Goal: Task Accomplishment & Management: Manage account settings

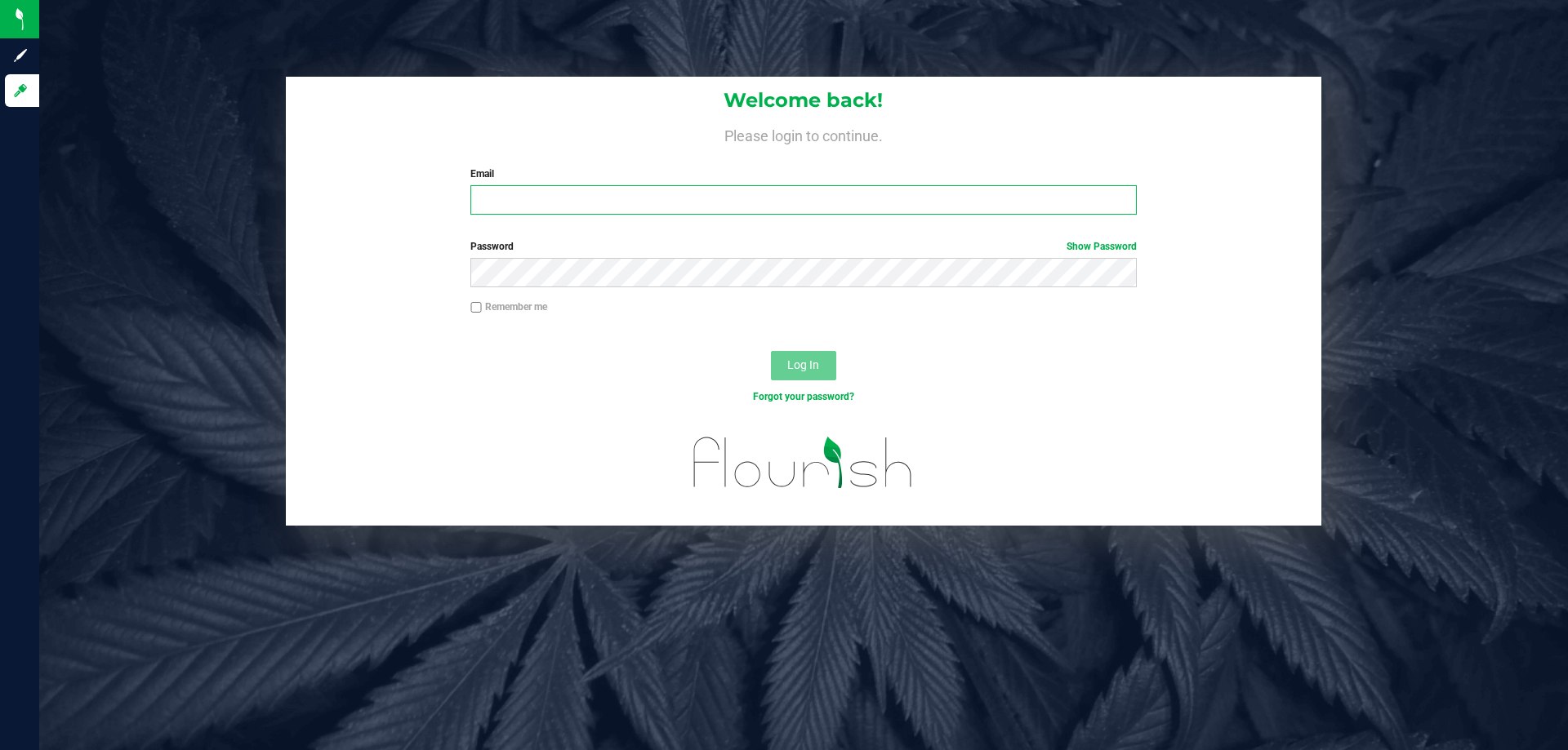
click at [636, 195] on input "Email" at bounding box center [803, 199] width 665 height 29
type input "[EMAIL_ADDRESS][DOMAIN_NAME]"
click at [771, 351] on button "Log In" at bounding box center [804, 365] width 65 height 29
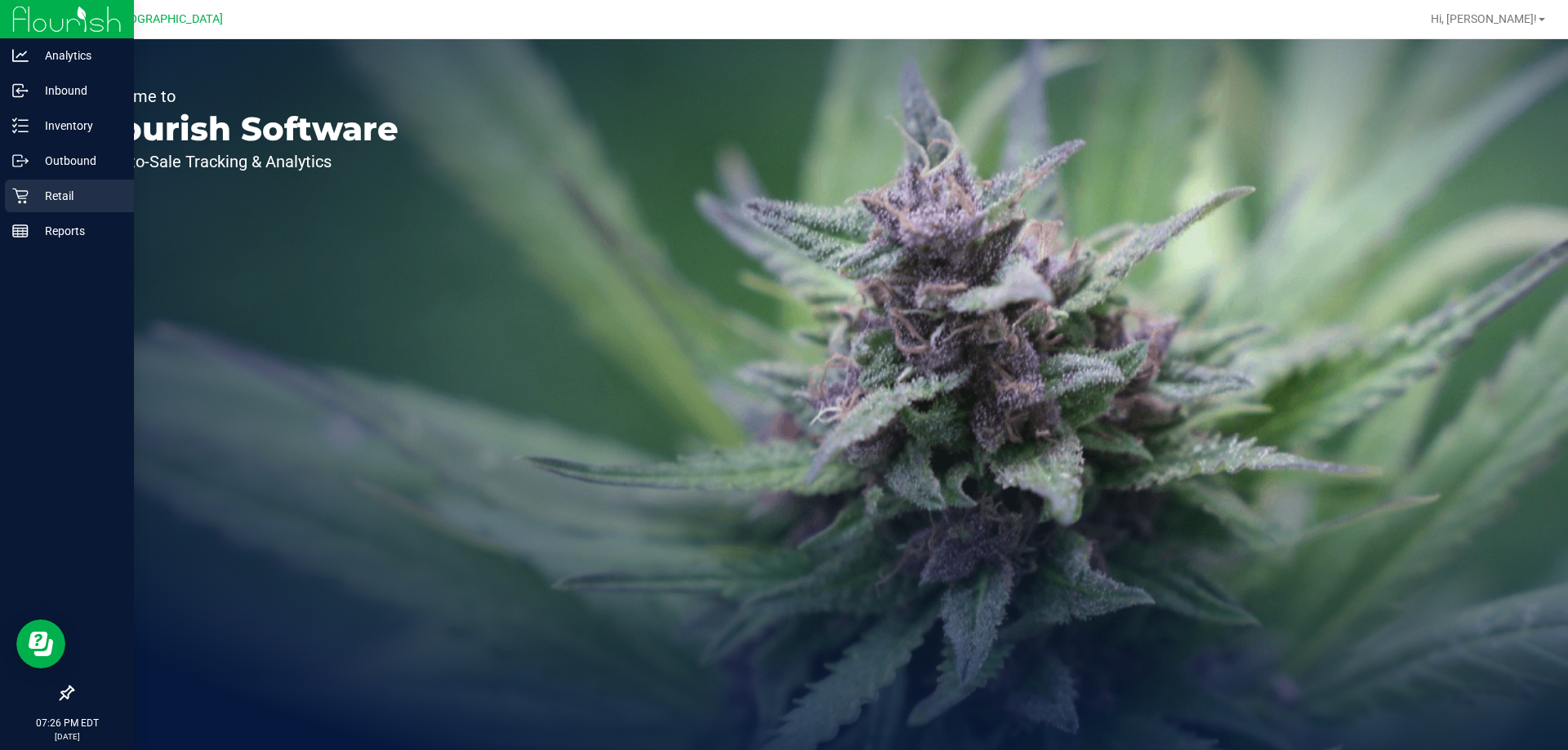
click at [86, 196] on p "Retail" at bounding box center [78, 196] width 98 height 20
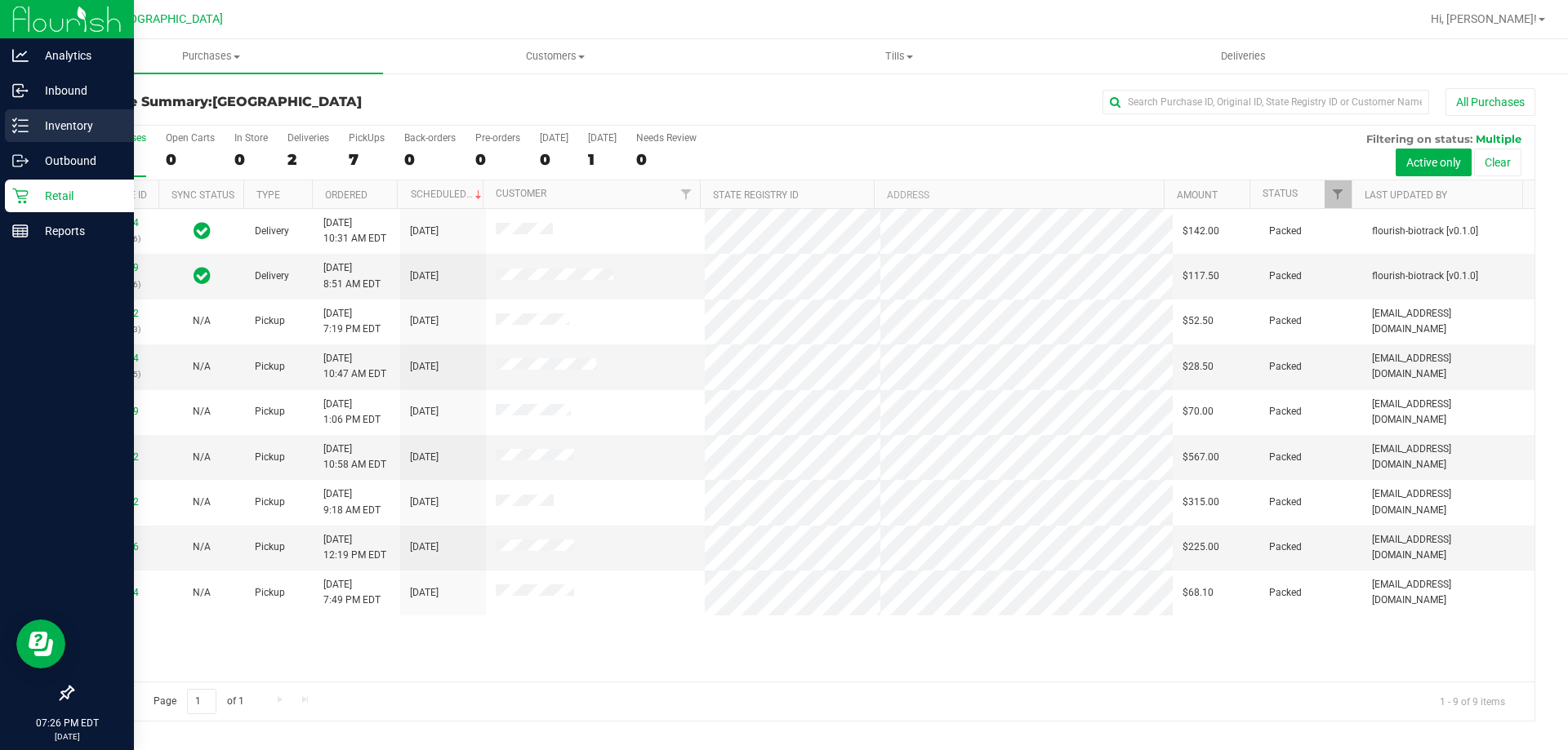
click at [63, 121] on p "Inventory" at bounding box center [78, 126] width 98 height 20
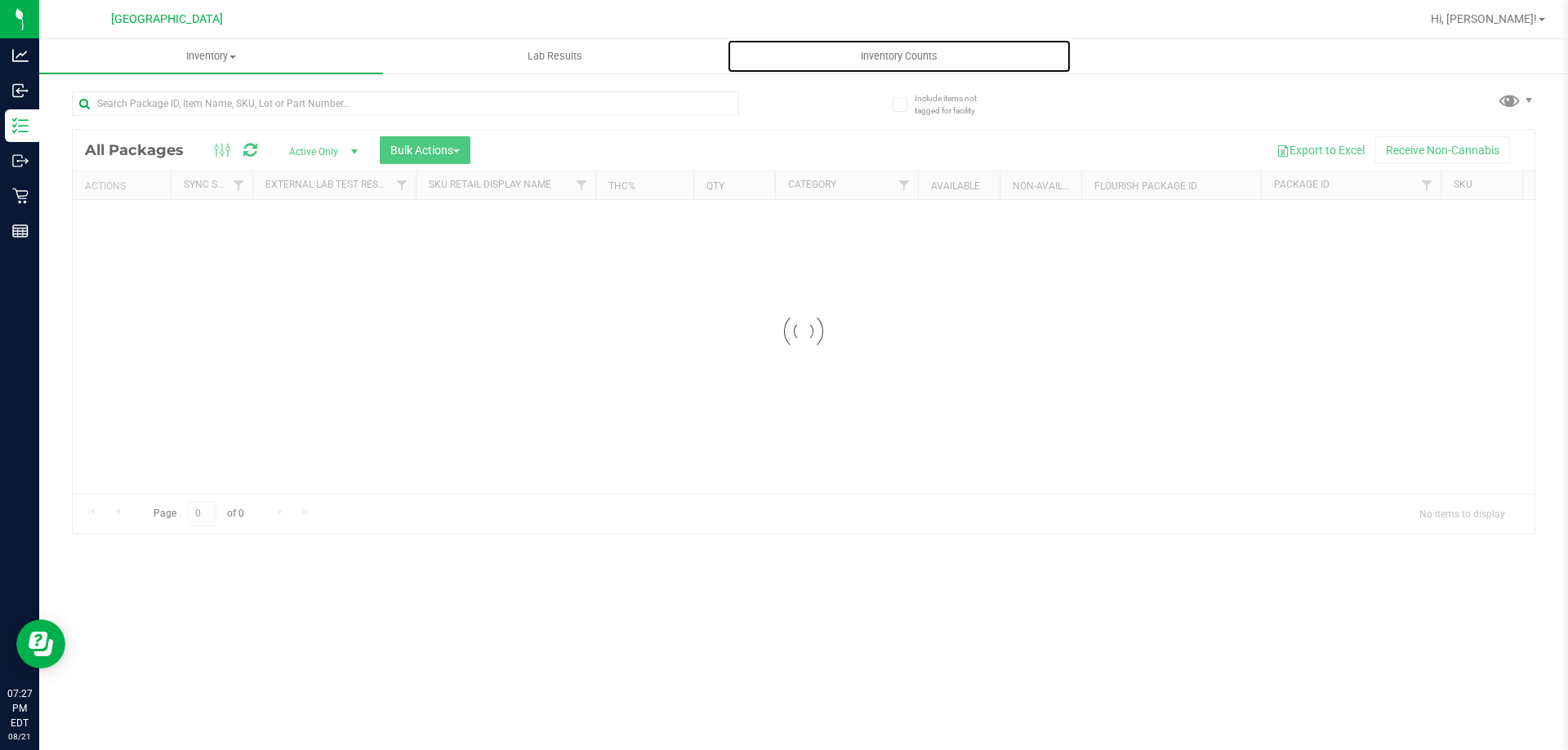
click at [912, 56] on span "Inventory Counts" at bounding box center [899, 57] width 121 height 15
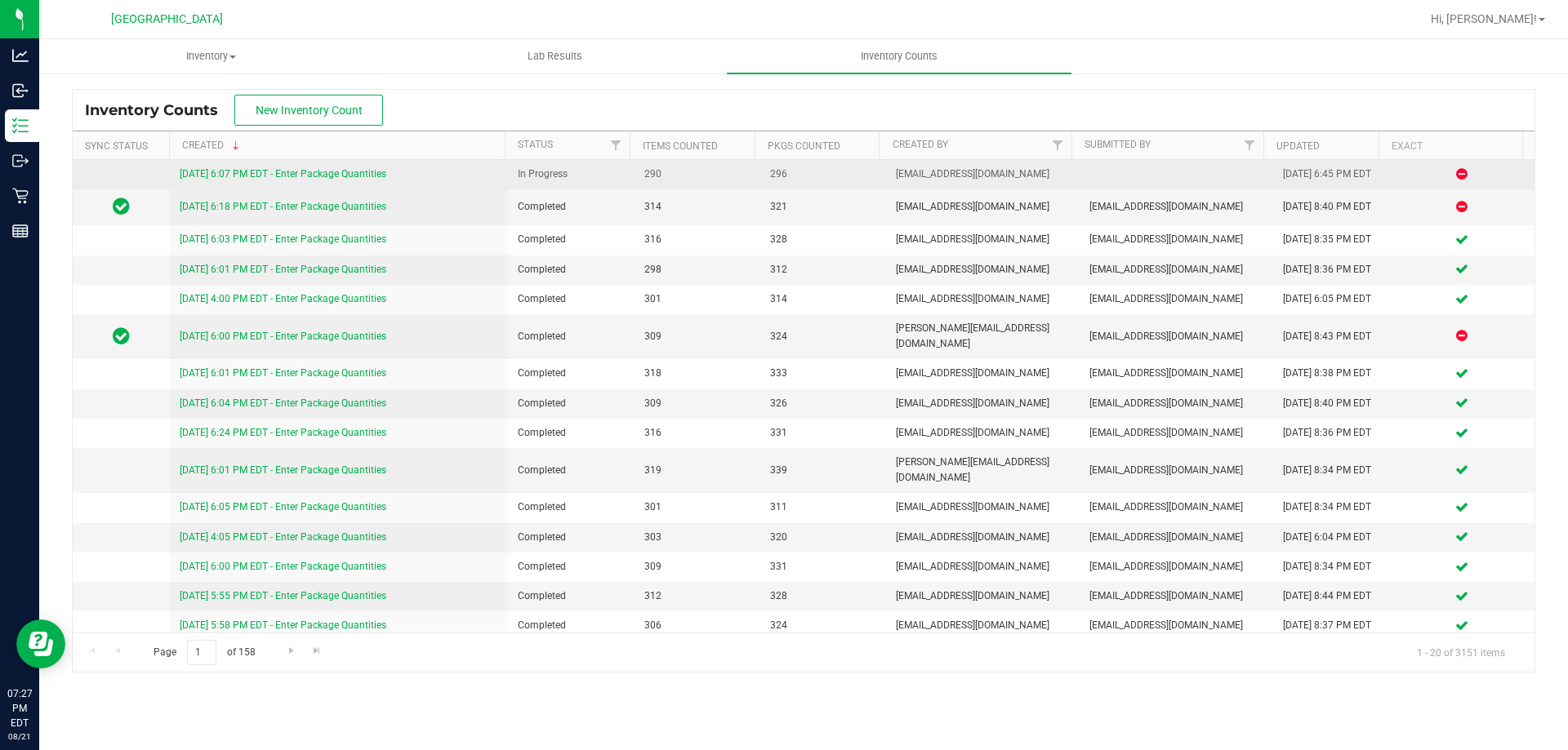
click at [355, 168] on div "8/21/25 6:07 PM EDT - Enter Package Quantities" at bounding box center [339, 174] width 319 height 16
click at [360, 170] on link "8/21/25 6:07 PM EDT - Enter Package Quantities" at bounding box center [283, 174] width 207 height 12
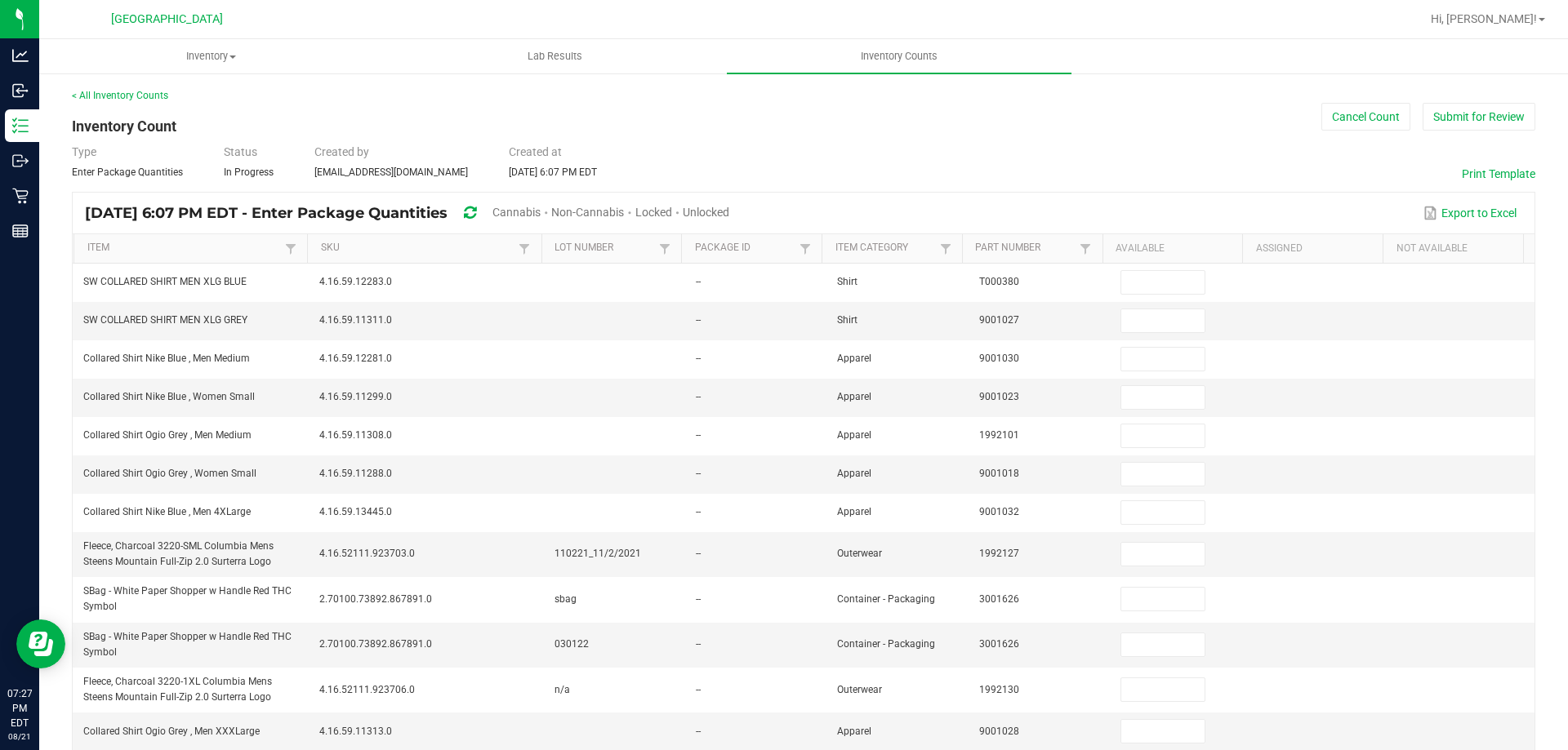
click at [729, 206] on span "Unlocked" at bounding box center [706, 212] width 47 height 13
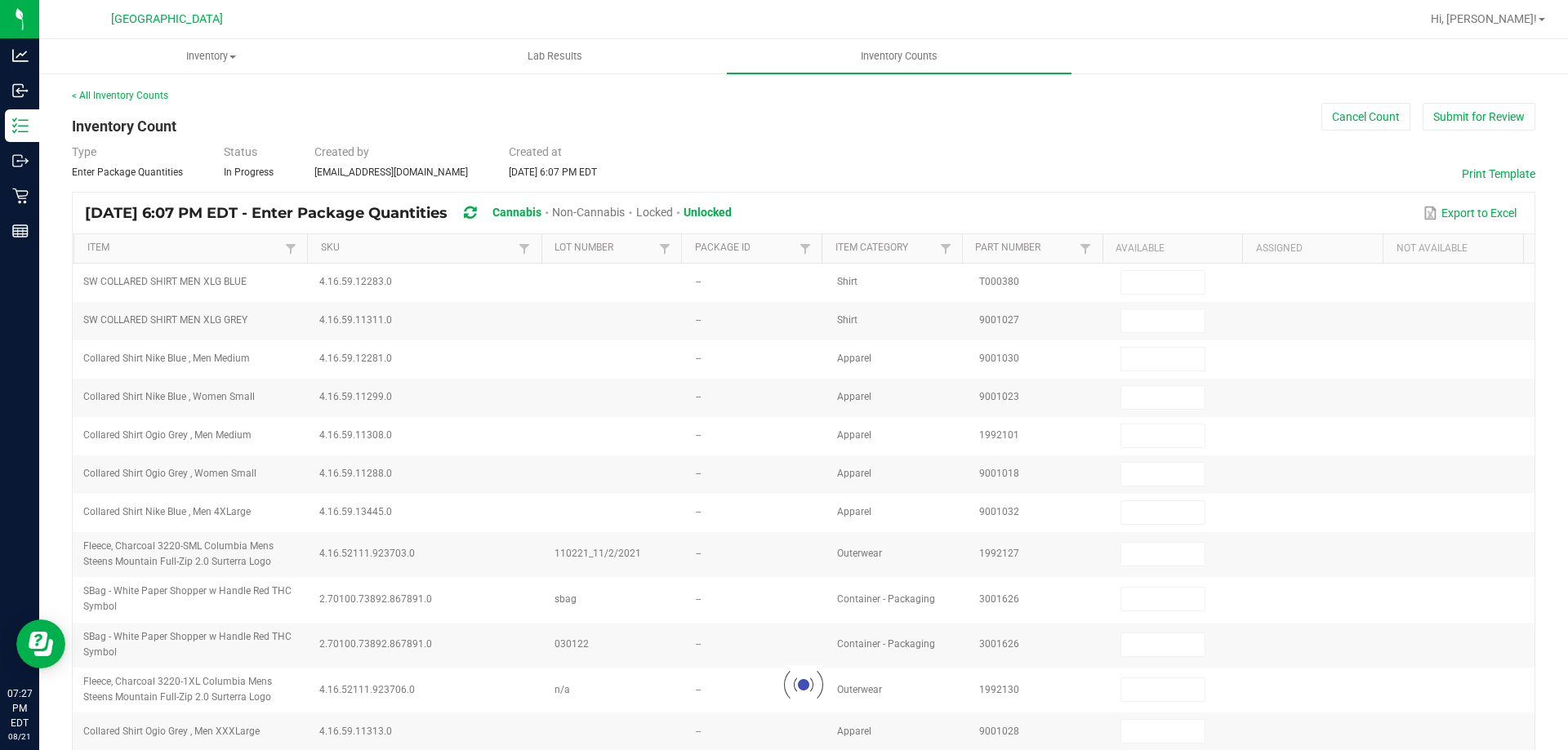
type input "2"
type input "3"
type input "11"
type input "7"
type input "4"
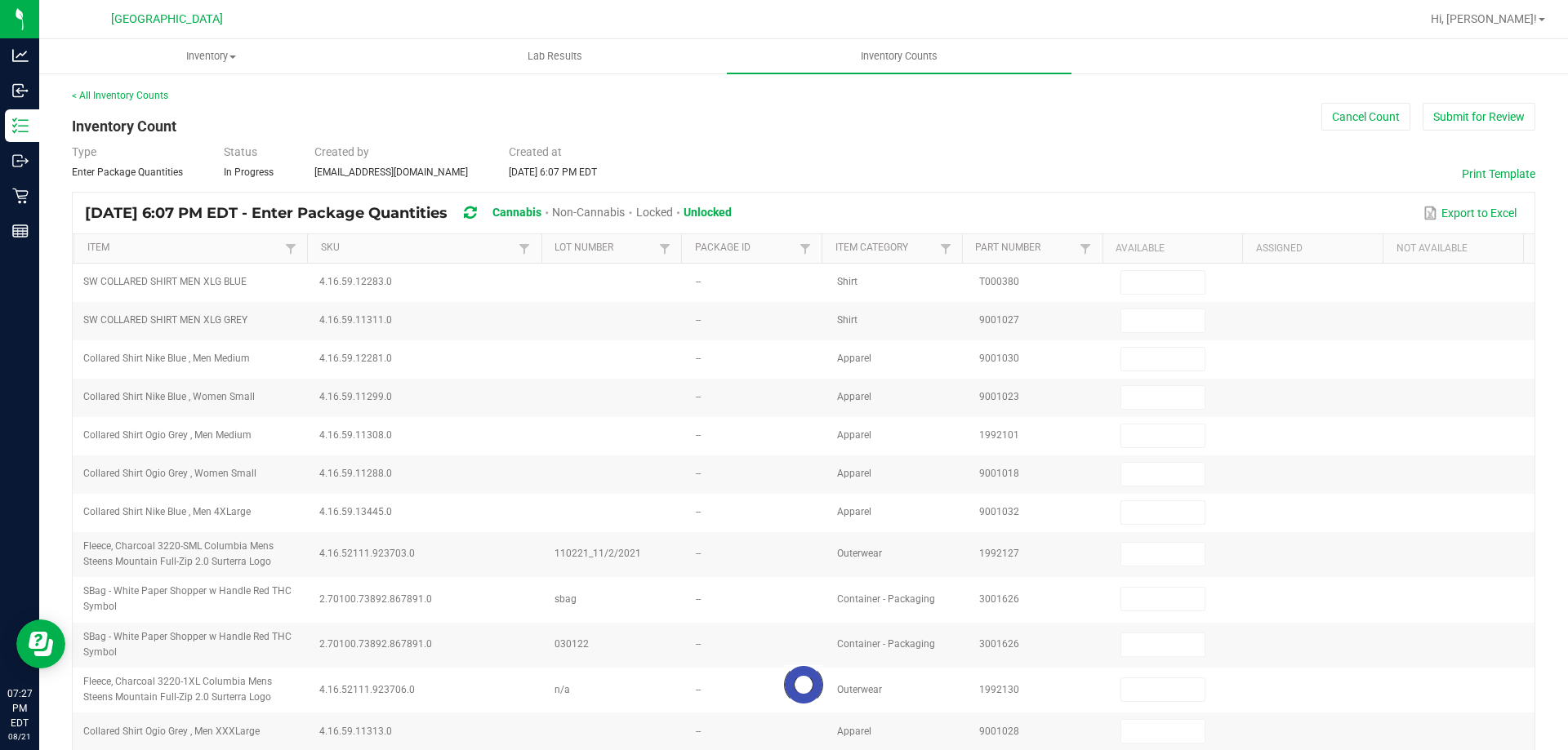
type input "1"
type input "28"
type input "3"
type input "1"
type input "2"
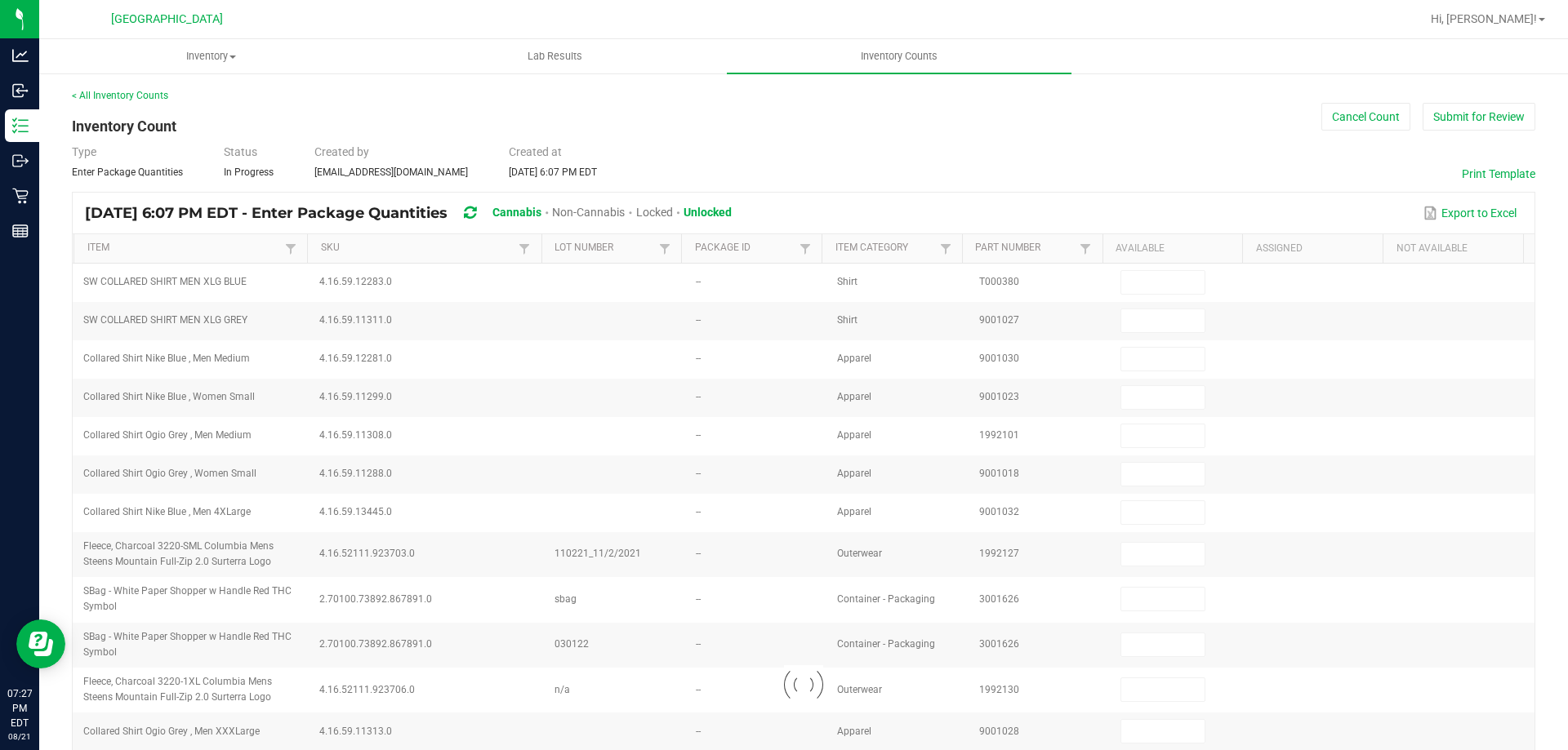
type input "1"
type input "3"
type input "8"
type input "3"
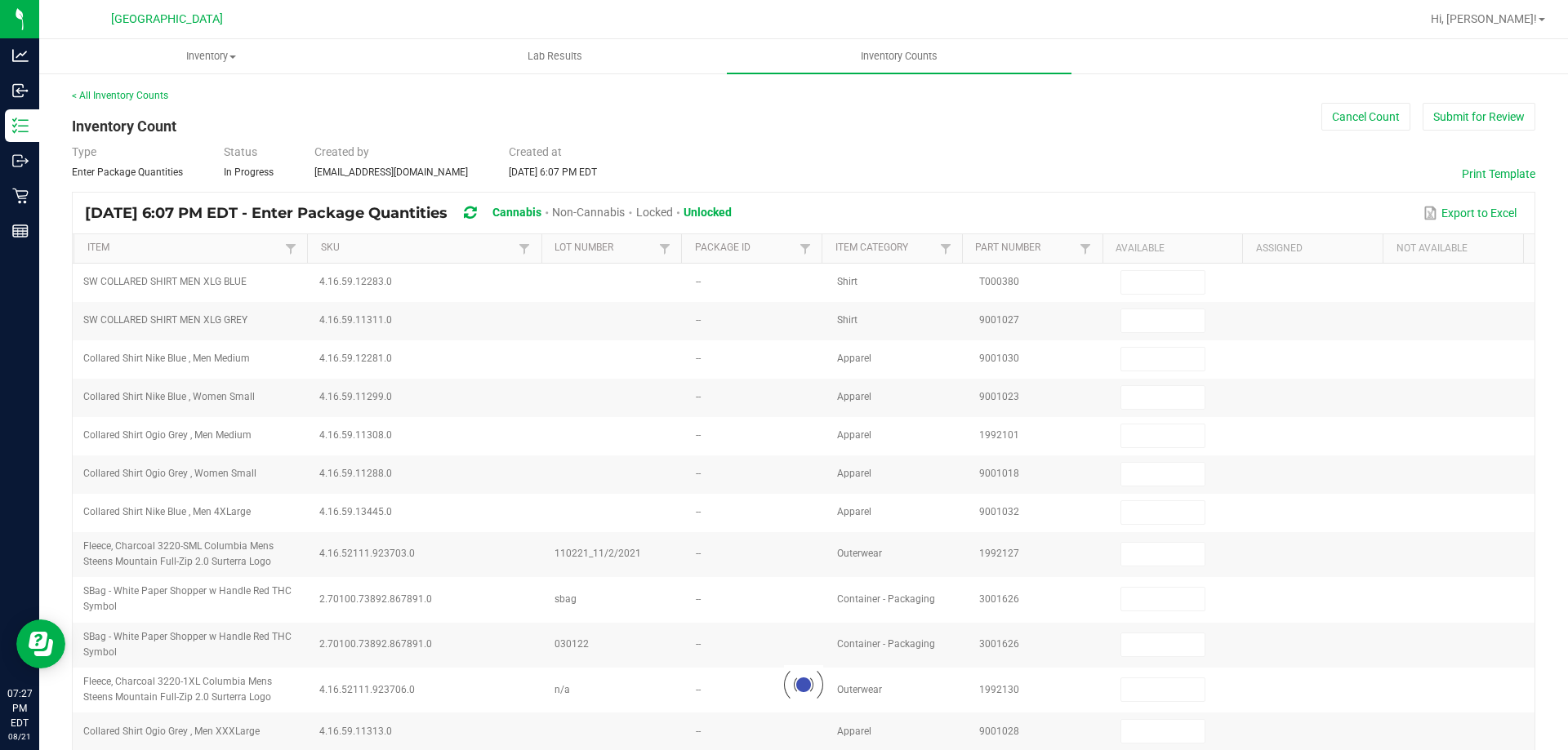
type input "31"
type input "2"
type input "5"
type input "2"
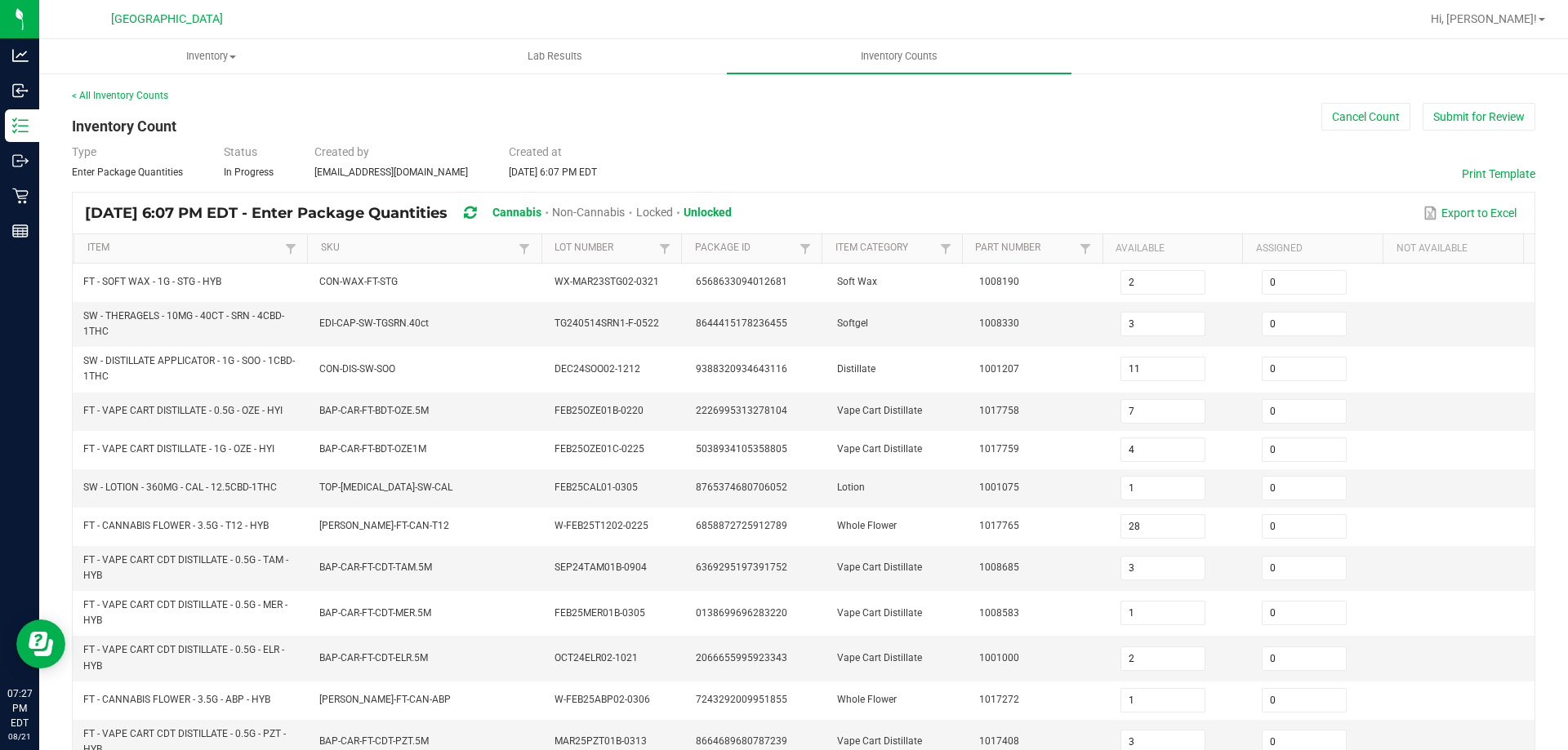
click at [185, 239] on th "Item" at bounding box center [190, 248] width 233 height 29
click at [190, 241] on th "Item" at bounding box center [190, 248] width 233 height 29
click at [198, 245] on link "Item" at bounding box center [184, 248] width 194 height 13
type input "9"
type input "4"
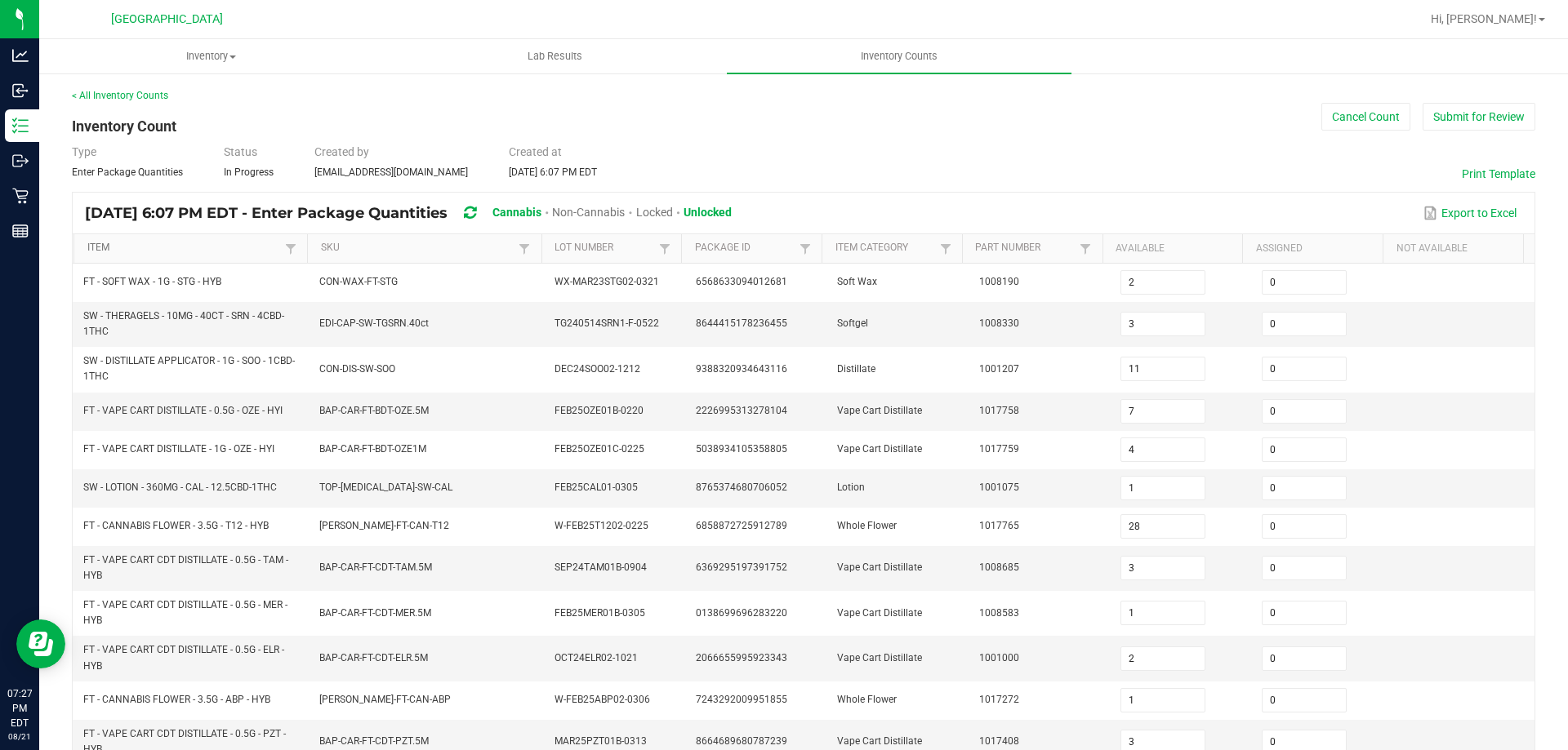
type input "12"
type input "8"
type input "15"
type input "16"
type input "11"
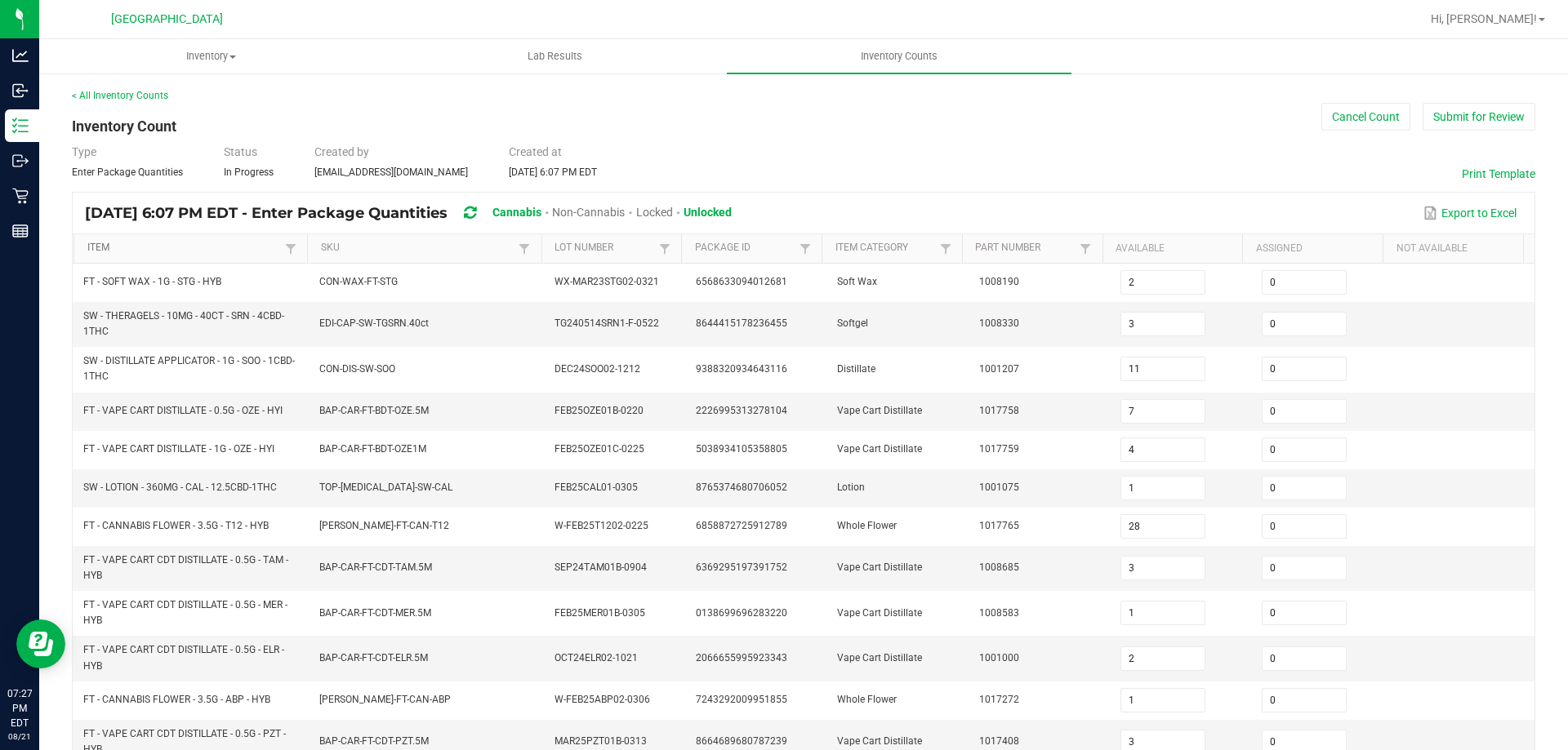
type input "9"
type input "15"
type input "0"
type input "16"
type input "13"
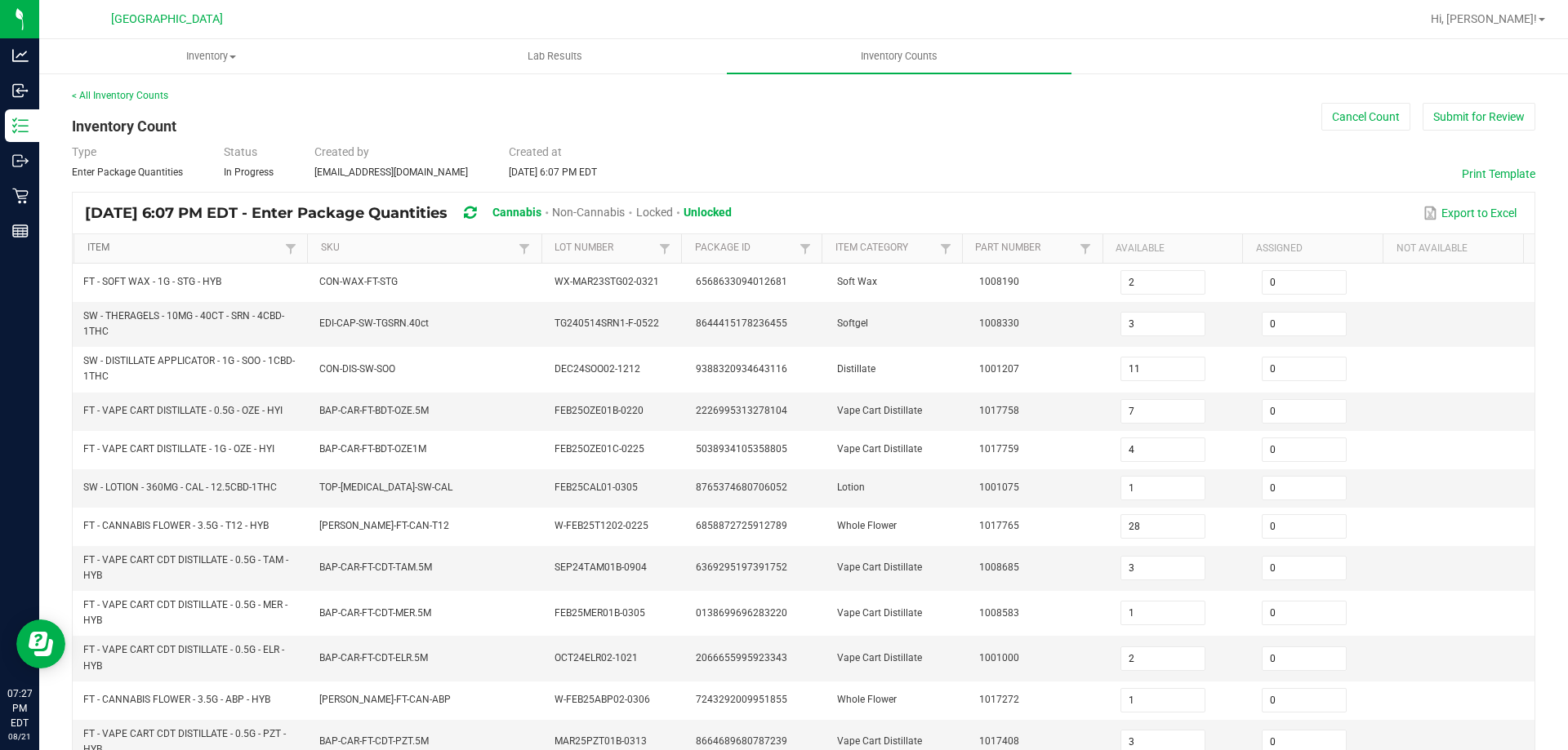
type input "0"
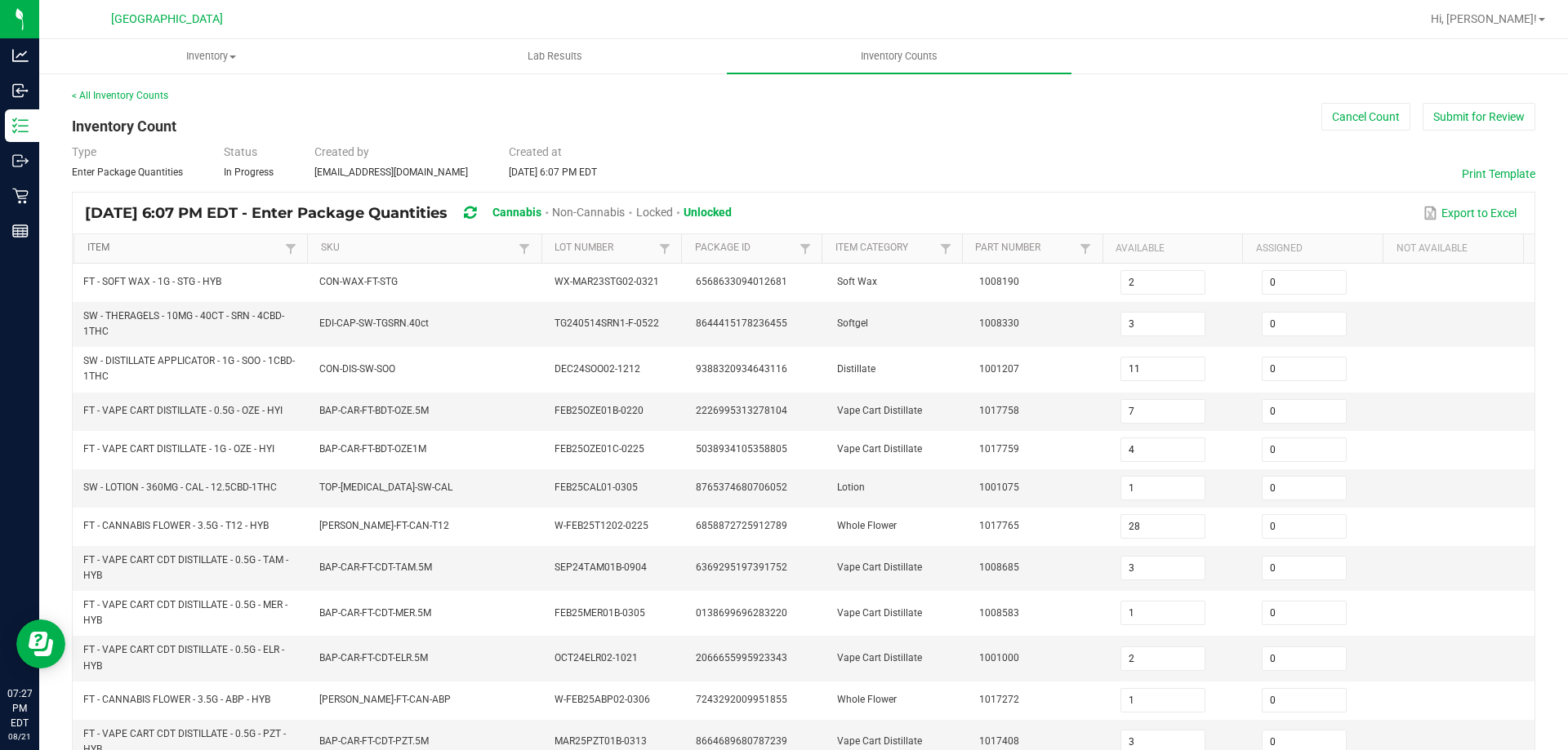
type input "0"
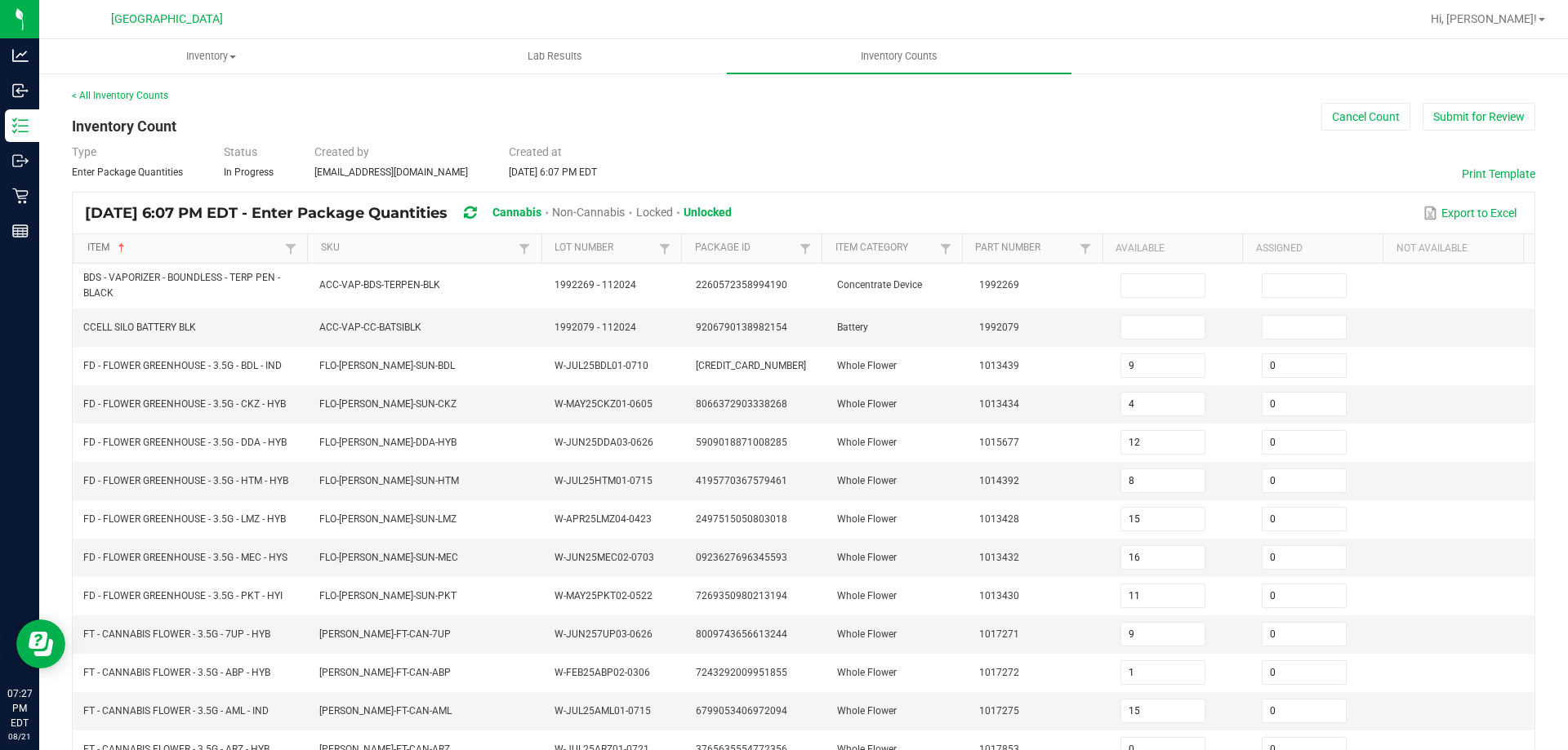
click at [198, 252] on link "Item" at bounding box center [184, 248] width 194 height 13
type input "6"
type input "1"
type input "8"
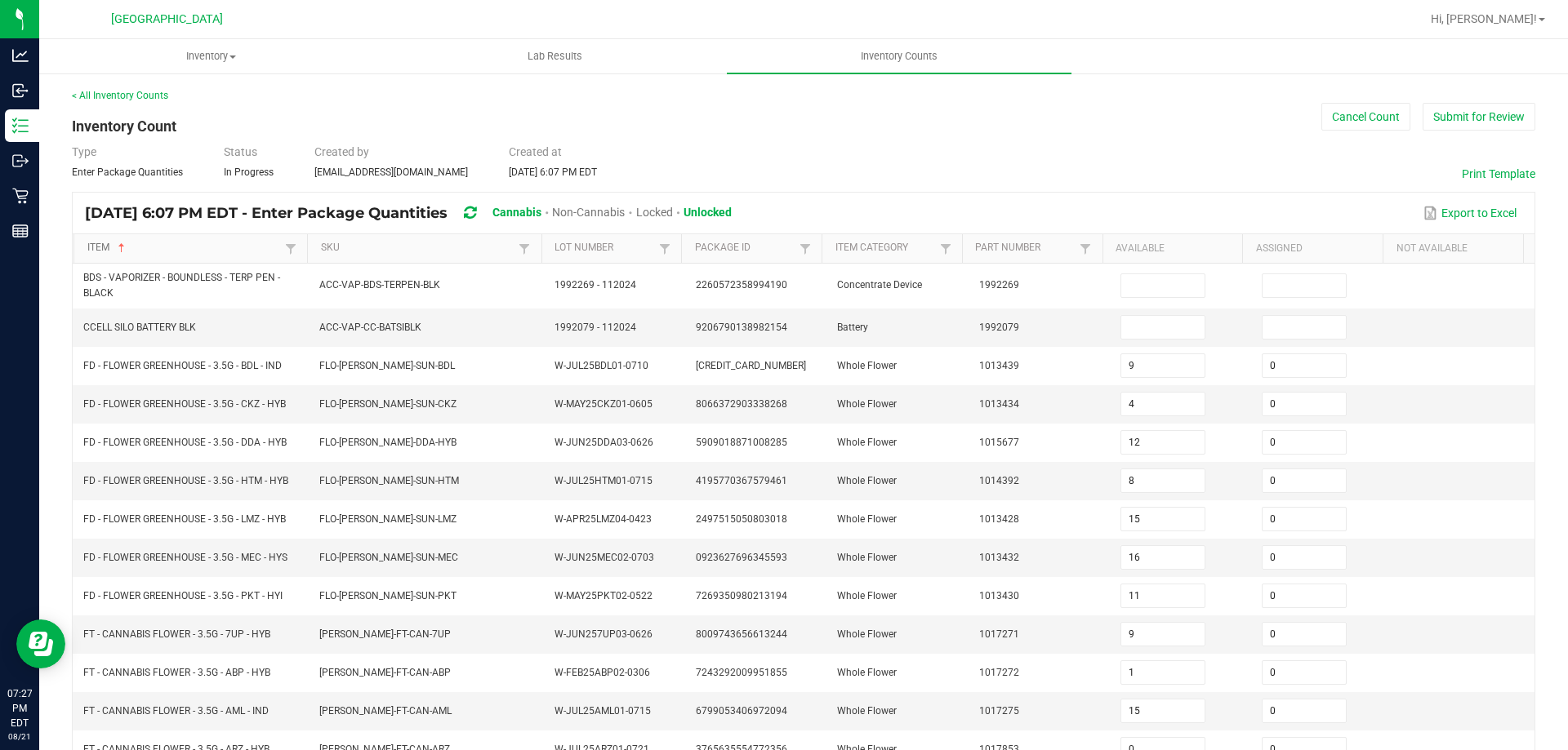
type input "3"
type input "1"
type input "7"
type input "6"
type input "31"
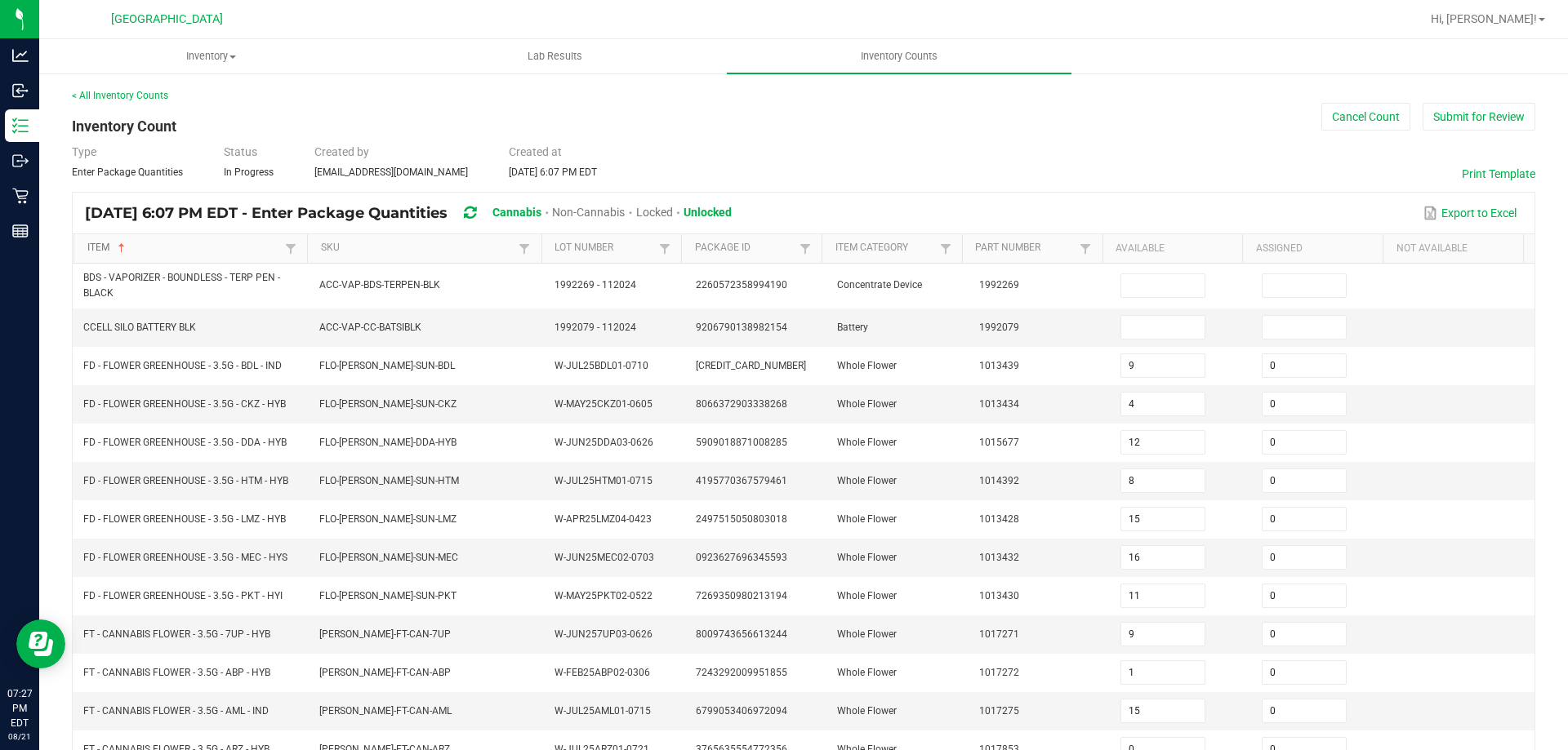
type input "5"
type input "1"
type input "8"
type input "6"
type input "14"
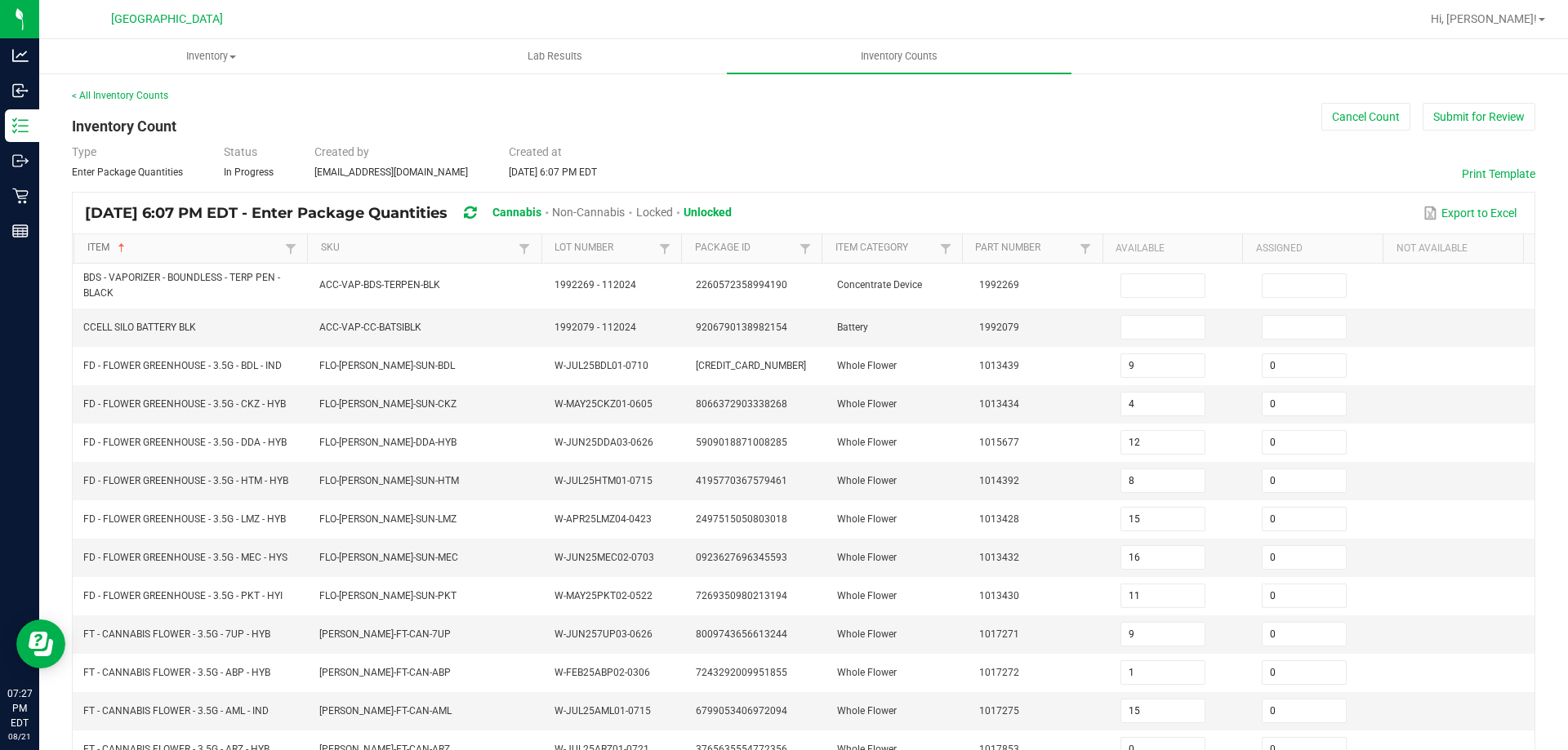
type input "17"
type input "4"
type input "3"
type input "1"
type input "2"
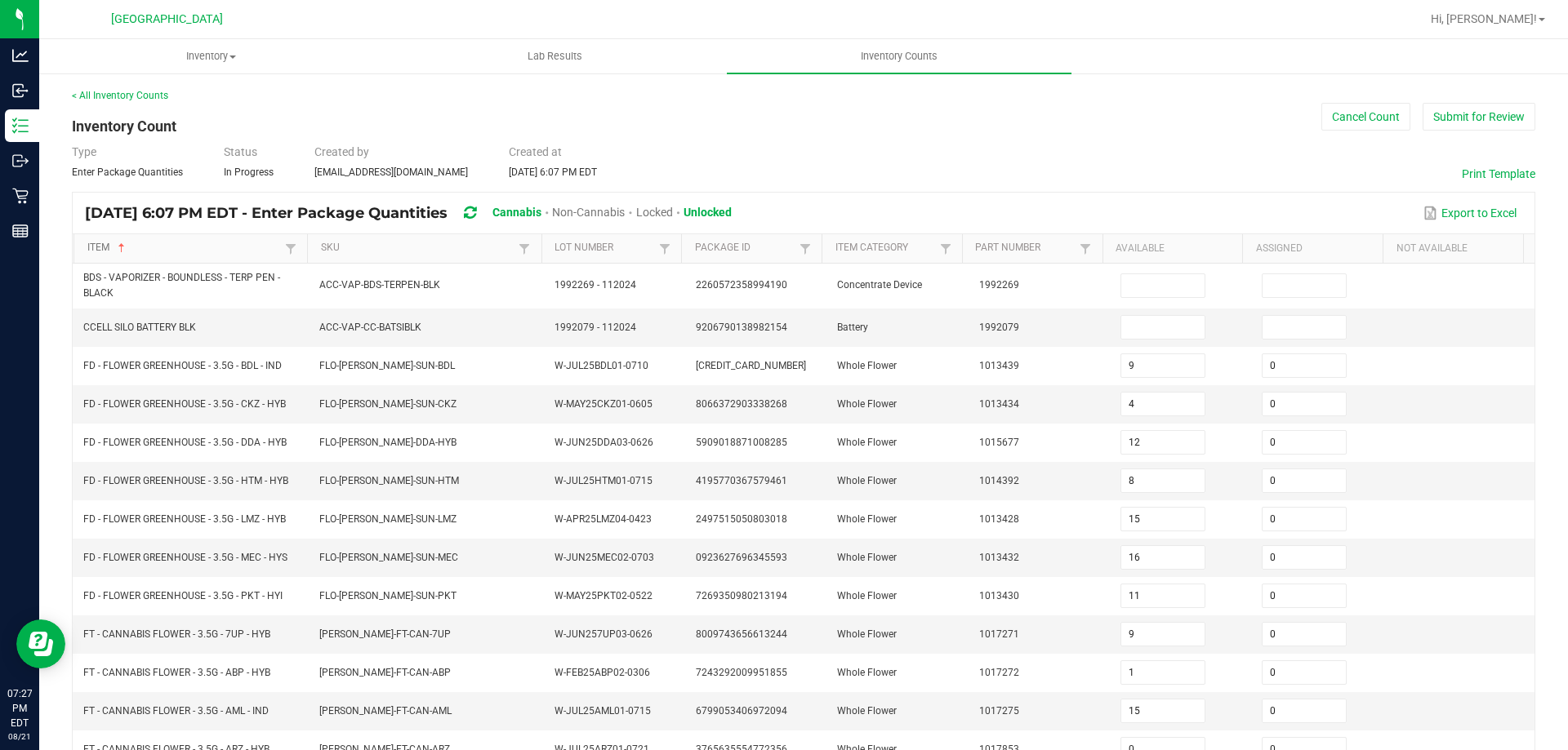
type input "0"
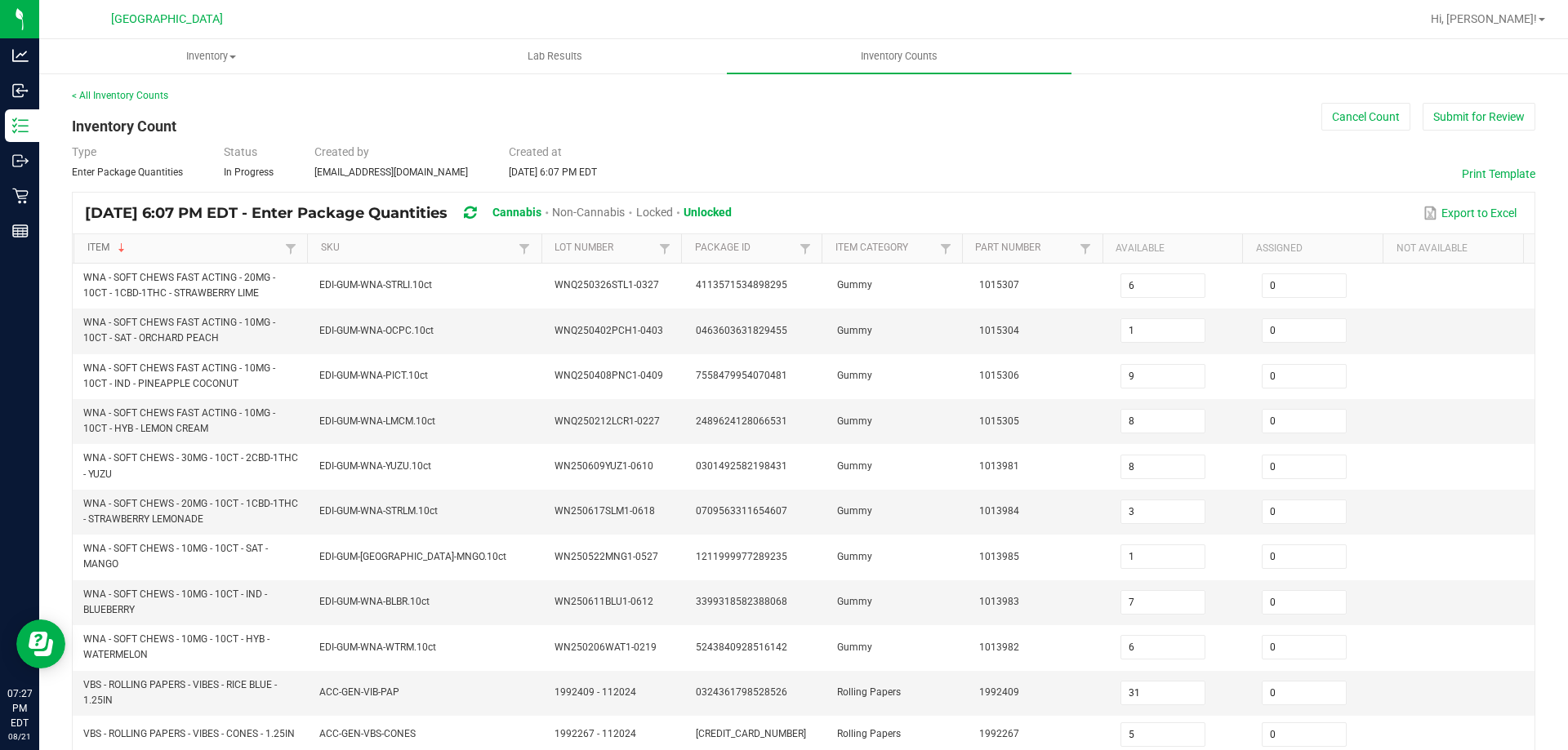
click at [139, 242] on link "Item" at bounding box center [184, 248] width 194 height 13
click at [201, 248] on link "Item" at bounding box center [184, 248] width 194 height 13
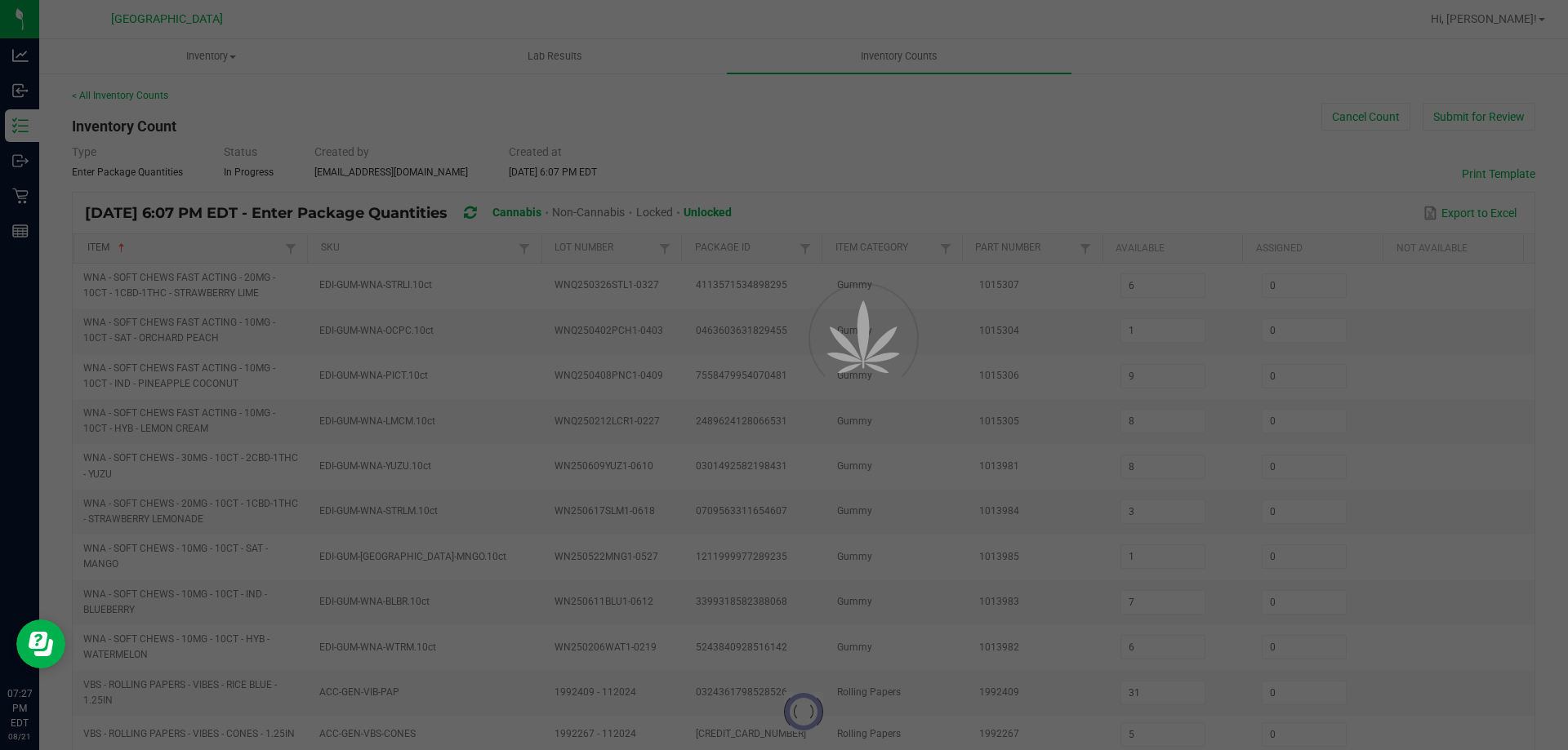
type input "4"
type input "12"
type input "8"
type input "15"
type input "16"
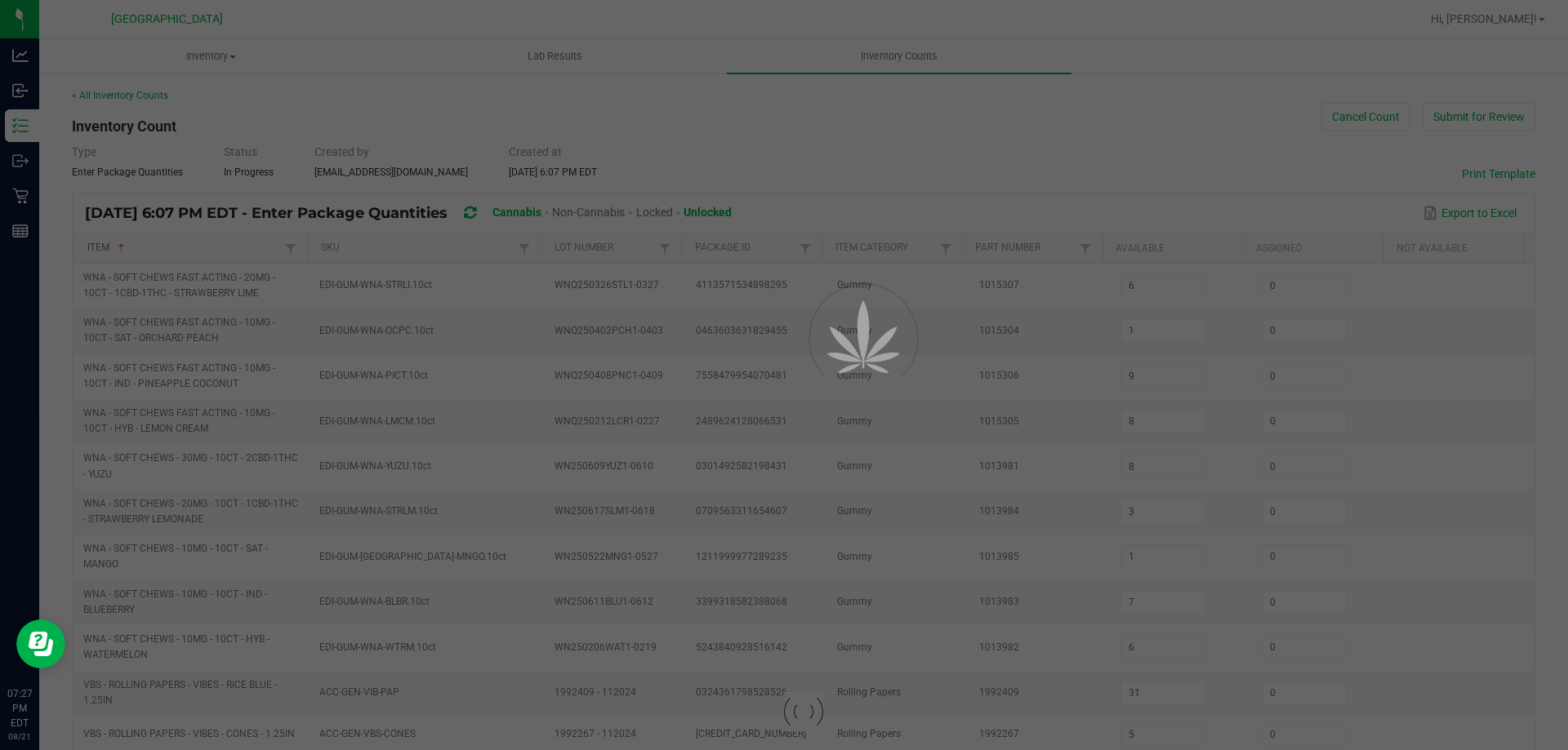
type input "11"
type input "9"
type input "1"
type input "15"
type input "0"
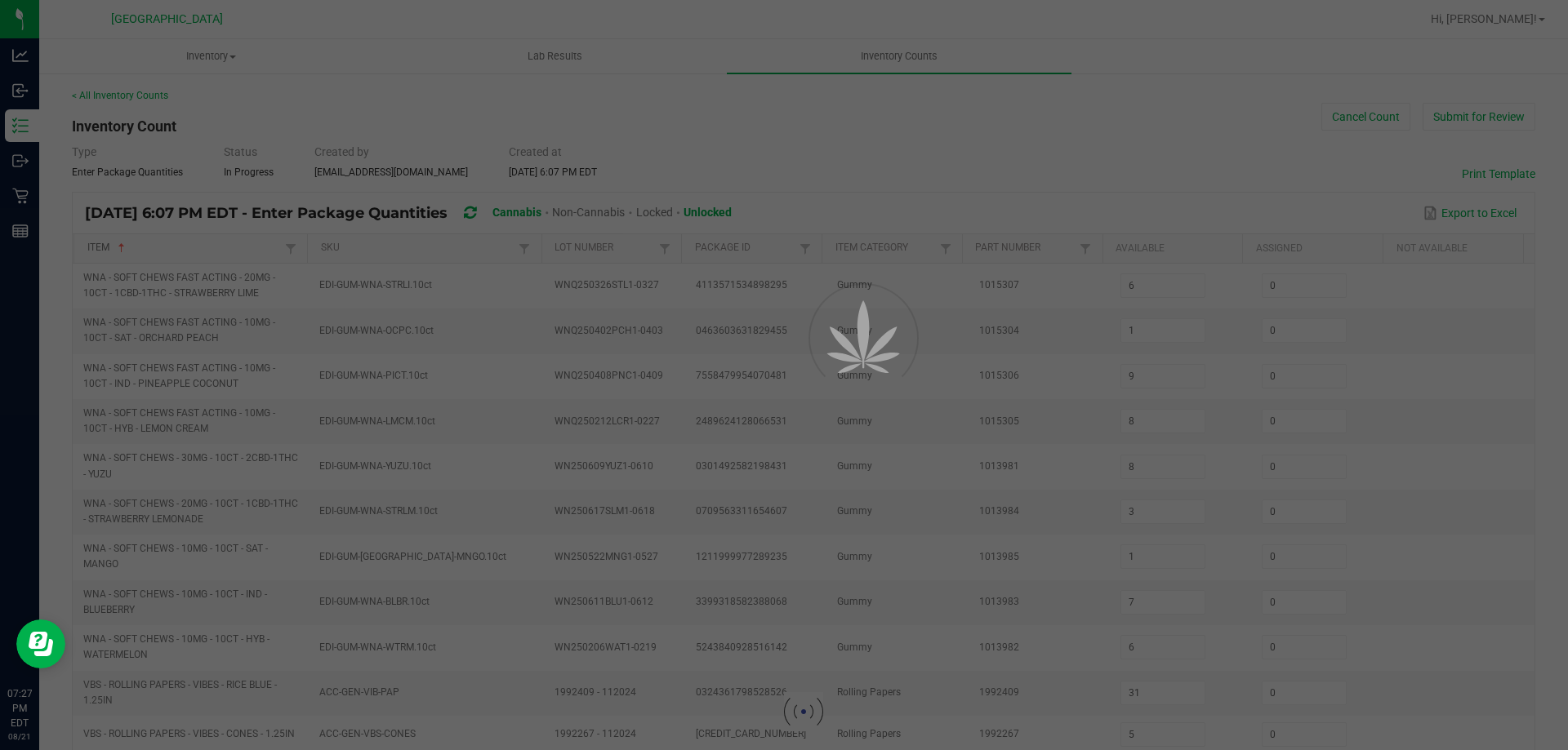
type input "16"
type input "13"
type input "0"
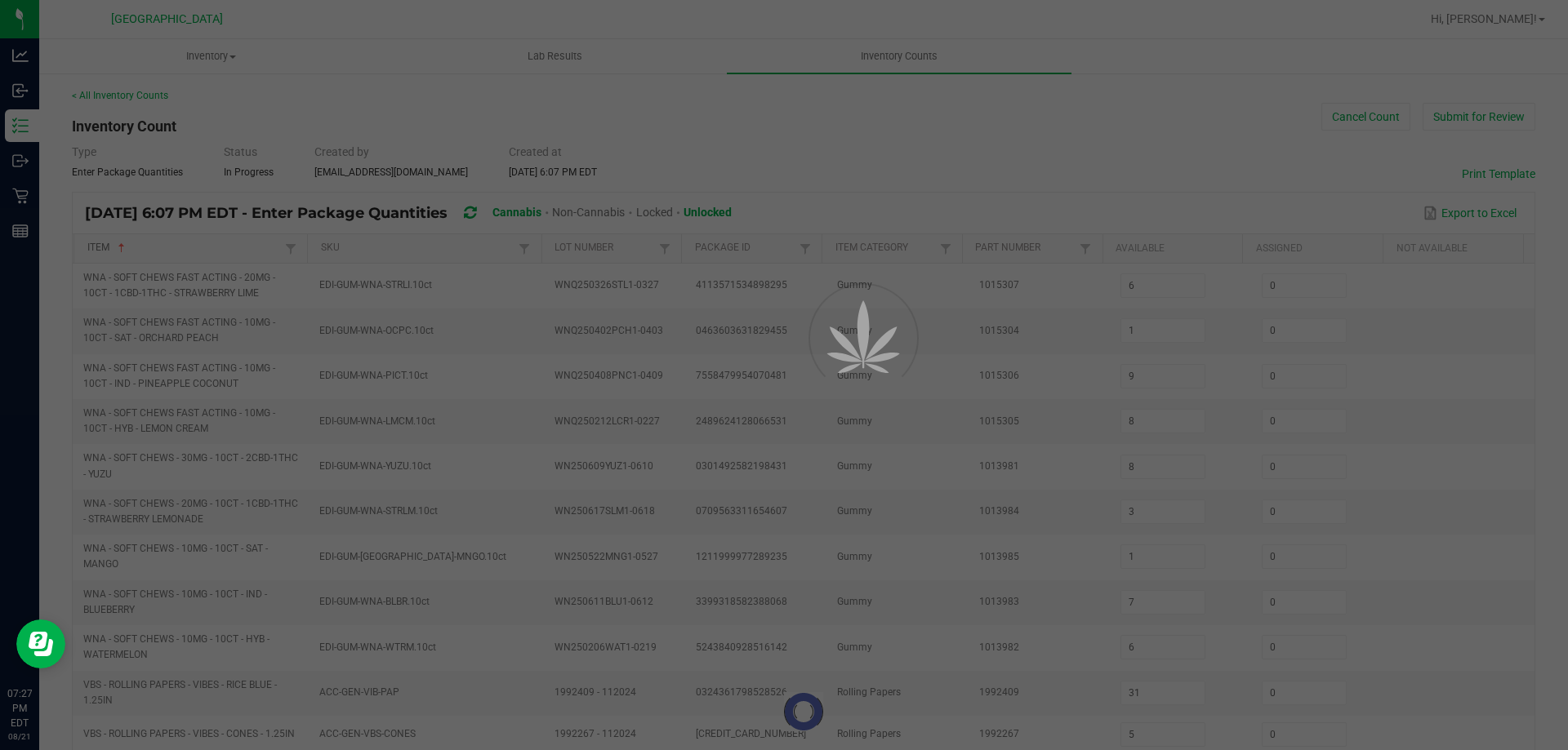
type input "0"
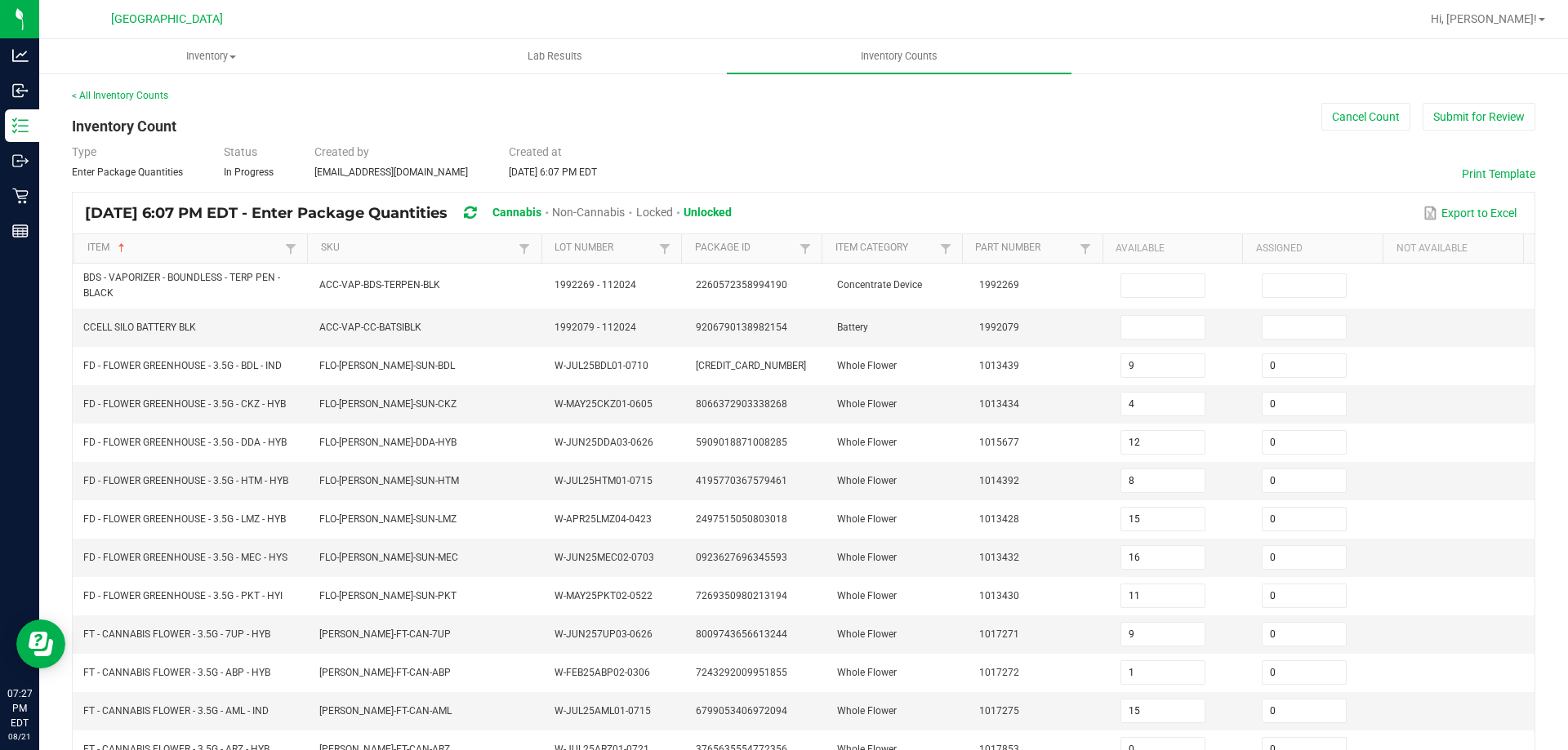
drag, startPoint x: 188, startPoint y: 296, endPoint x: 58, endPoint y: 277, distance: 131.4
click at [58, 277] on div "< All Inventory Counts Inventory Count Cancel Count Submit for Review Type Ente…" at bounding box center [804, 584] width 1529 height 1025
copy table "BDS - VAPORIZER - BOUNDLESS - TERP PEN - BLACK"
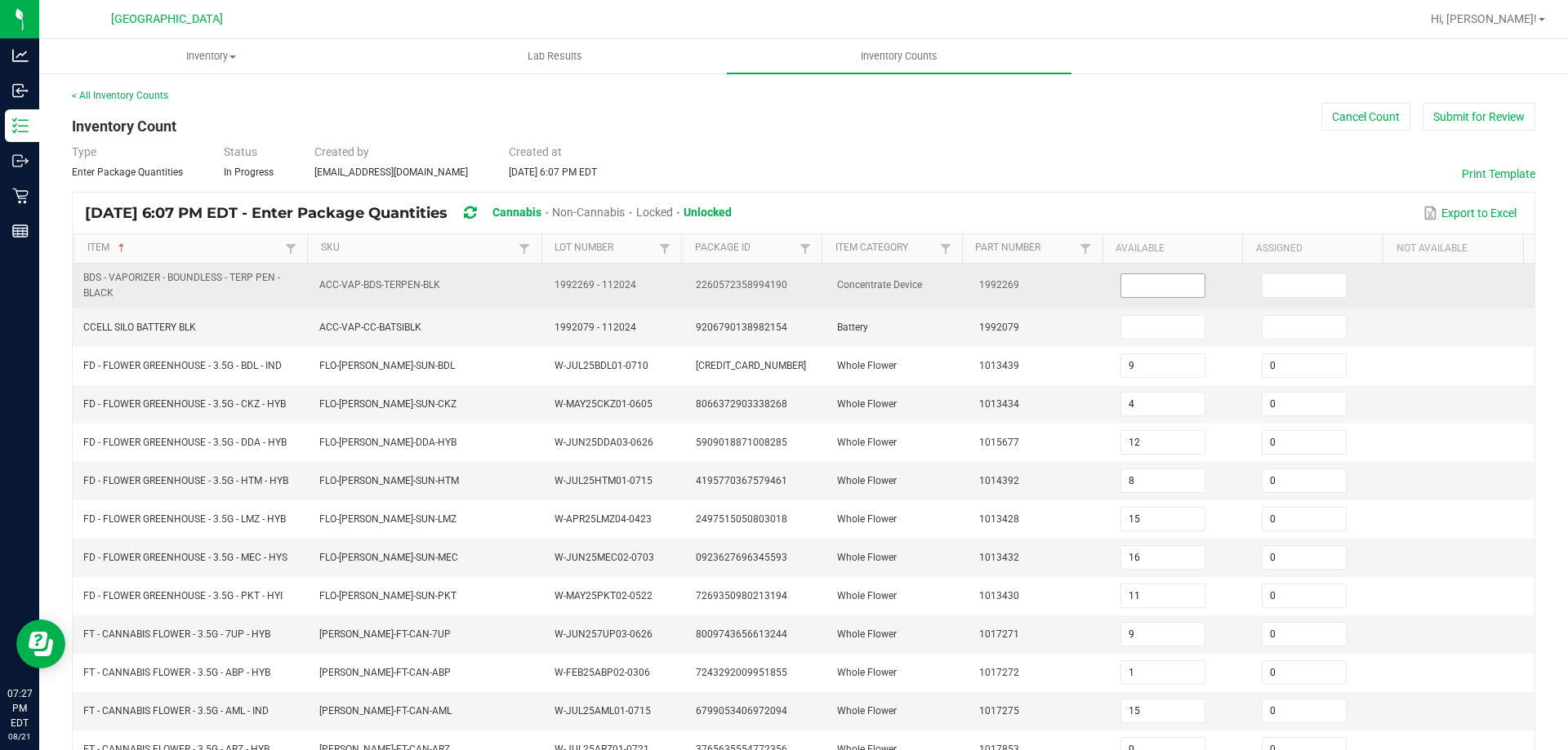
click at [1125, 291] on input at bounding box center [1163, 285] width 83 height 22
type input "5"
type input "0"
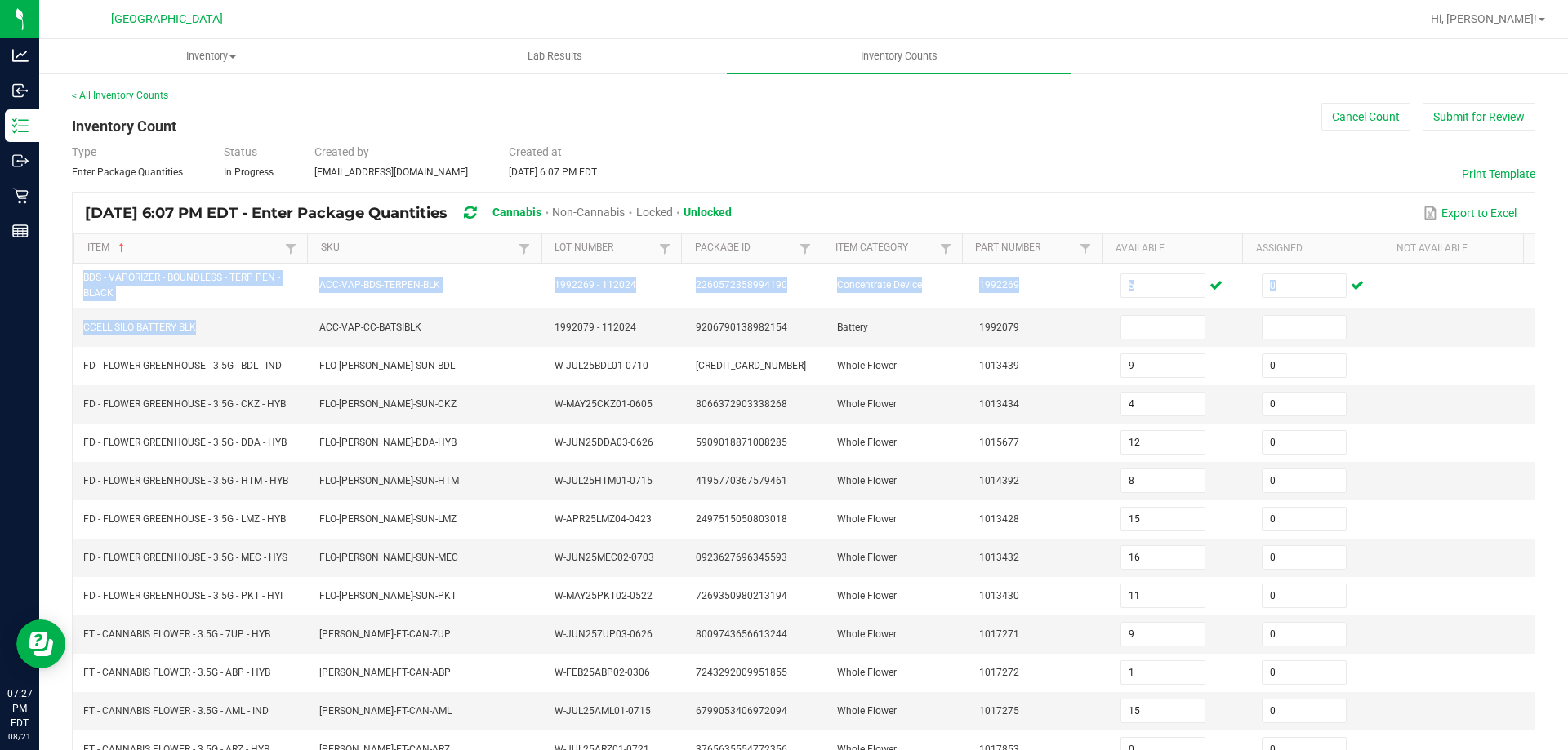
drag, startPoint x: 194, startPoint y: 329, endPoint x: 69, endPoint y: 328, distance: 125.0
click at [69, 328] on div "< All Inventory Counts Inventory Count Cancel Count Submit for Review Type Ente…" at bounding box center [804, 584] width 1529 height 1025
click at [116, 322] on span "CCELL SILO BATTERY BLK" at bounding box center [139, 328] width 113 height 12
drag, startPoint x: 203, startPoint y: 326, endPoint x: 81, endPoint y: 333, distance: 122.2
click at [81, 333] on td "CCELL SILO BATTERY BLK" at bounding box center [191, 328] width 236 height 38
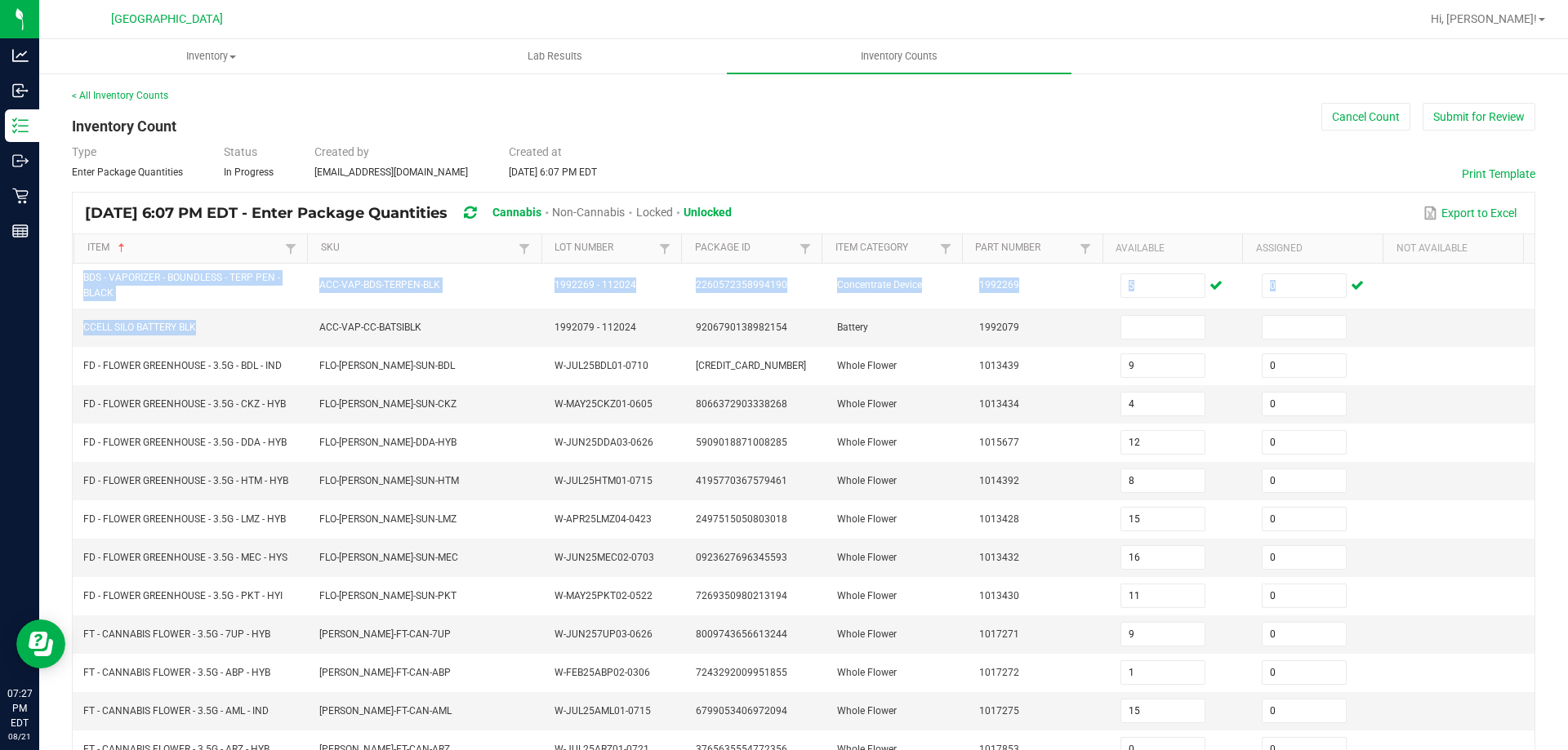
copy span "CCELL SILO BATTERY BLK"
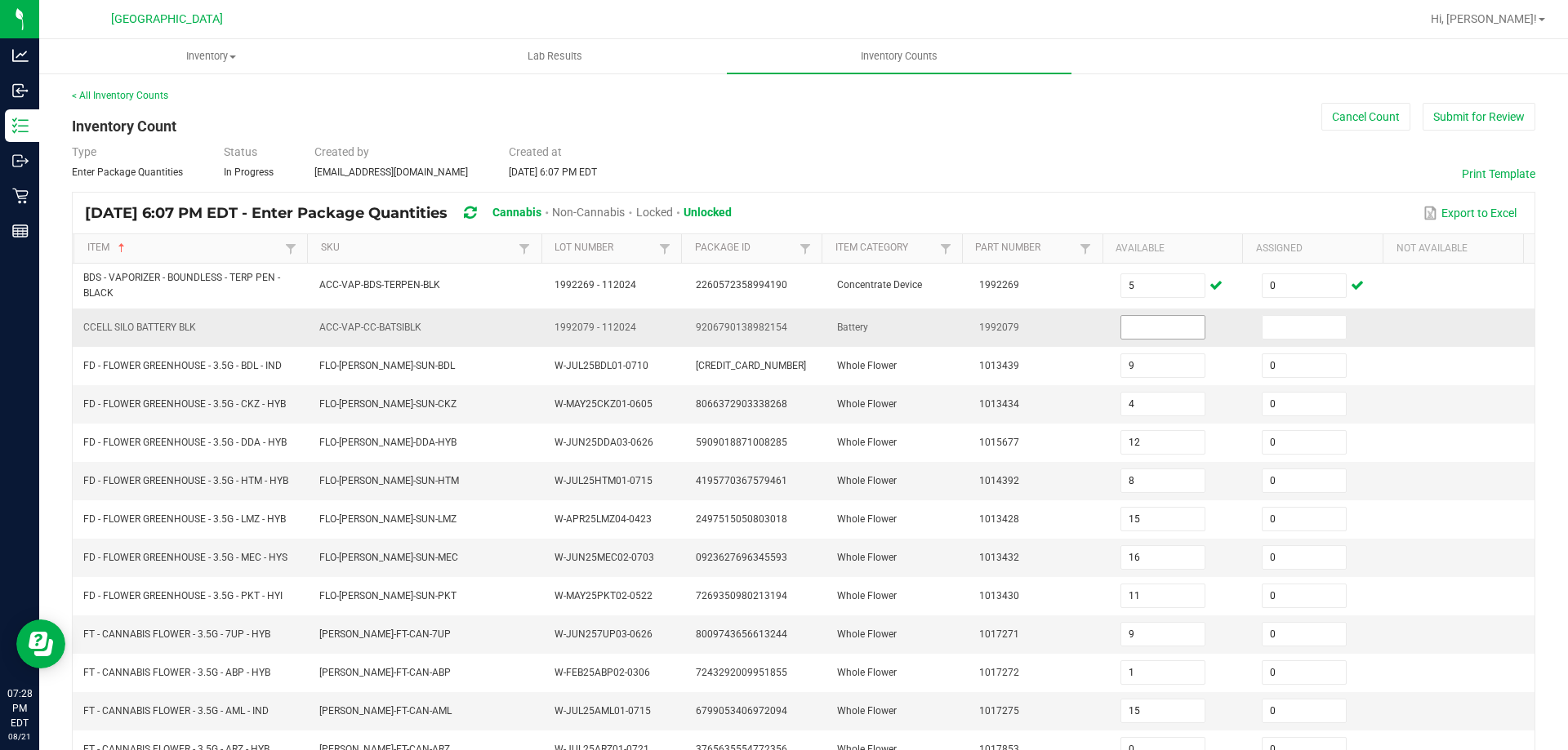
click at [1123, 328] on input at bounding box center [1163, 327] width 83 height 22
type input "2"
type input "0"
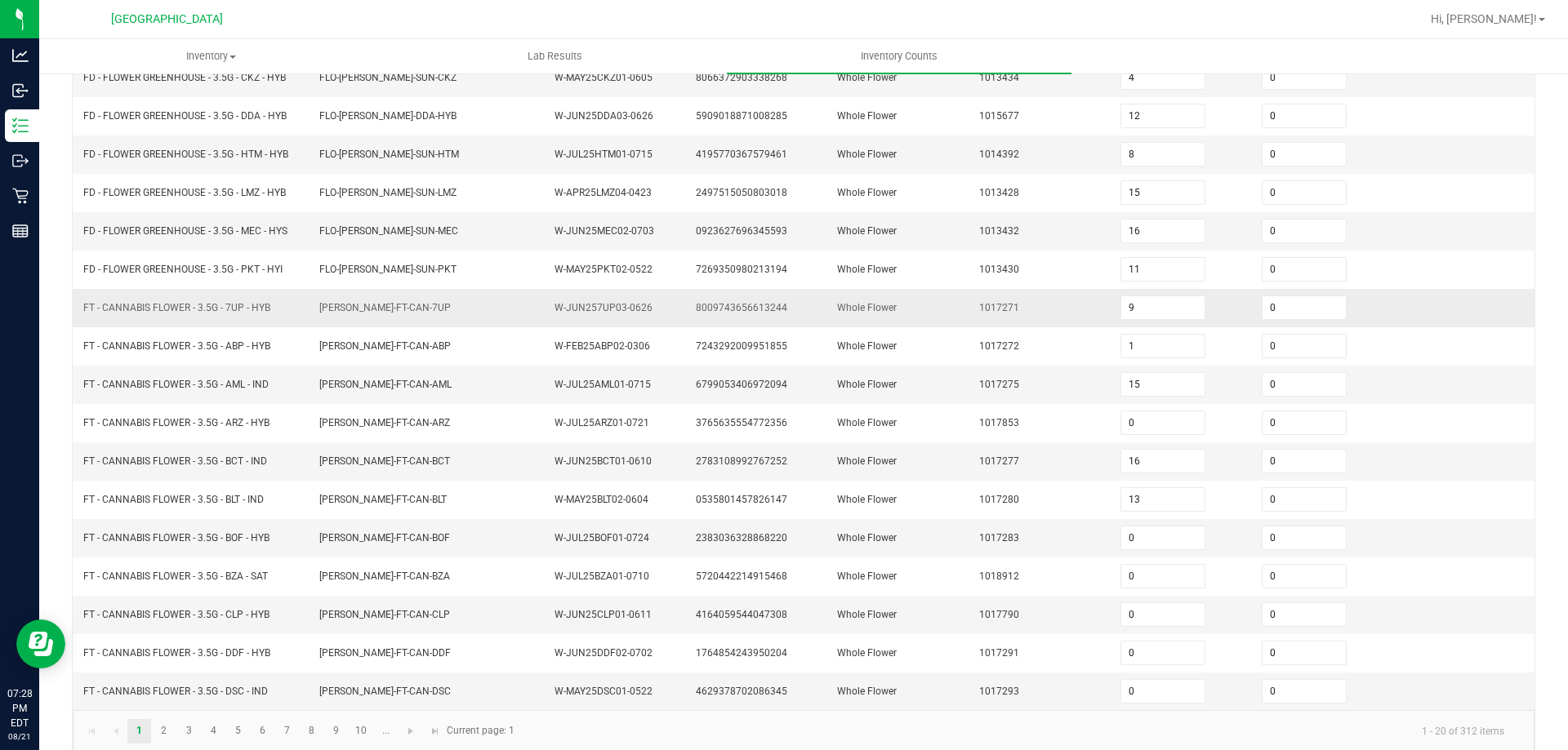
scroll to position [346, 0]
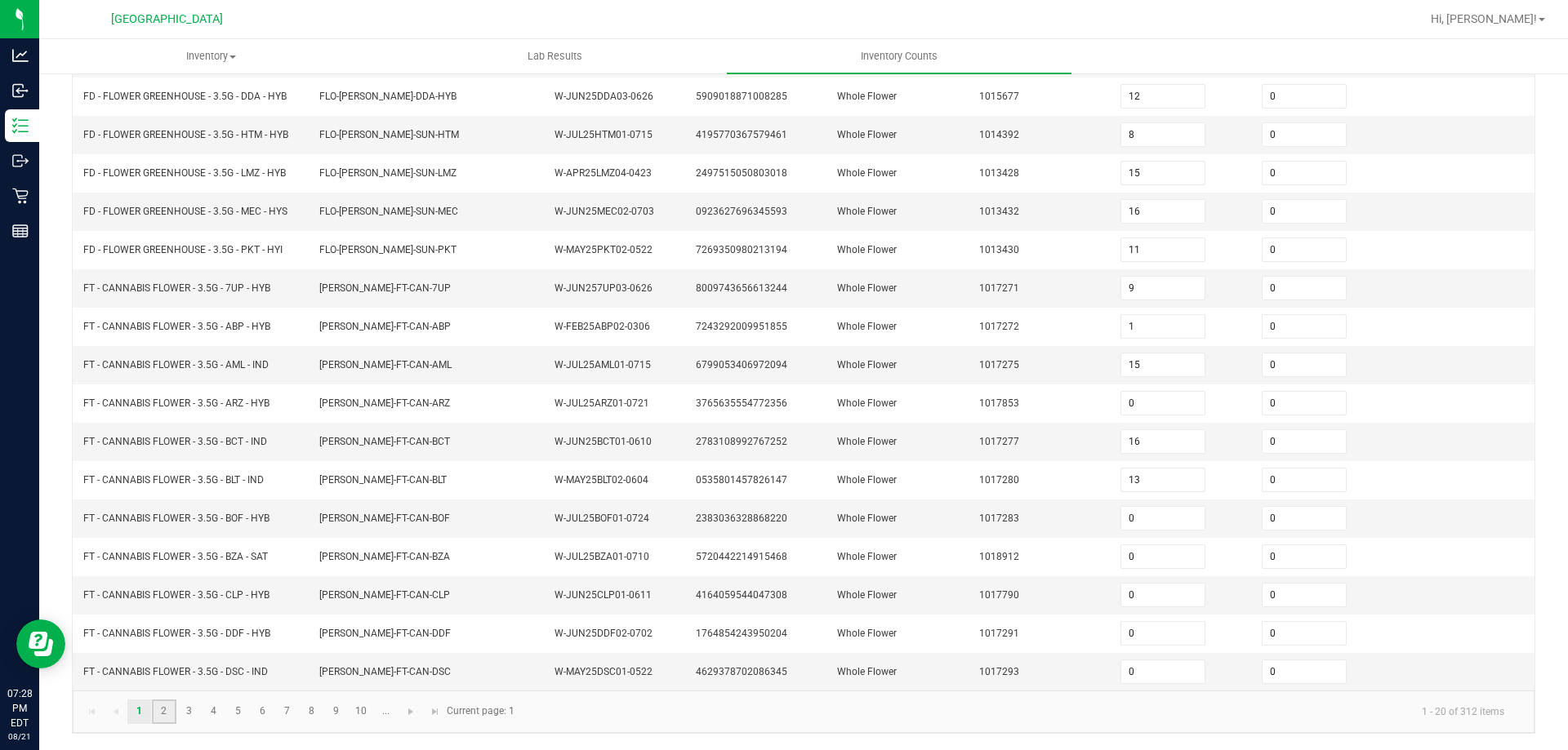
click at [160, 712] on link "2" at bounding box center [163, 712] width 23 height 24
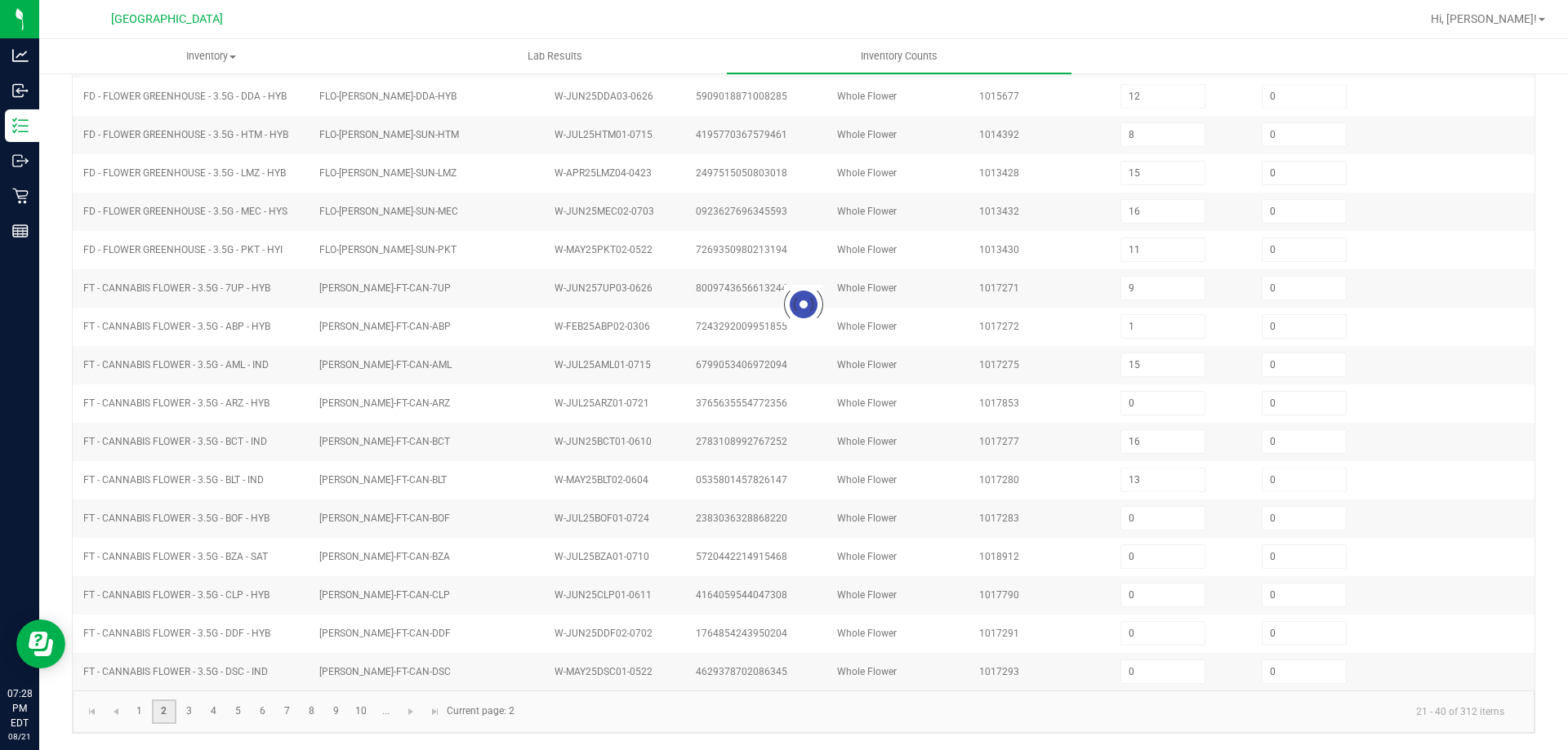
type input "18"
type input "1"
type input "20"
type input "0"
type input "1"
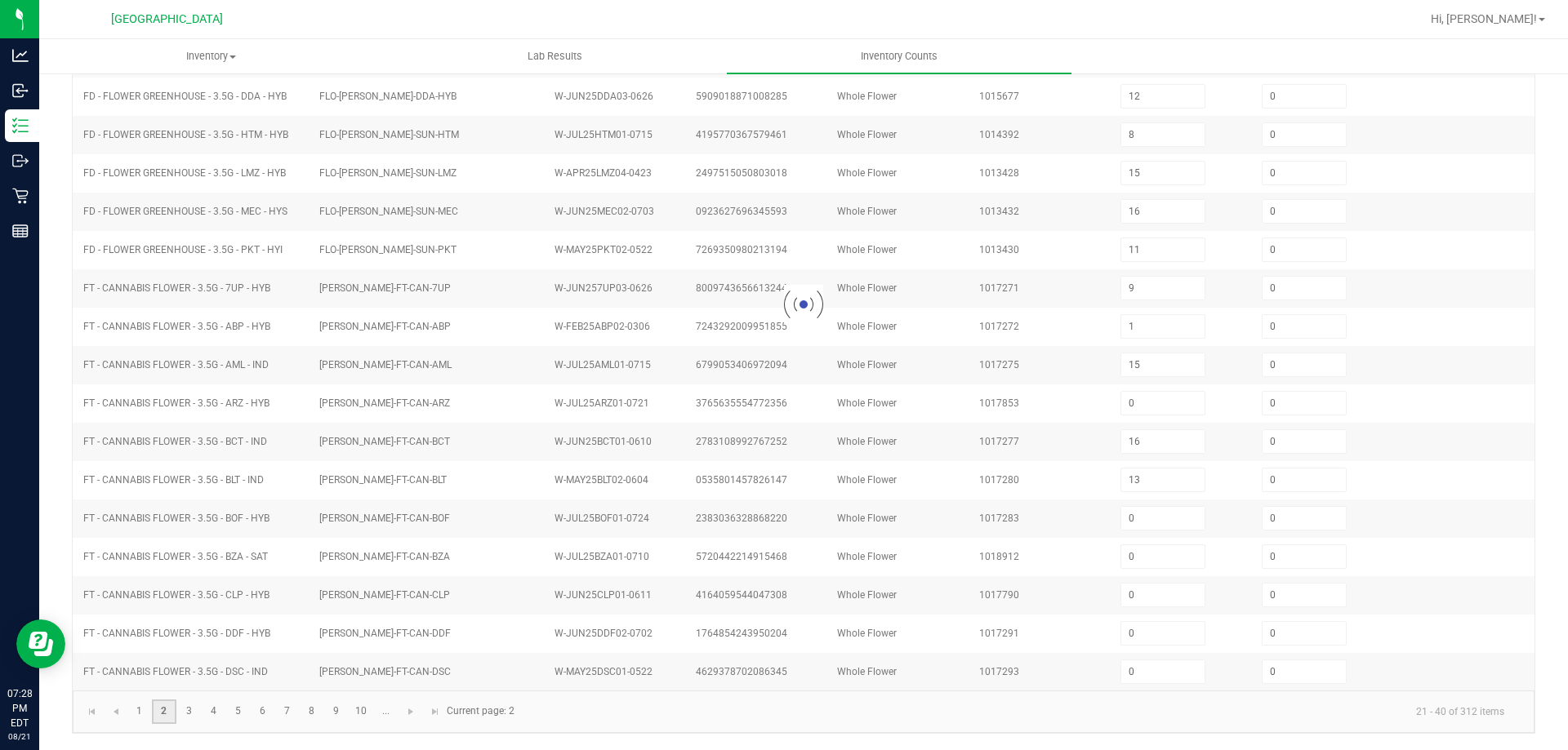
type input "6"
type input "12"
type input "0"
type input "3"
type input "0"
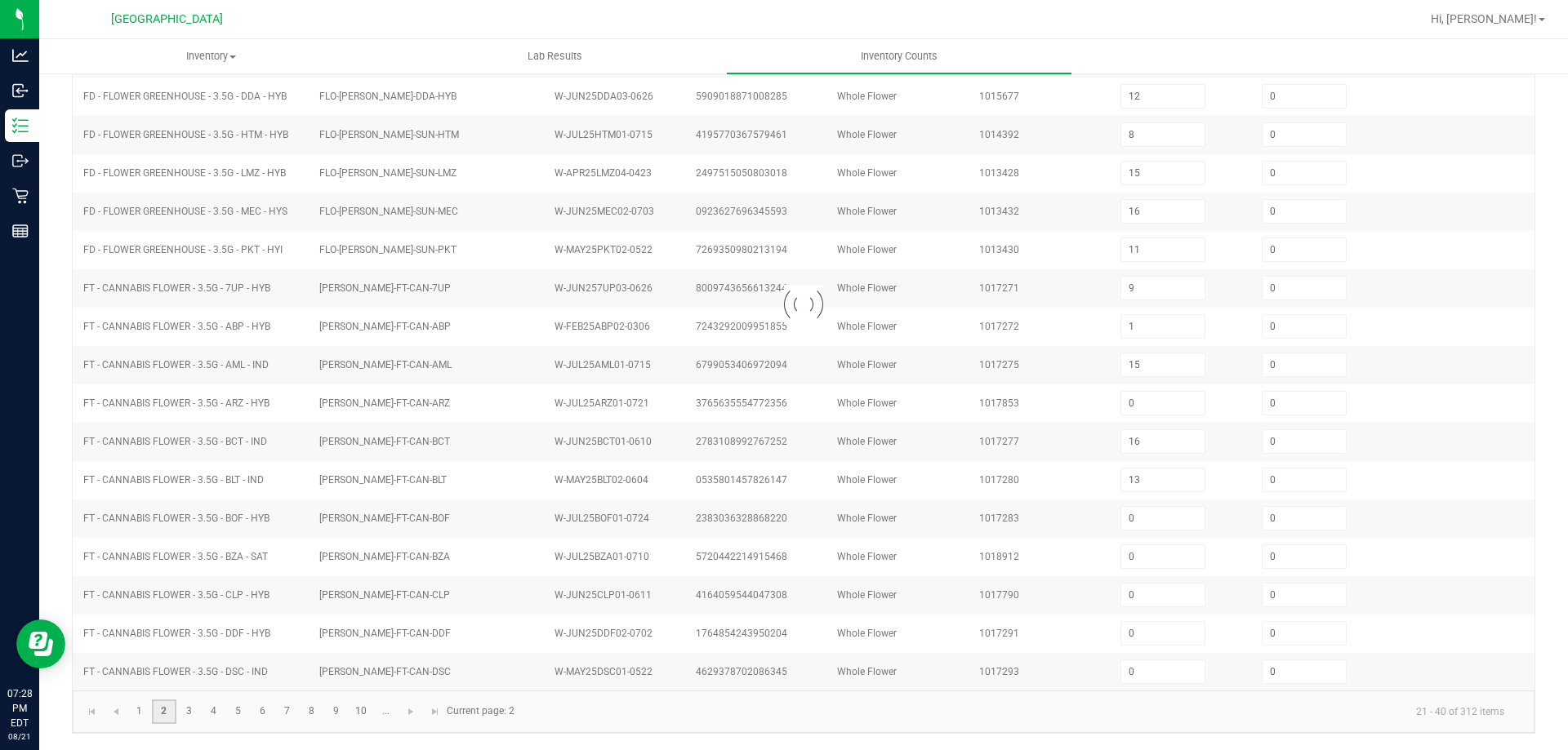
type input "6"
type input "8"
type input "13"
type input "28"
type input "11"
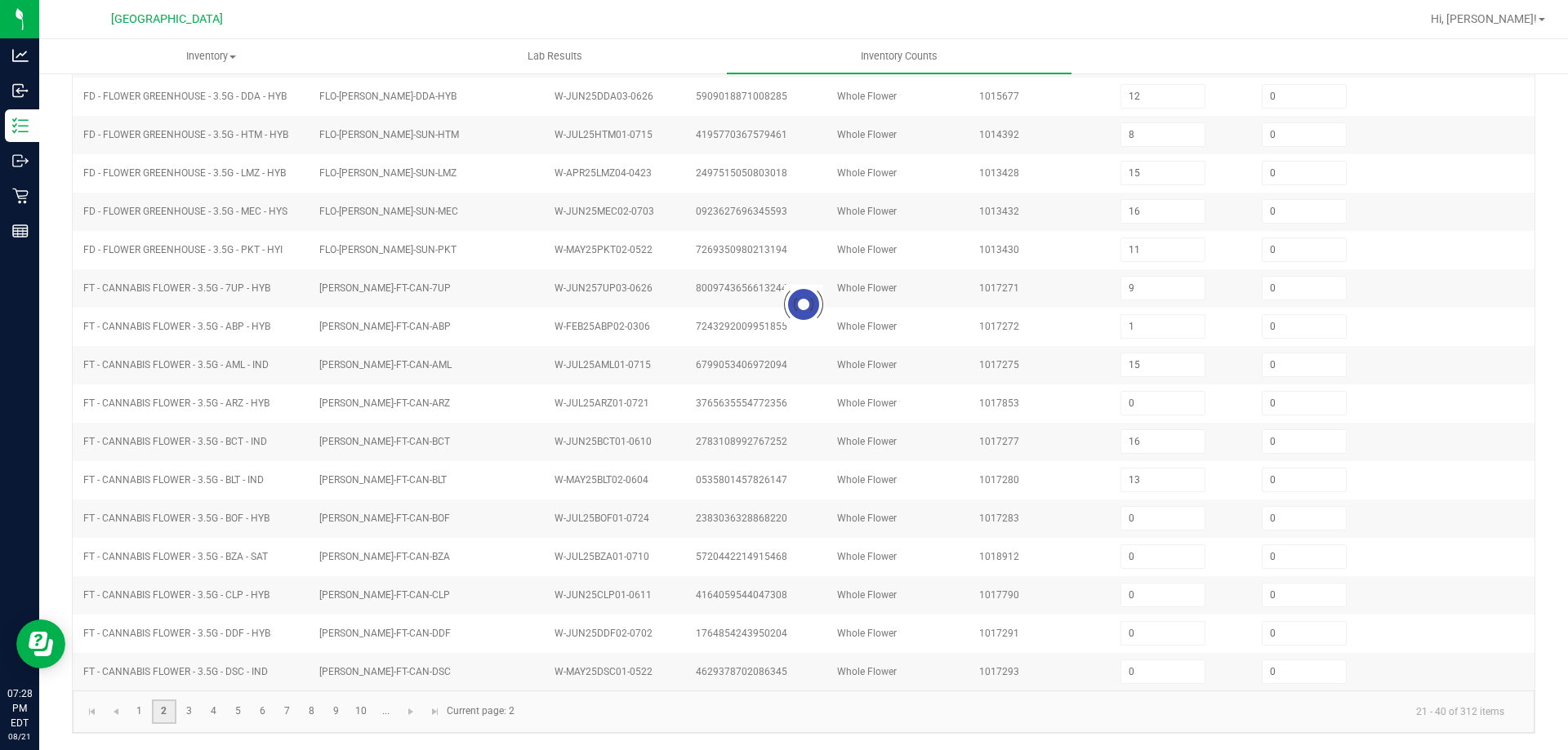
type input "1"
type input "12"
type input "10"
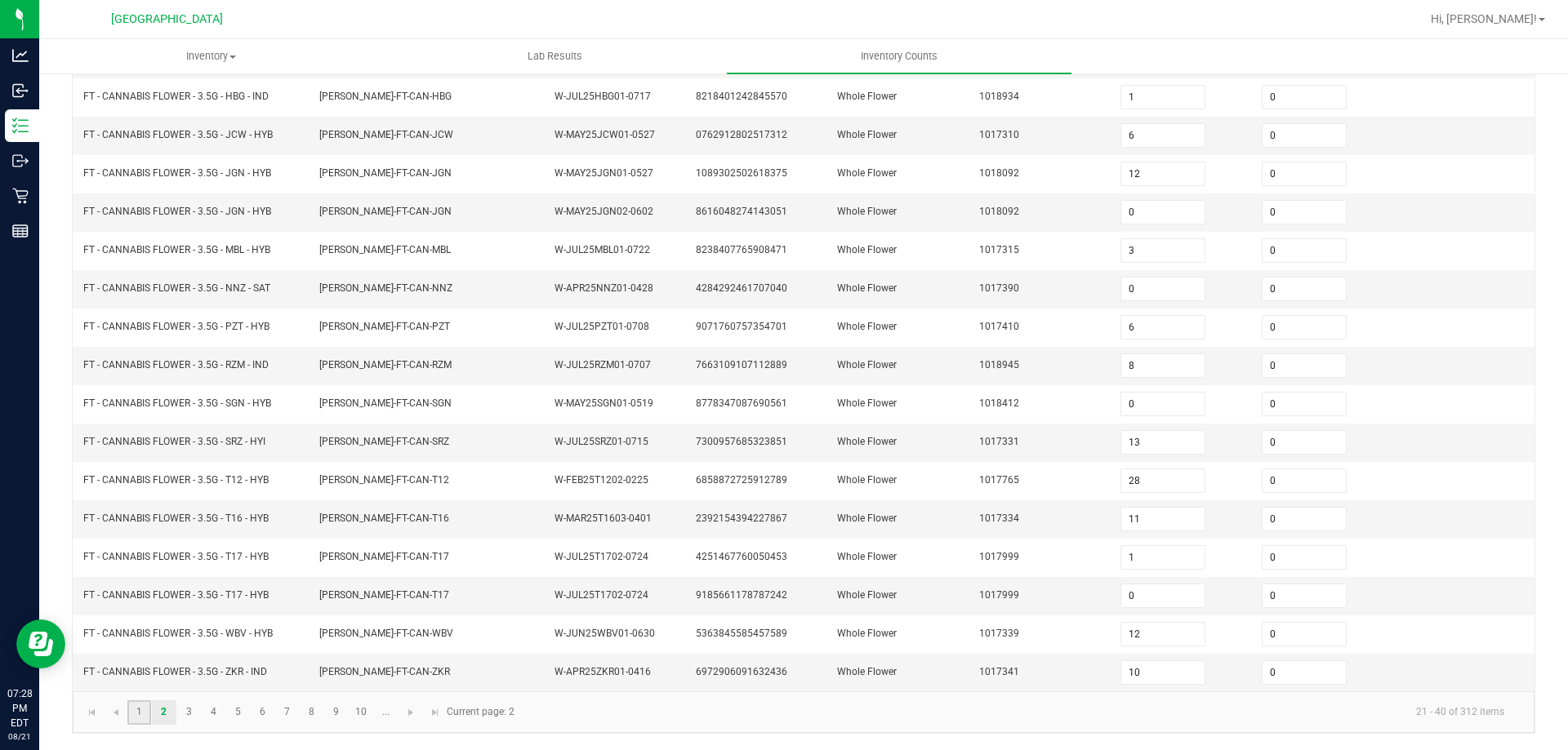
click at [144, 716] on link "1" at bounding box center [139, 712] width 23 height 24
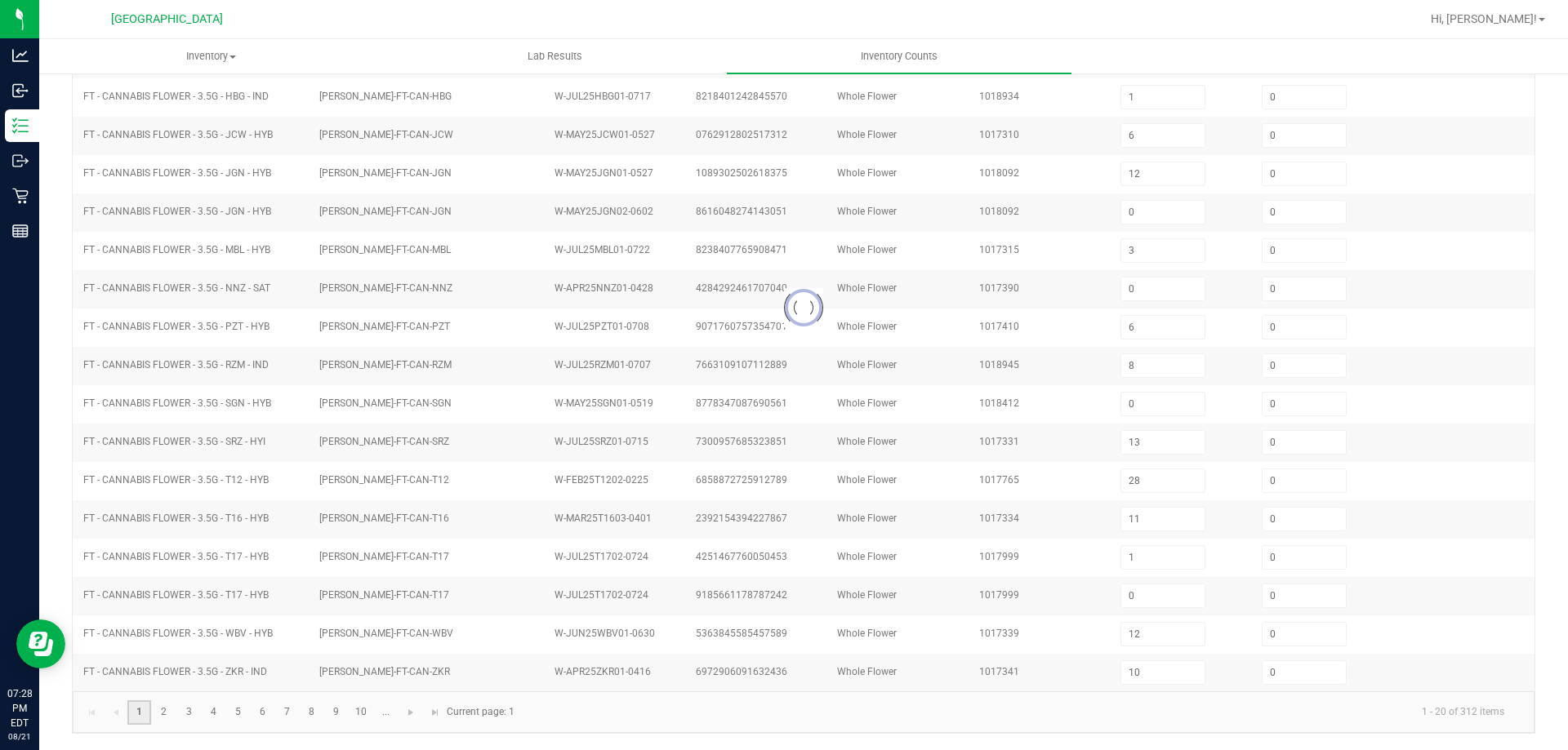
type input "5"
type input "2"
type input "9"
type input "4"
type input "12"
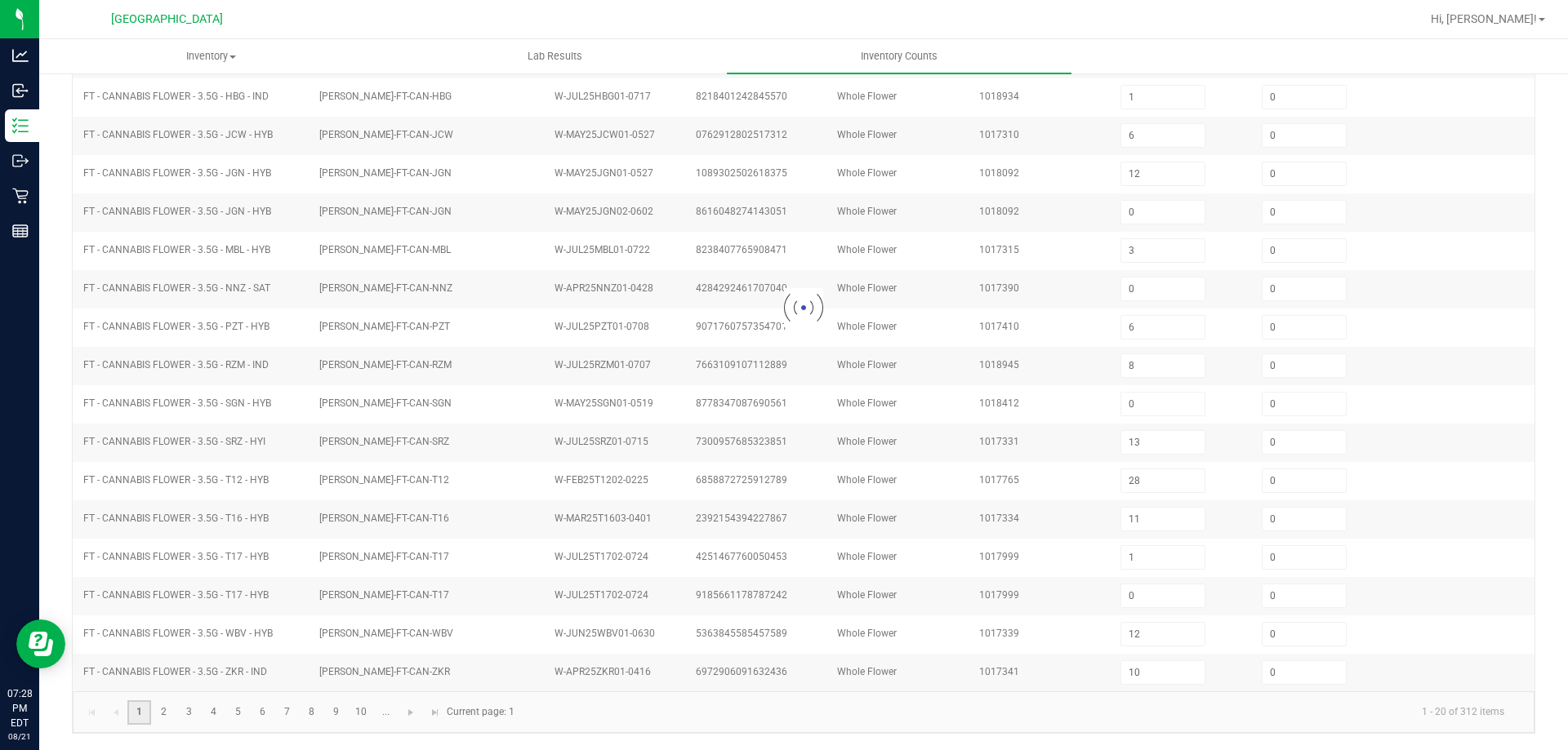
type input "8"
type input "15"
type input "16"
type input "11"
type input "9"
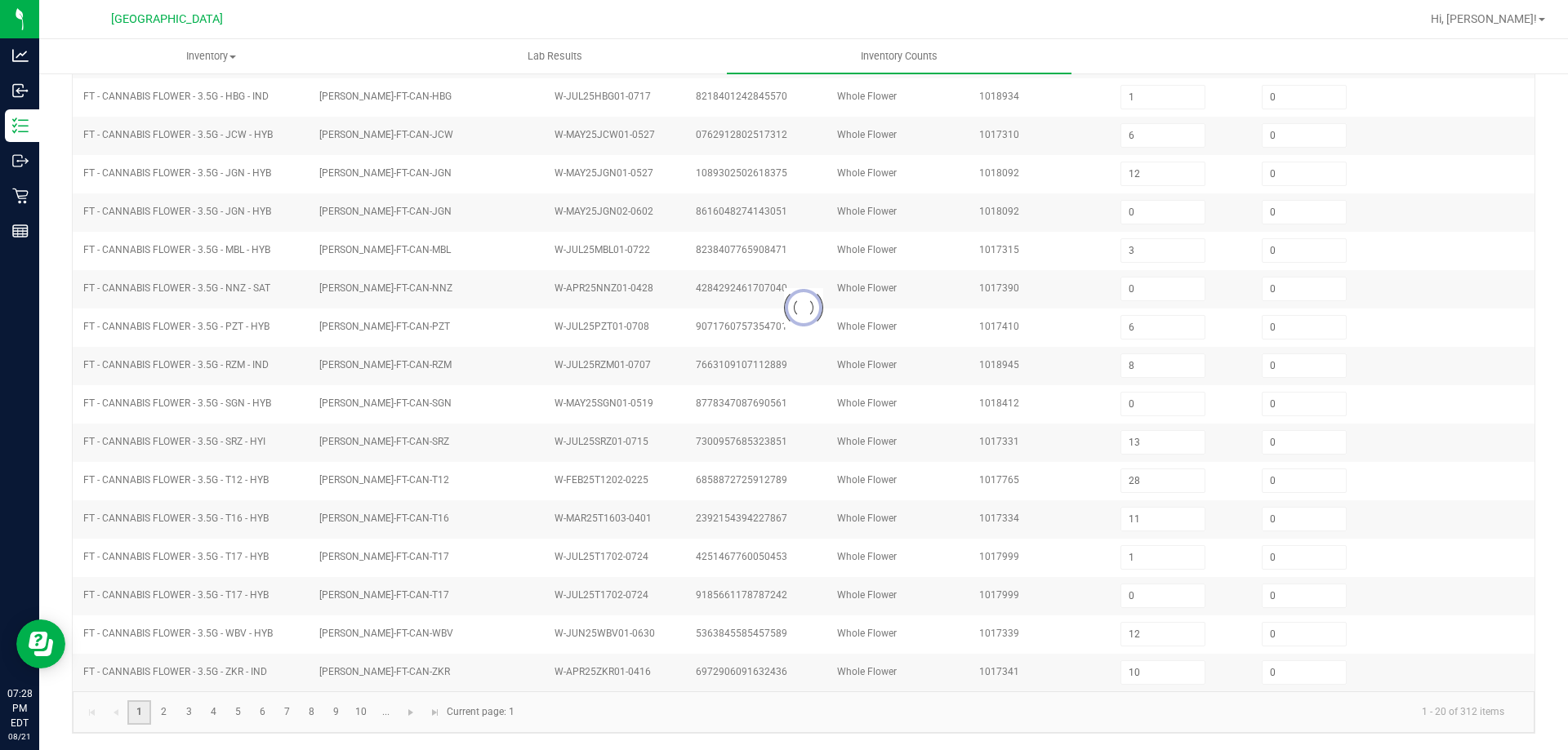
type input "1"
type input "15"
type input "16"
type input "13"
type input "0"
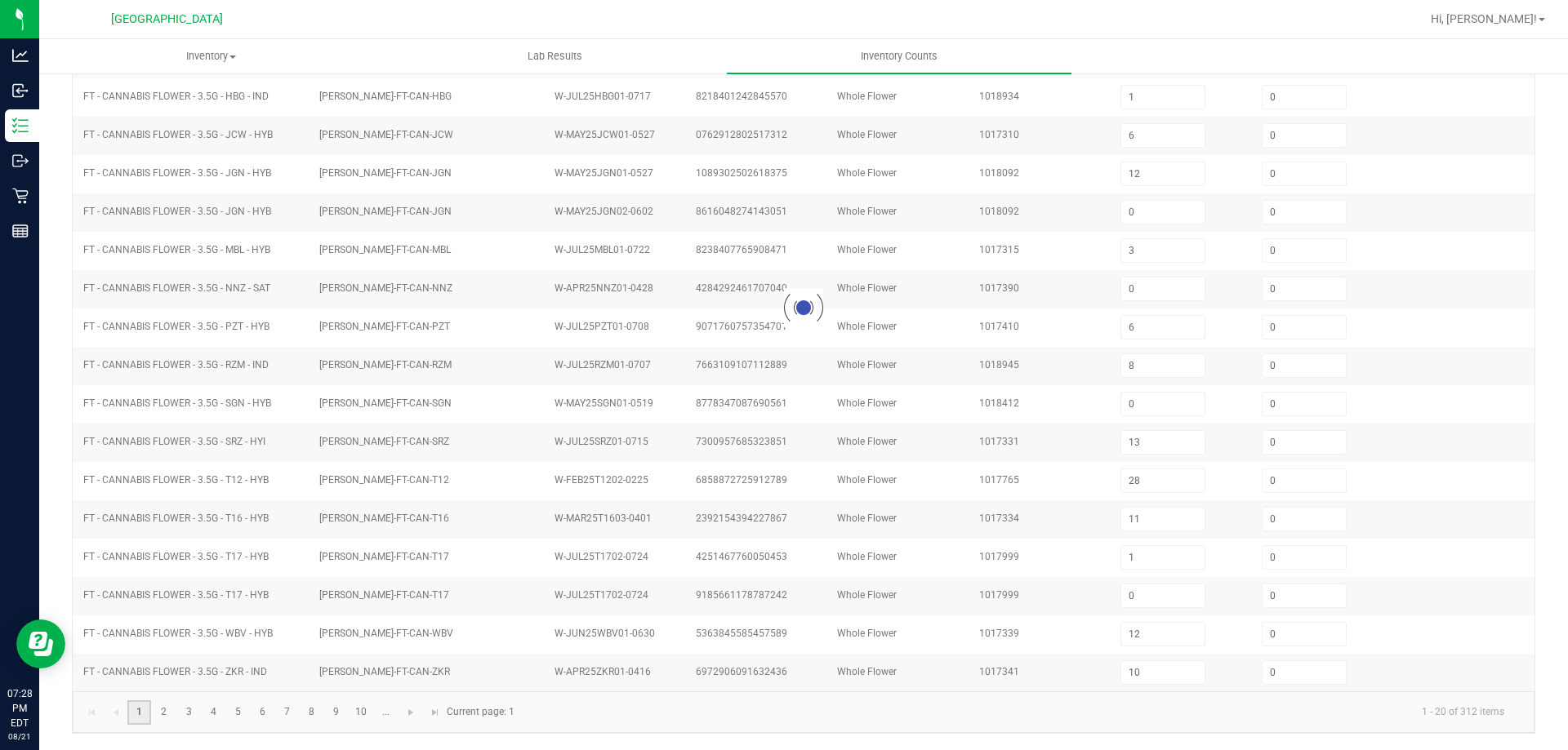
type input "0"
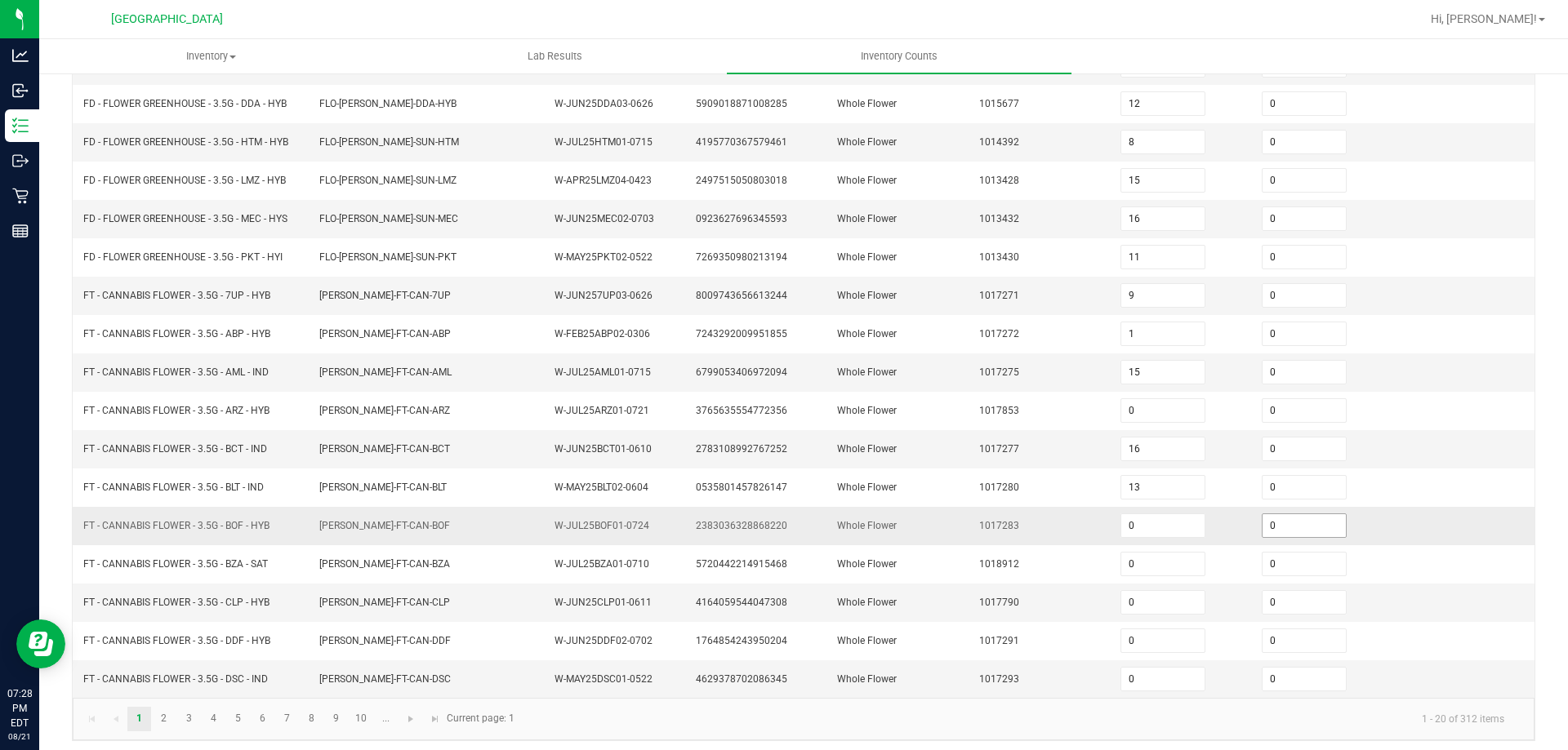
click at [1263, 525] on input "0" at bounding box center [1305, 525] width 83 height 22
drag, startPoint x: 274, startPoint y: 517, endPoint x: 83, endPoint y: 531, distance: 191.5
click at [83, 531] on td "FT - CANNABIS FLOWER - 3.5G - BOF - HYB" at bounding box center [191, 526] width 236 height 38
copy span "FT - CANNABIS FLOWER - 3.5G - BOF - HYB"
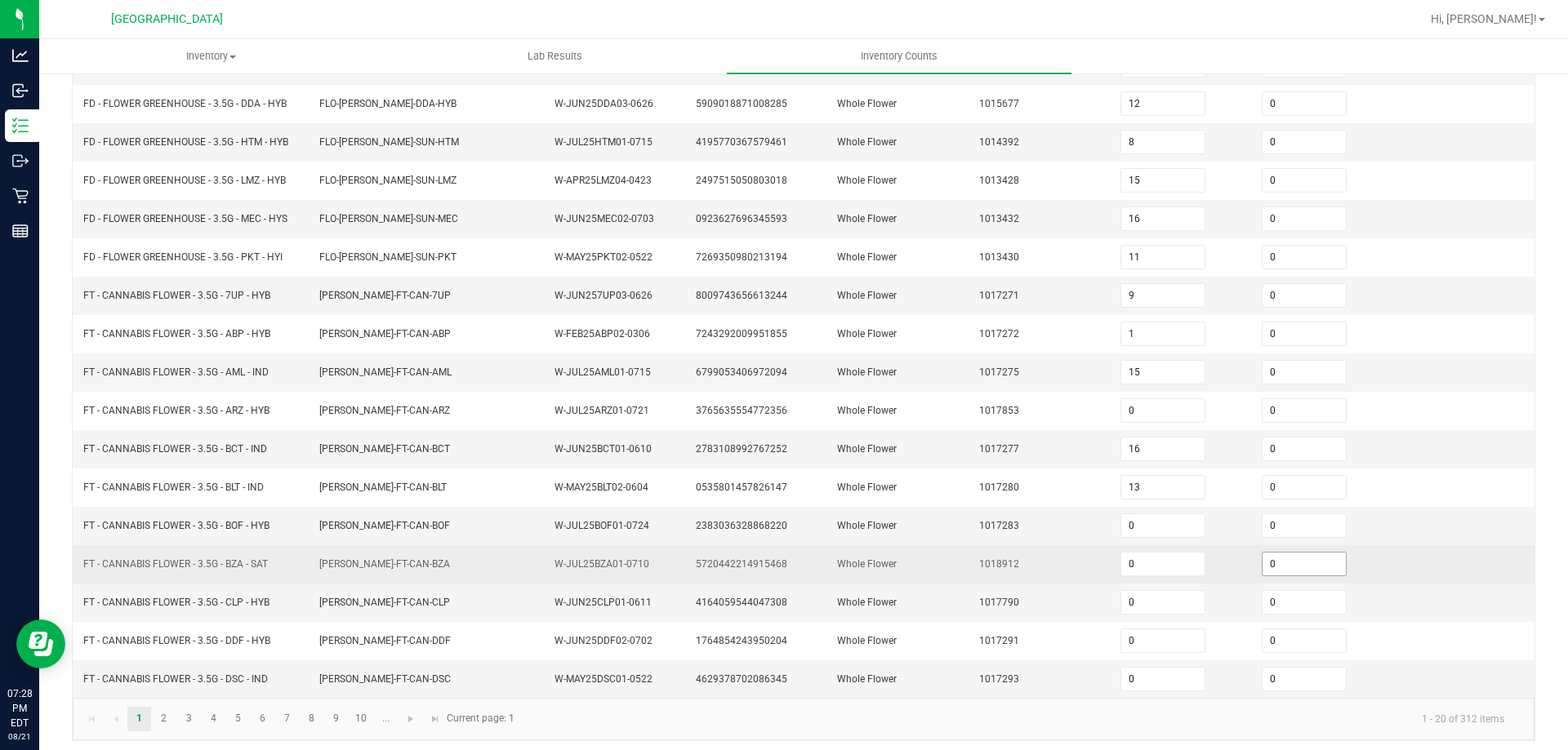
click at [1265, 559] on input "0" at bounding box center [1305, 563] width 83 height 22
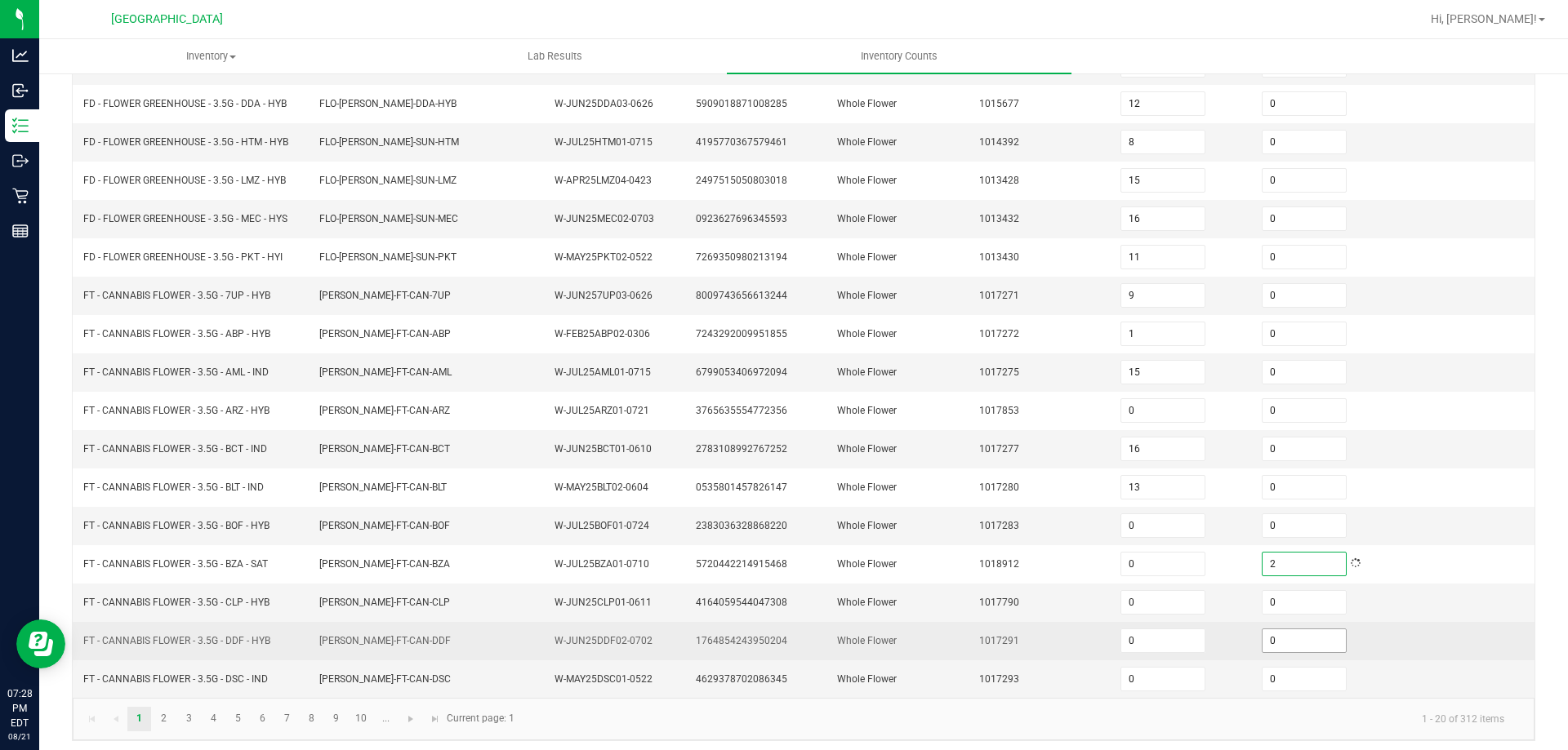
type input "2"
click at [1263, 639] on input "0" at bounding box center [1305, 640] width 83 height 22
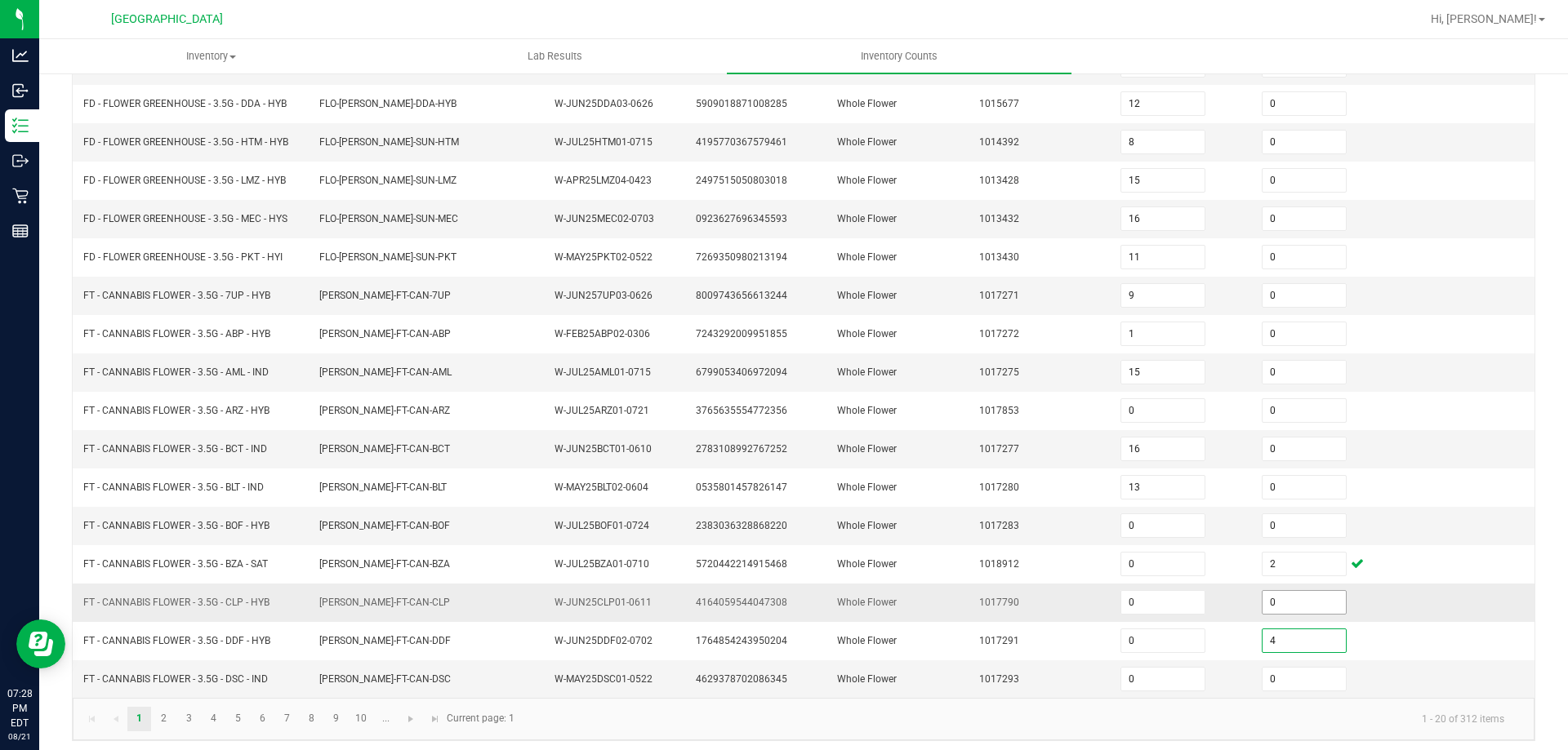
type input "4"
click at [1267, 605] on input "0" at bounding box center [1305, 602] width 83 height 22
type input "2"
click at [1293, 669] on input "0" at bounding box center [1305, 678] width 83 height 22
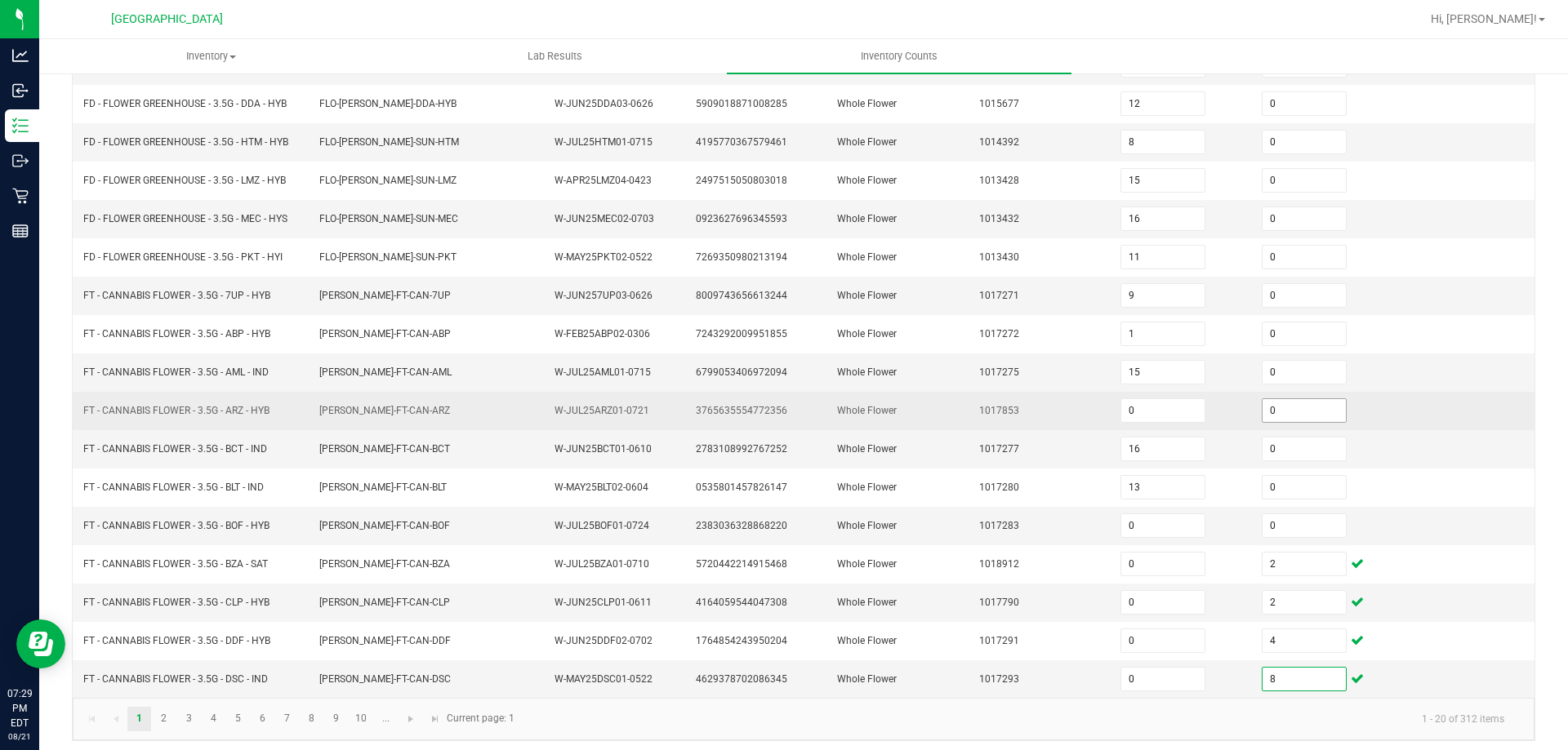
type input "8"
click at [1280, 410] on input "0" at bounding box center [1305, 410] width 83 height 22
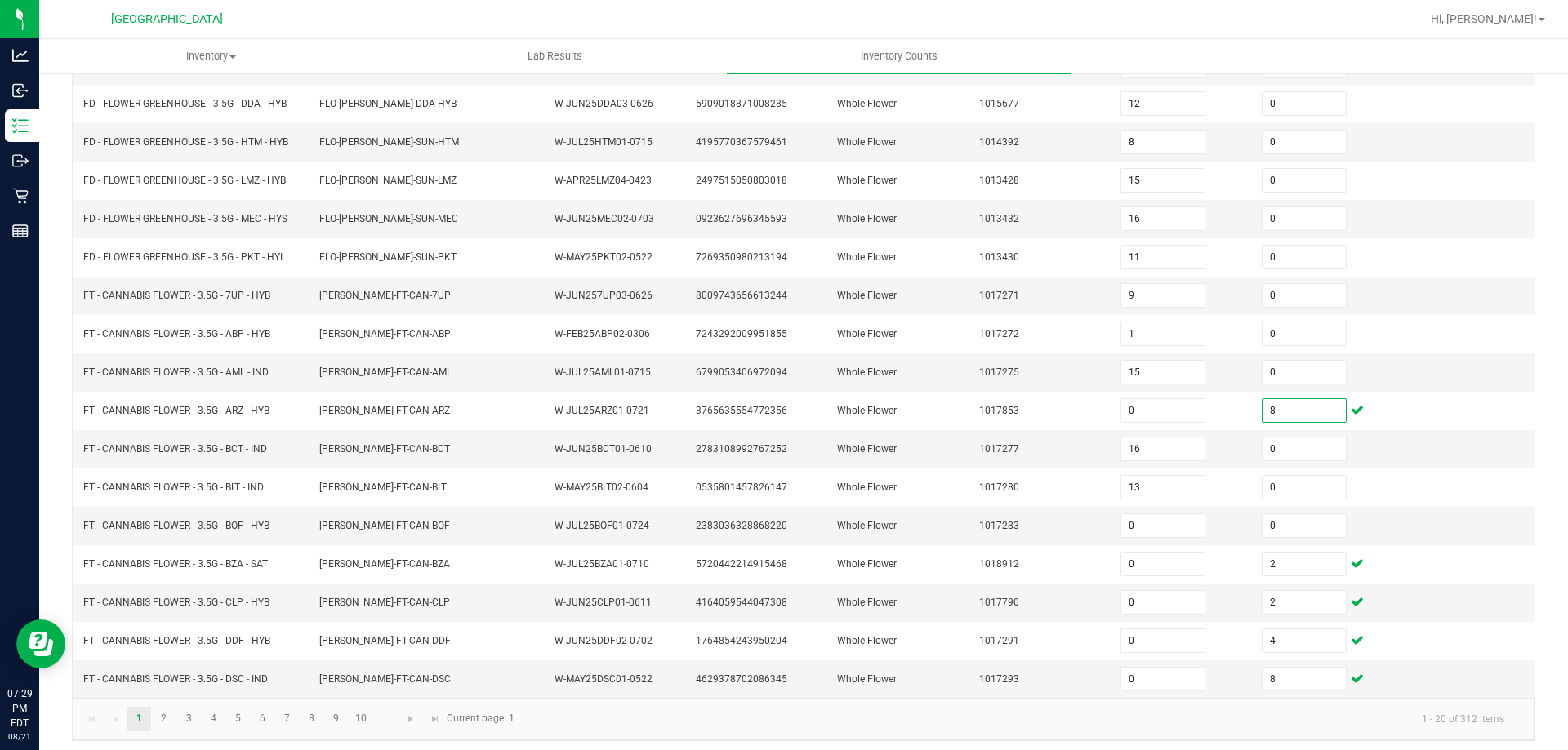
type input "8"
click at [1278, 513] on span "0" at bounding box center [1305, 525] width 85 height 24
click at [1285, 513] on span "0" at bounding box center [1305, 525] width 85 height 24
click at [1287, 520] on input "0" at bounding box center [1305, 525] width 83 height 22
type input "7"
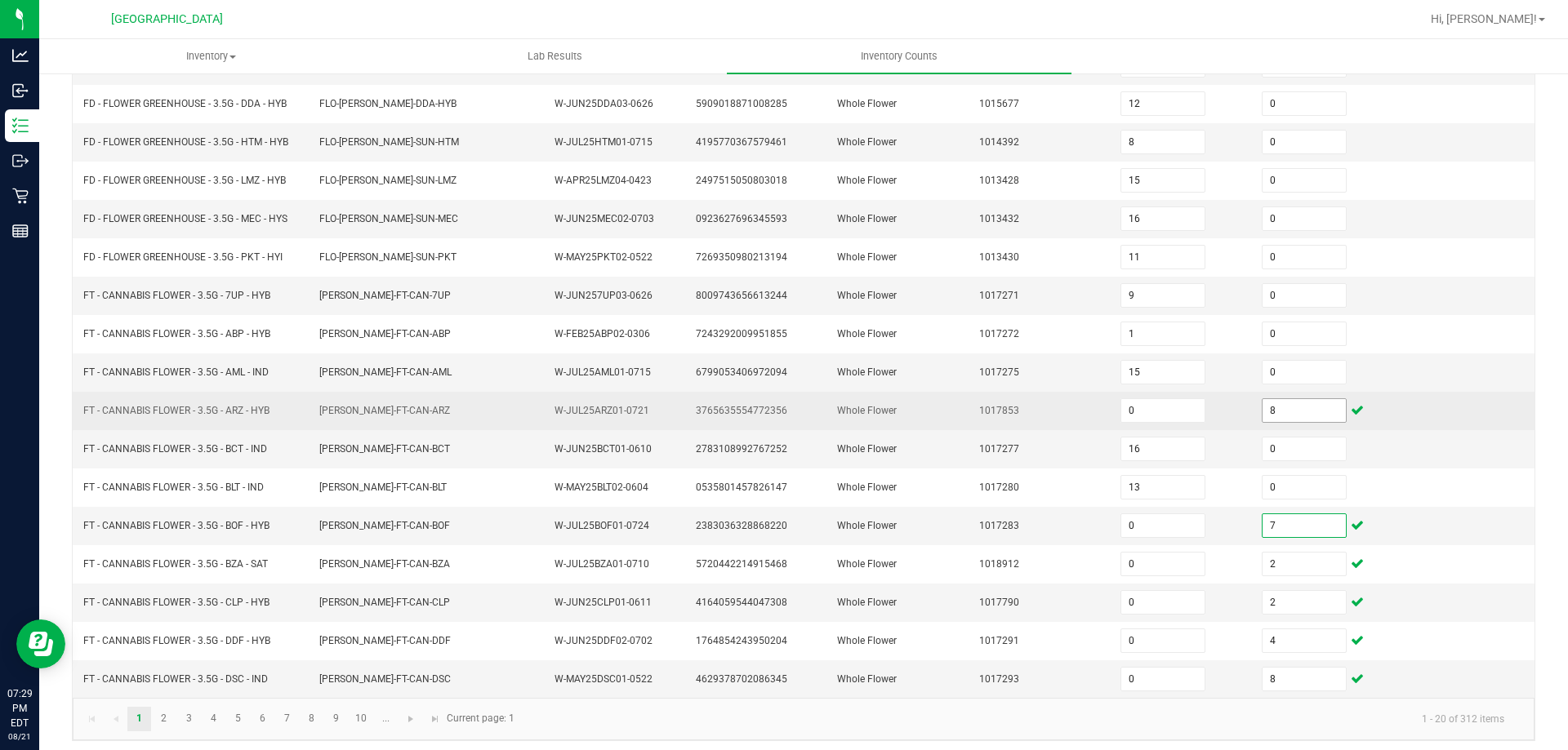
click at [1283, 402] on input "8" at bounding box center [1305, 410] width 83 height 22
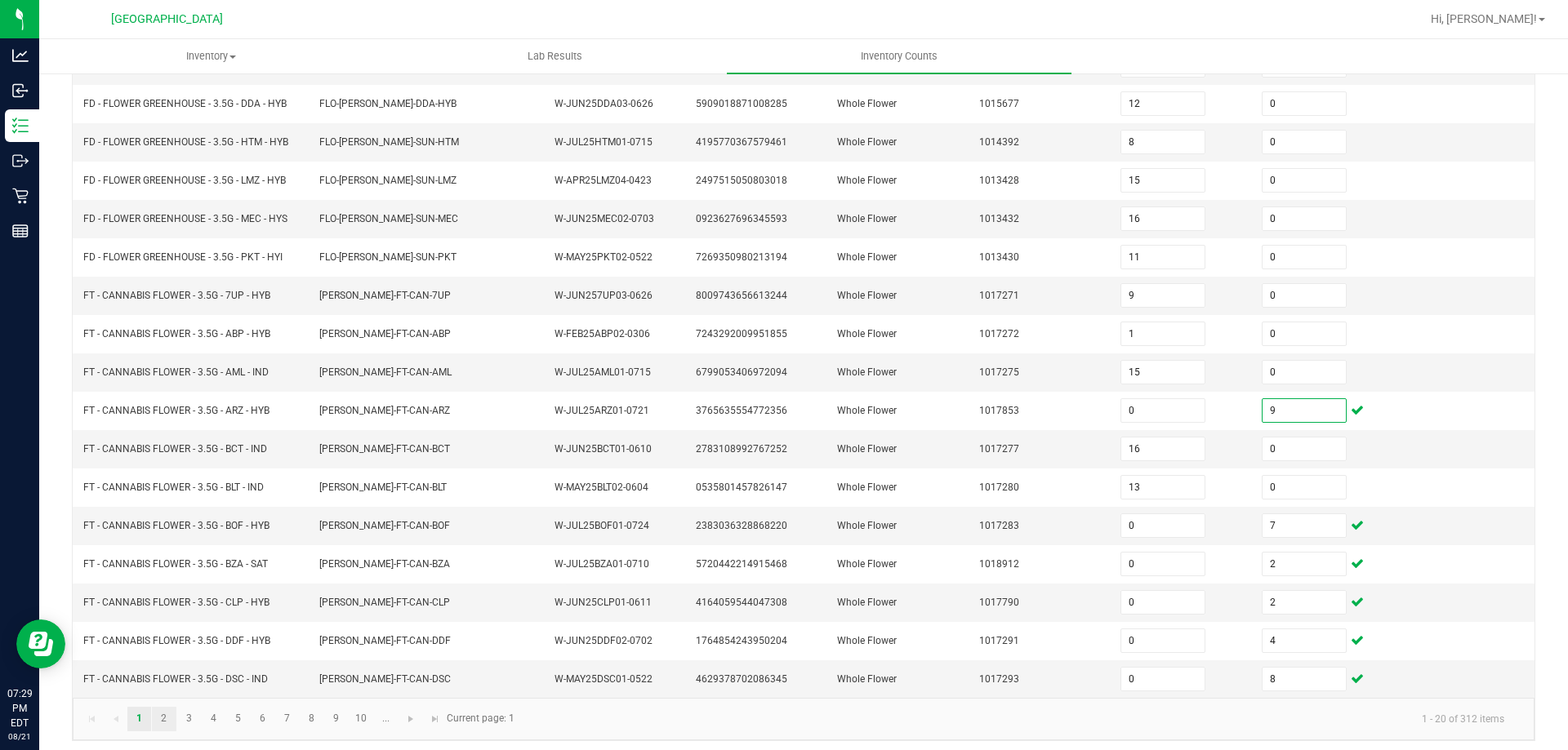
type input "9"
click at [163, 719] on link "2" at bounding box center [163, 718] width 23 height 24
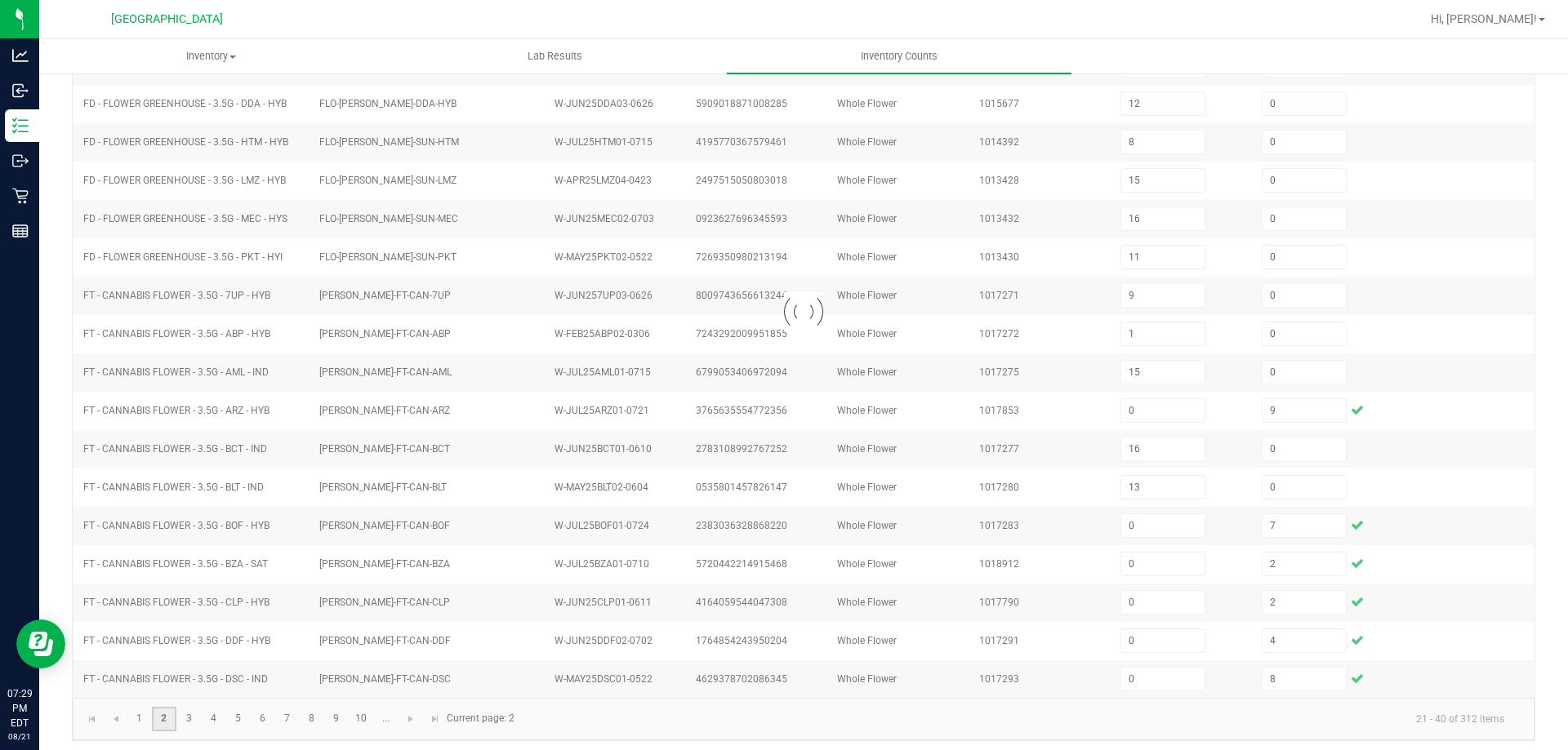
type input "18"
type input "1"
type input "20"
type input "0"
type input "1"
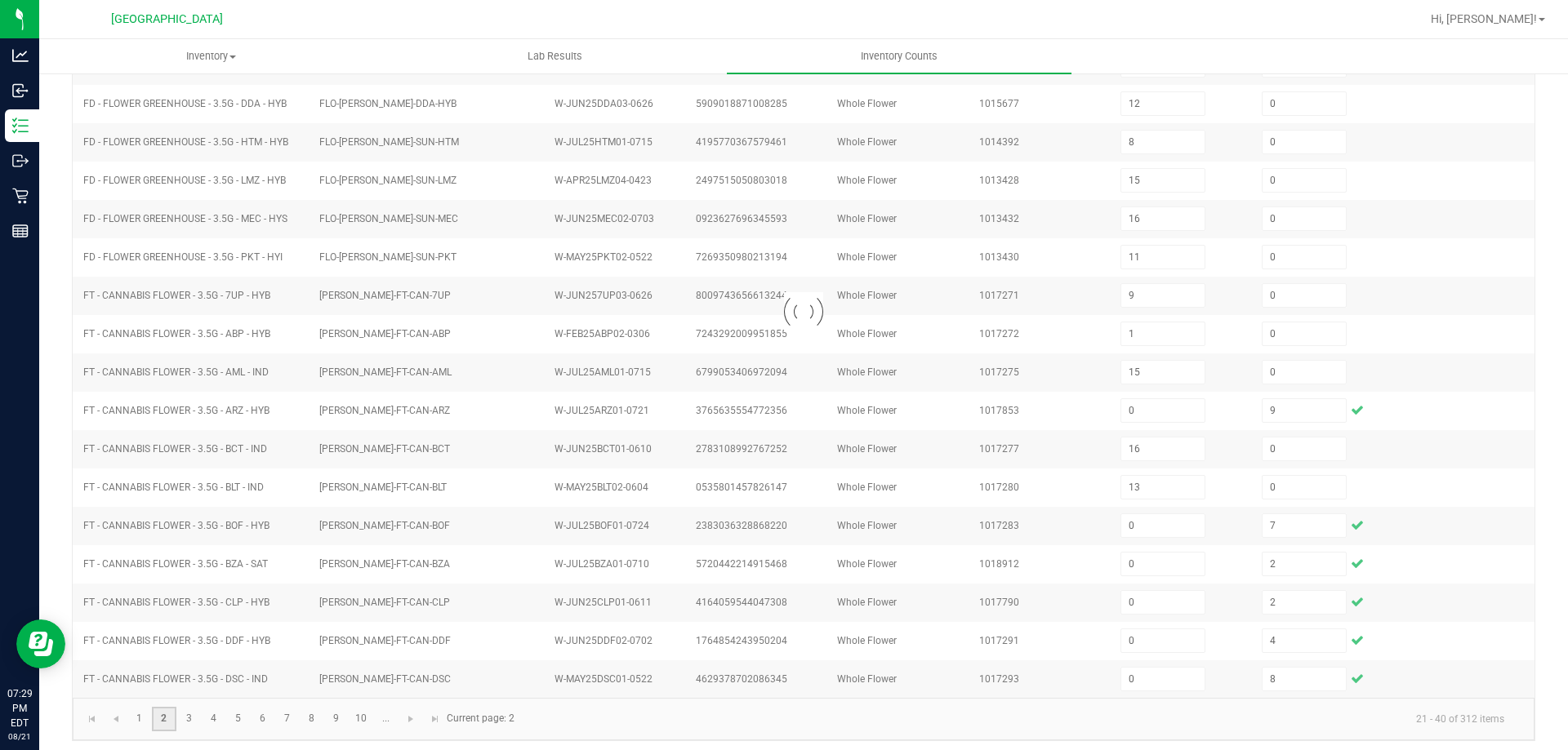
type input "6"
type input "12"
type input "0"
type input "3"
type input "0"
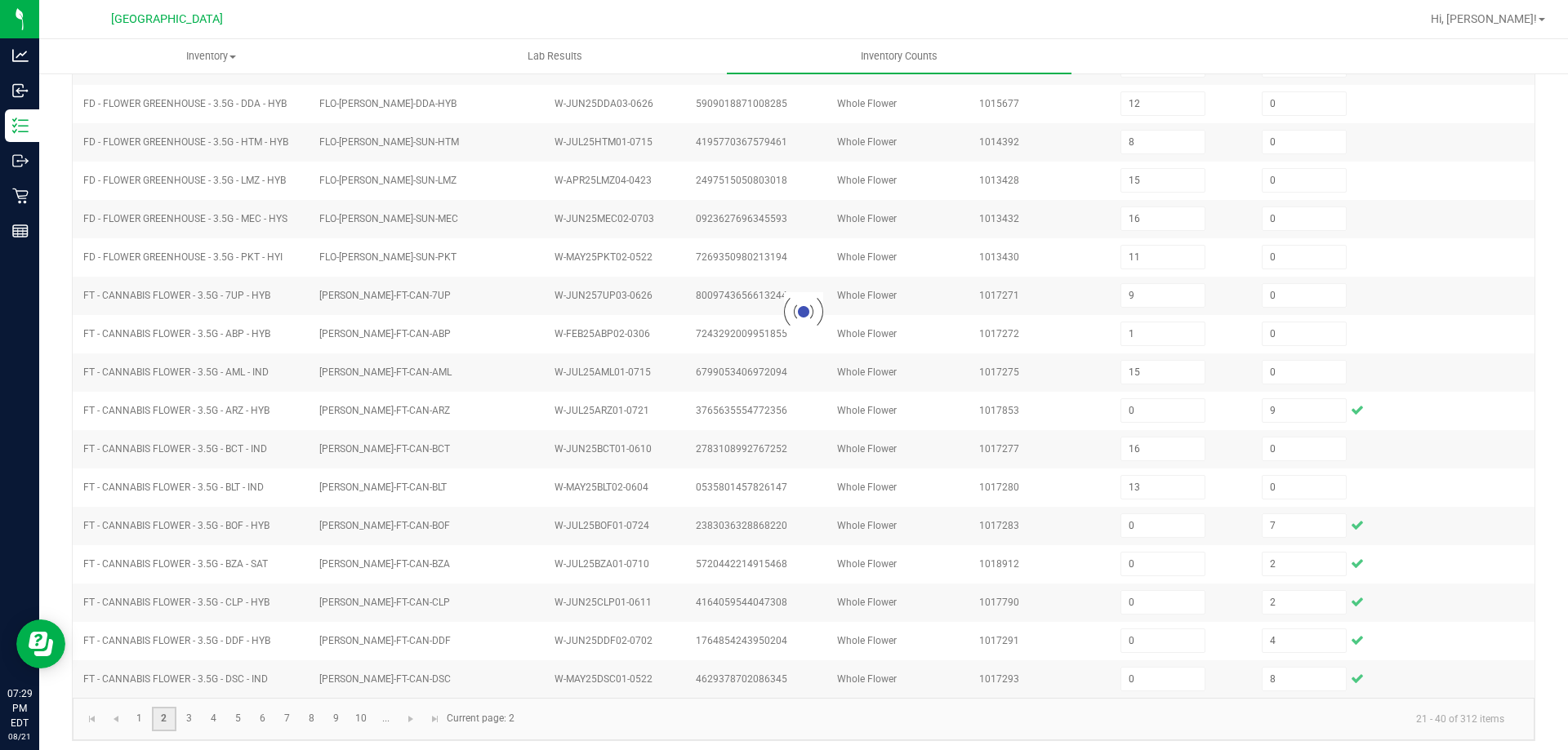
type input "6"
type input "8"
type input "13"
type input "28"
type input "11"
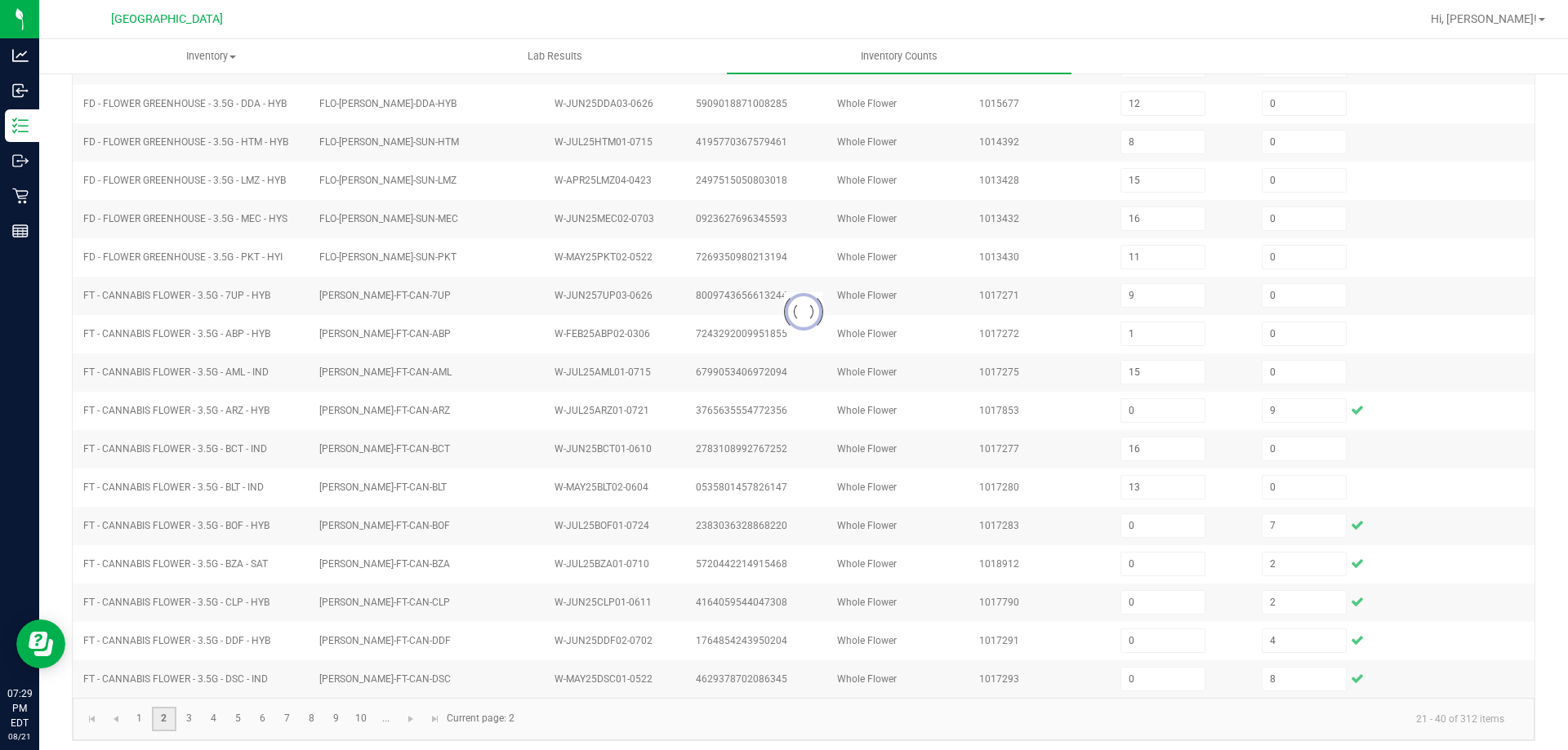
type input "1"
type input "12"
type input "10"
type input "0"
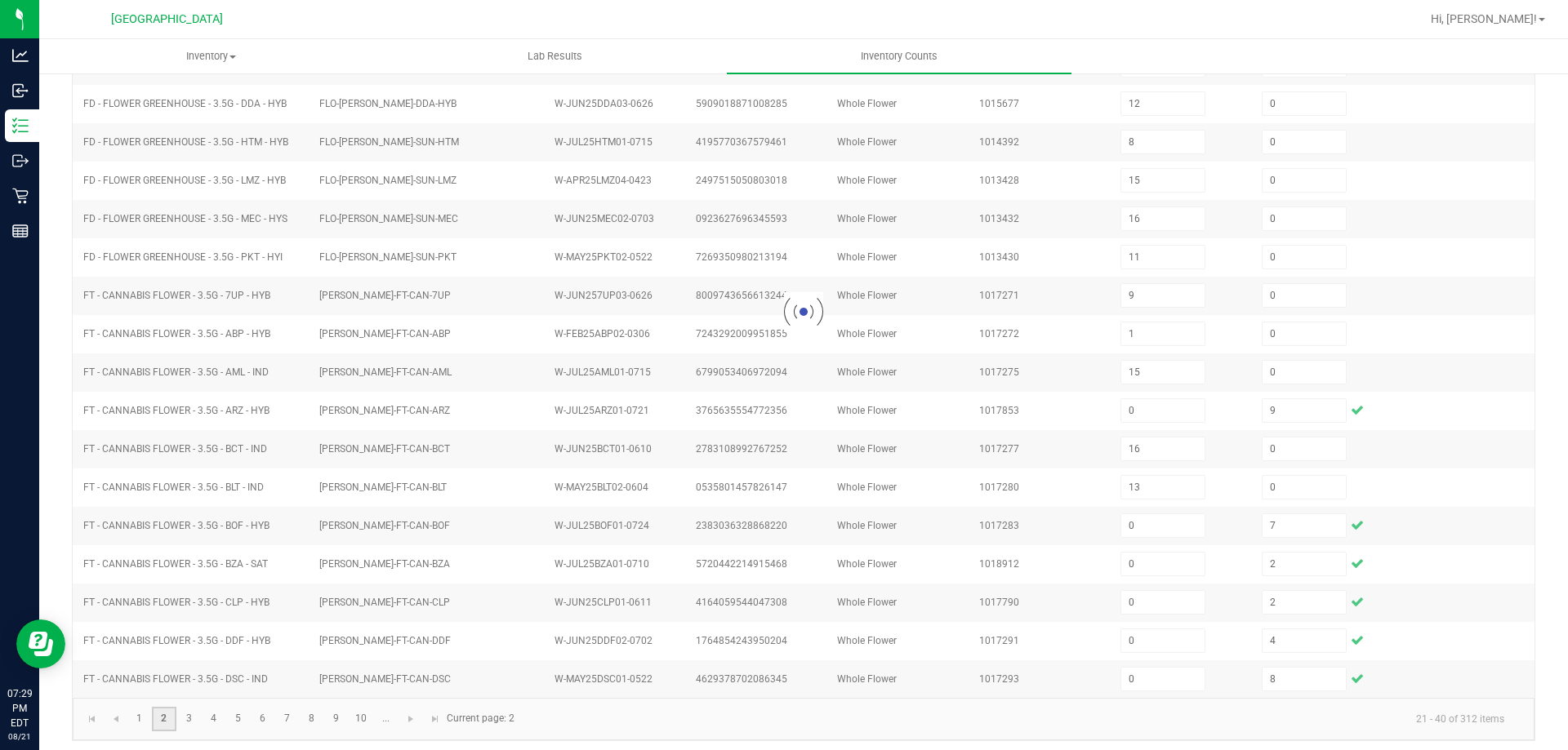
type input "0"
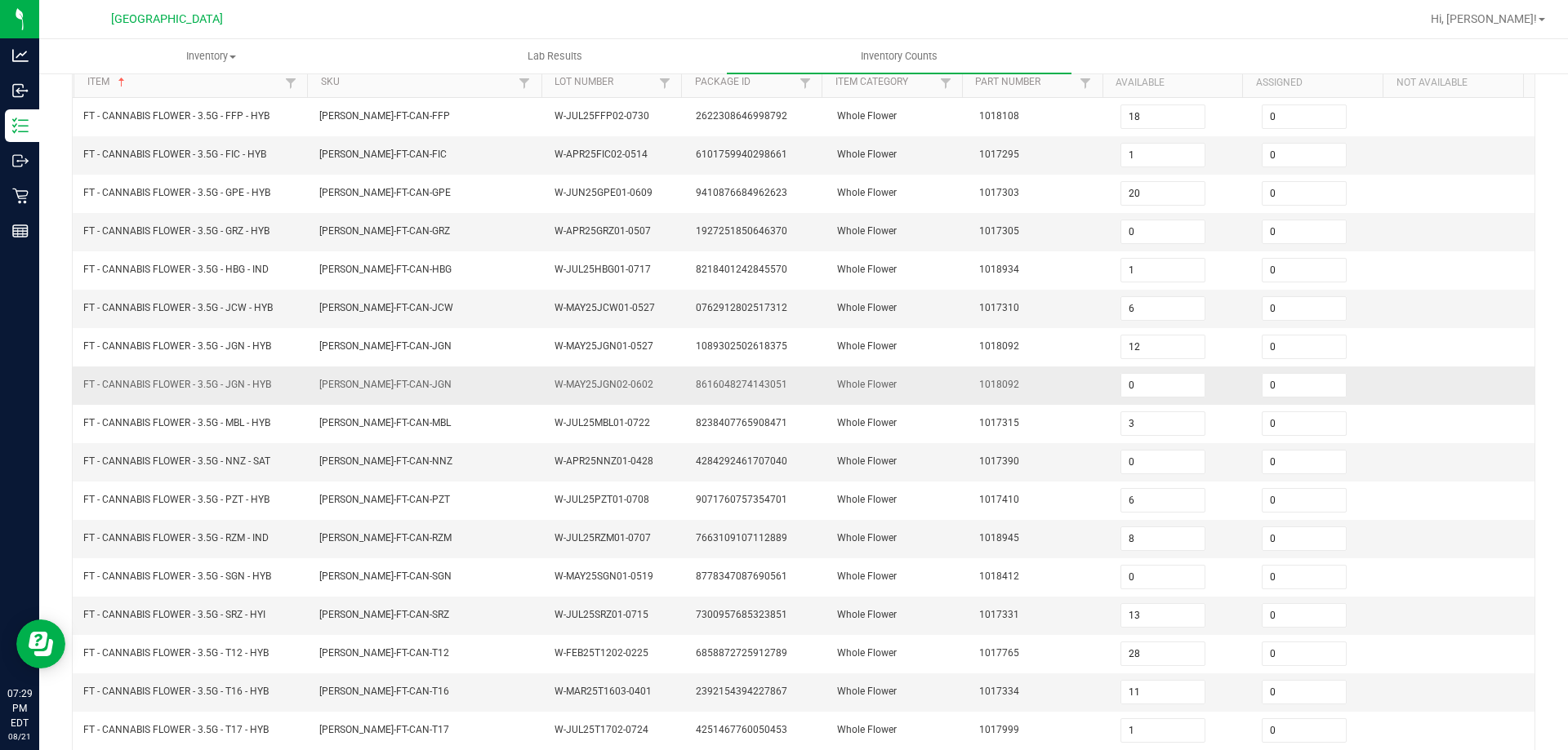
scroll to position [0, 0]
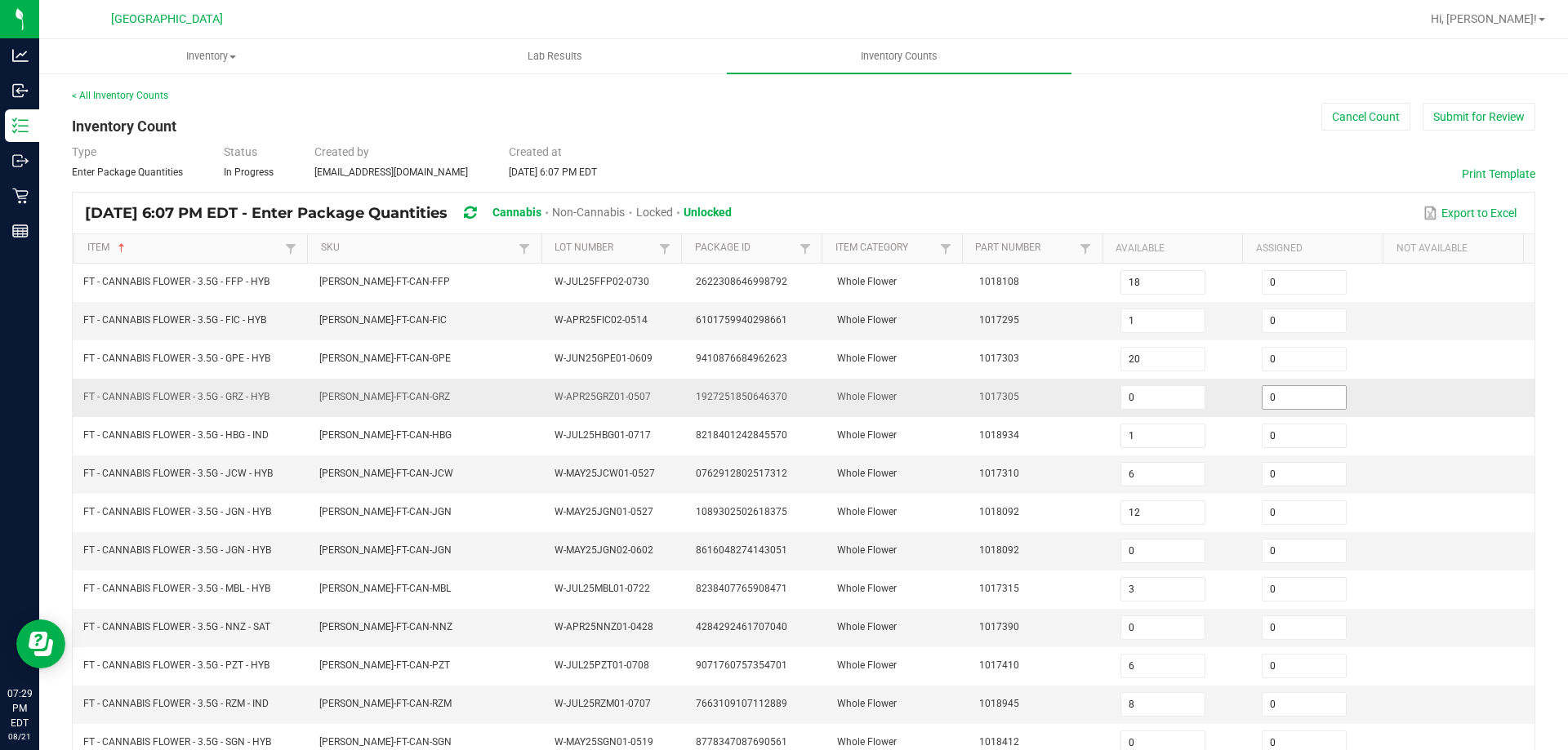
click at [1263, 402] on input "0" at bounding box center [1305, 397] width 83 height 22
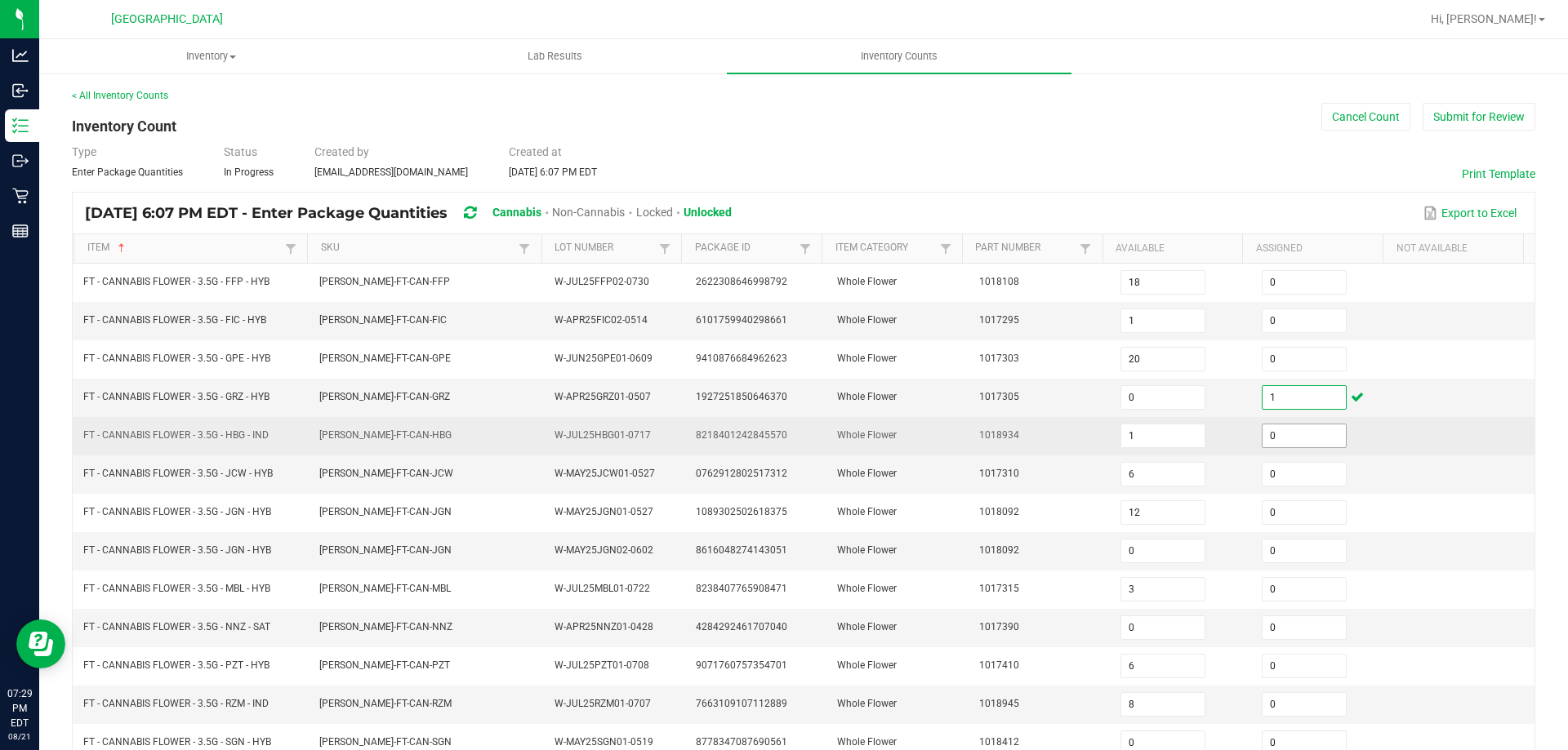
type input "1"
click at [1284, 441] on input "0" at bounding box center [1305, 435] width 83 height 22
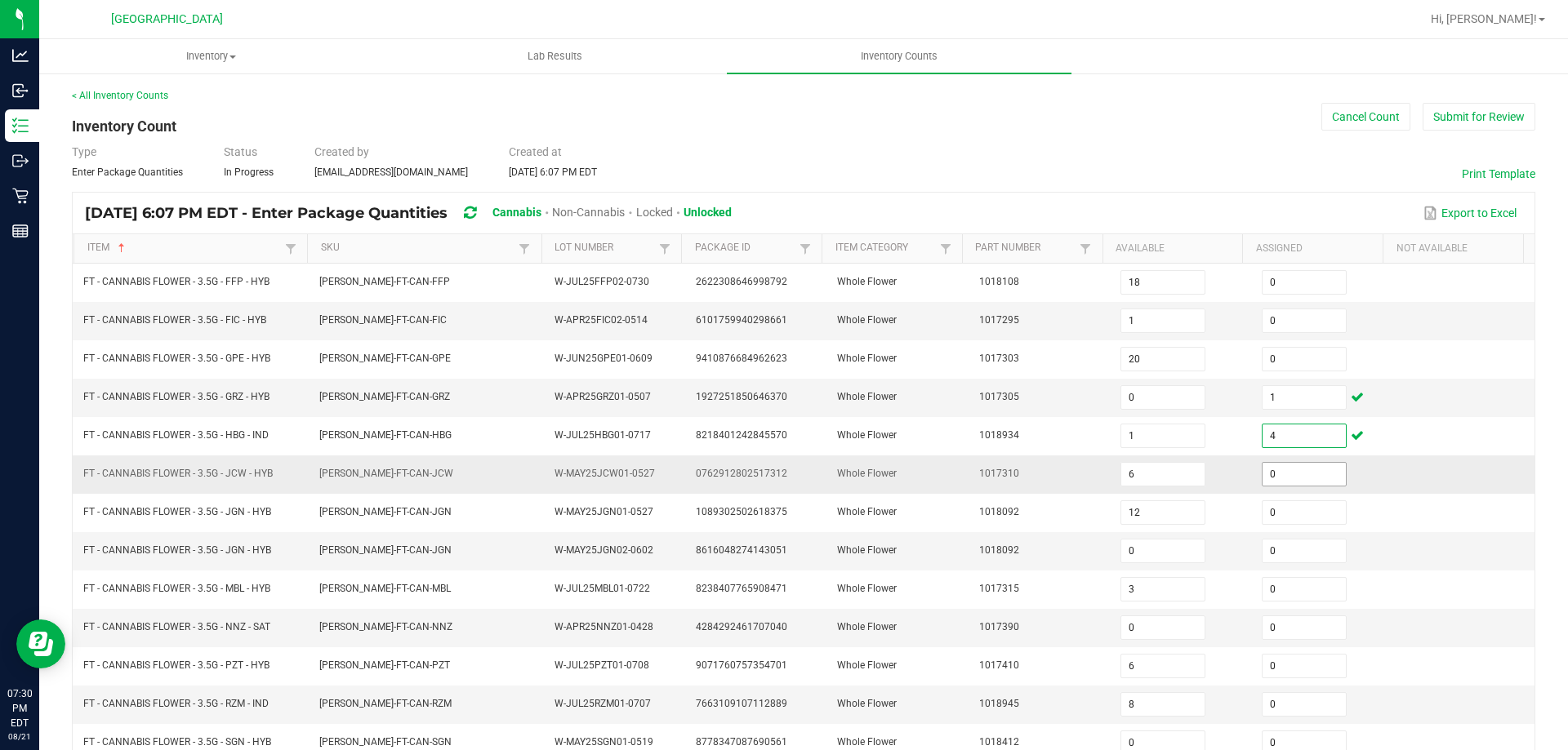
type input "4"
click at [1263, 472] on input "0" at bounding box center [1305, 473] width 83 height 22
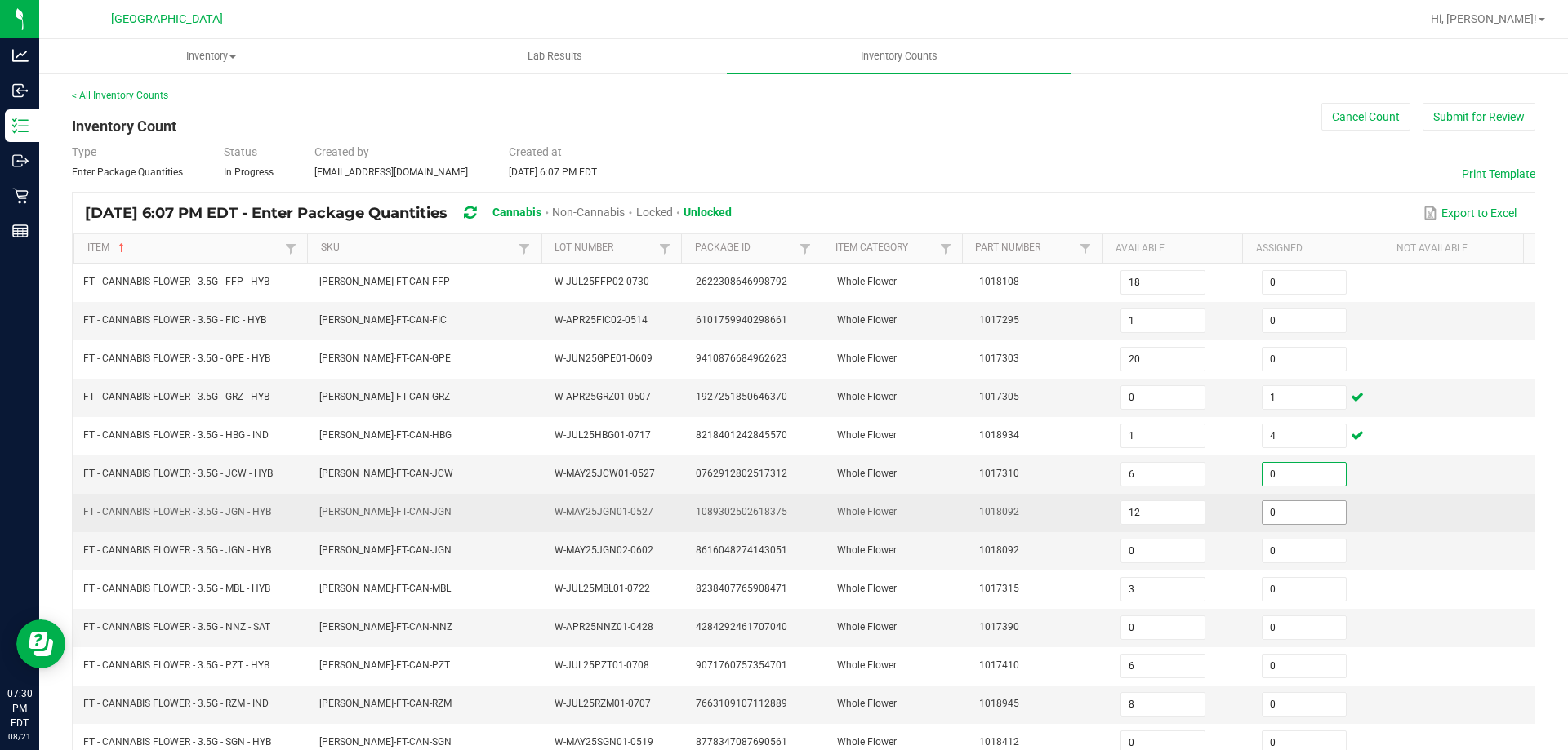
click at [1263, 507] on input "0" at bounding box center [1305, 512] width 83 height 22
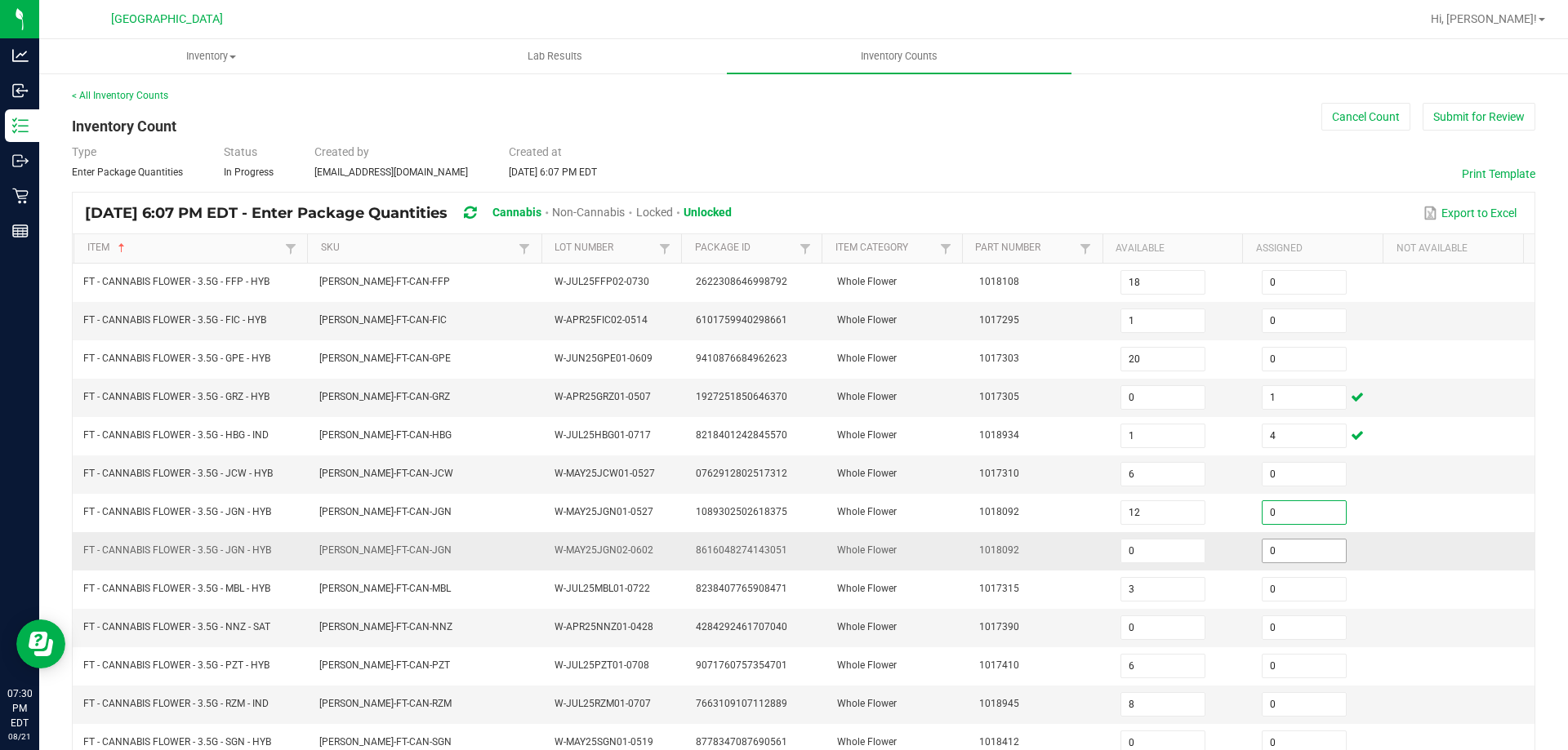
click at [1290, 548] on input "0" at bounding box center [1305, 551] width 83 height 22
type input "4"
click at [1123, 546] on input "0" at bounding box center [1163, 551] width 83 height 22
type input "4"
click at [390, 547] on span "FLO-BUD-FT-CAN-JGN" at bounding box center [385, 550] width 133 height 12
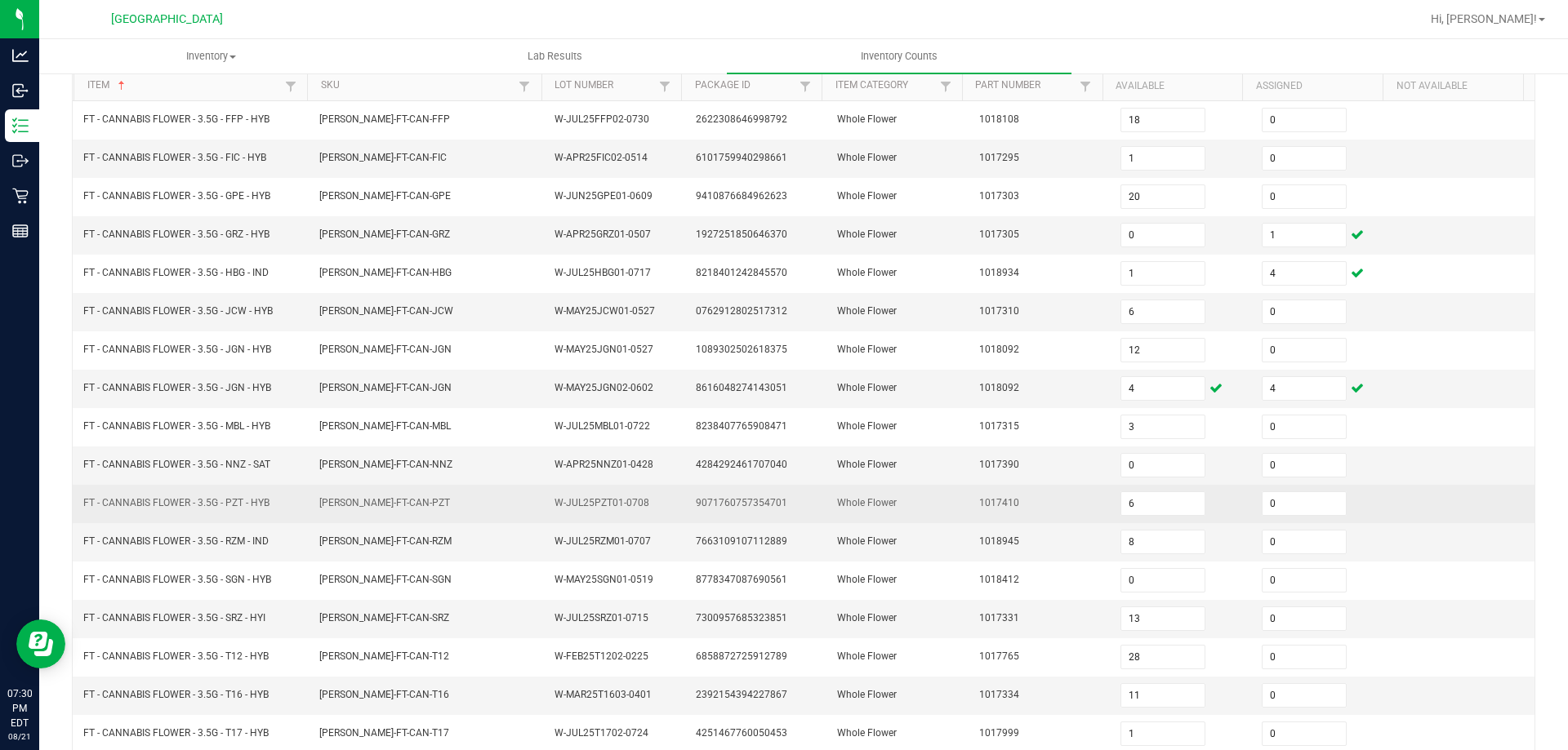
scroll to position [163, 0]
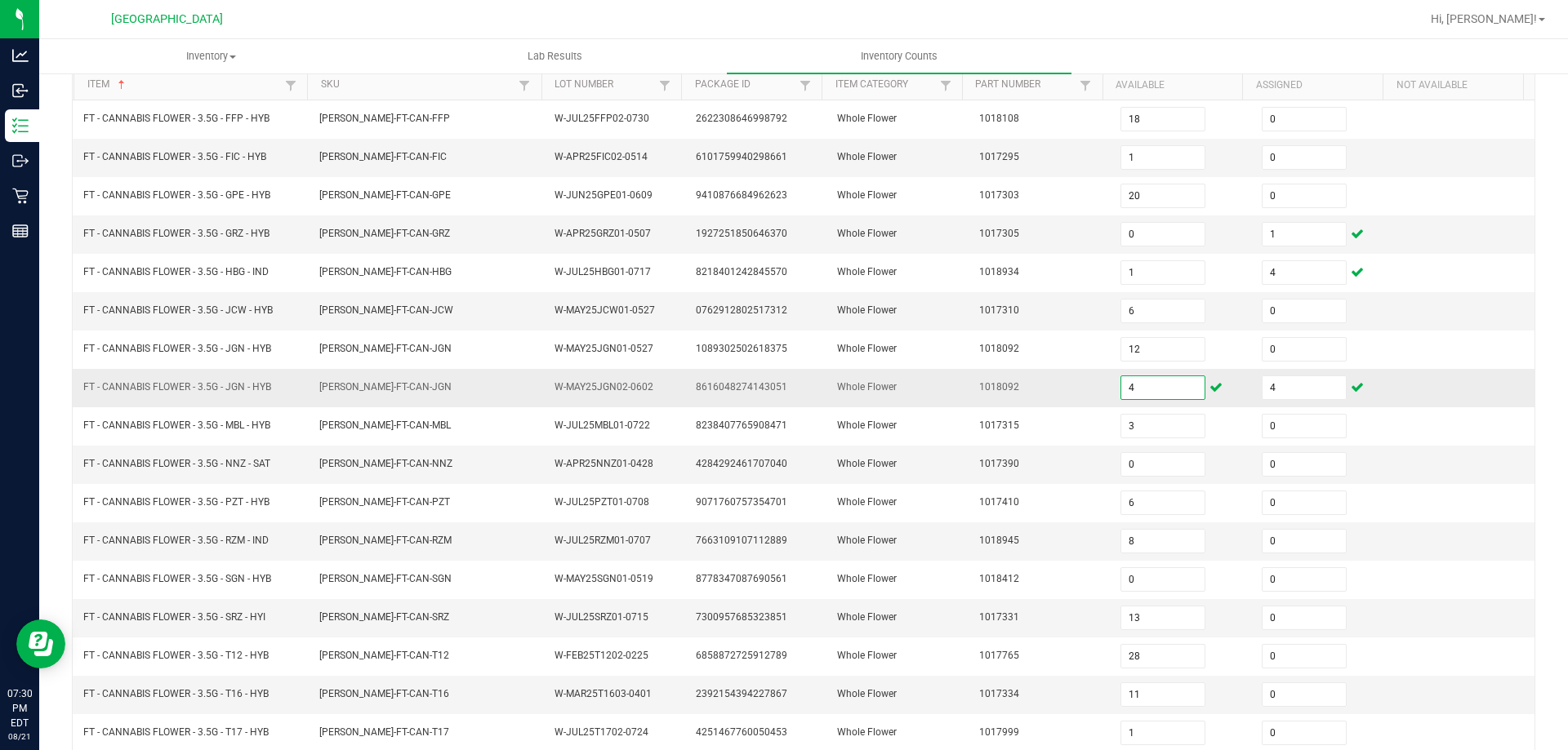
click at [1141, 382] on input "4" at bounding box center [1163, 388] width 83 height 22
type input "0"
click at [1393, 320] on td at bounding box center [1463, 312] width 141 height 38
click at [1296, 474] on input "0" at bounding box center [1305, 464] width 83 height 22
type input "1"
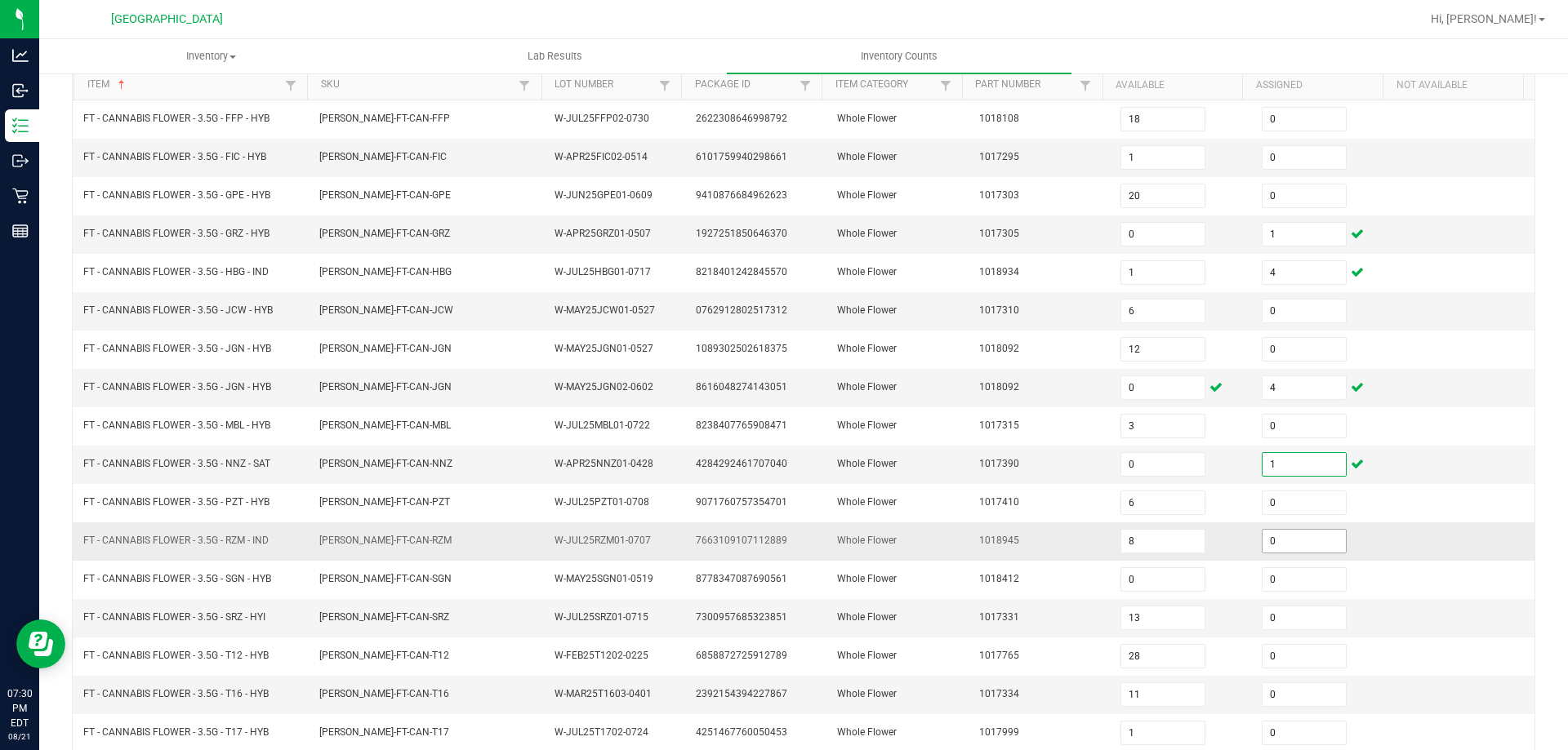
click at [1263, 541] on input "0" at bounding box center [1305, 541] width 83 height 22
type input "4"
click at [1456, 559] on td at bounding box center [1463, 542] width 141 height 38
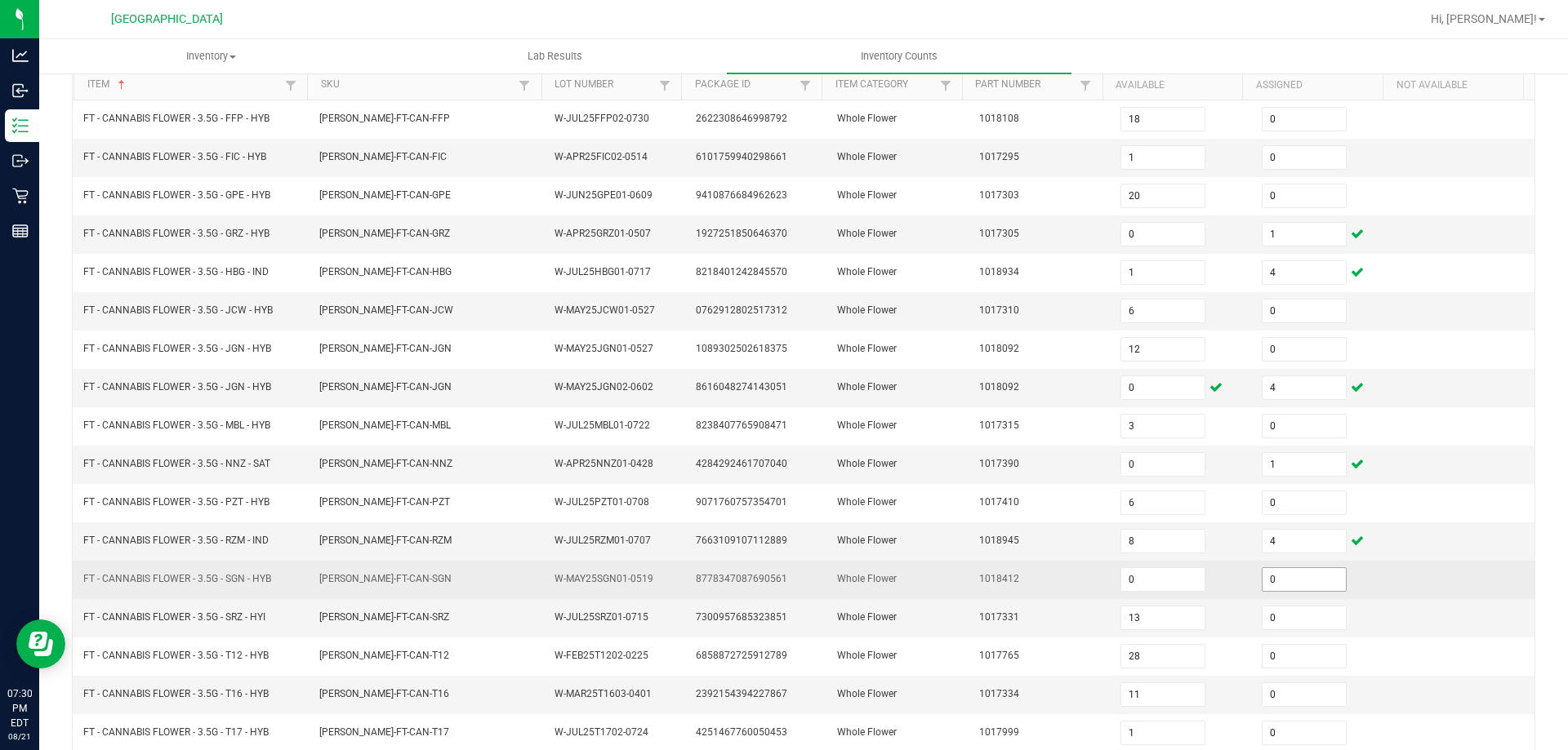
click at [1274, 578] on input "0" at bounding box center [1305, 579] width 83 height 22
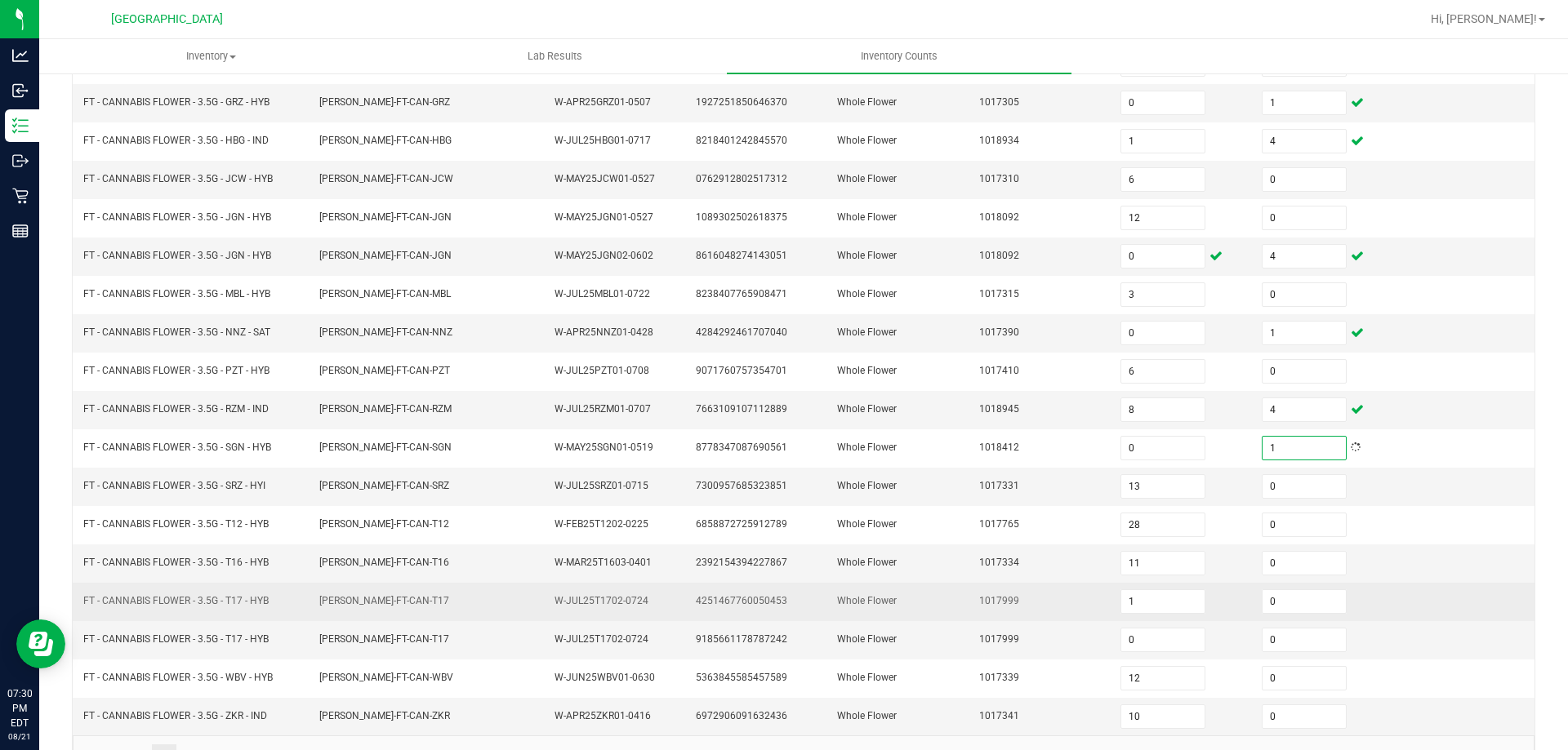
scroll to position [327, 0]
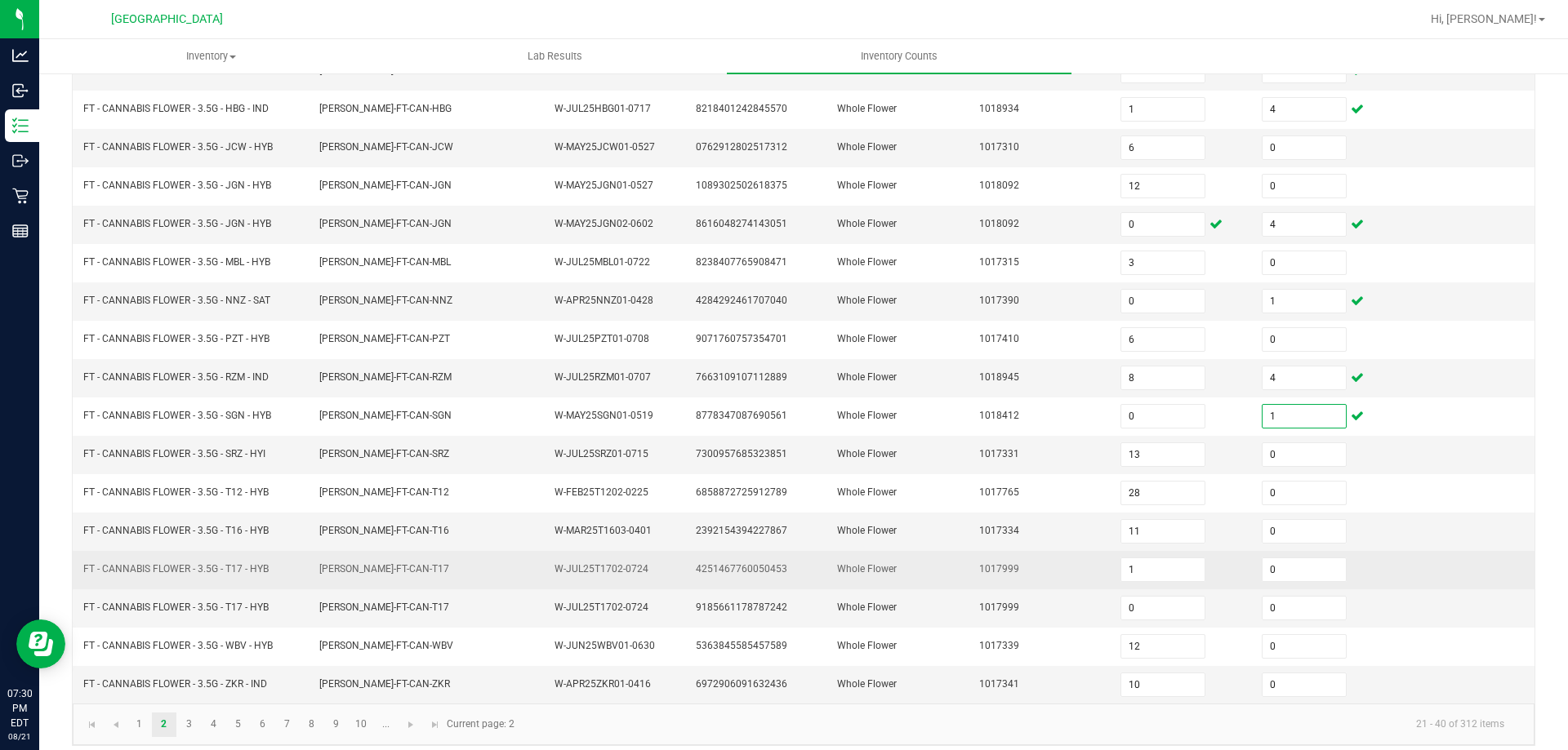
type input "1"
click at [1415, 559] on td at bounding box center [1463, 570] width 141 height 38
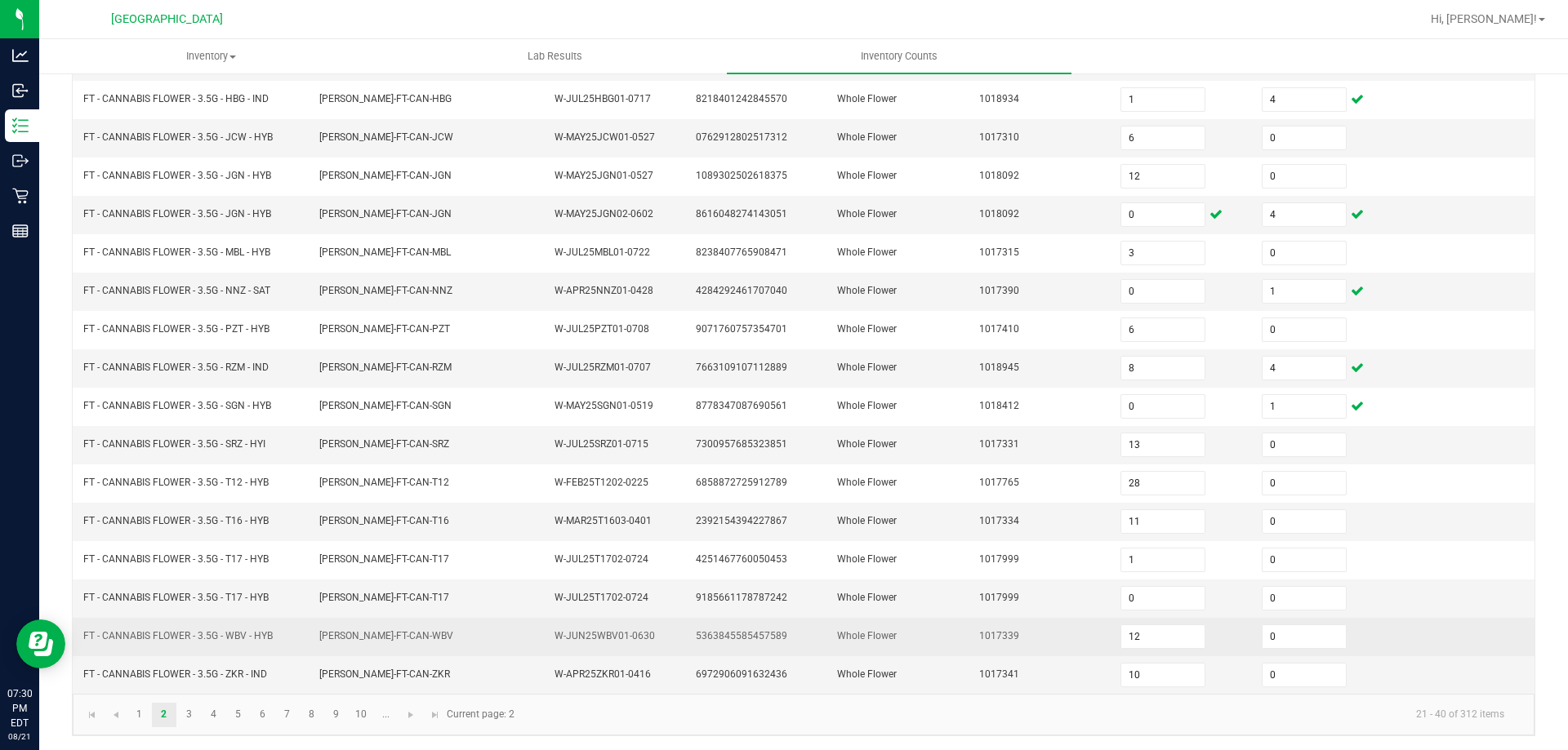
scroll to position [339, 0]
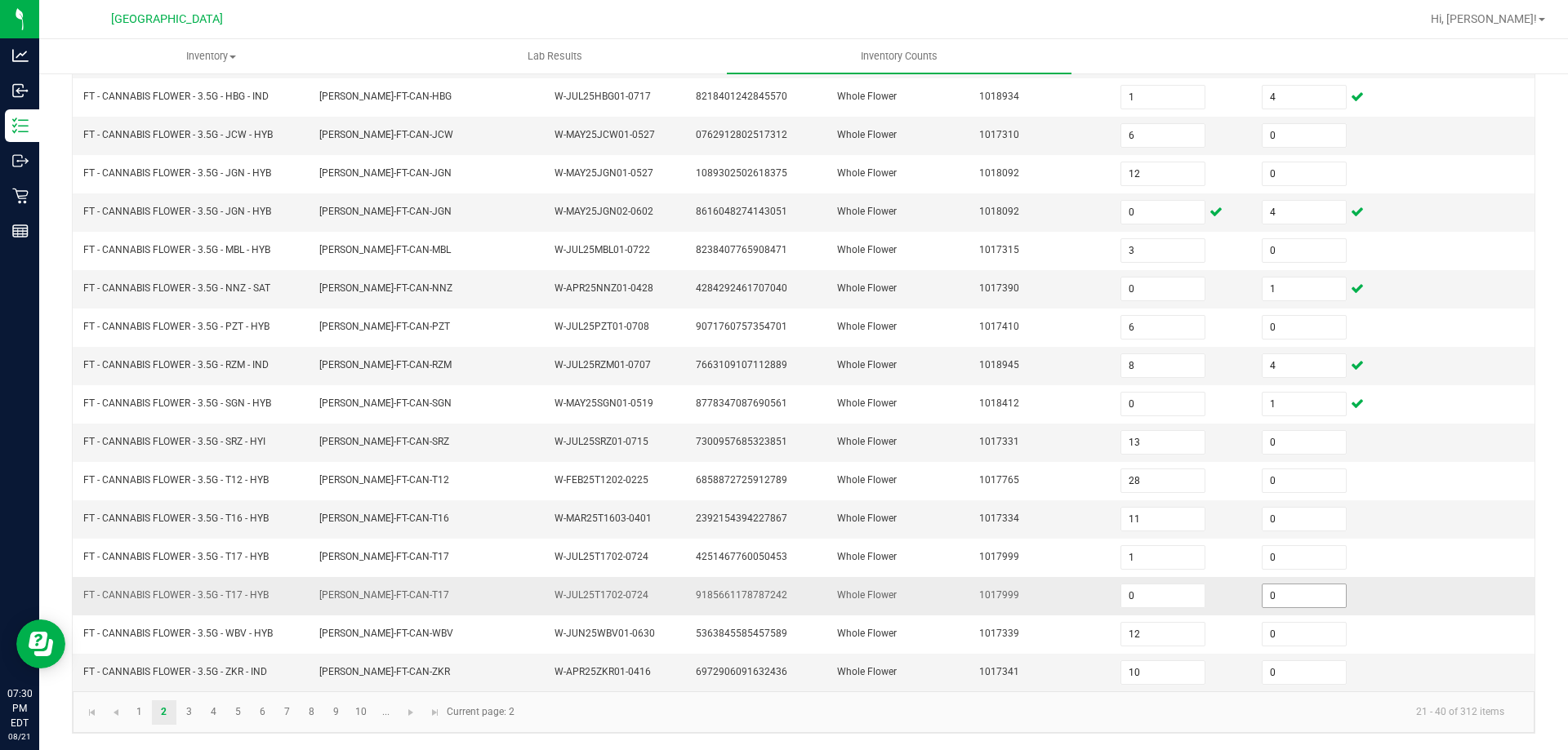
click at [1264, 604] on input "0" at bounding box center [1305, 595] width 83 height 22
type input "5"
type input "4"
click at [1494, 583] on td at bounding box center [1463, 597] width 141 height 38
click at [187, 704] on link "3" at bounding box center [189, 712] width 23 height 24
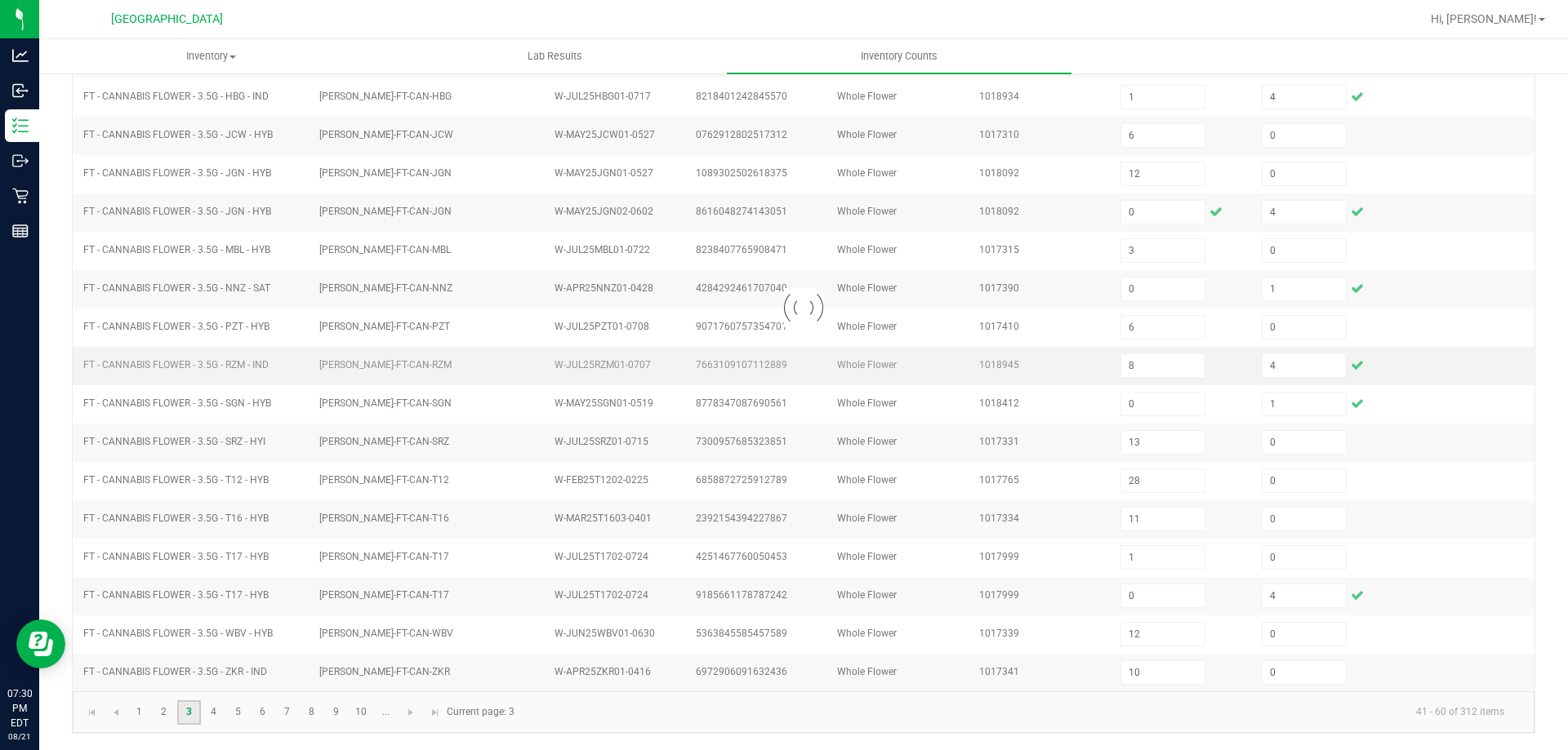
type input "5"
type input "7"
type input "4"
type input "1"
type input "5"
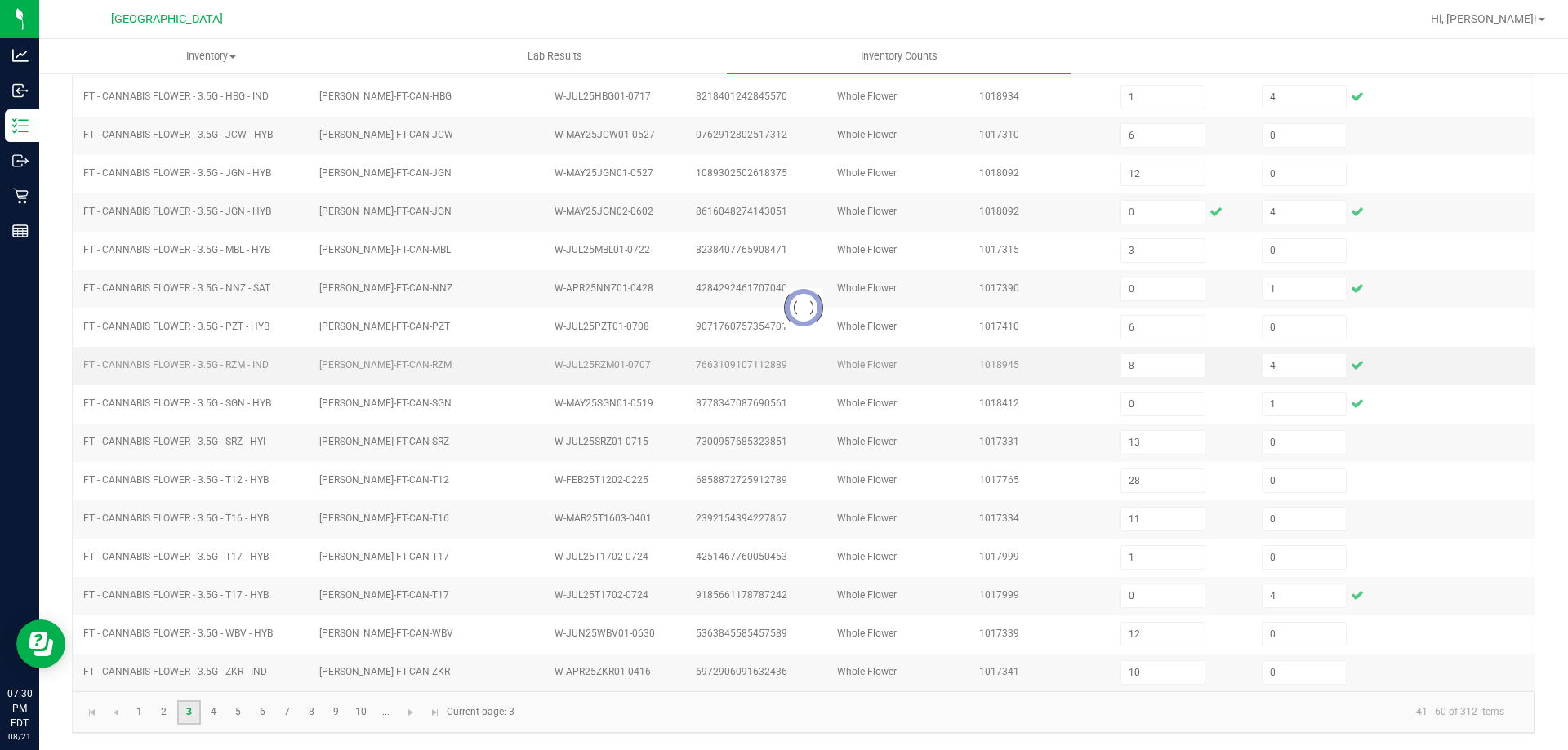
type input "7"
type input "4"
type input "12"
type input "5"
type input "9"
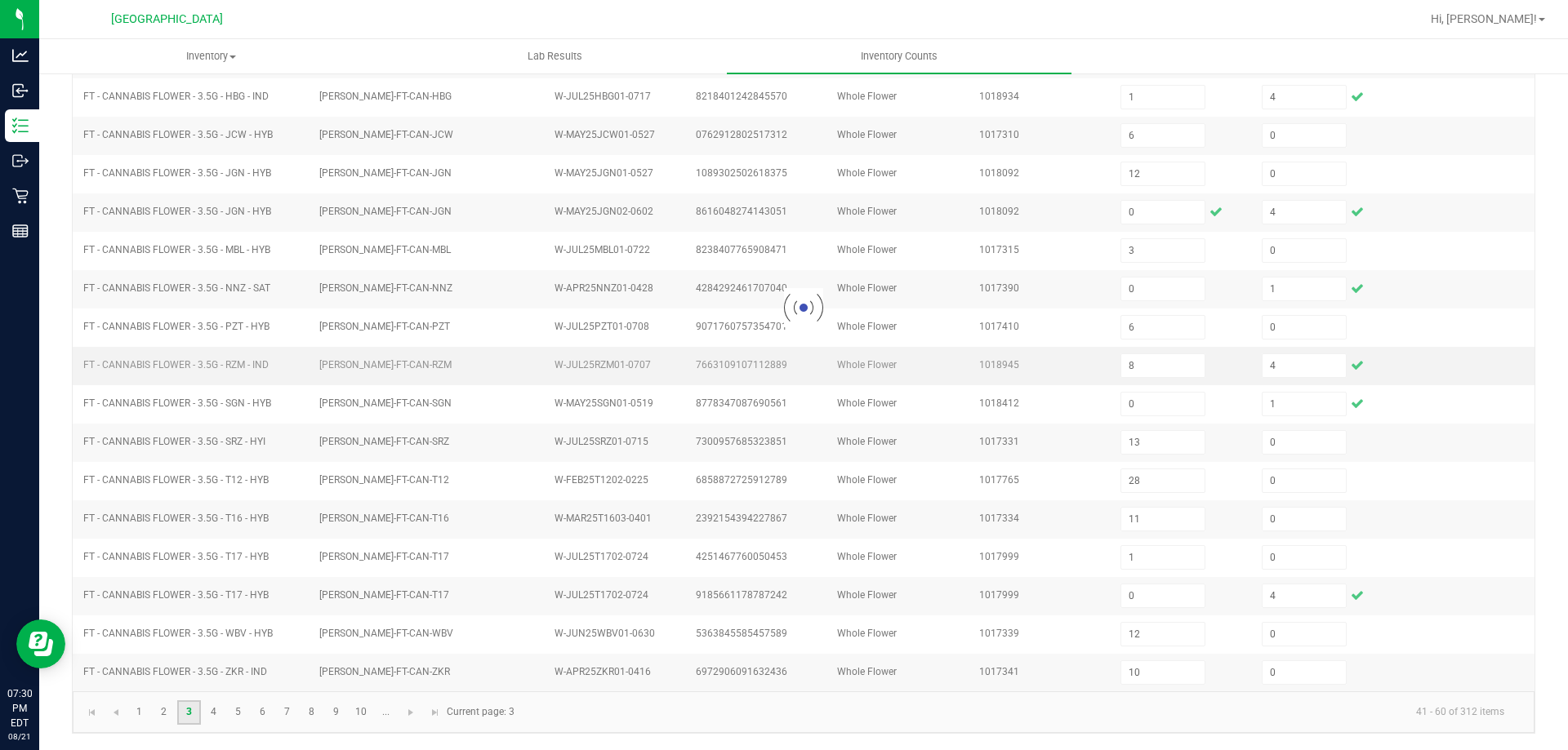
type input "9"
type input "1"
type input "8"
type input "10"
type input "4"
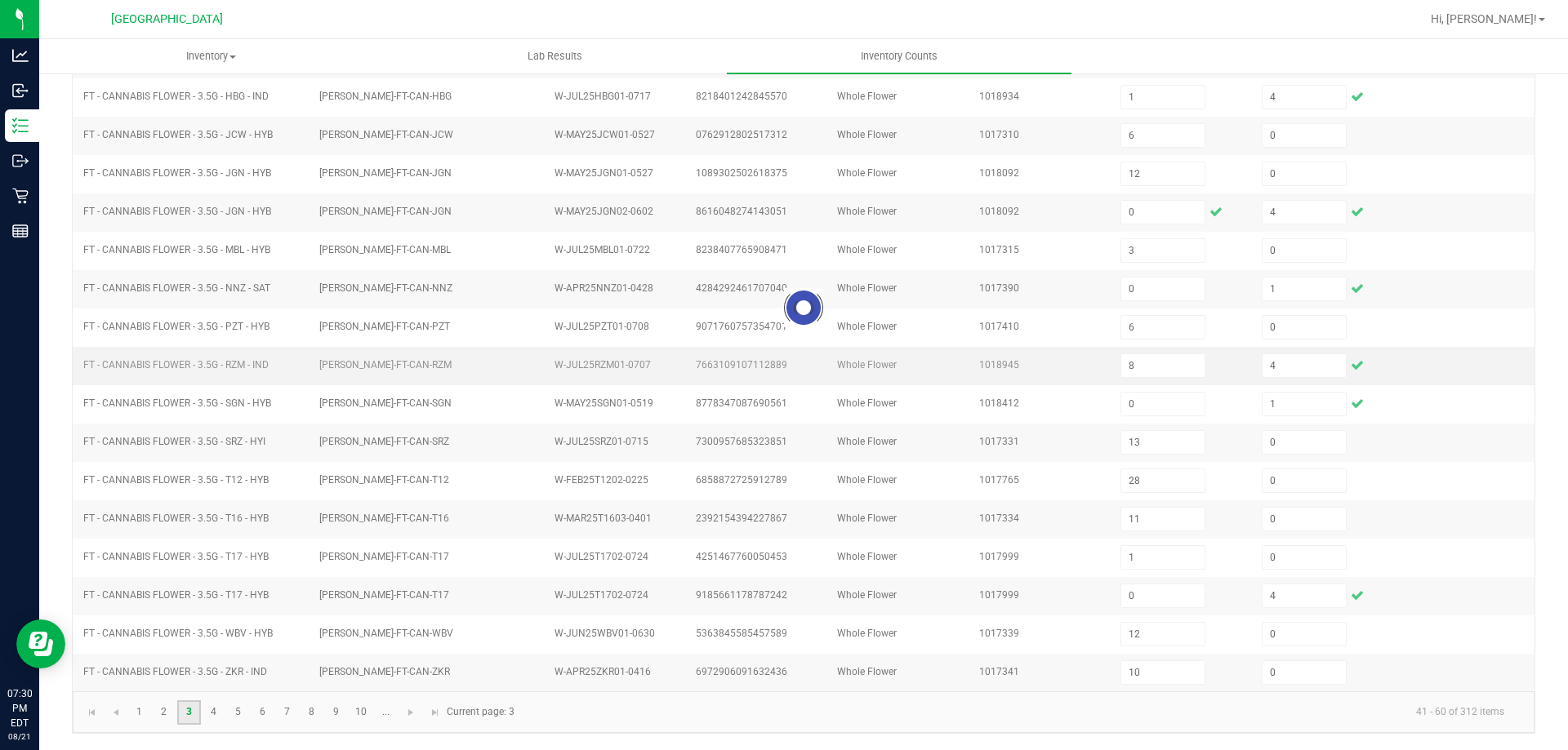
type input "0"
type input "11"
type input "5"
type input "0"
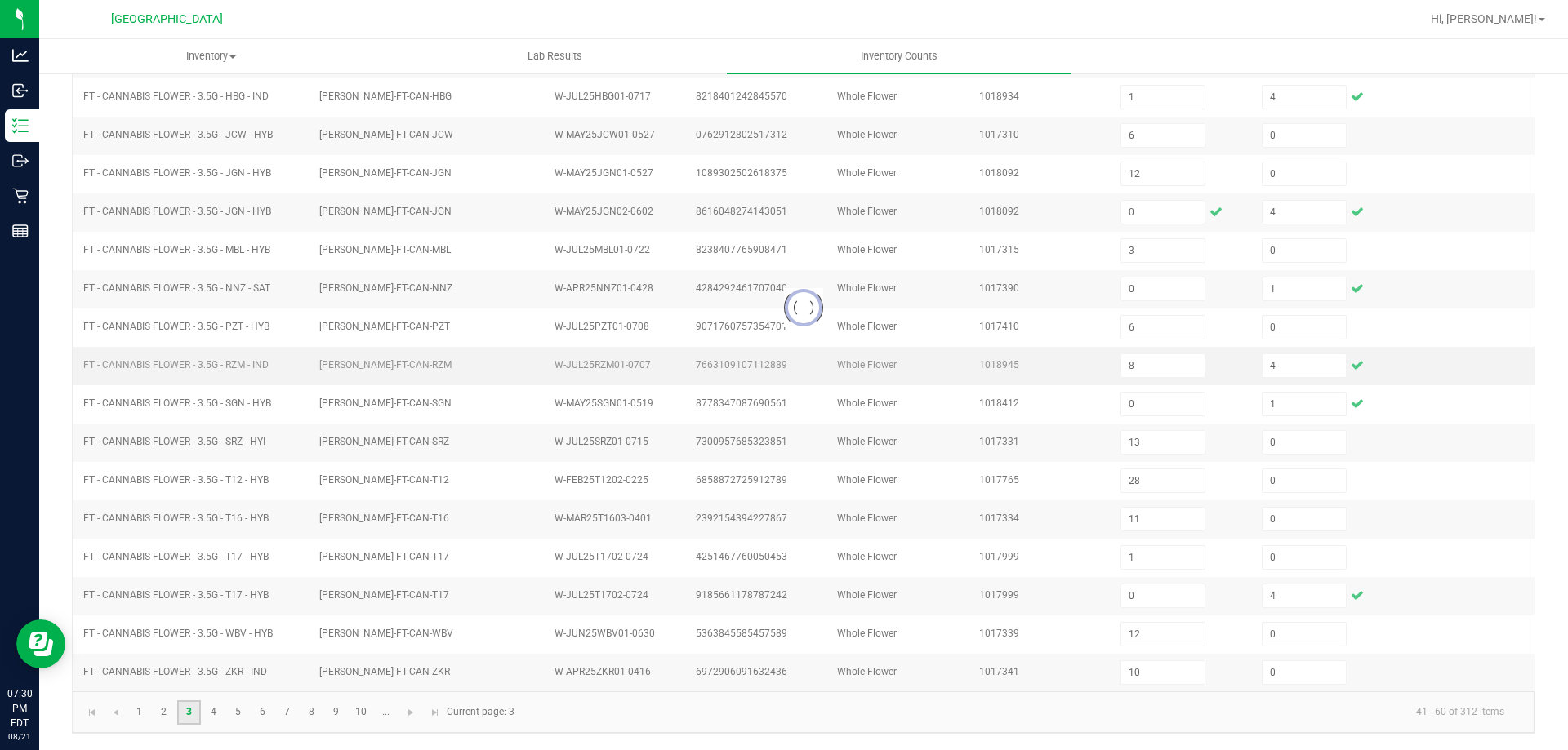
type input "0"
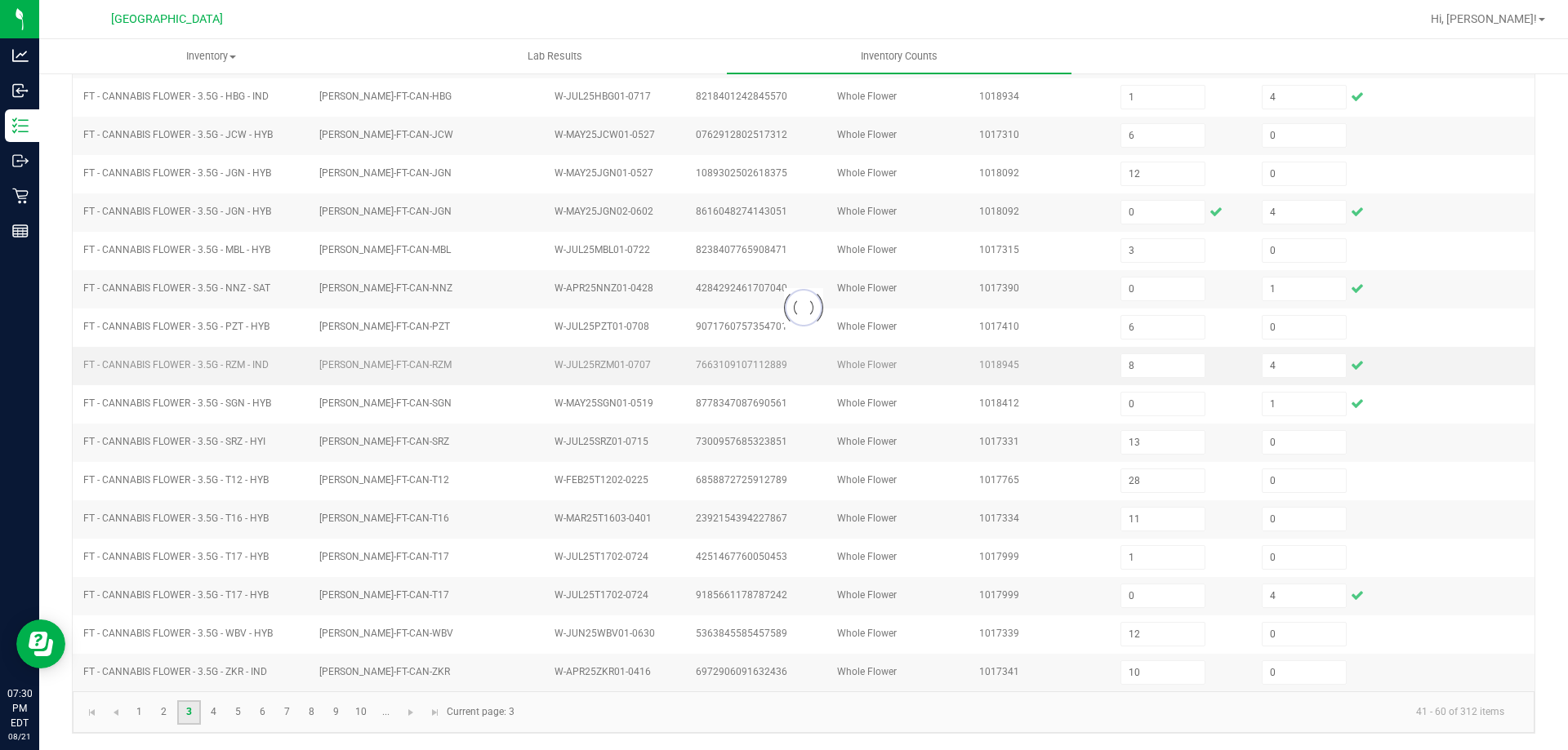
type input "0"
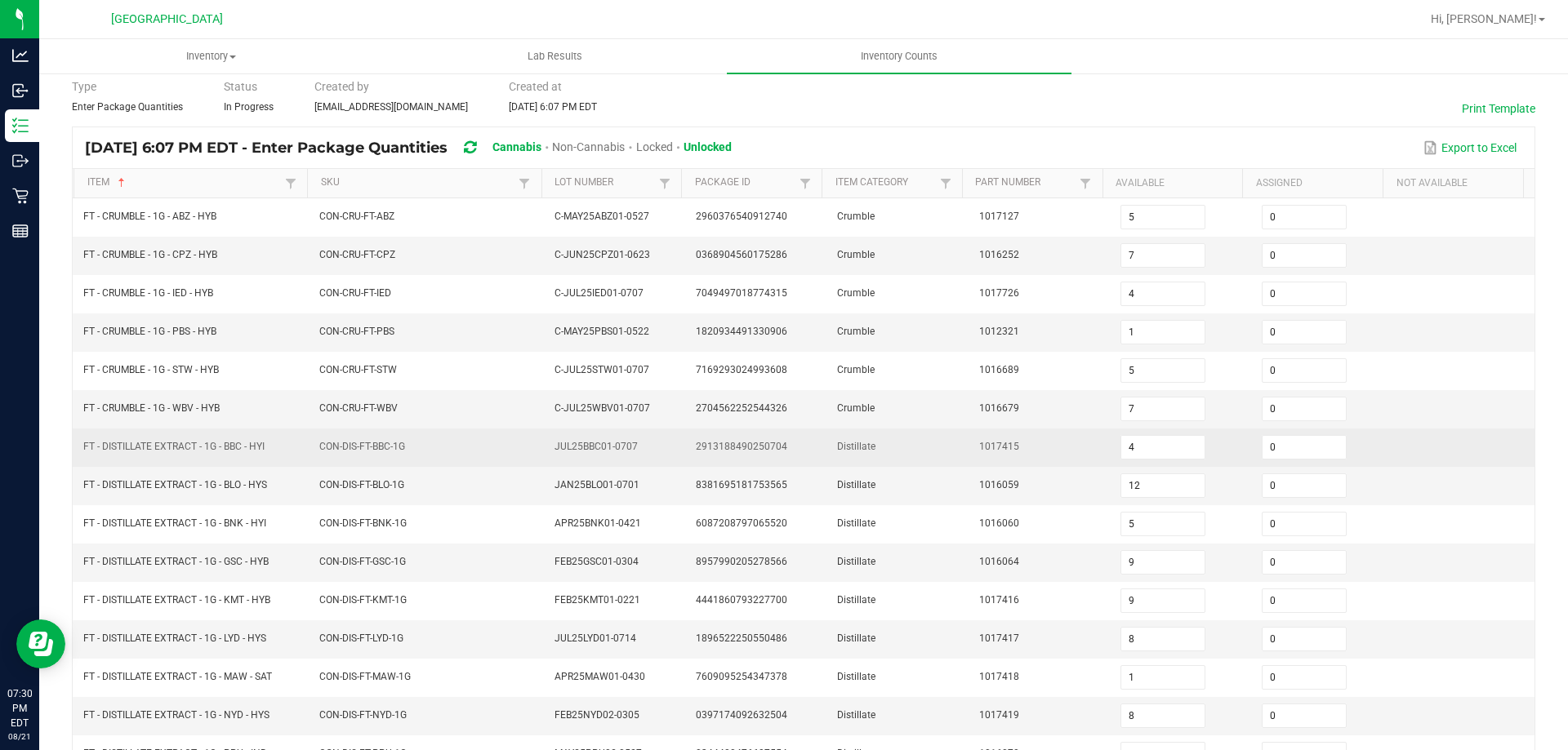
scroll to position [163, 0]
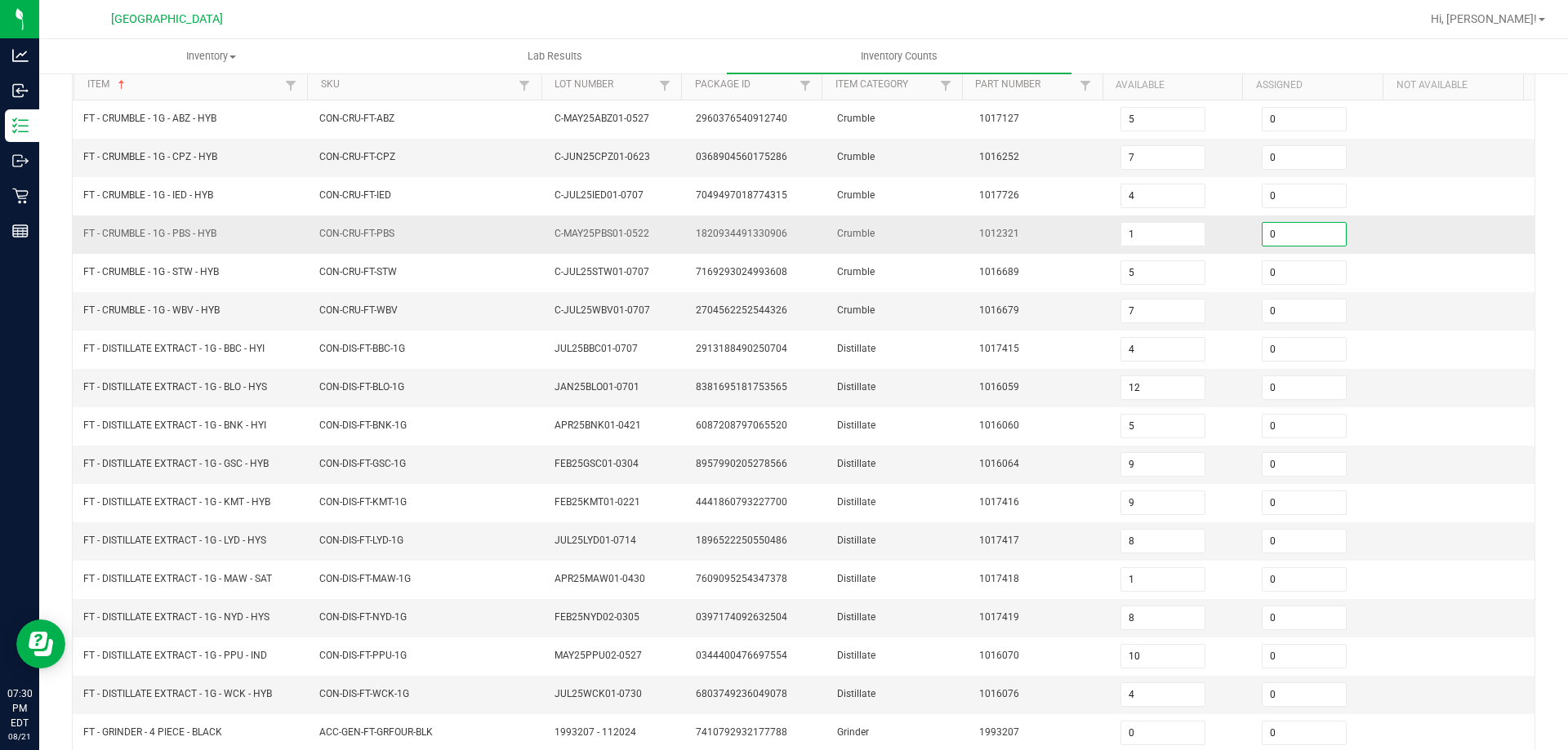
click at [1263, 230] on input "0" at bounding box center [1305, 233] width 83 height 22
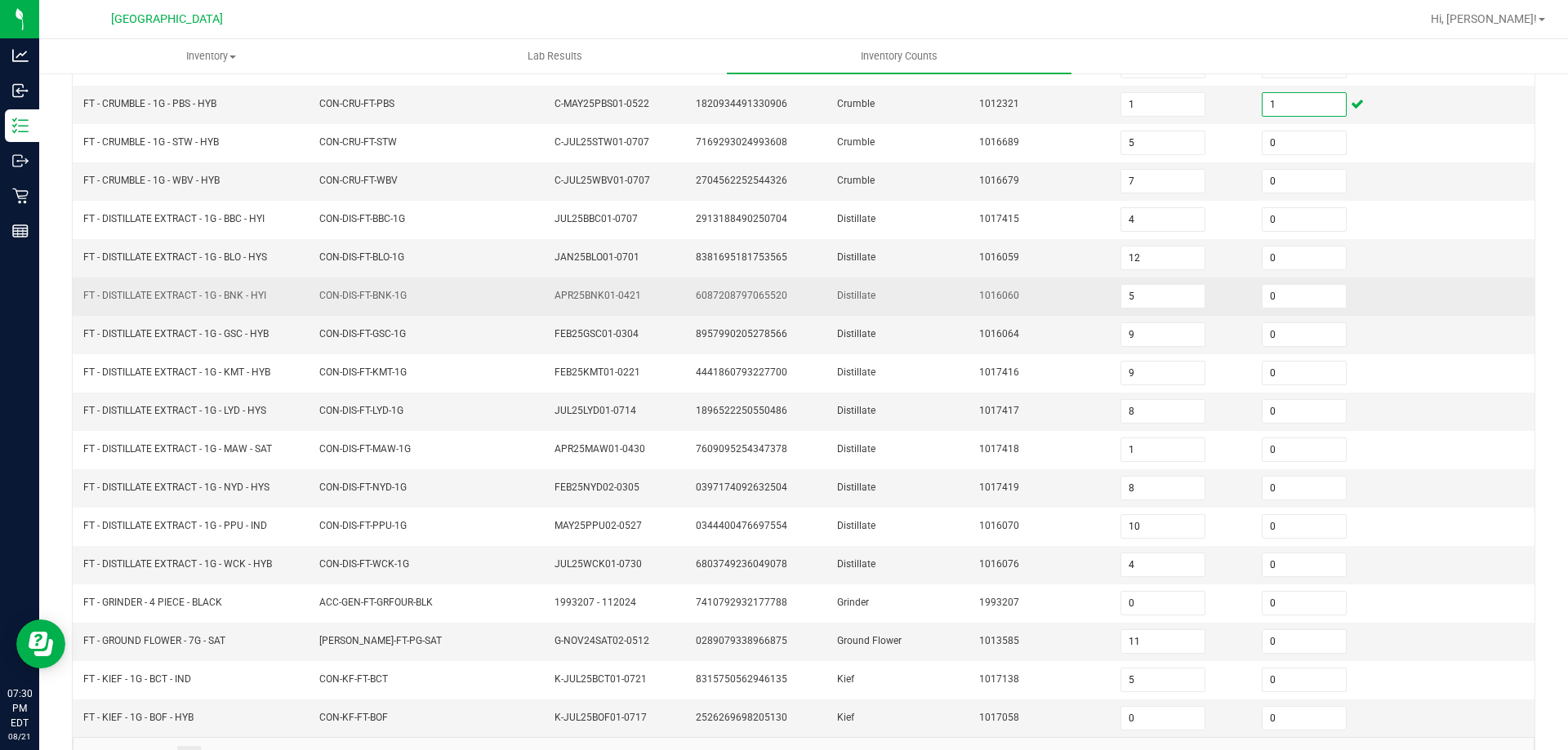
scroll to position [339, 0]
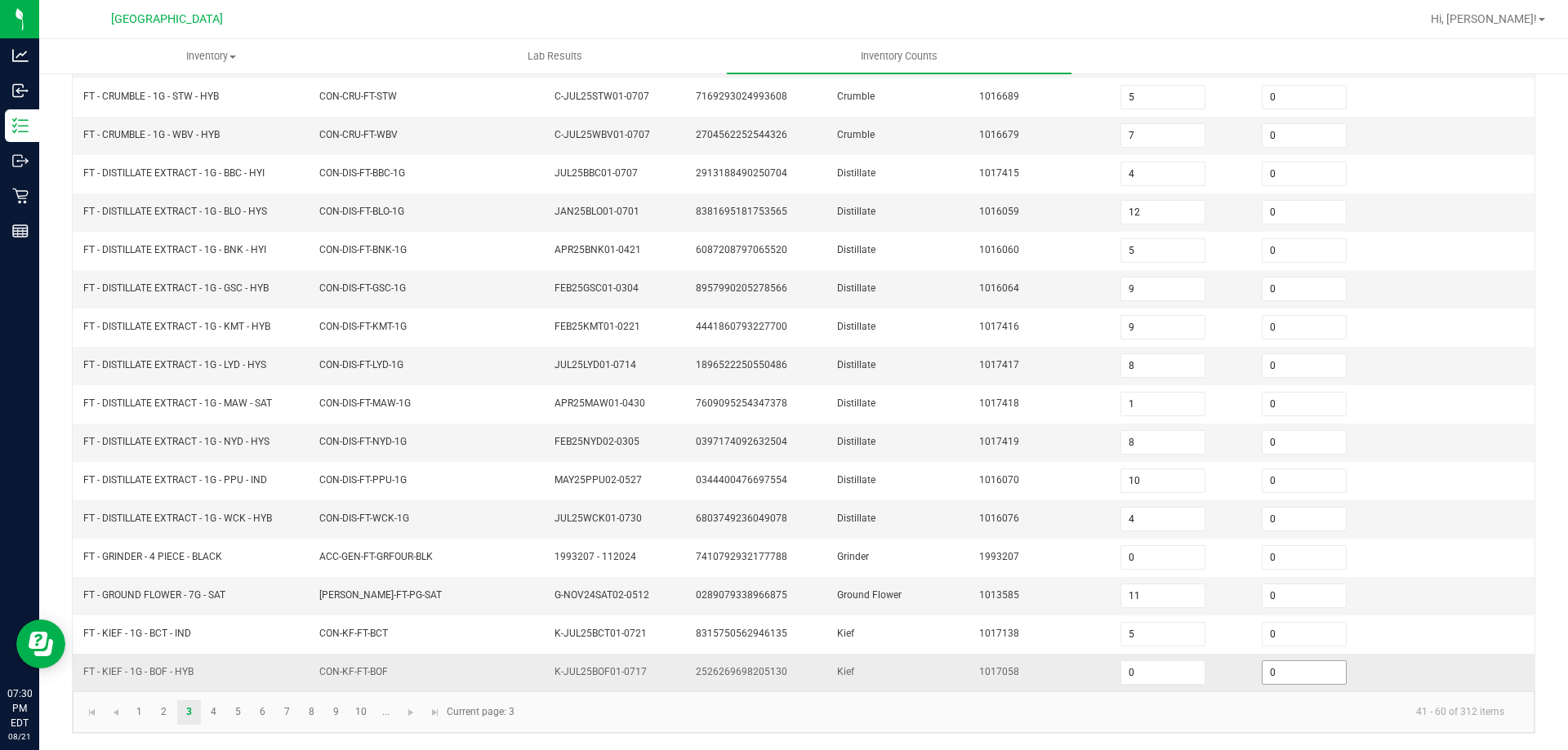
type input "1"
click at [1265, 662] on input "0" at bounding box center [1305, 672] width 83 height 22
type input "2"
click at [218, 708] on link "4" at bounding box center [213, 712] width 23 height 24
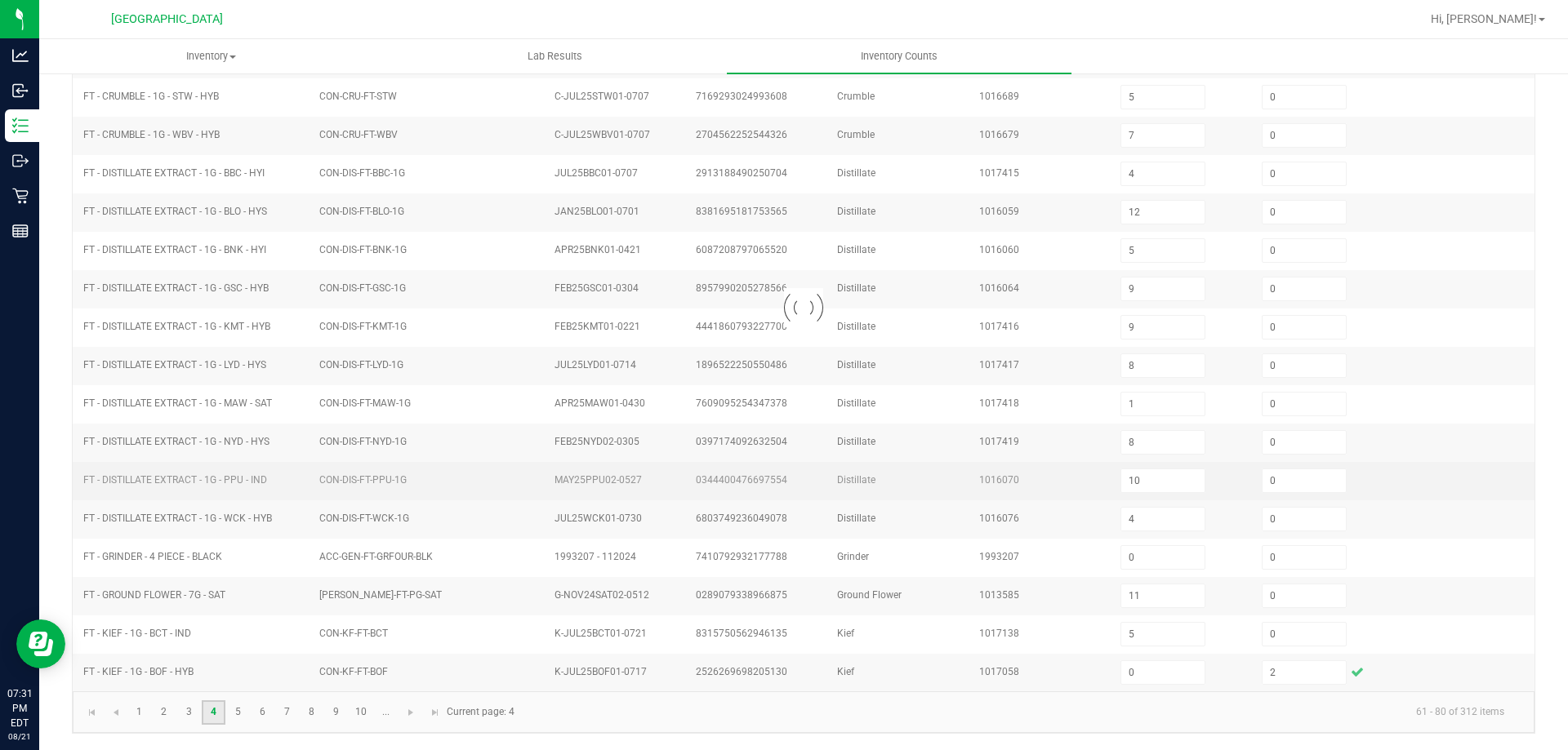
type input "7"
type input "8"
type input "7"
type input "2"
type input "4"
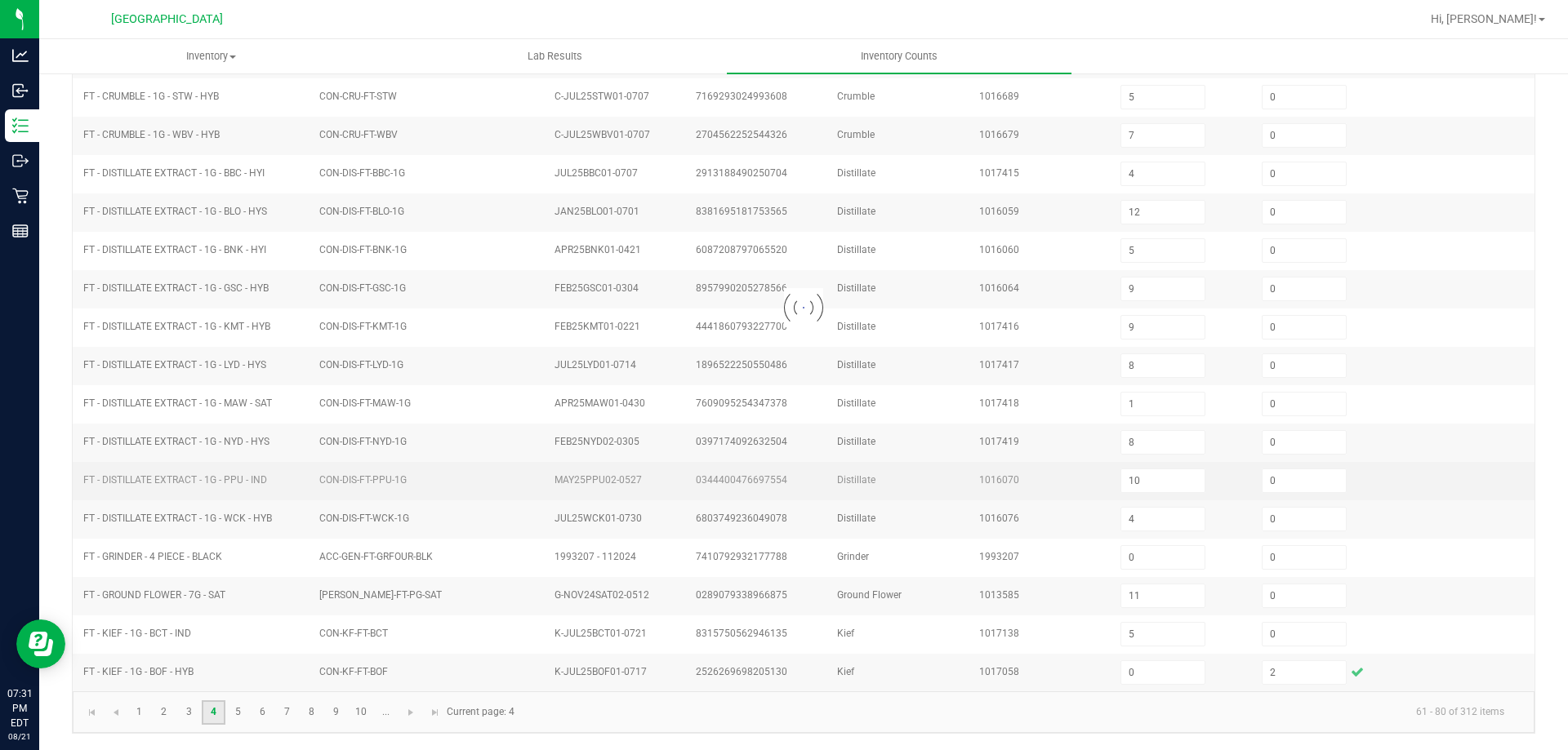
type input "2"
type input "7"
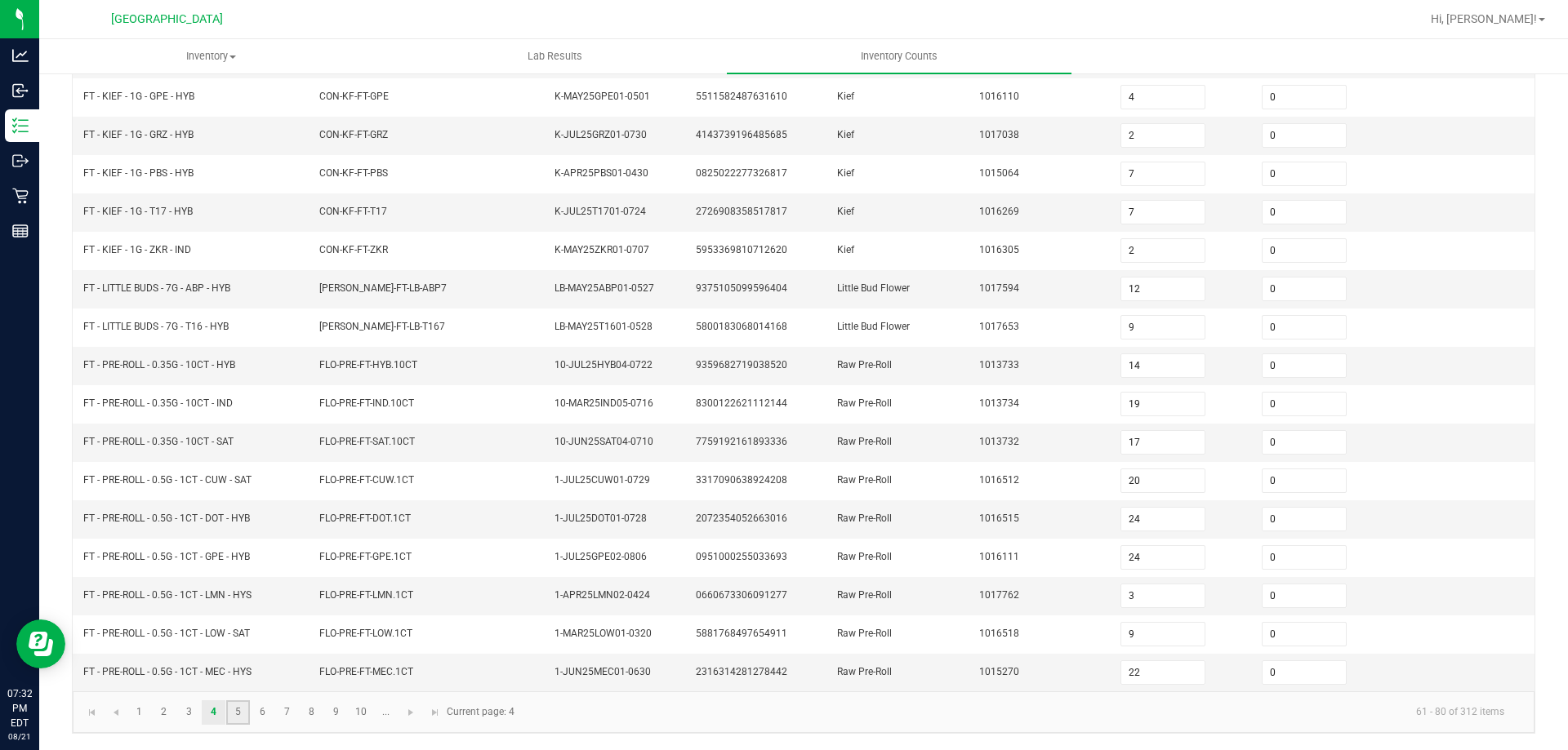
click at [231, 707] on link "5" at bounding box center [238, 712] width 23 height 24
click at [270, 706] on link "6" at bounding box center [263, 712] width 23 height 24
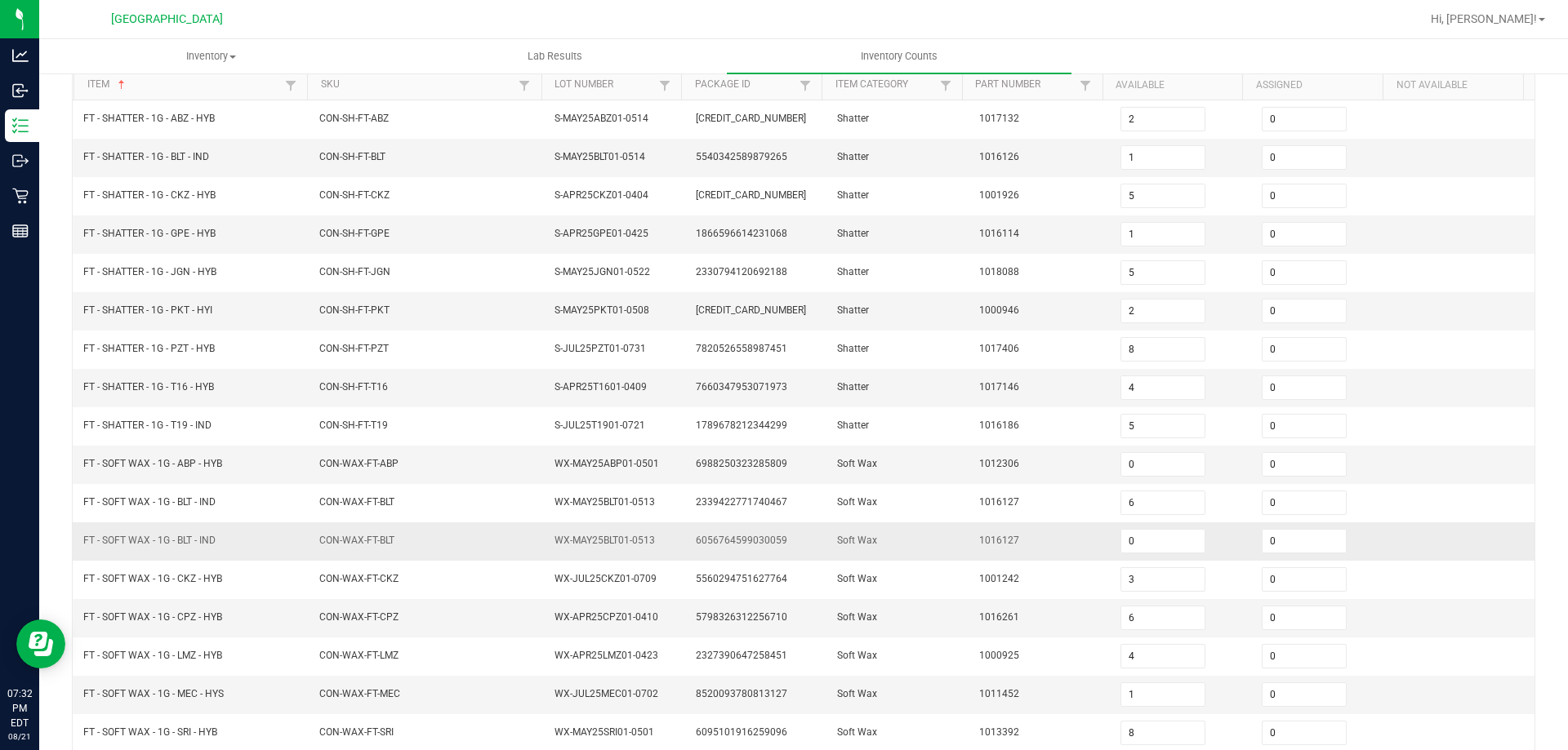
scroll to position [327, 0]
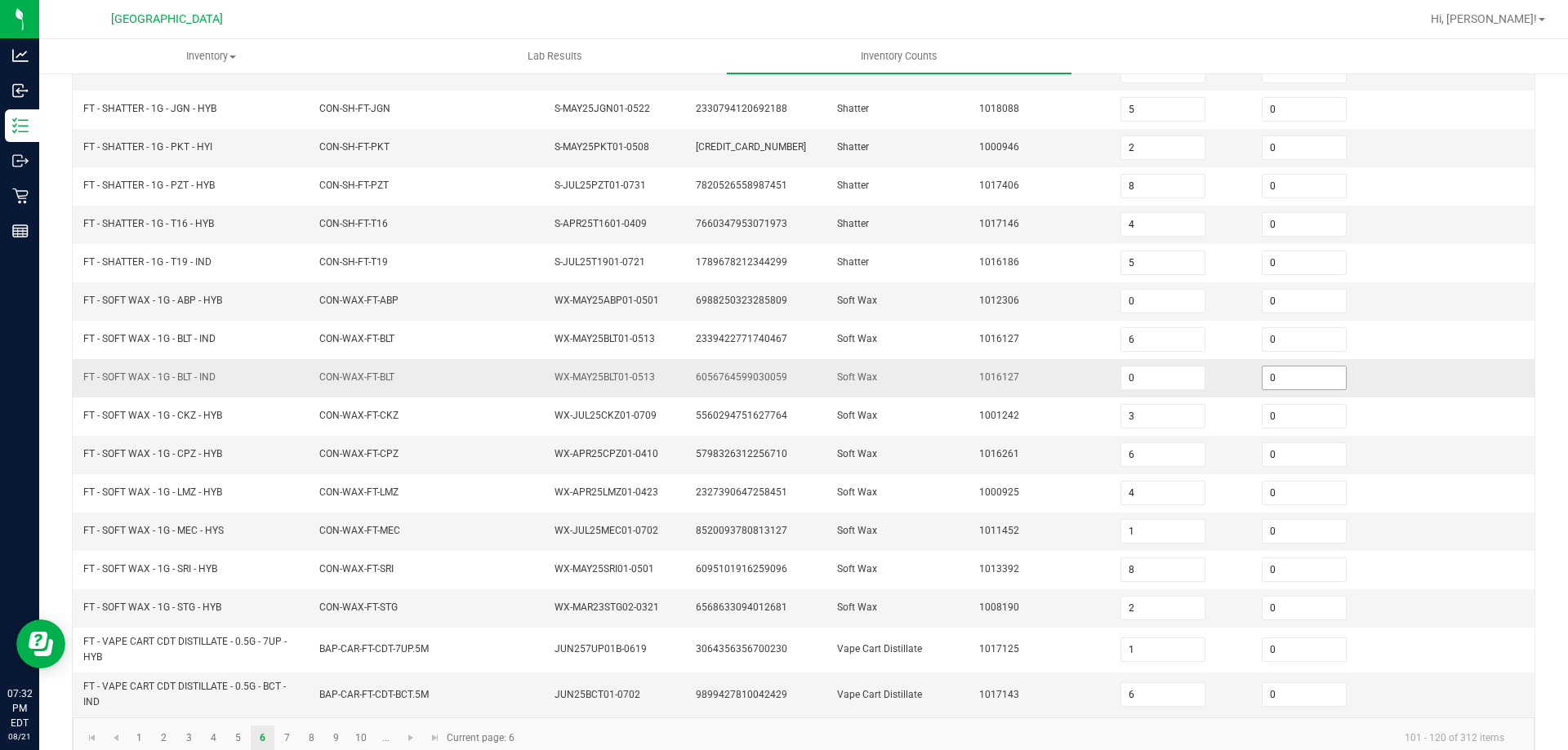
click at [1272, 388] on input "0" at bounding box center [1305, 378] width 83 height 22
click at [1268, 290] on input "0" at bounding box center [1305, 301] width 83 height 22
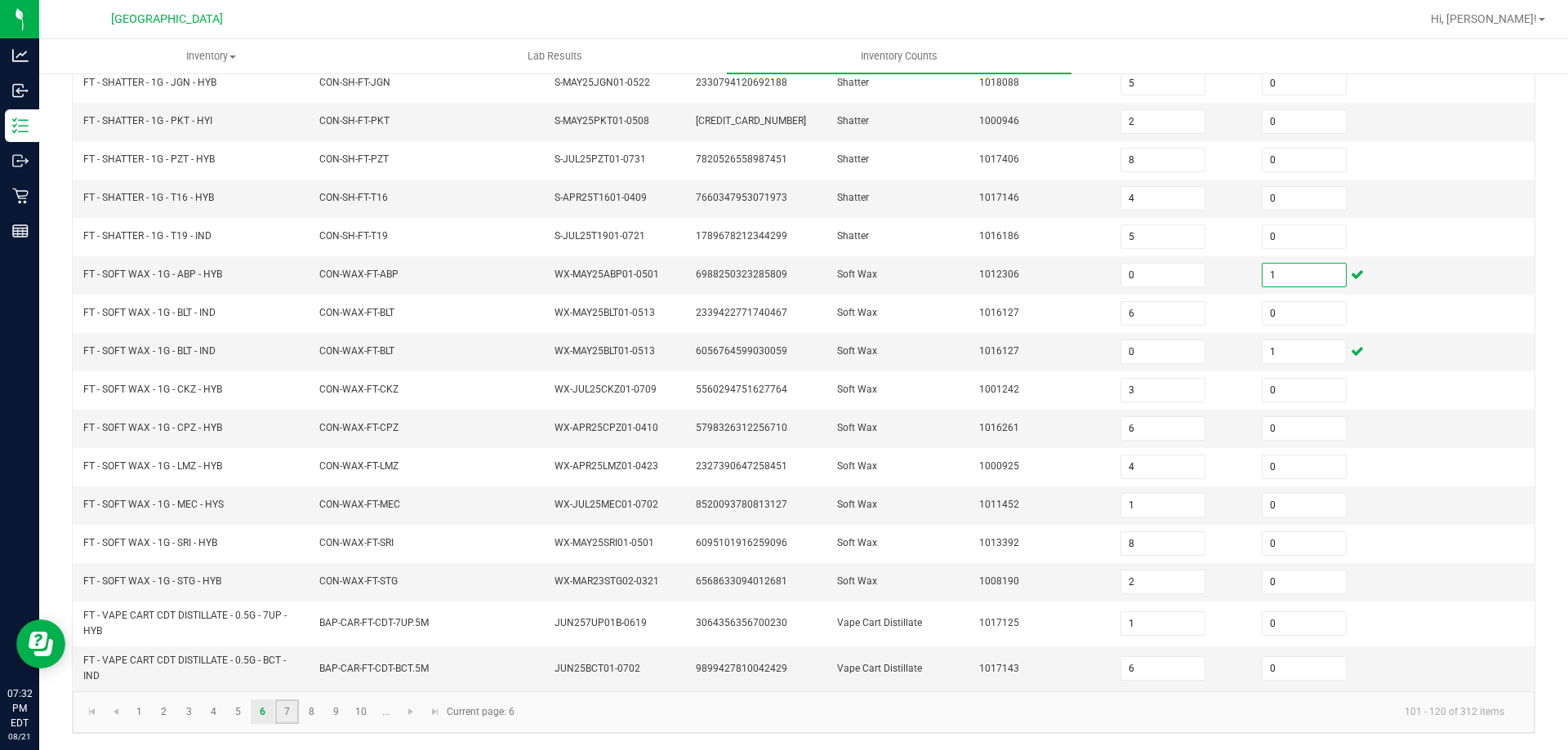
click at [286, 705] on link "7" at bounding box center [287, 712] width 23 height 24
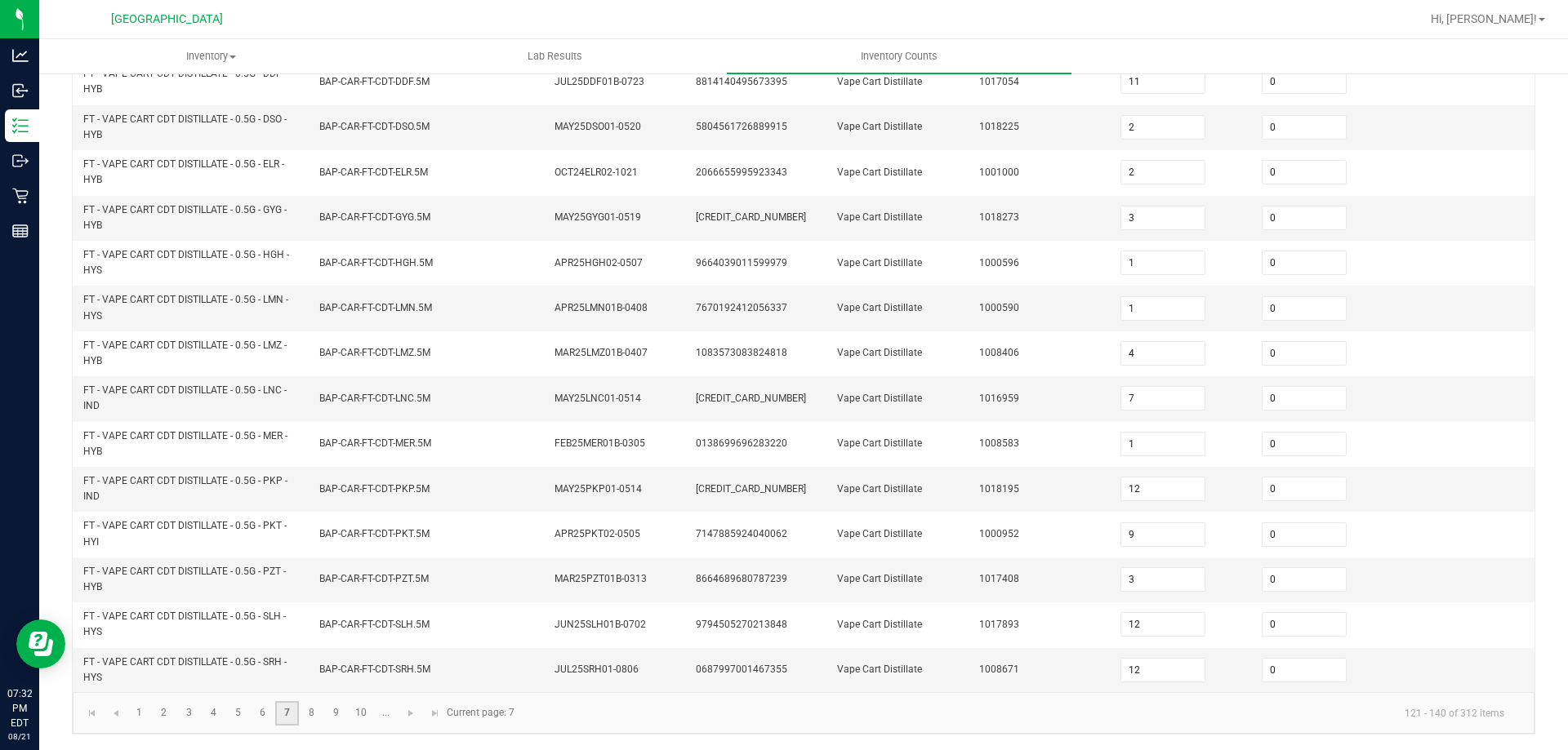
scroll to position [476, 0]
click at [305, 707] on link "8" at bounding box center [312, 712] width 23 height 24
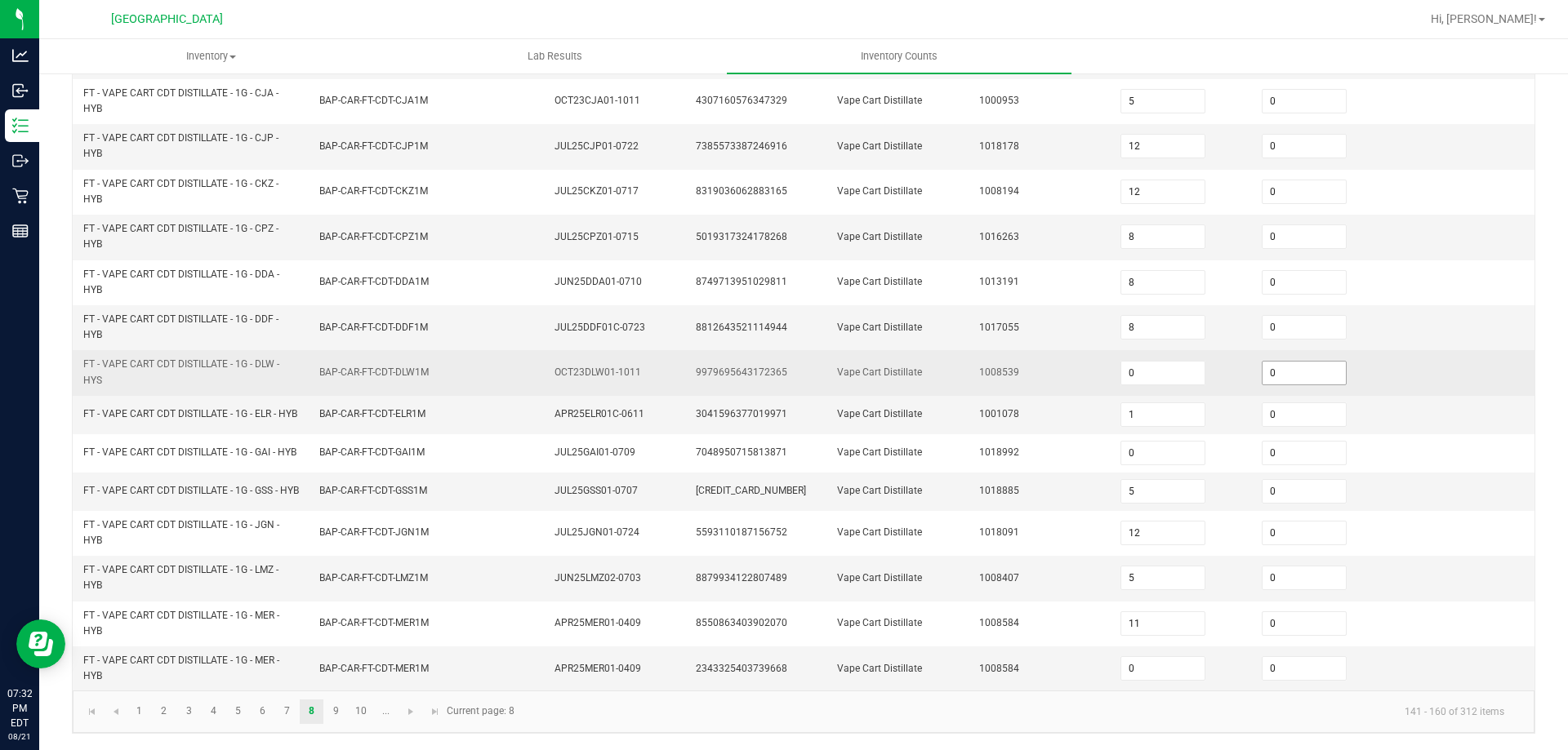
click at [1263, 362] on input "0" at bounding box center [1305, 372] width 83 height 22
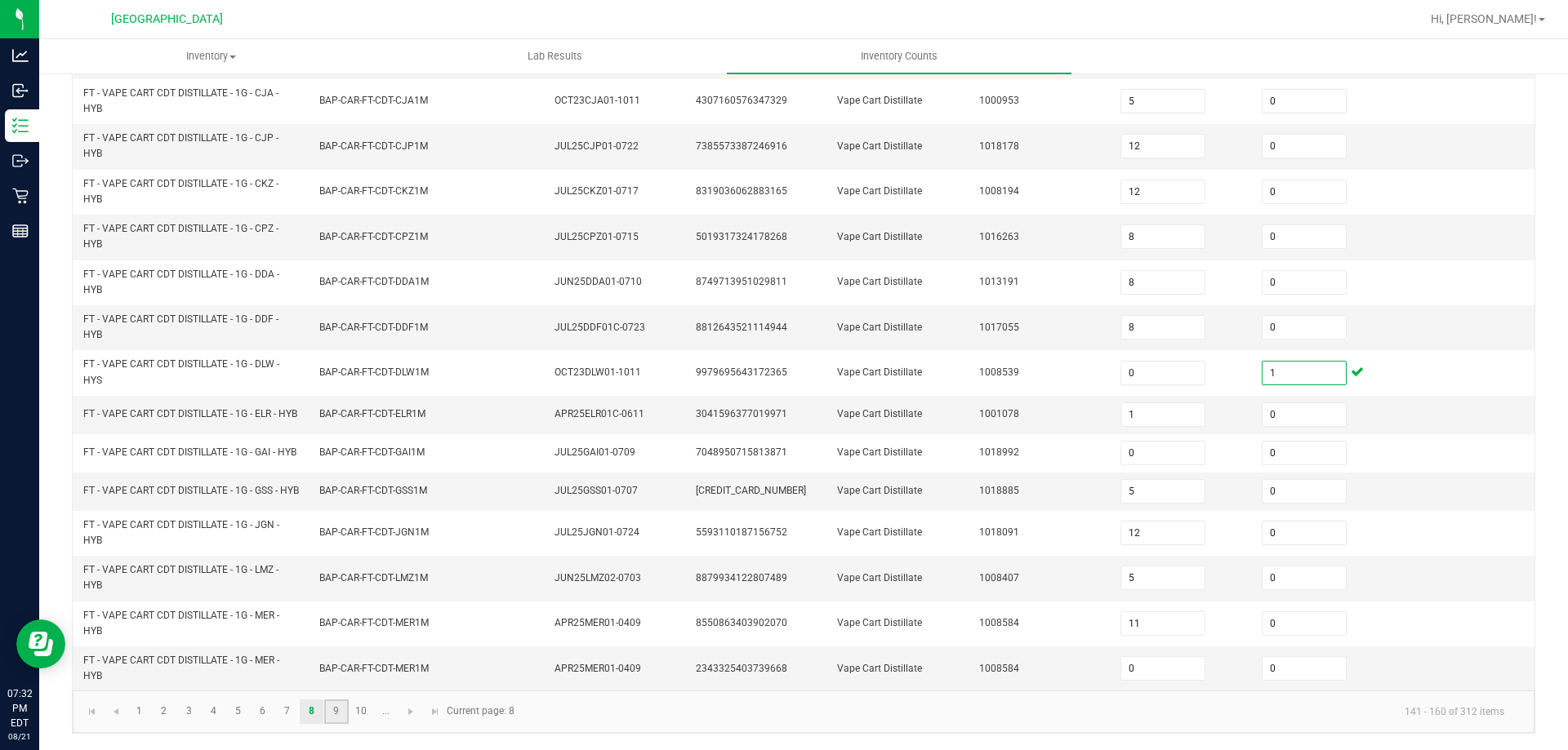
click at [335, 708] on link "9" at bounding box center [336, 712] width 23 height 24
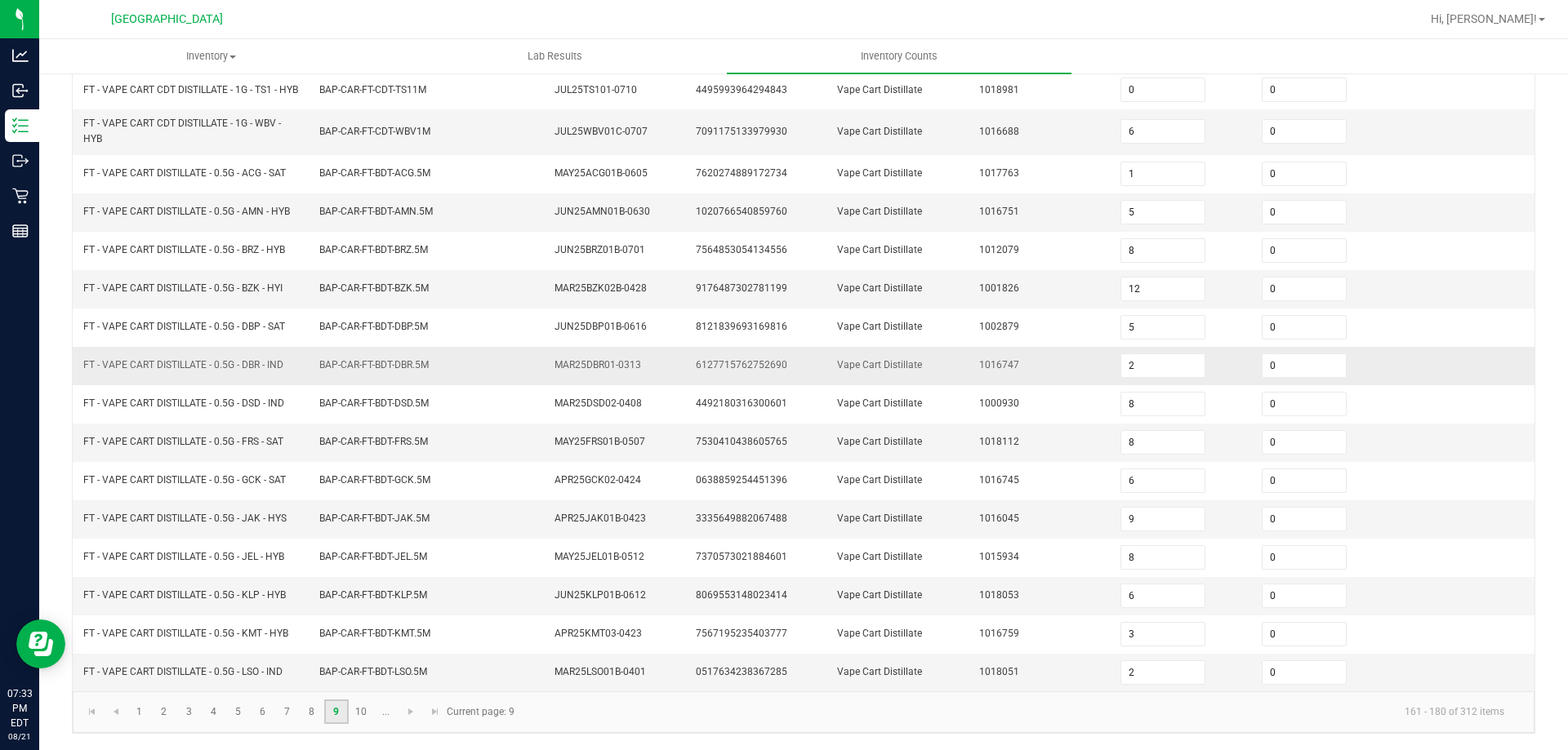
scroll to position [54, 0]
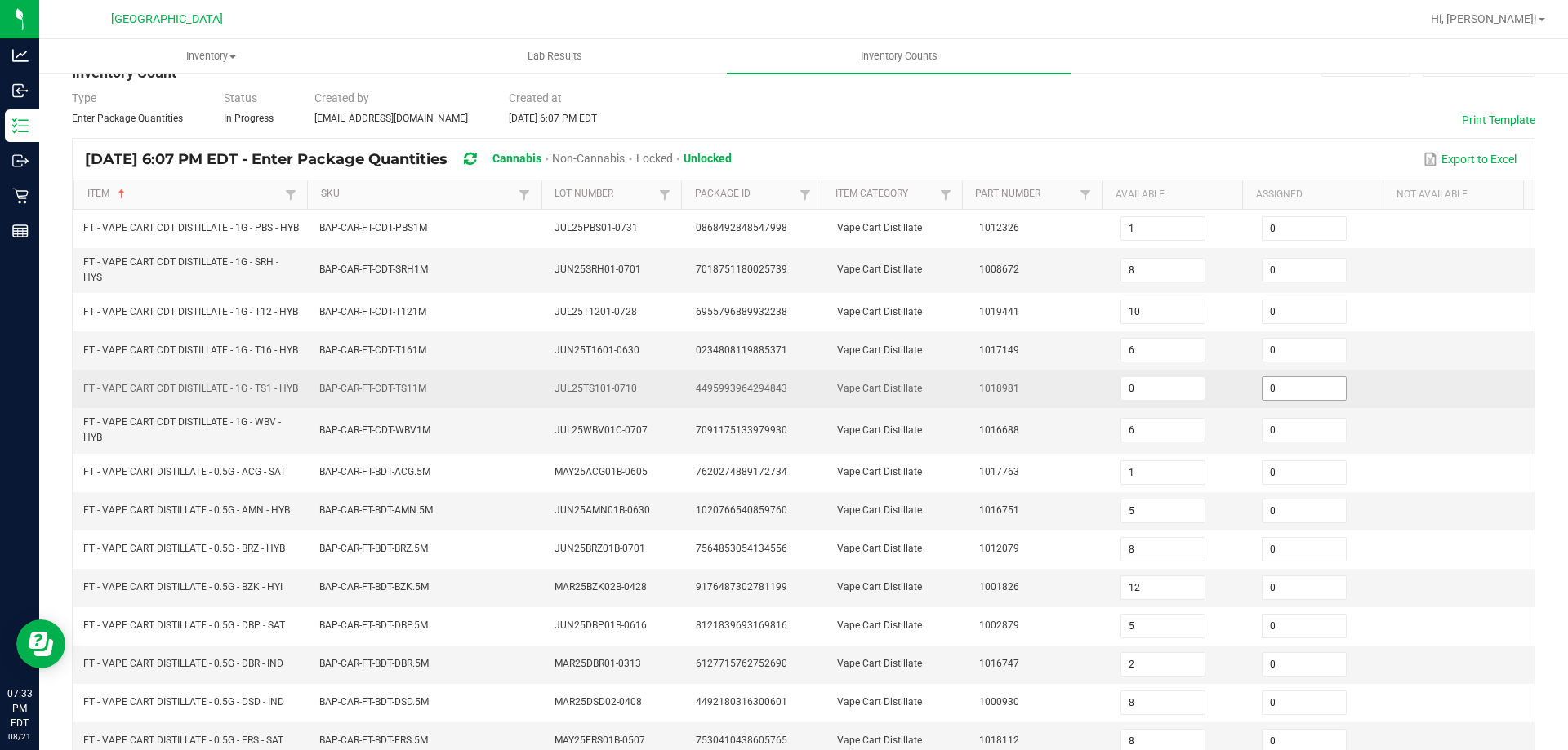
click at [1277, 400] on input "0" at bounding box center [1305, 388] width 83 height 22
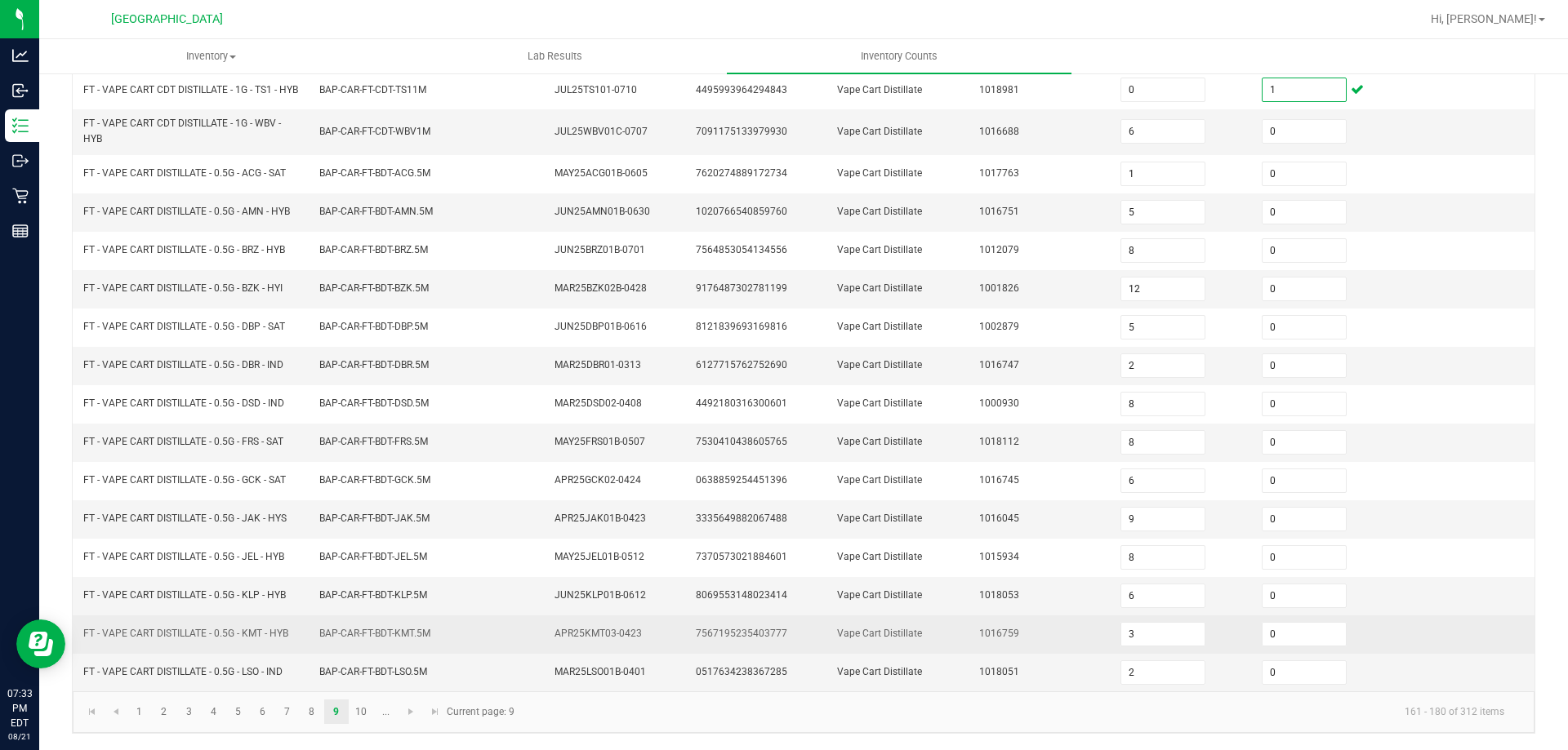
scroll to position [381, 0]
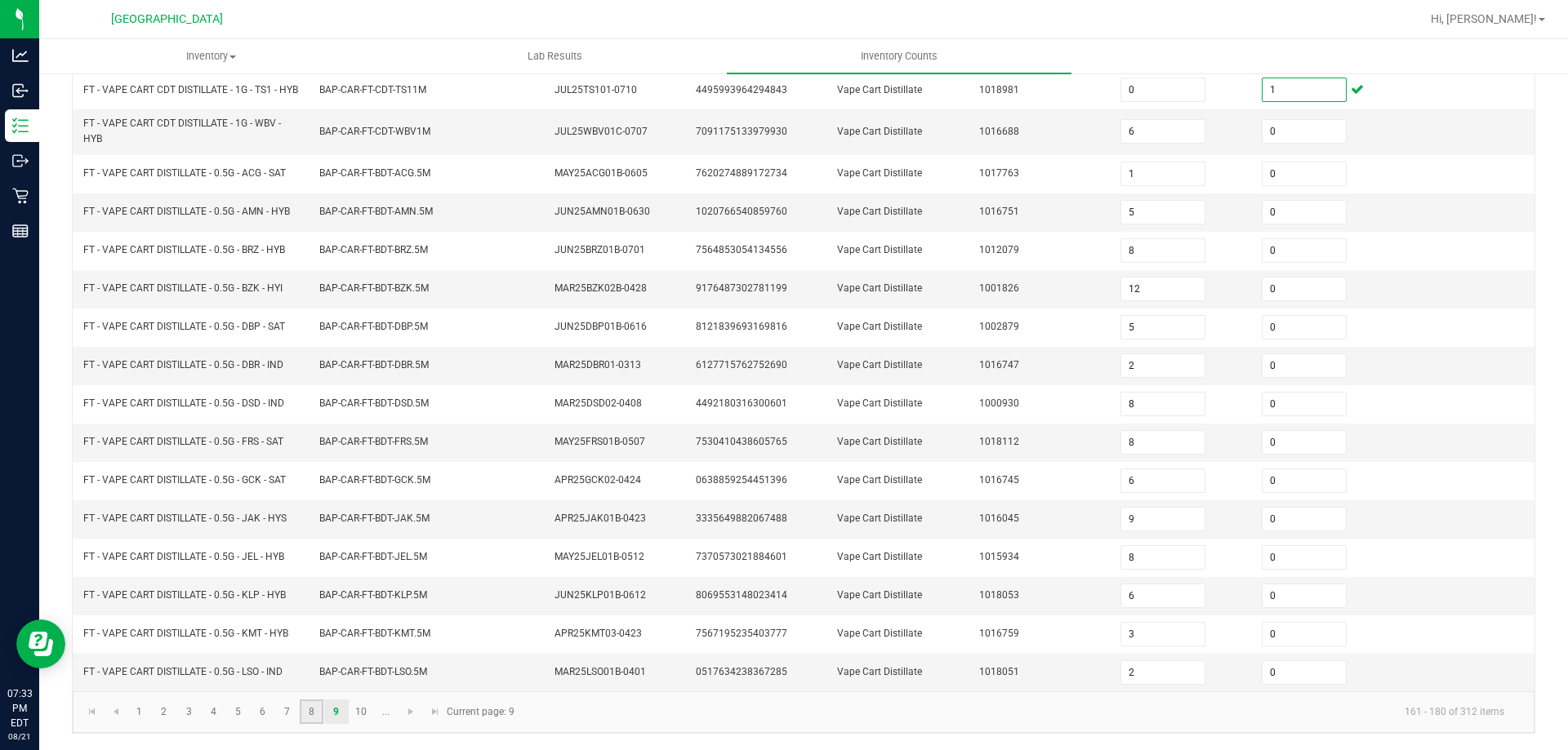
click at [308, 719] on link "8" at bounding box center [312, 712] width 23 height 24
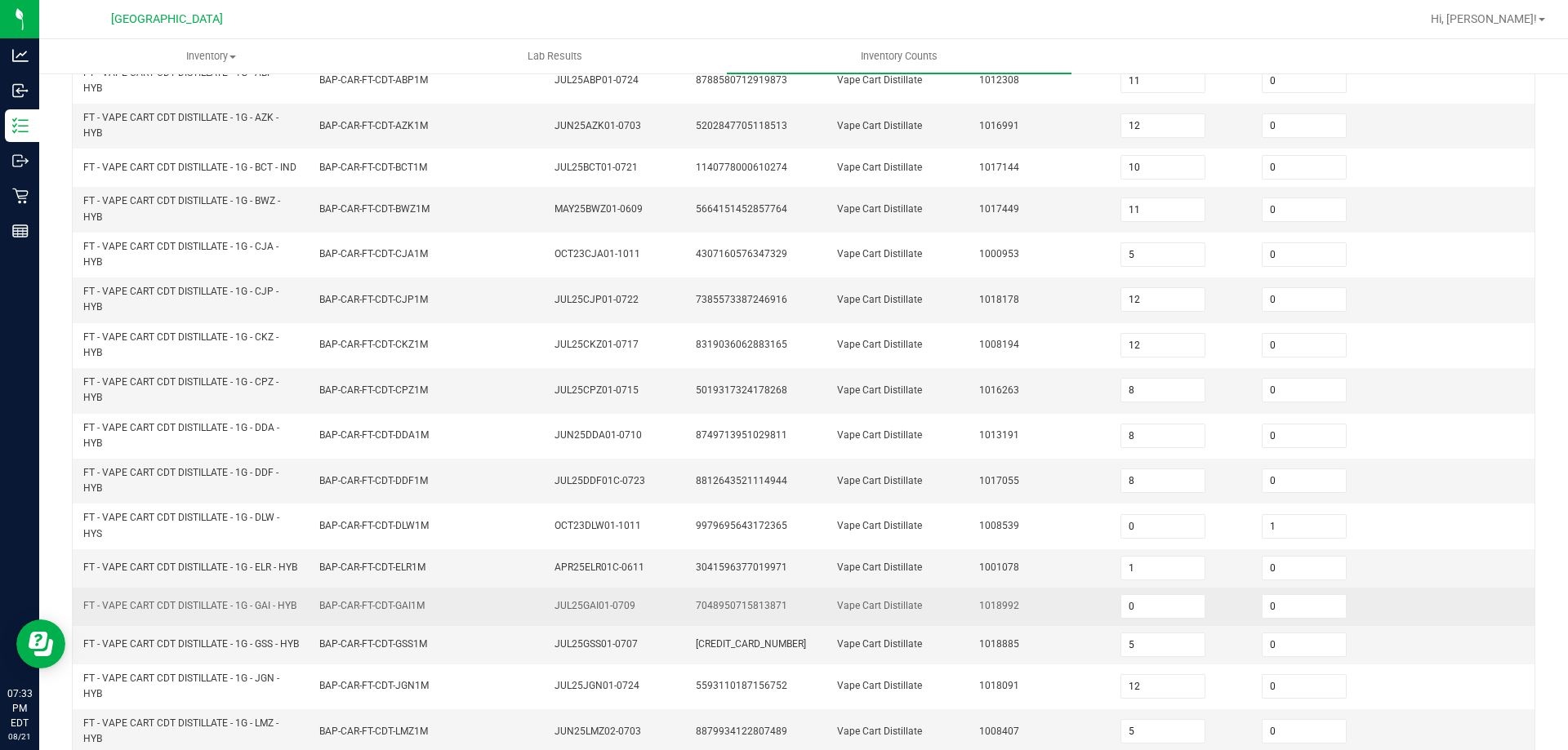
scroll to position [299, 0]
click at [1279, 612] on input "0" at bounding box center [1305, 602] width 83 height 22
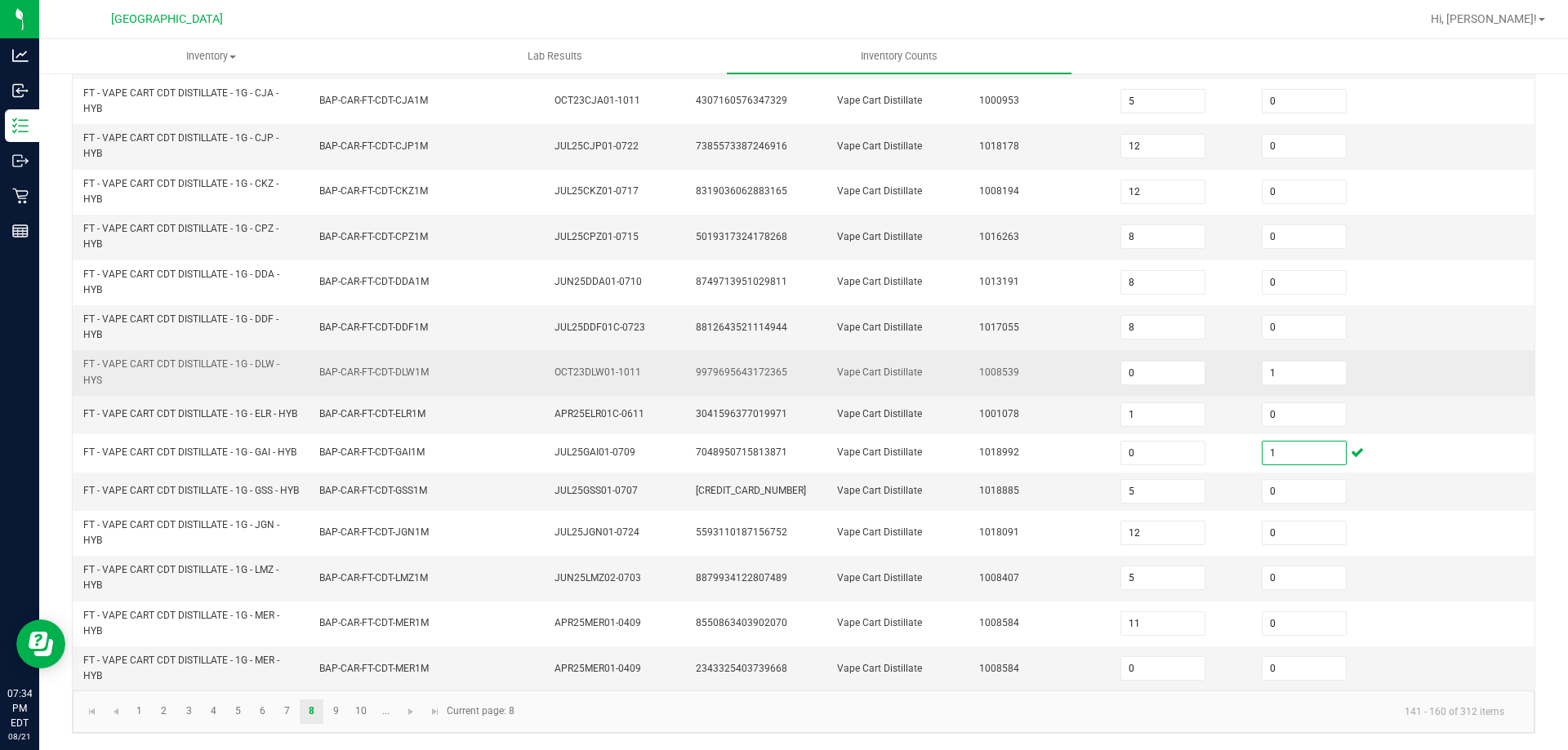
scroll to position [462, 0]
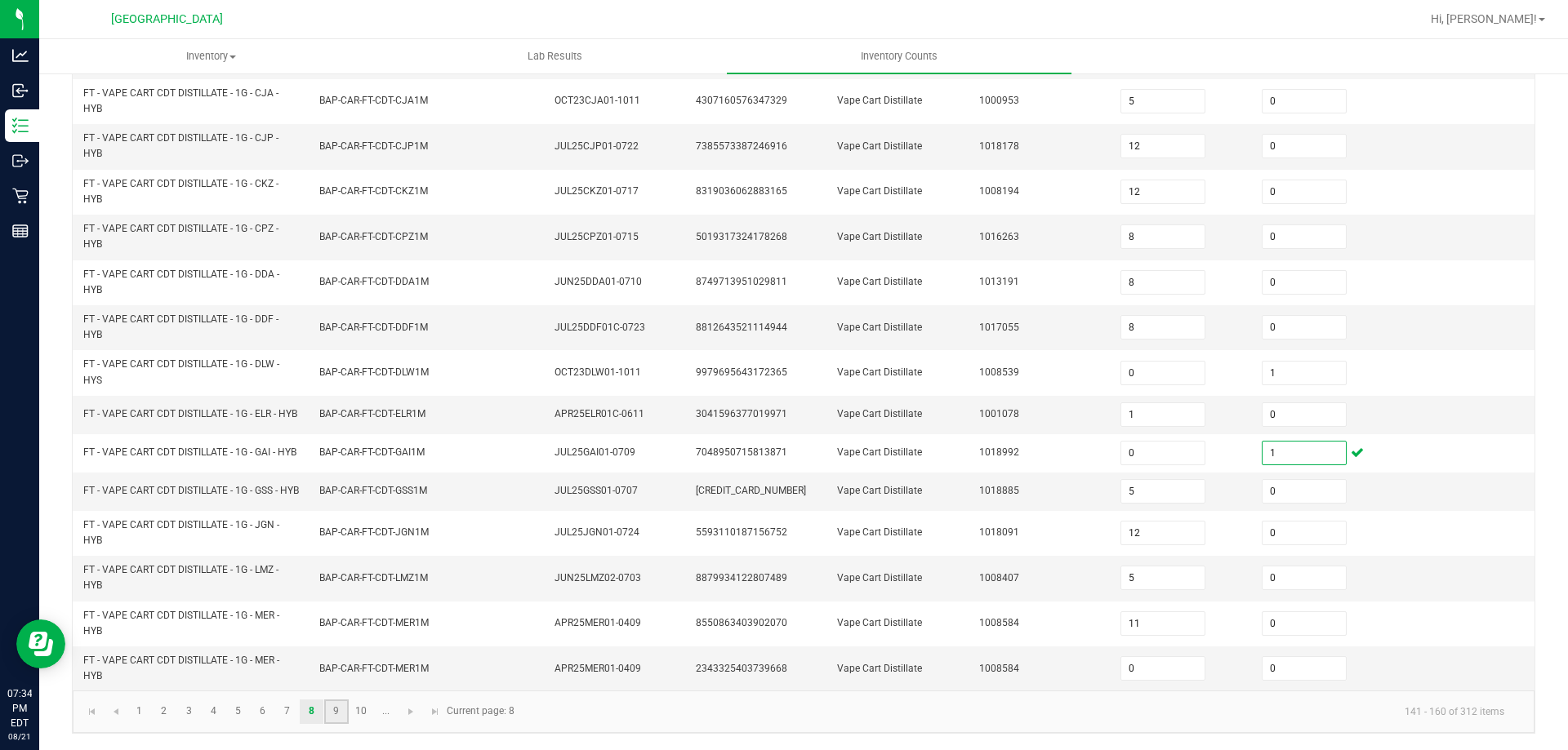
click at [343, 722] on link "9" at bounding box center [336, 712] width 23 height 24
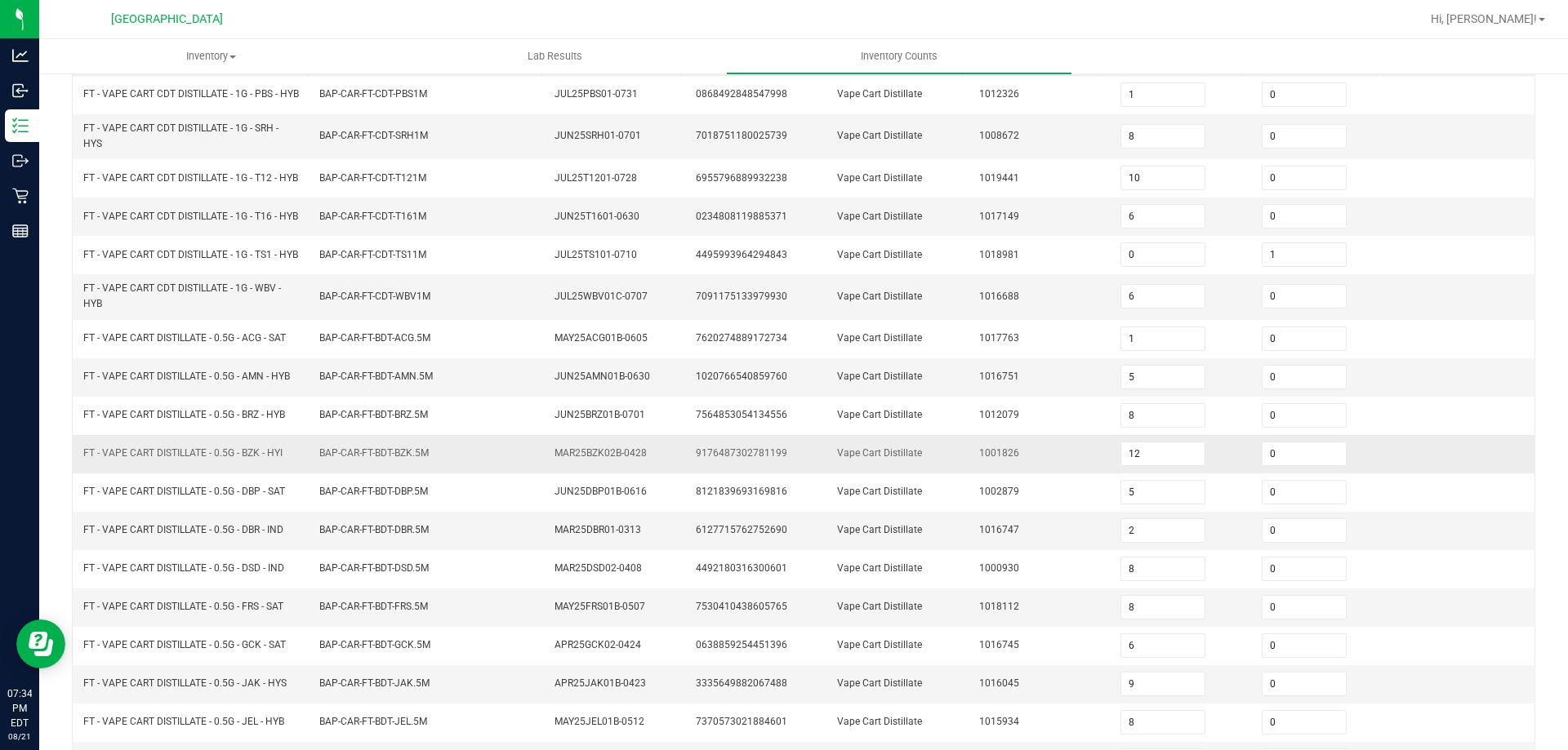
scroll to position [381, 0]
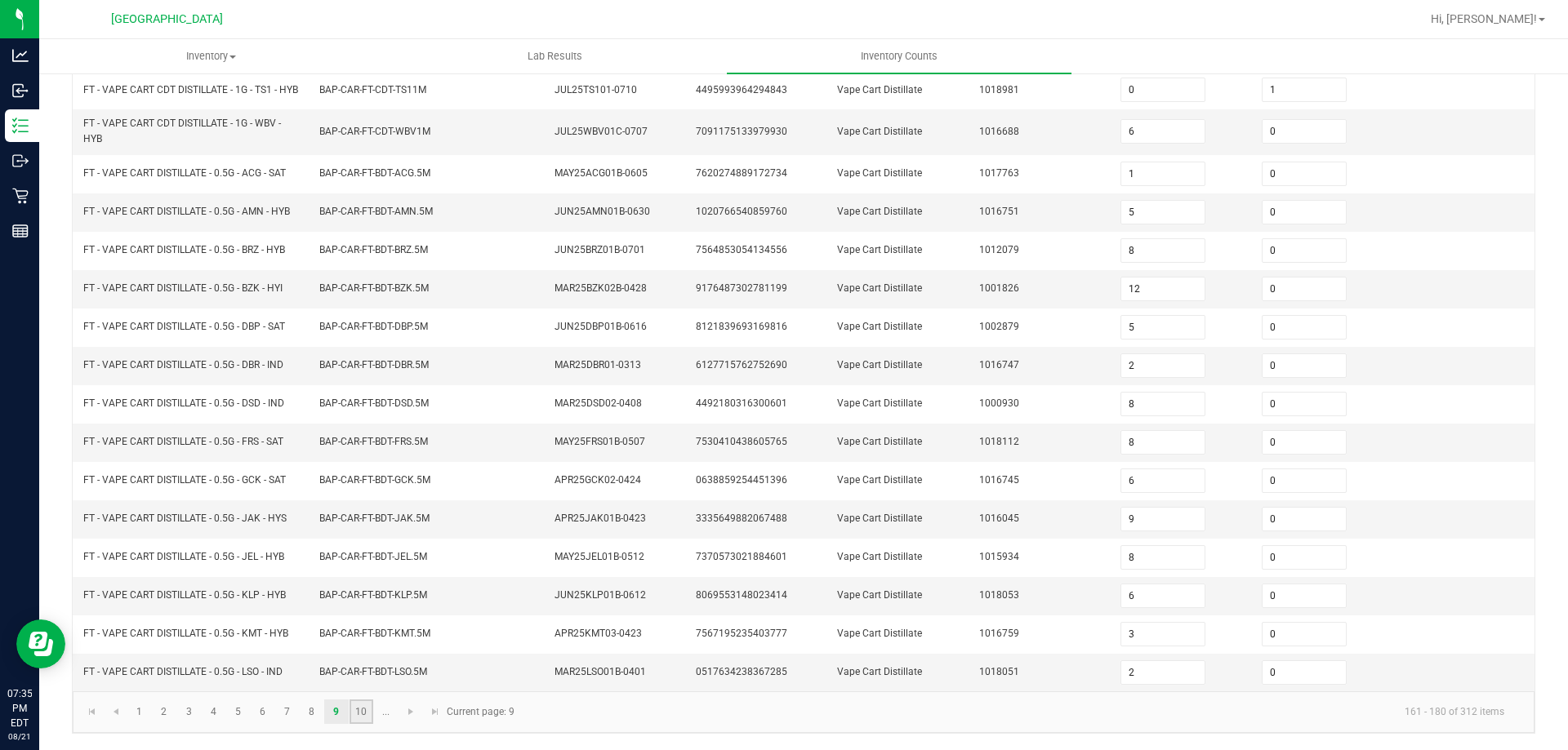
click at [369, 711] on link "10" at bounding box center [361, 712] width 23 height 24
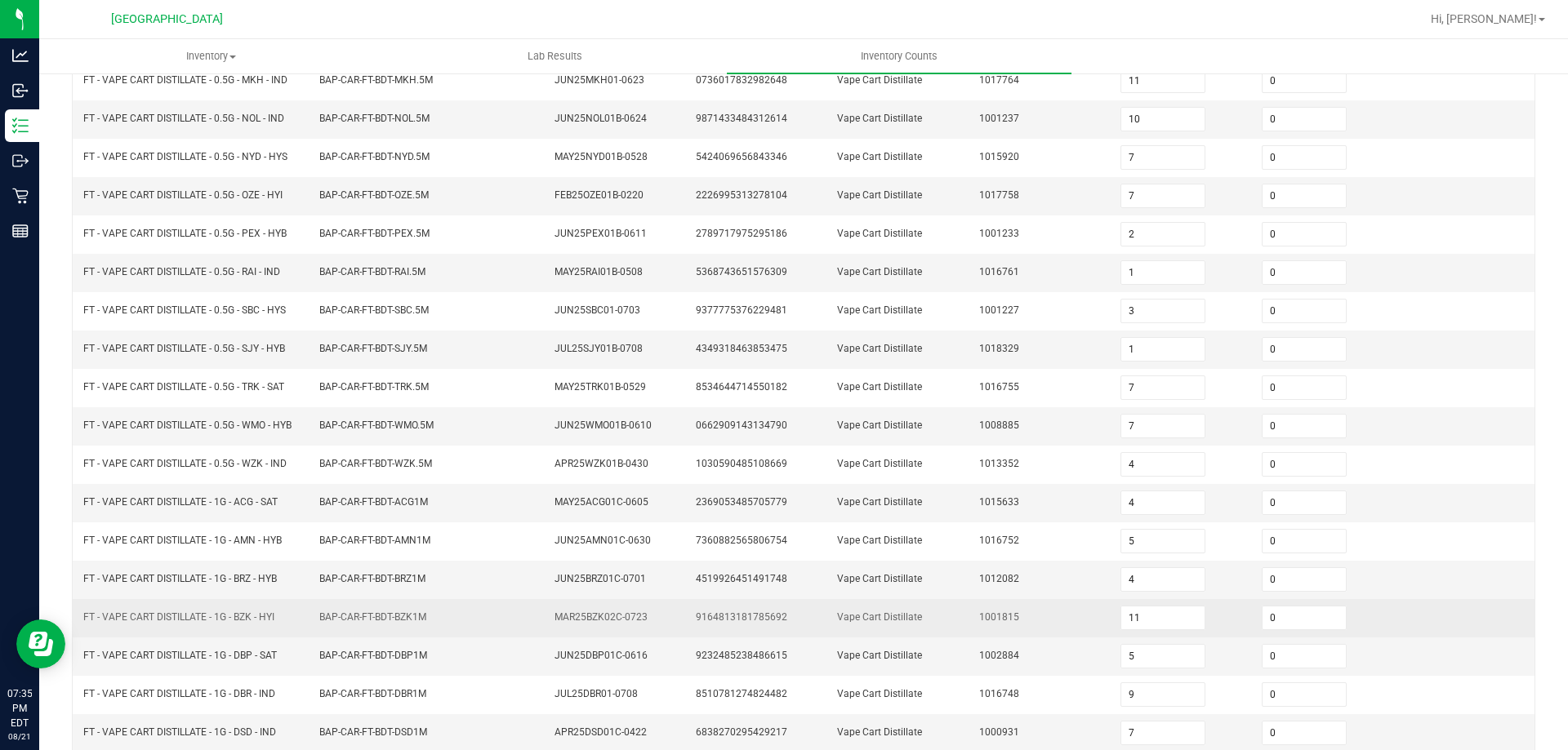
scroll to position [339, 0]
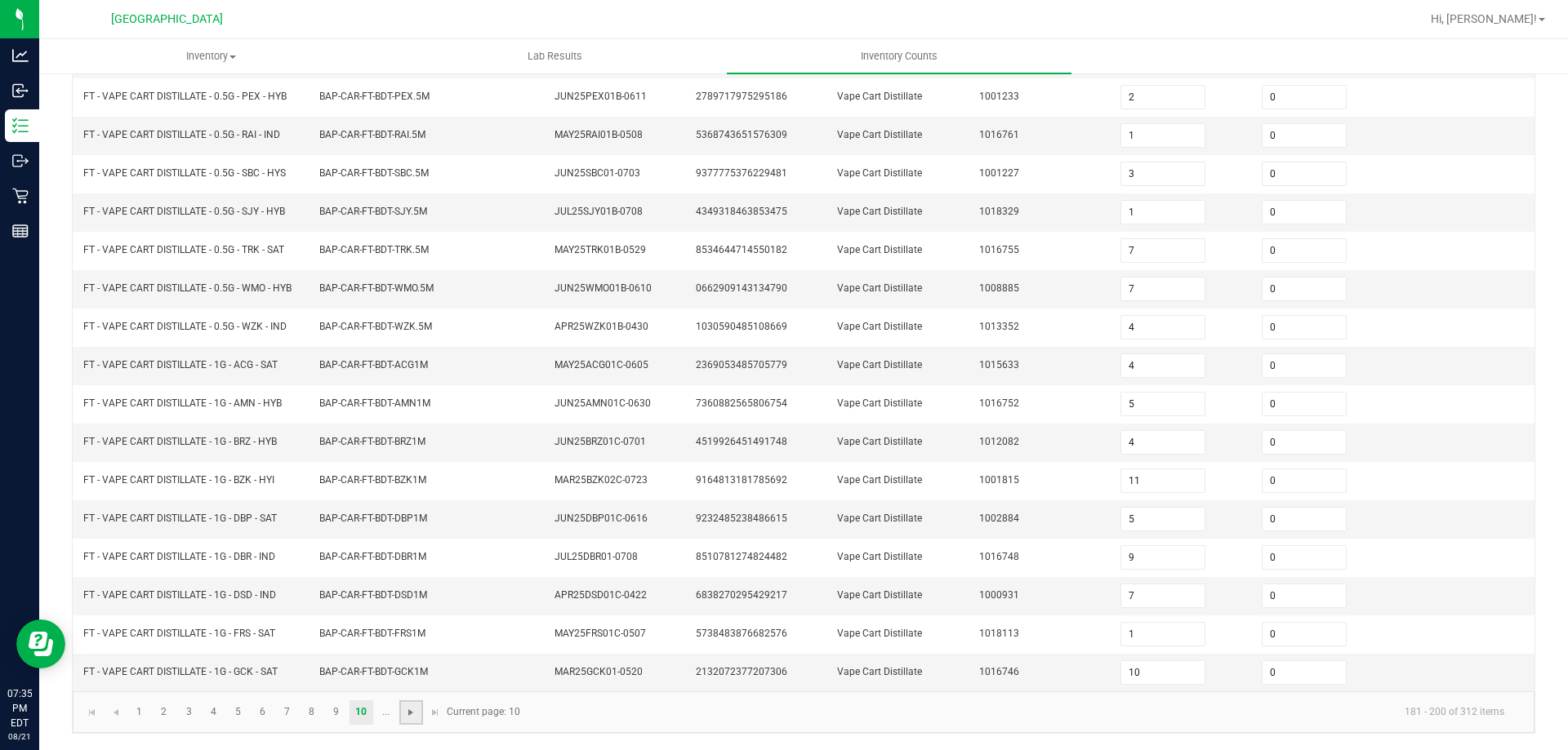
click at [408, 713] on span "Go to the next page" at bounding box center [411, 712] width 13 height 13
click at [191, 716] on link "12" at bounding box center [189, 712] width 23 height 24
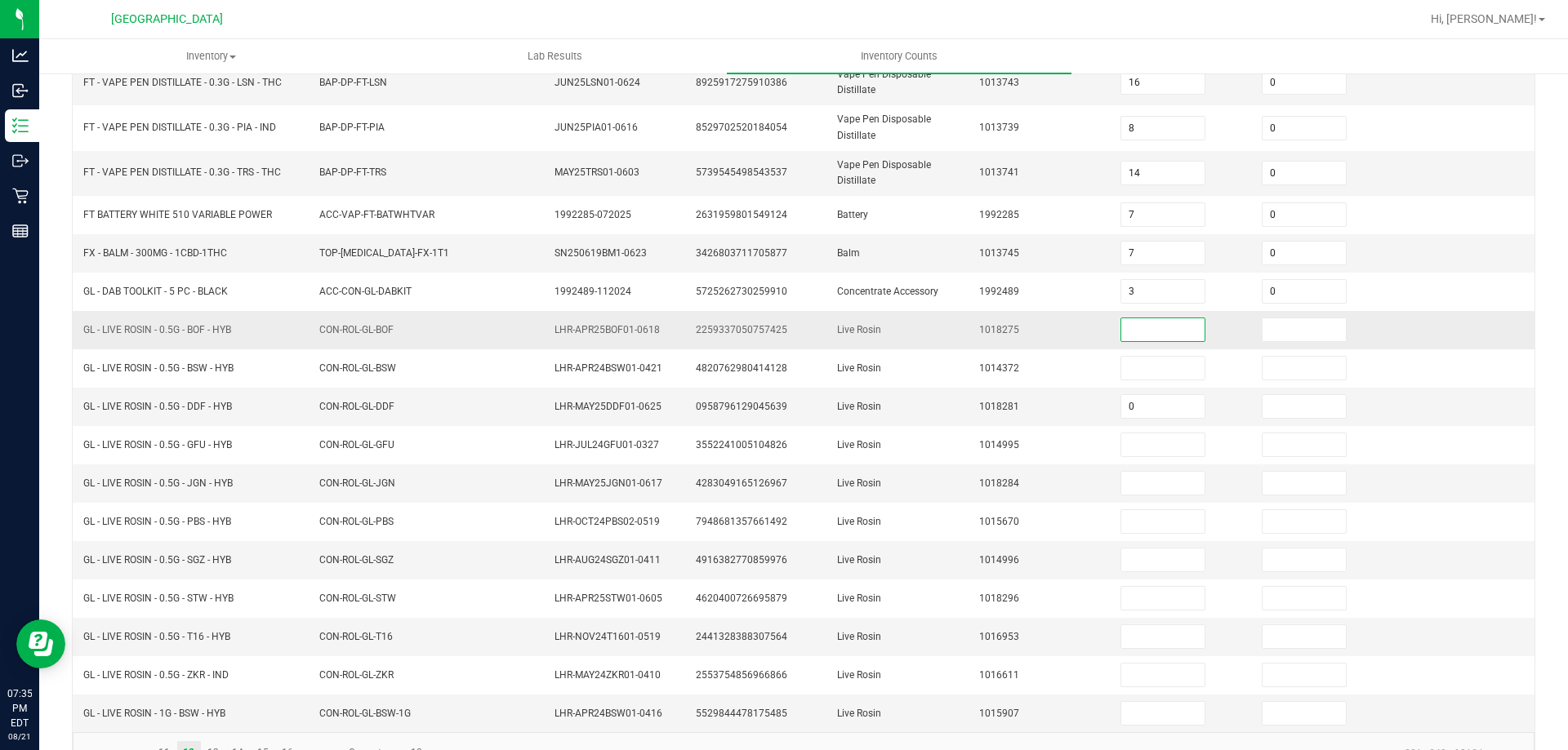
click at [1171, 331] on input at bounding box center [1163, 329] width 83 height 22
drag, startPoint x: 123, startPoint y: 408, endPoint x: 78, endPoint y: 407, distance: 45.0
click at [78, 407] on td "GL - LIVE ROSIN - 0.5G - DDF - HYB" at bounding box center [191, 407] width 236 height 38
click at [1129, 401] on input "0" at bounding box center [1163, 406] width 83 height 22
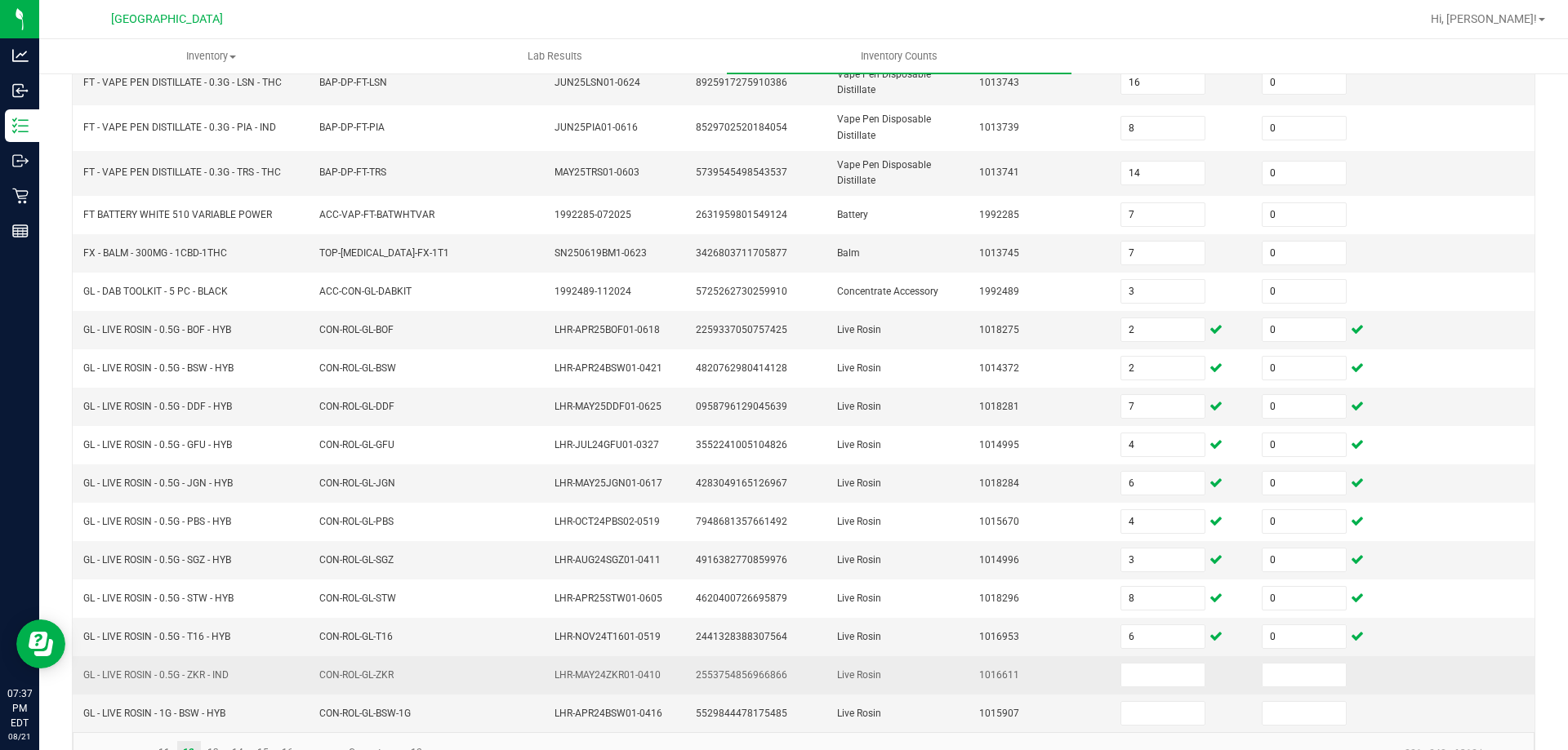
drag, startPoint x: 234, startPoint y: 660, endPoint x: 101, endPoint y: 687, distance: 135.7
click at [101, 687] on td "GL - LIVE ROSIN - 0.5G - ZKR - IND" at bounding box center [191, 676] width 236 height 38
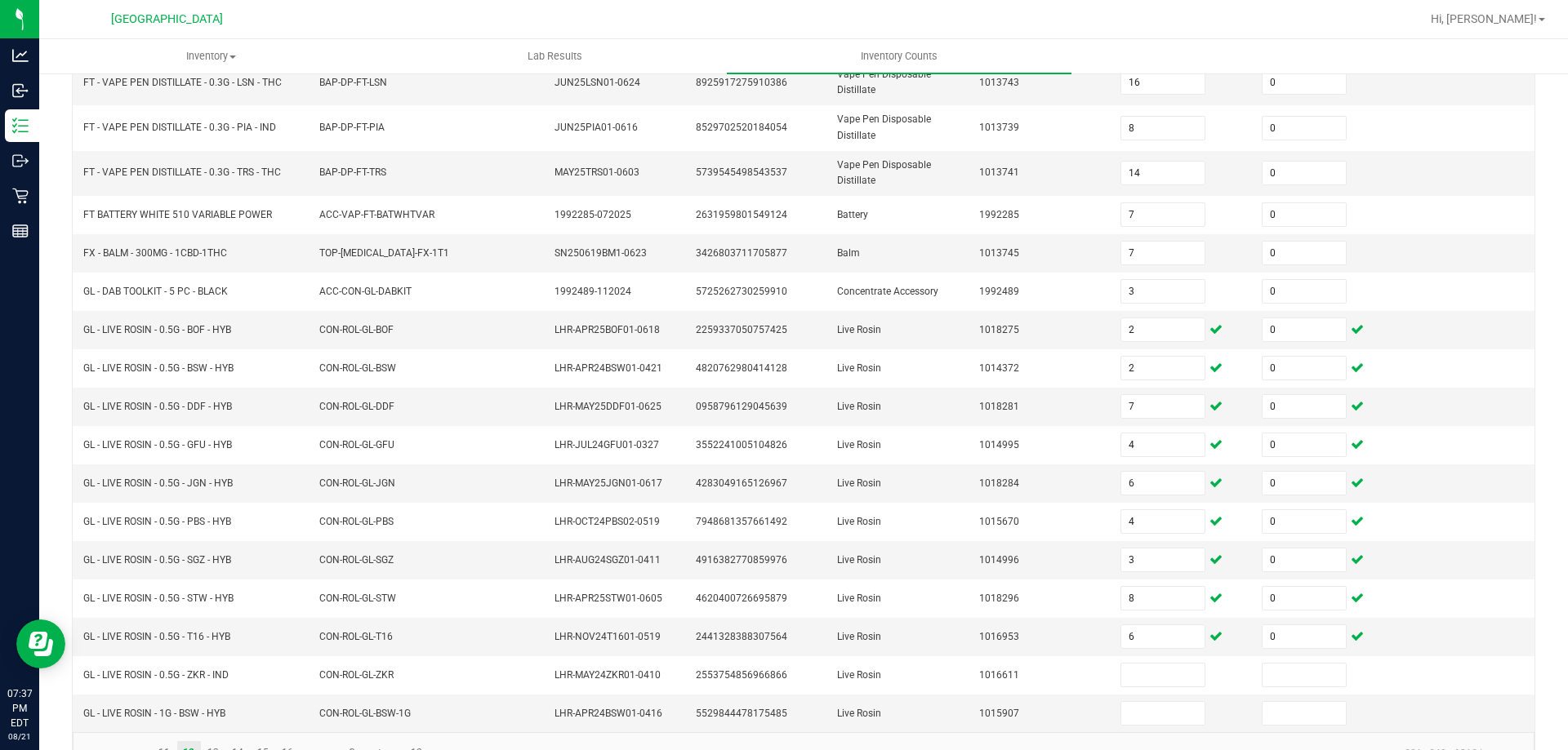
copy span "GL - LIVE ROSIN - 0.5G - ZKR - IND"
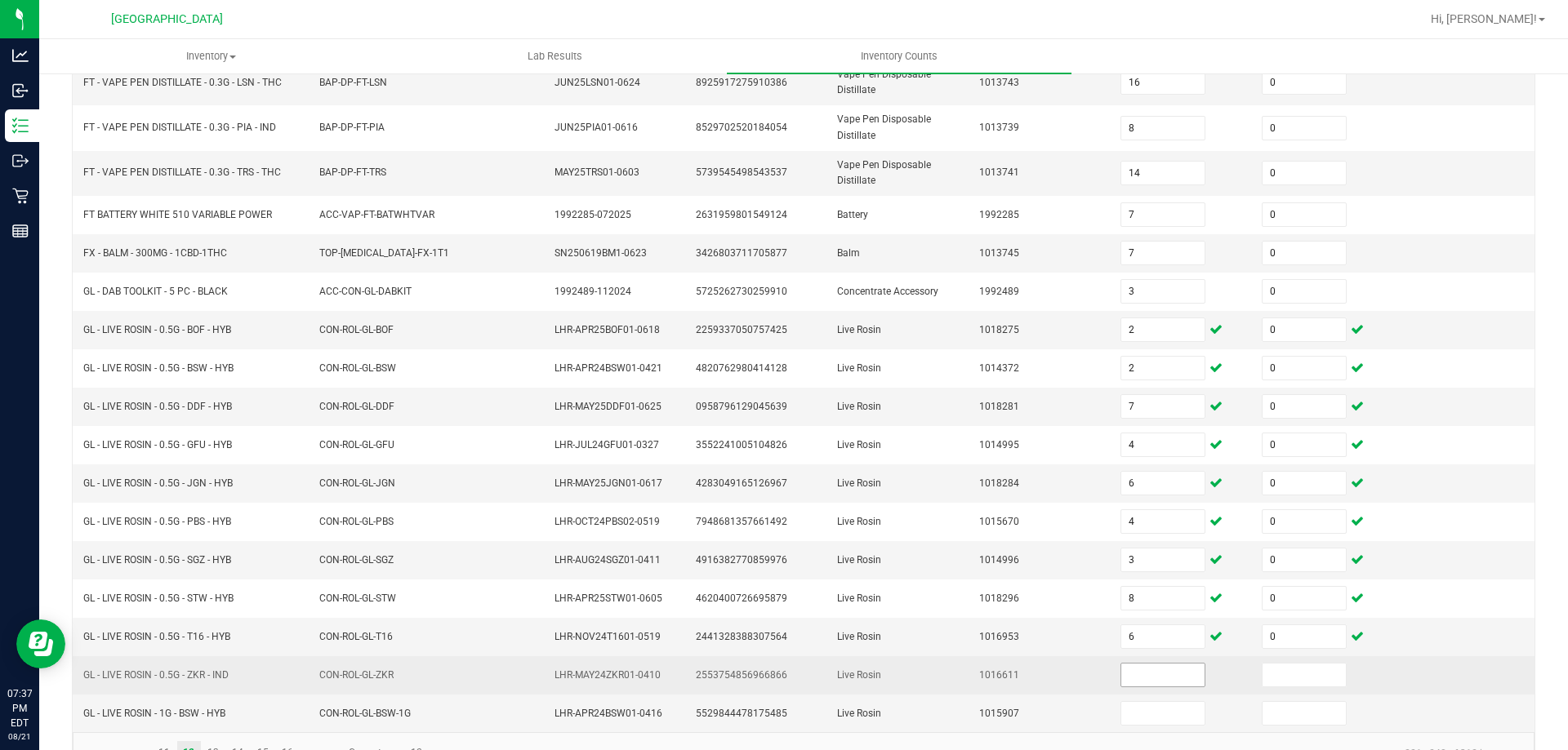
click at [1154, 687] on span at bounding box center [1163, 675] width 85 height 24
click at [1158, 668] on input at bounding box center [1163, 674] width 83 height 22
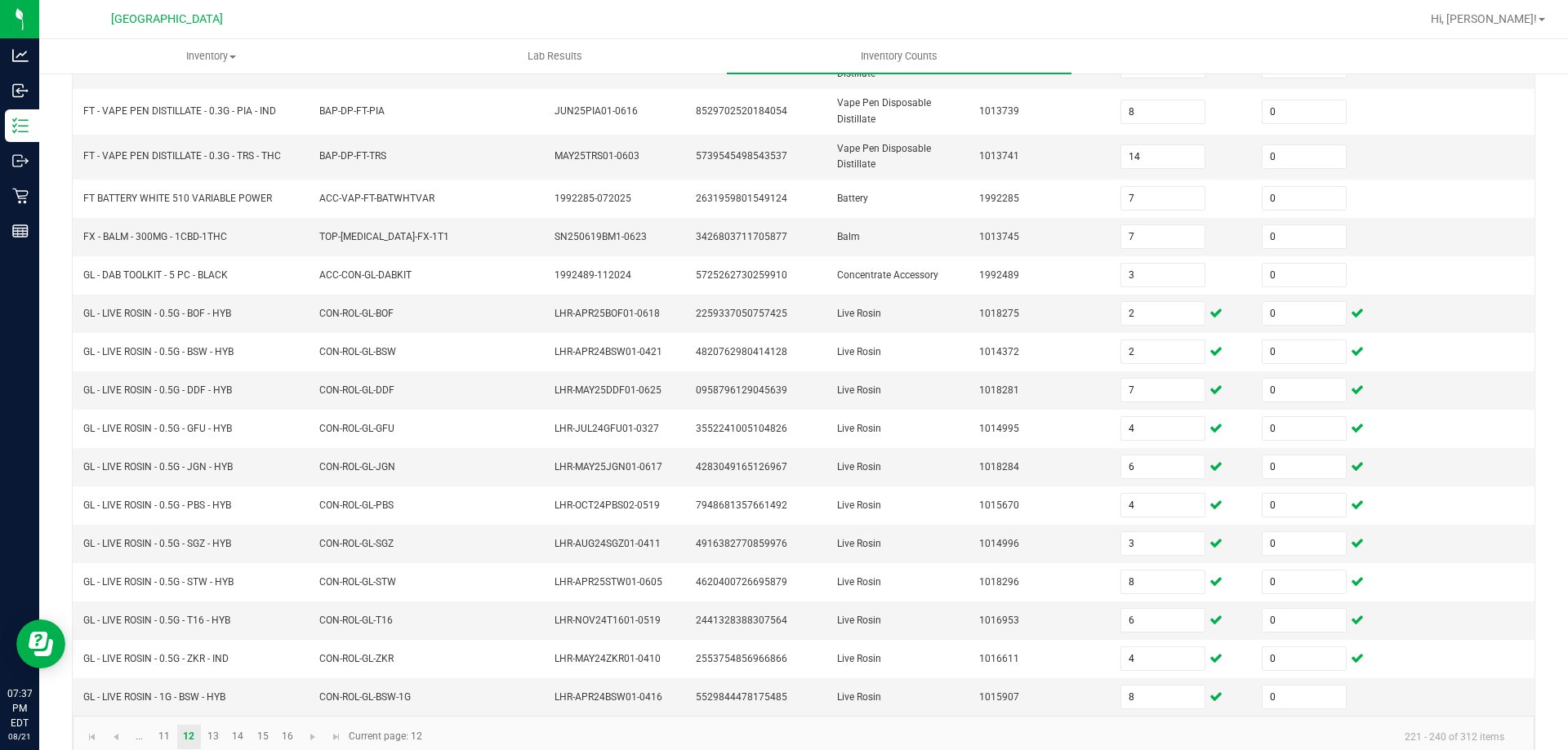
scroll to position [381, 0]
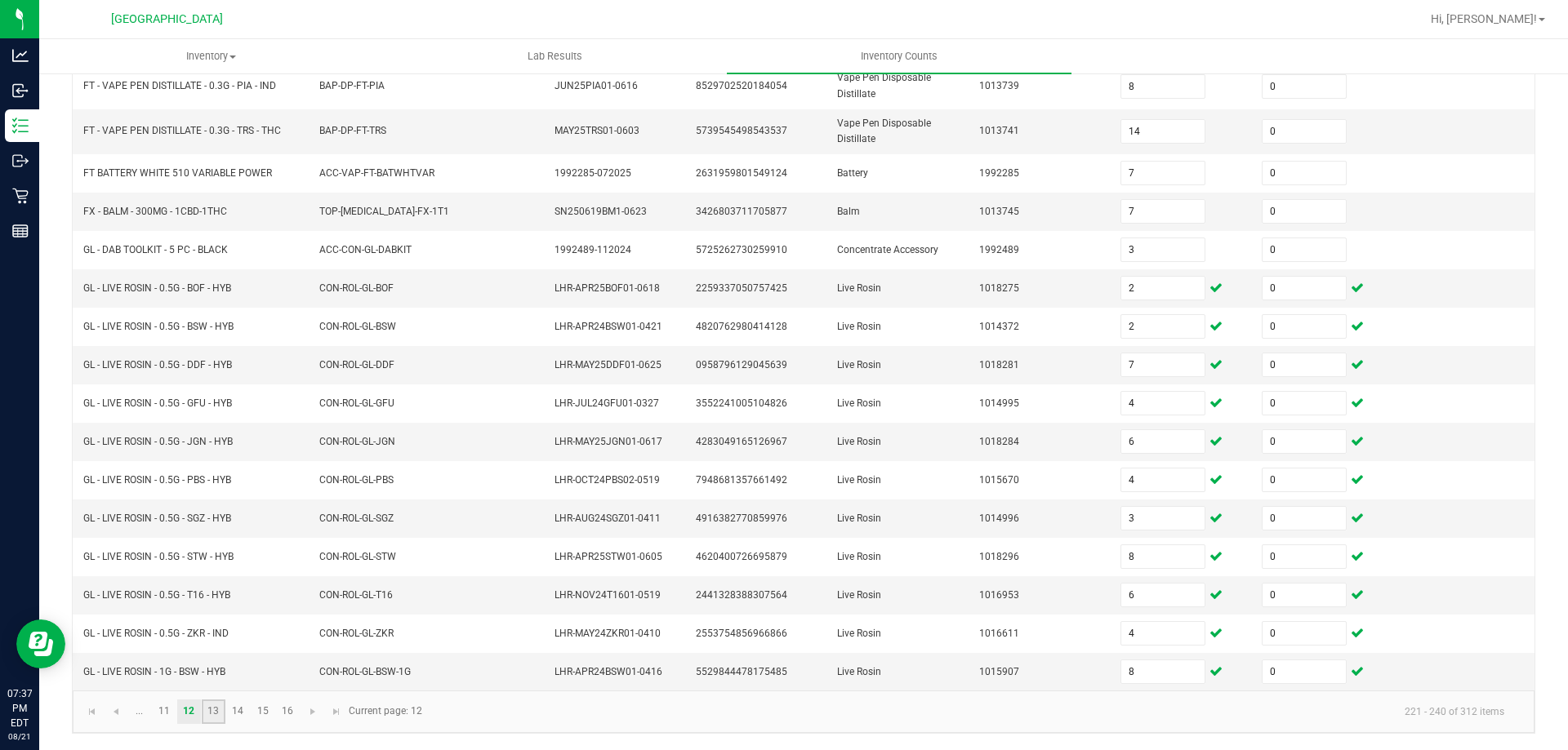
click at [218, 702] on link "13" at bounding box center [213, 712] width 23 height 24
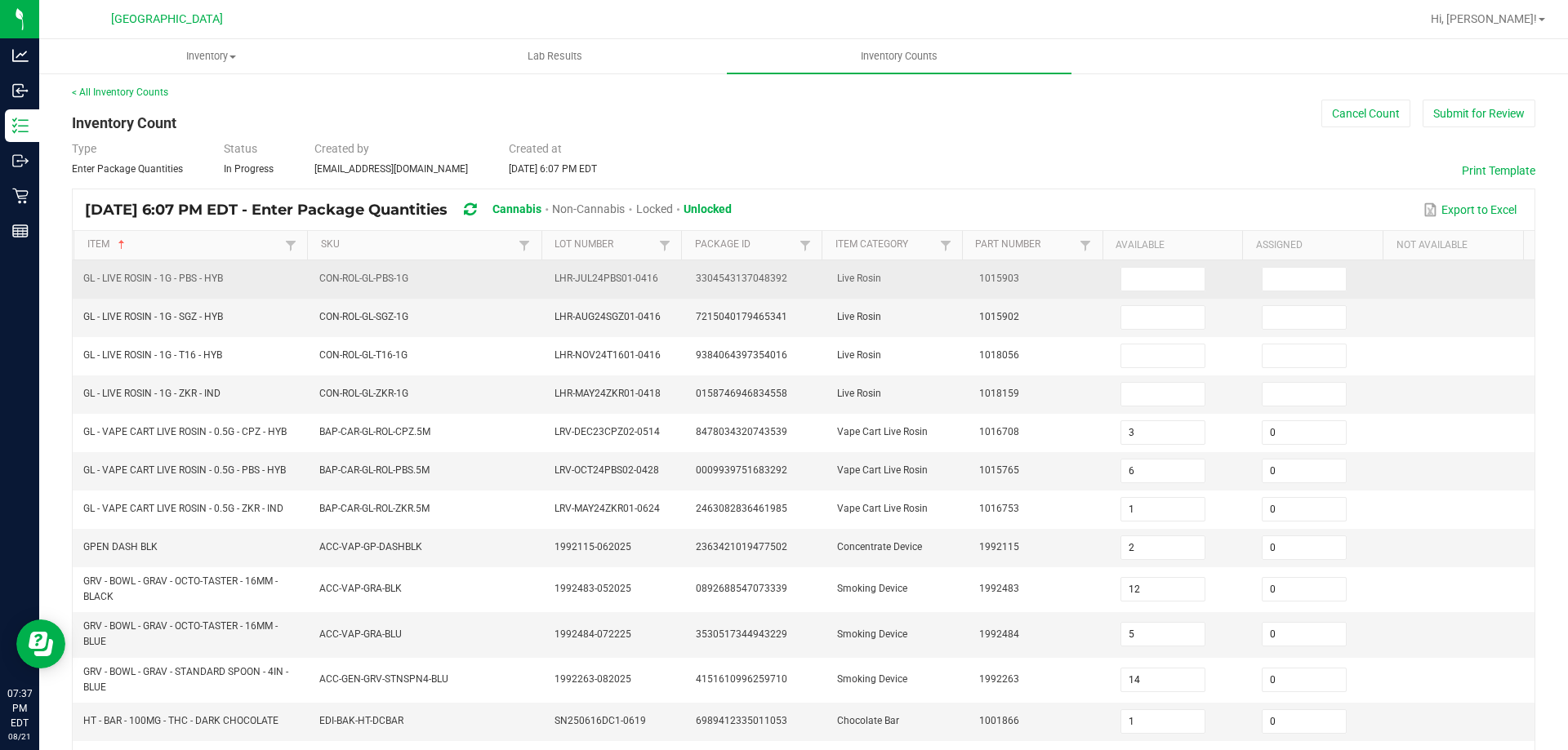
scroll to position [0, 0]
click at [1121, 274] on input at bounding box center [1163, 282] width 83 height 22
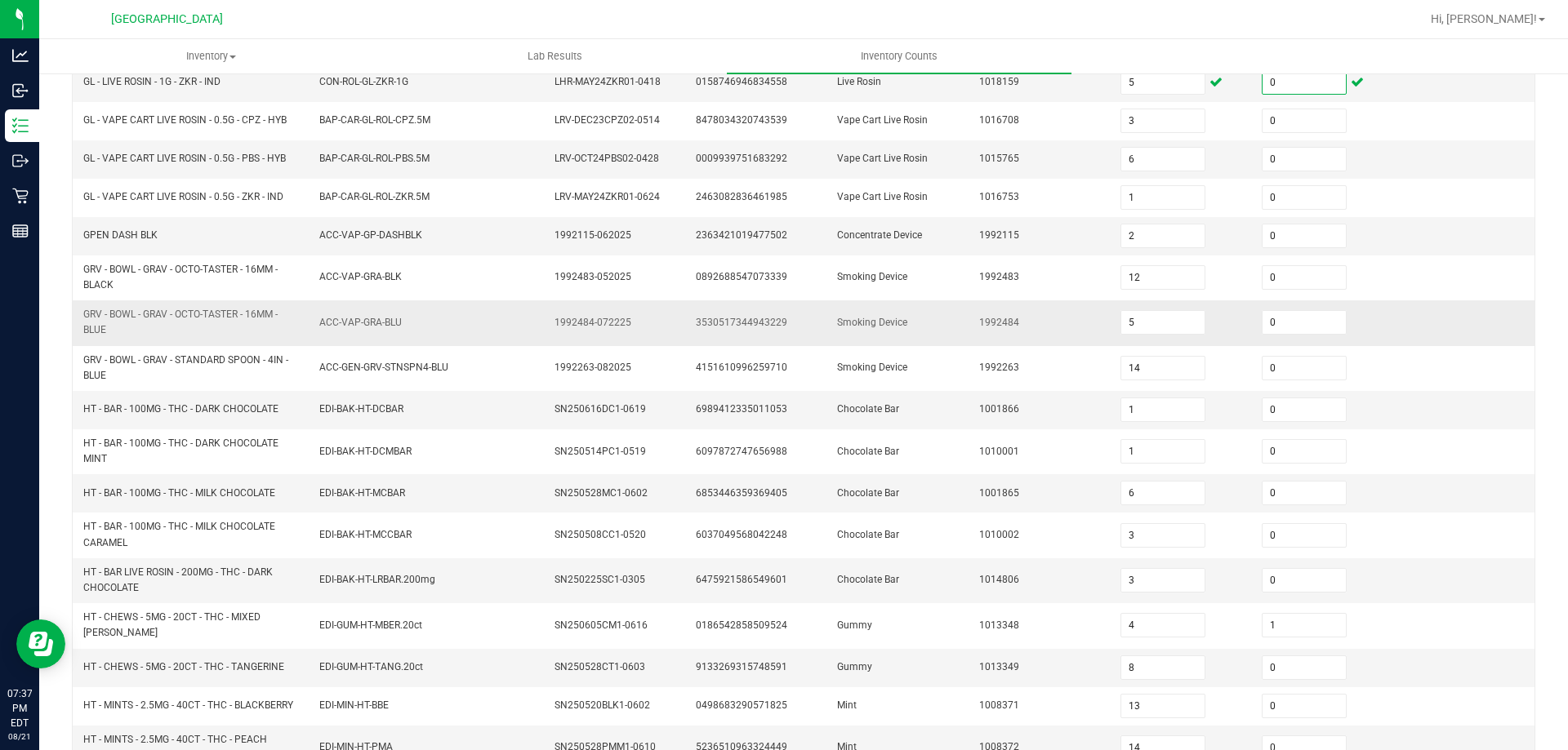
scroll to position [387, 0]
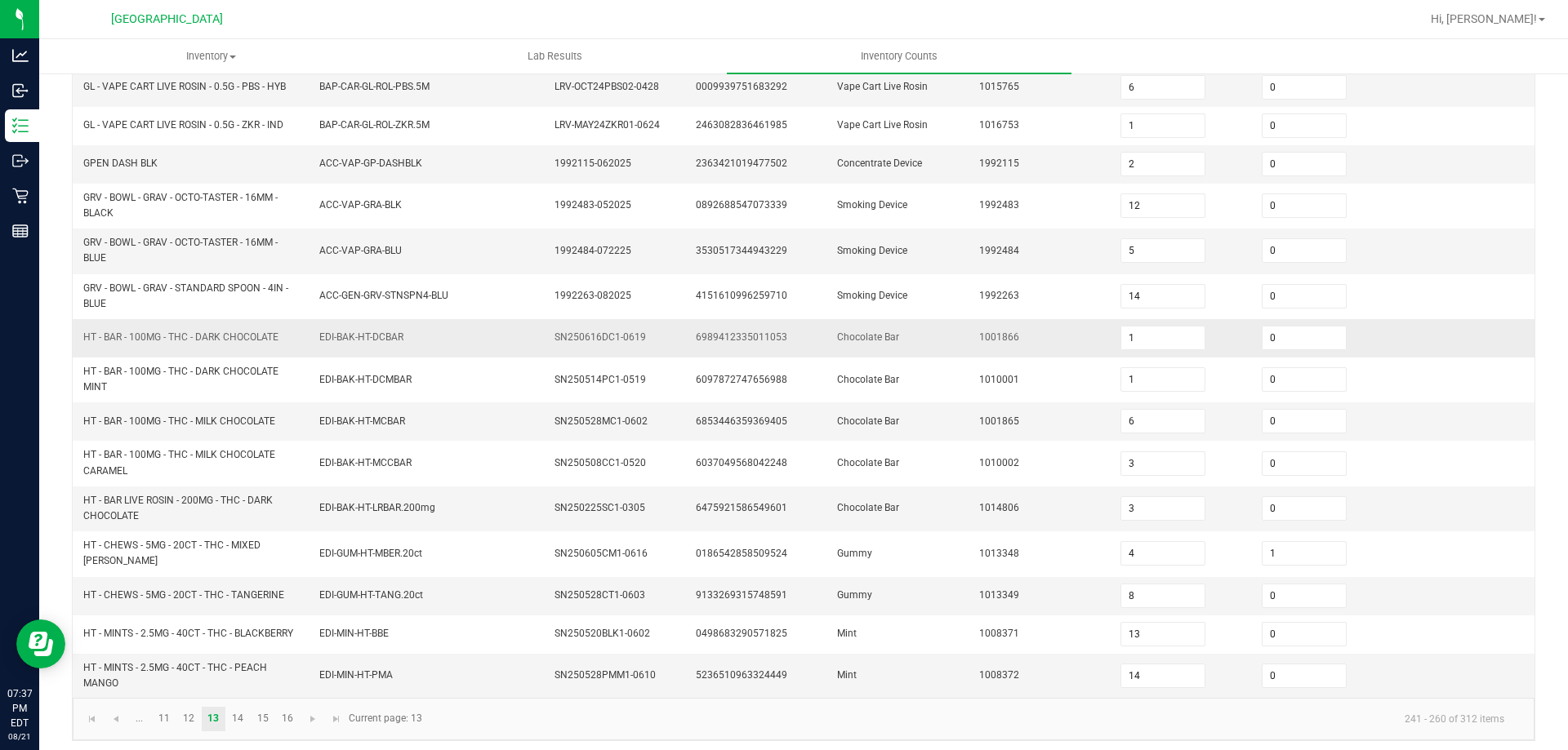
click at [1190, 342] on td "1" at bounding box center [1180, 338] width 141 height 38
click at [1192, 327] on td "1" at bounding box center [1180, 338] width 141 height 38
click at [1154, 338] on input "1" at bounding box center [1163, 338] width 83 height 22
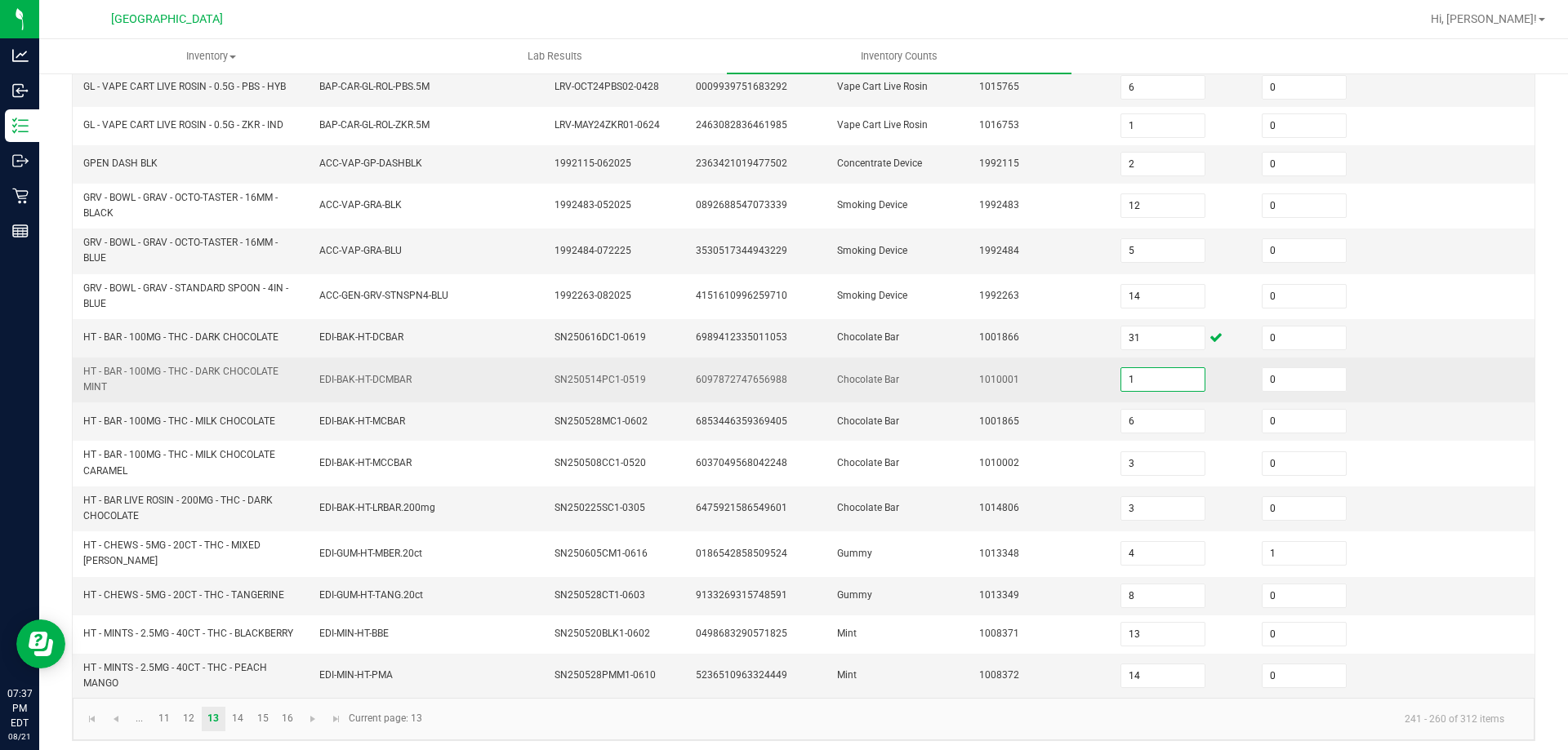
click at [1166, 383] on input "1" at bounding box center [1163, 379] width 83 height 22
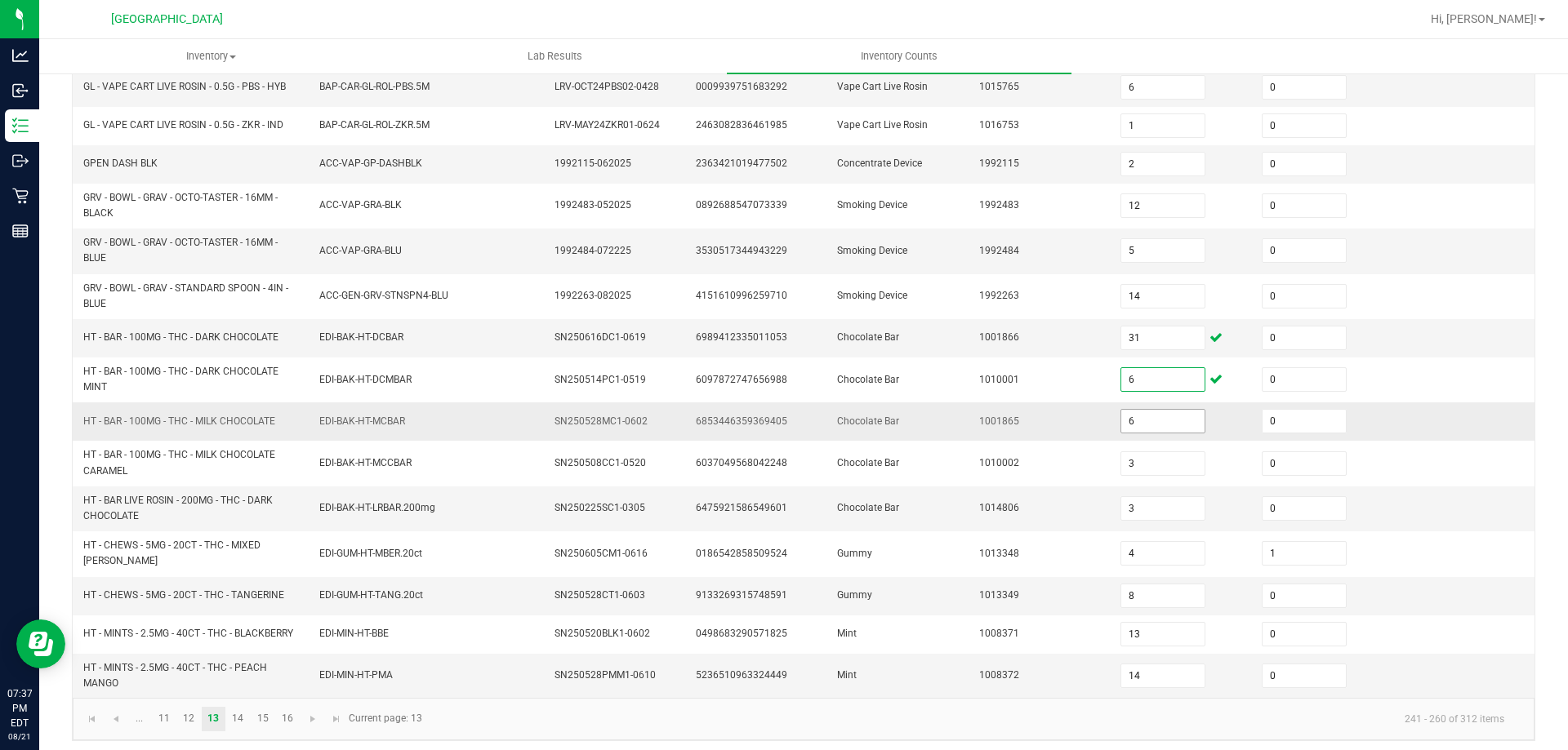
click at [1167, 427] on input "6" at bounding box center [1163, 421] width 83 height 22
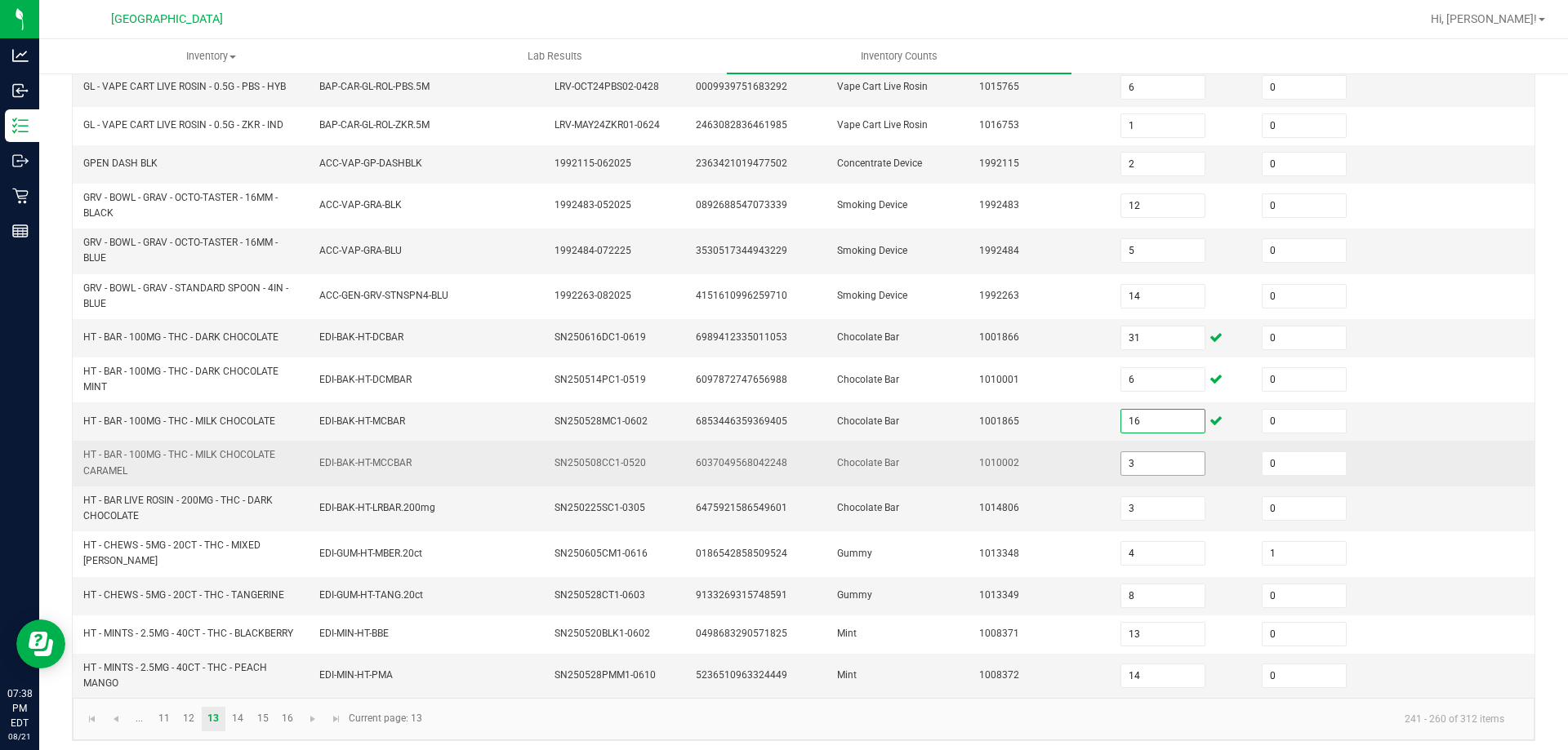
click at [1173, 466] on input "3" at bounding box center [1163, 463] width 83 height 22
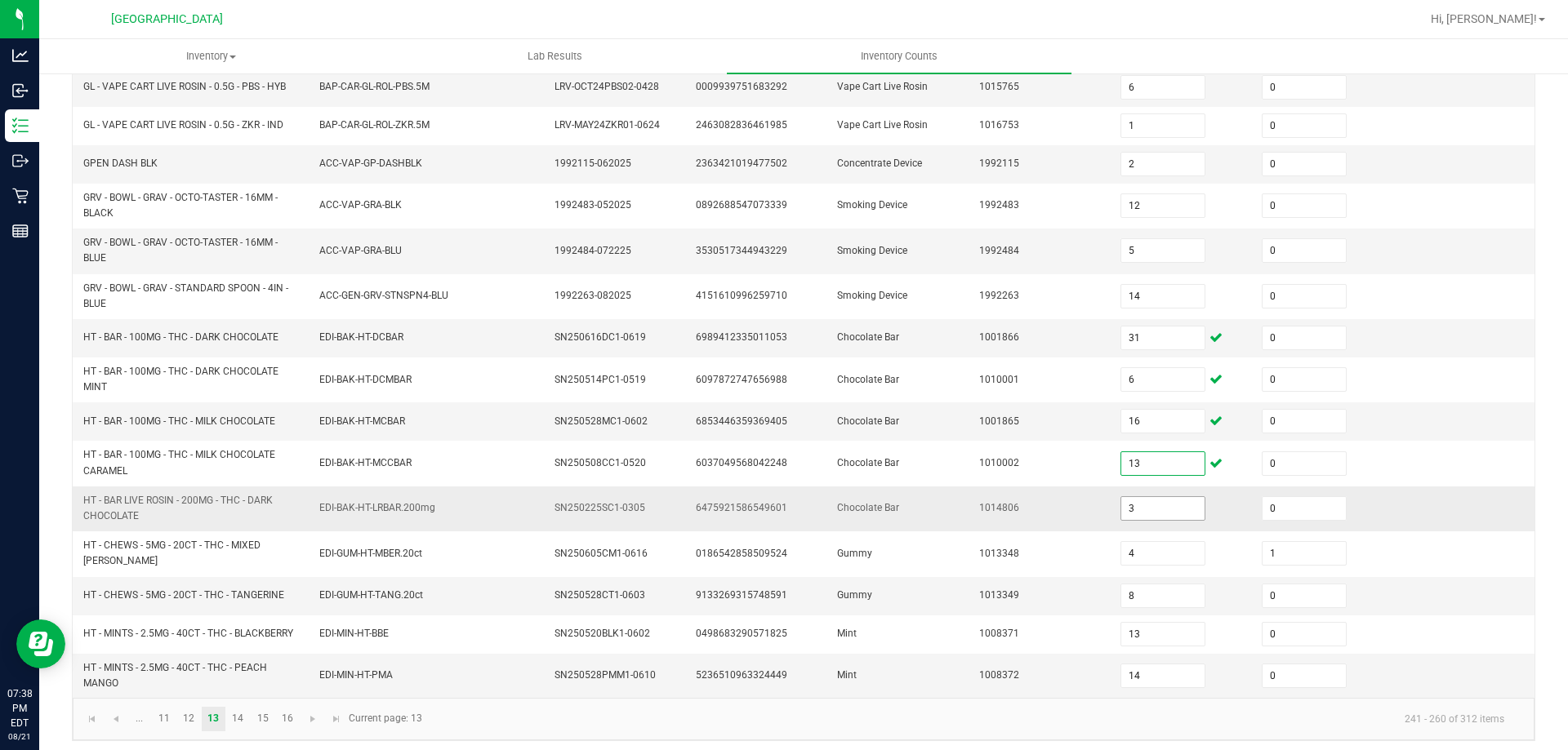
drag, startPoint x: 1152, startPoint y: 514, endPoint x: 1160, endPoint y: 510, distance: 8.9
click at [1157, 514] on input "3" at bounding box center [1163, 508] width 83 height 22
click at [235, 707] on link "14" at bounding box center [238, 718] width 23 height 24
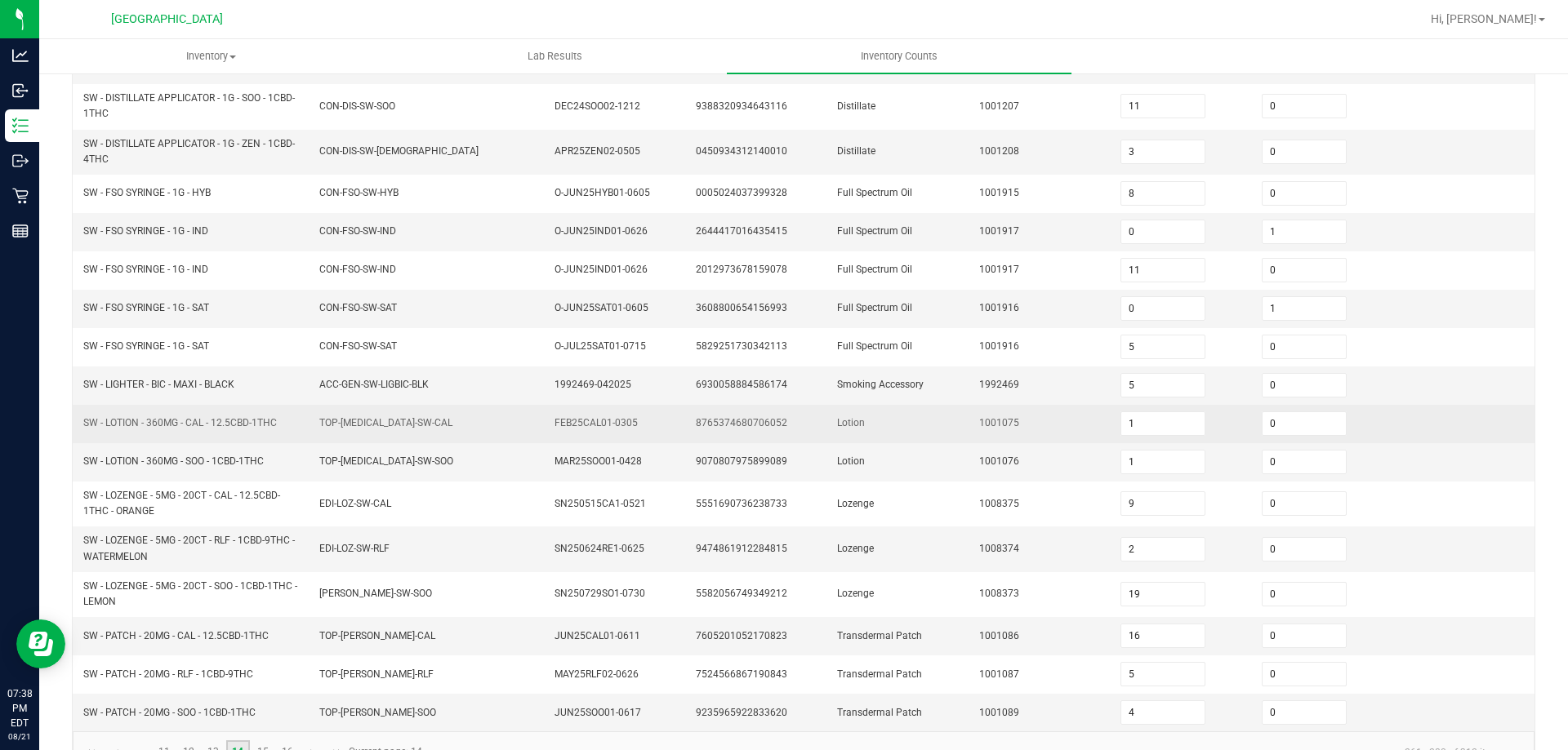
scroll to position [381, 0]
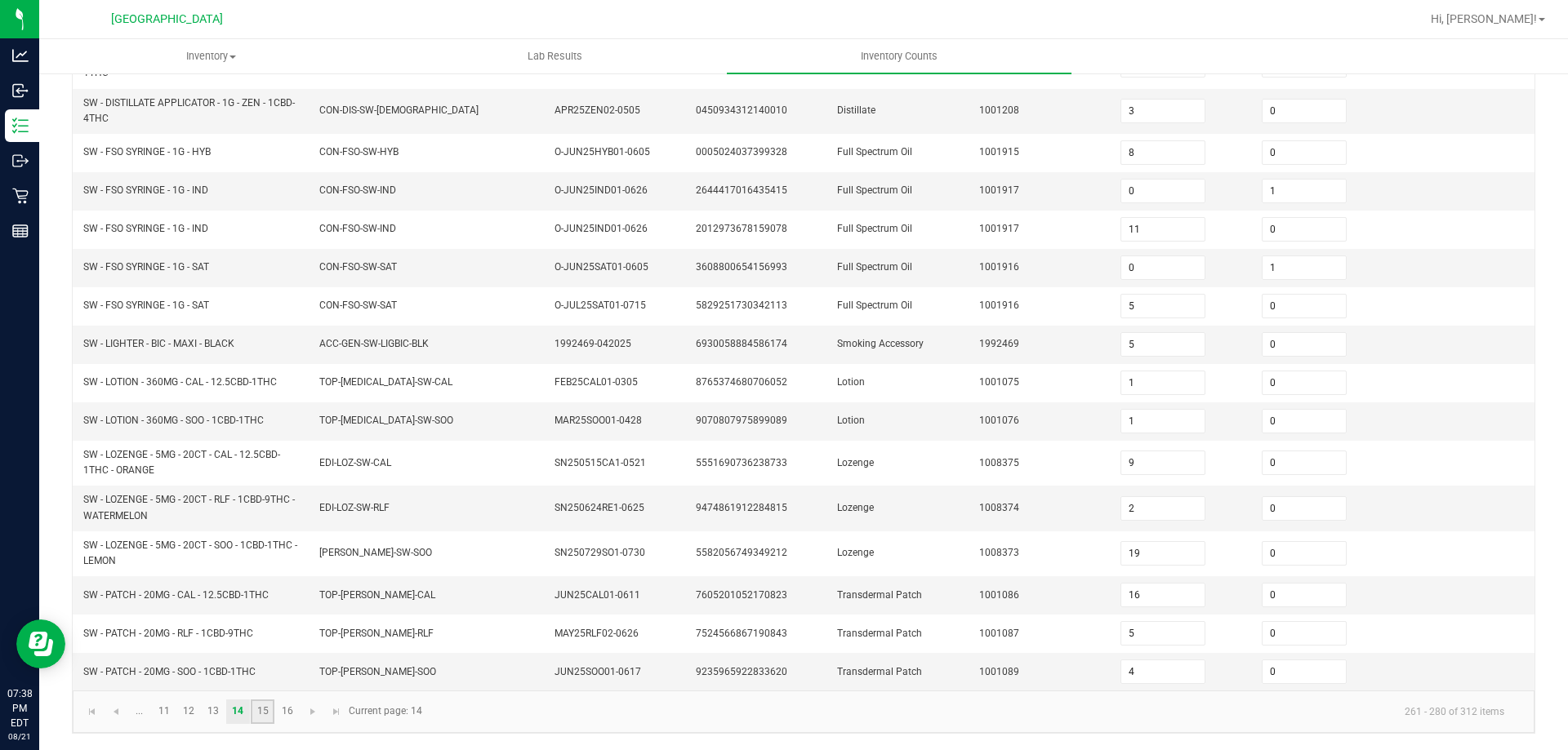
click at [268, 708] on link "15" at bounding box center [263, 712] width 23 height 24
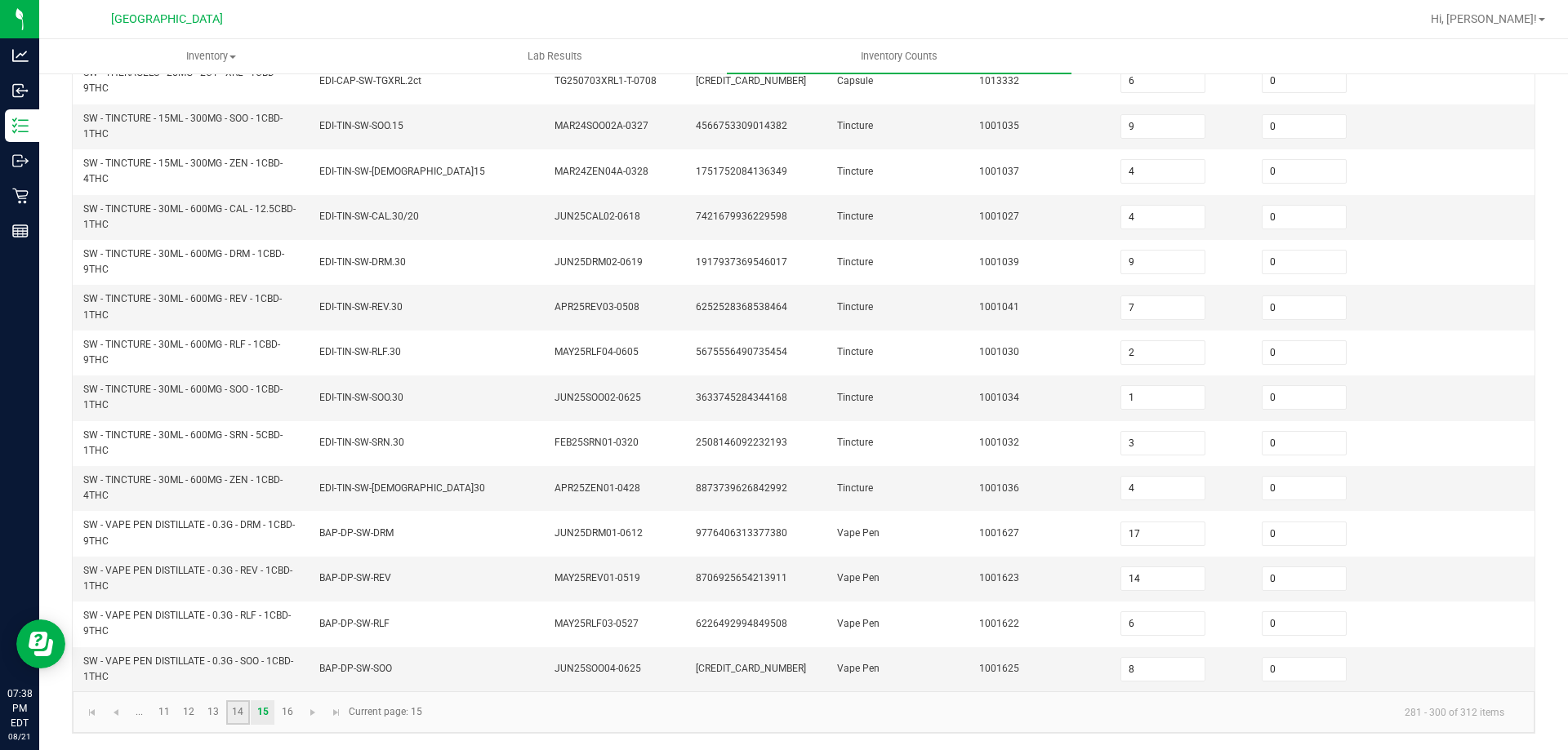
click at [228, 719] on link "14" at bounding box center [238, 712] width 23 height 24
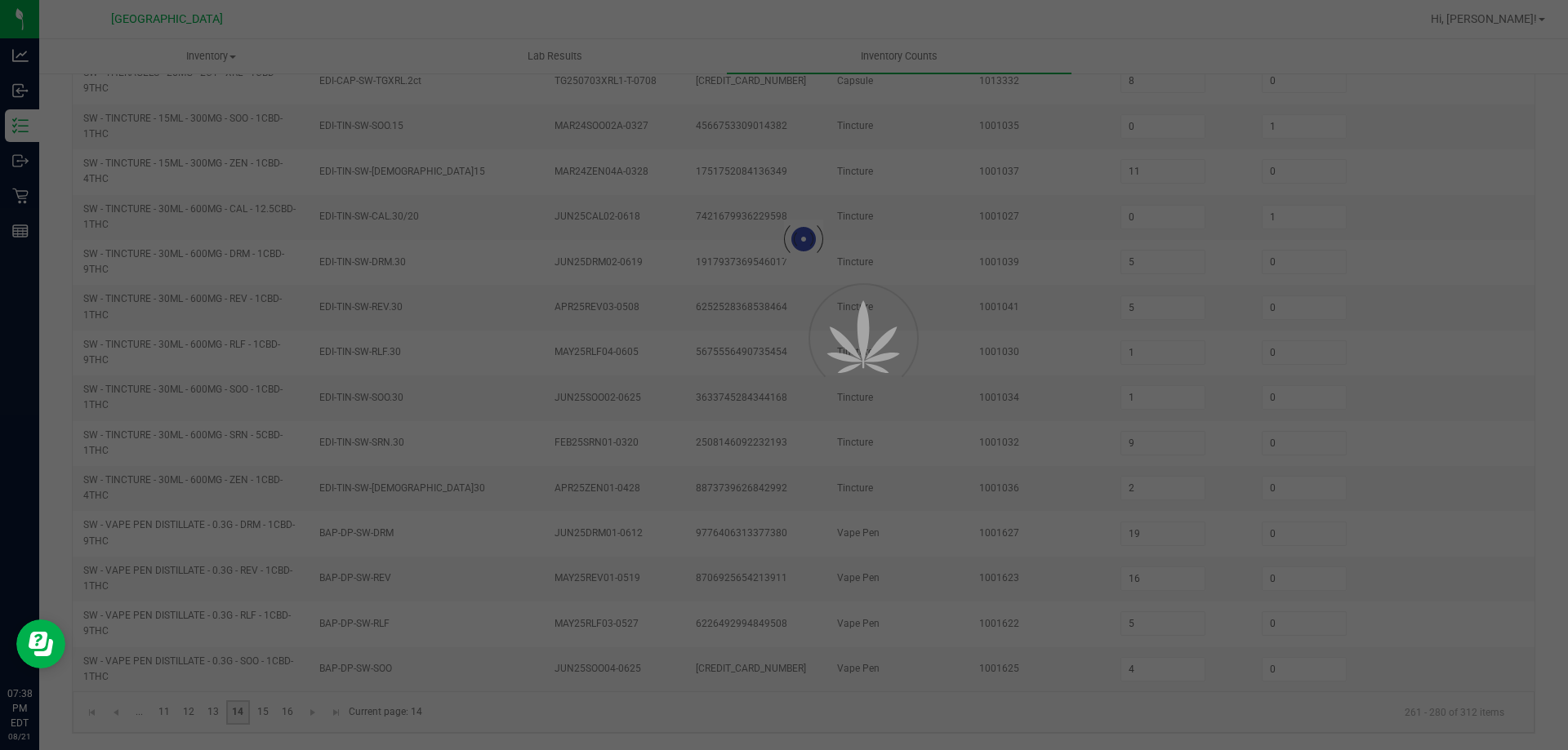
scroll to position [381, 0]
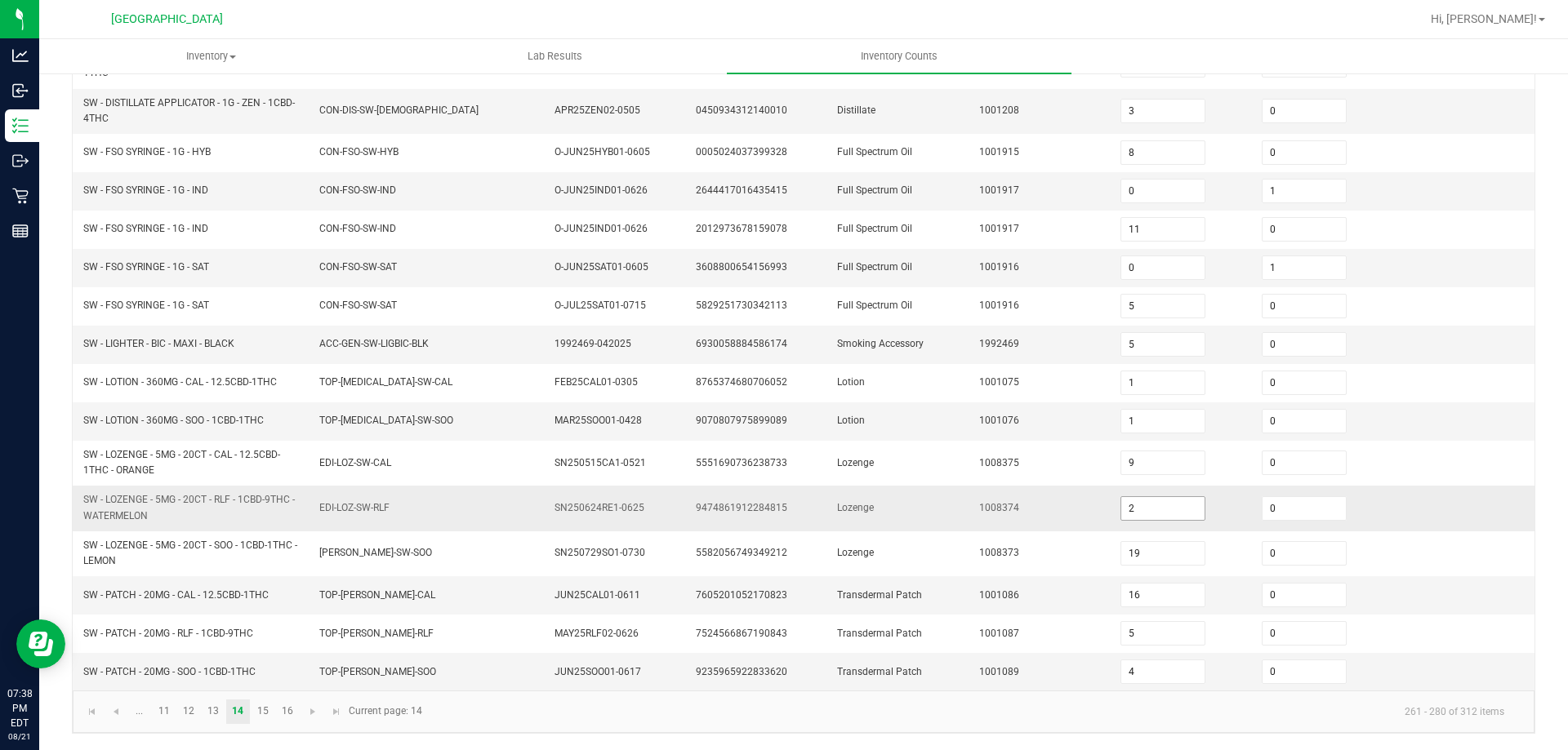
click at [1171, 516] on input "2" at bounding box center [1163, 508] width 83 height 22
click at [260, 703] on link "15" at bounding box center [263, 712] width 23 height 24
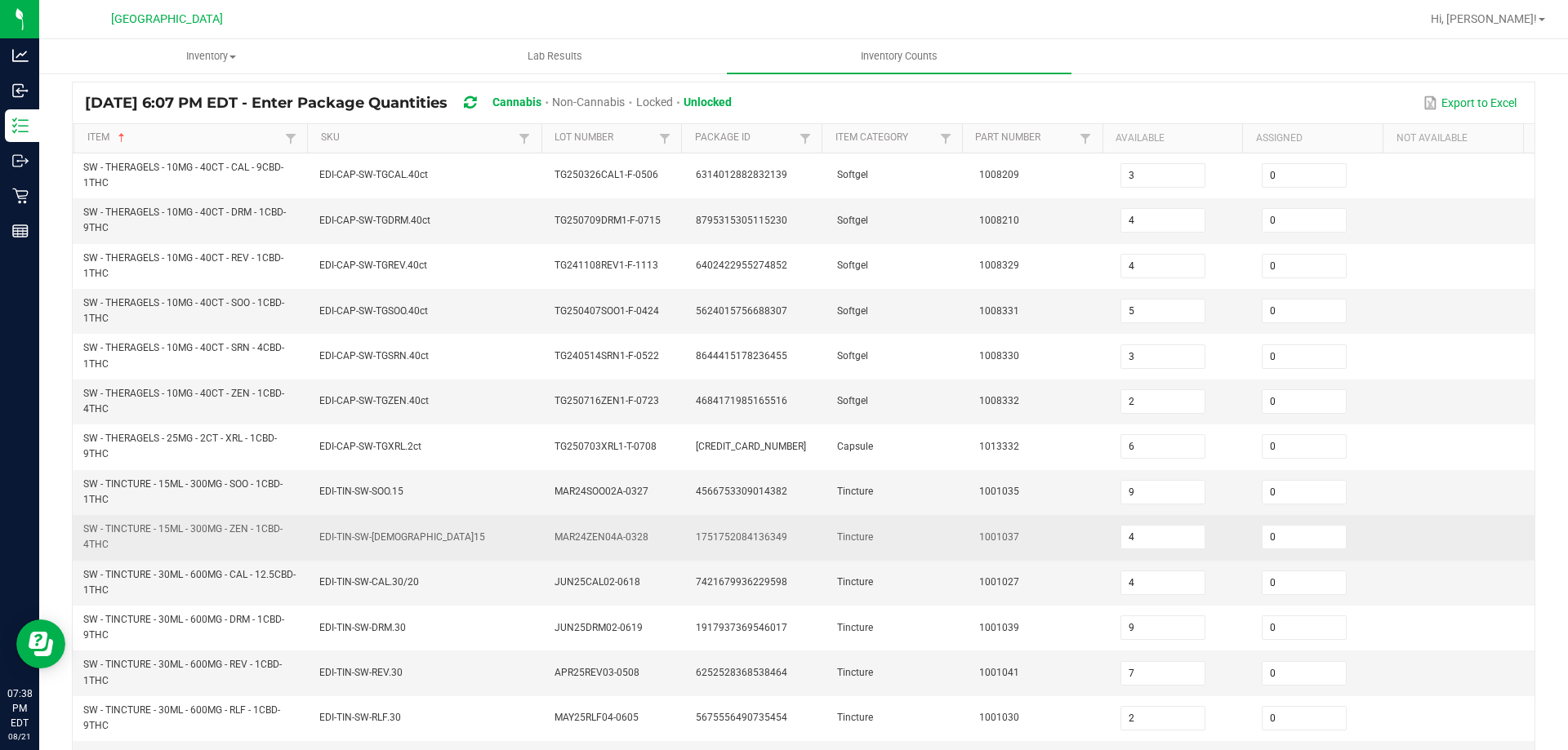
scroll to position [136, 0]
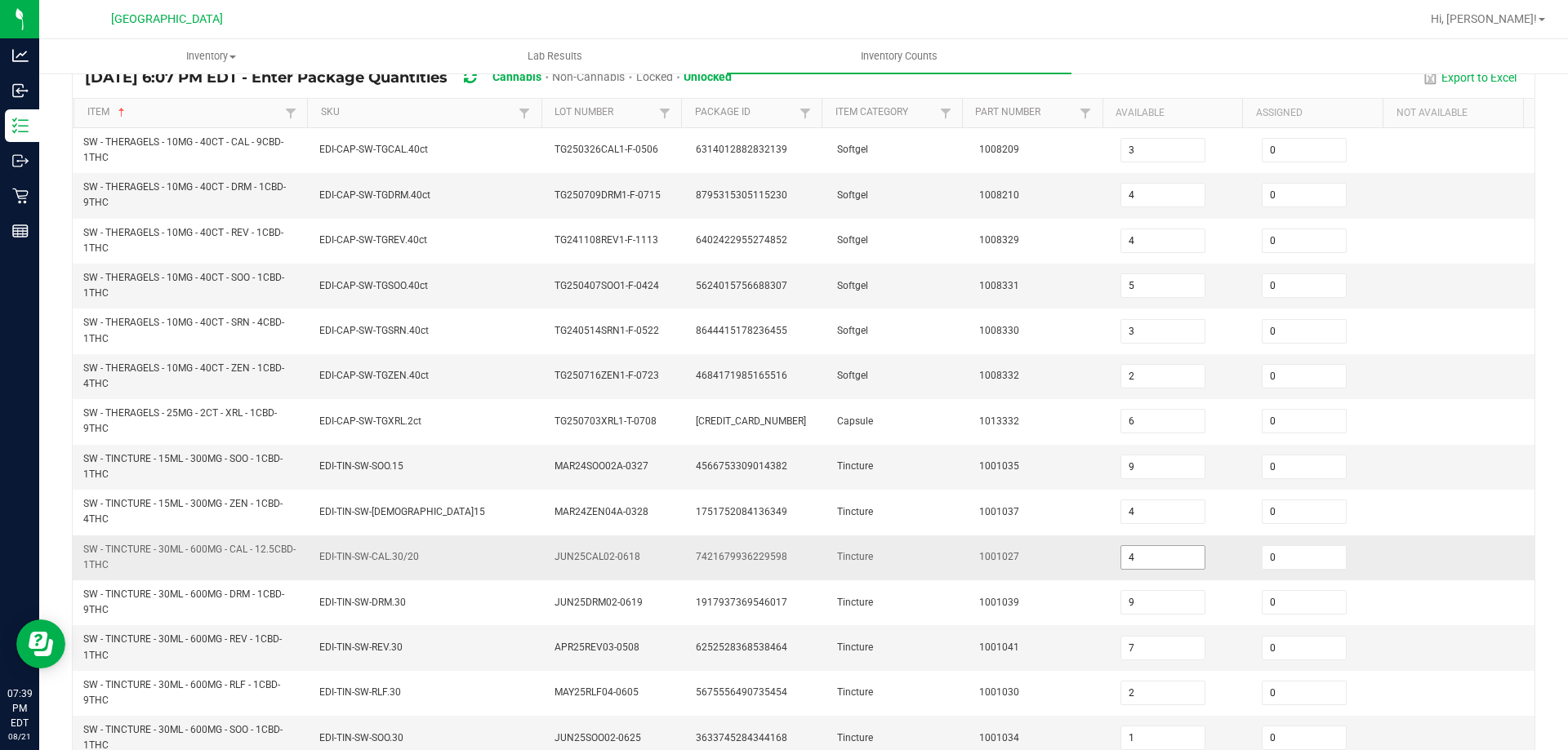
click at [1157, 561] on input "4" at bounding box center [1163, 557] width 83 height 22
click at [1141, 650] on input "7" at bounding box center [1163, 648] width 83 height 22
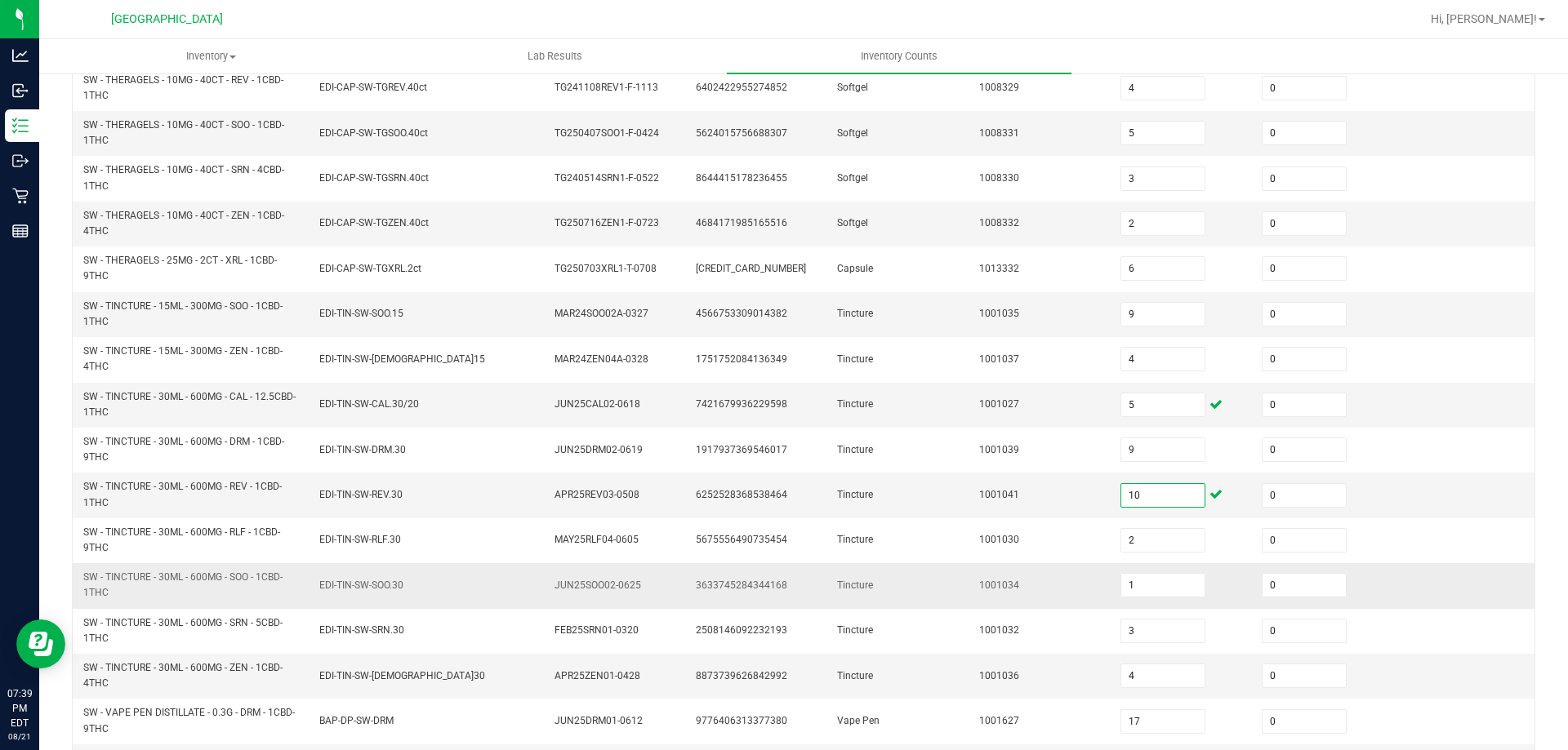
scroll to position [299, 0]
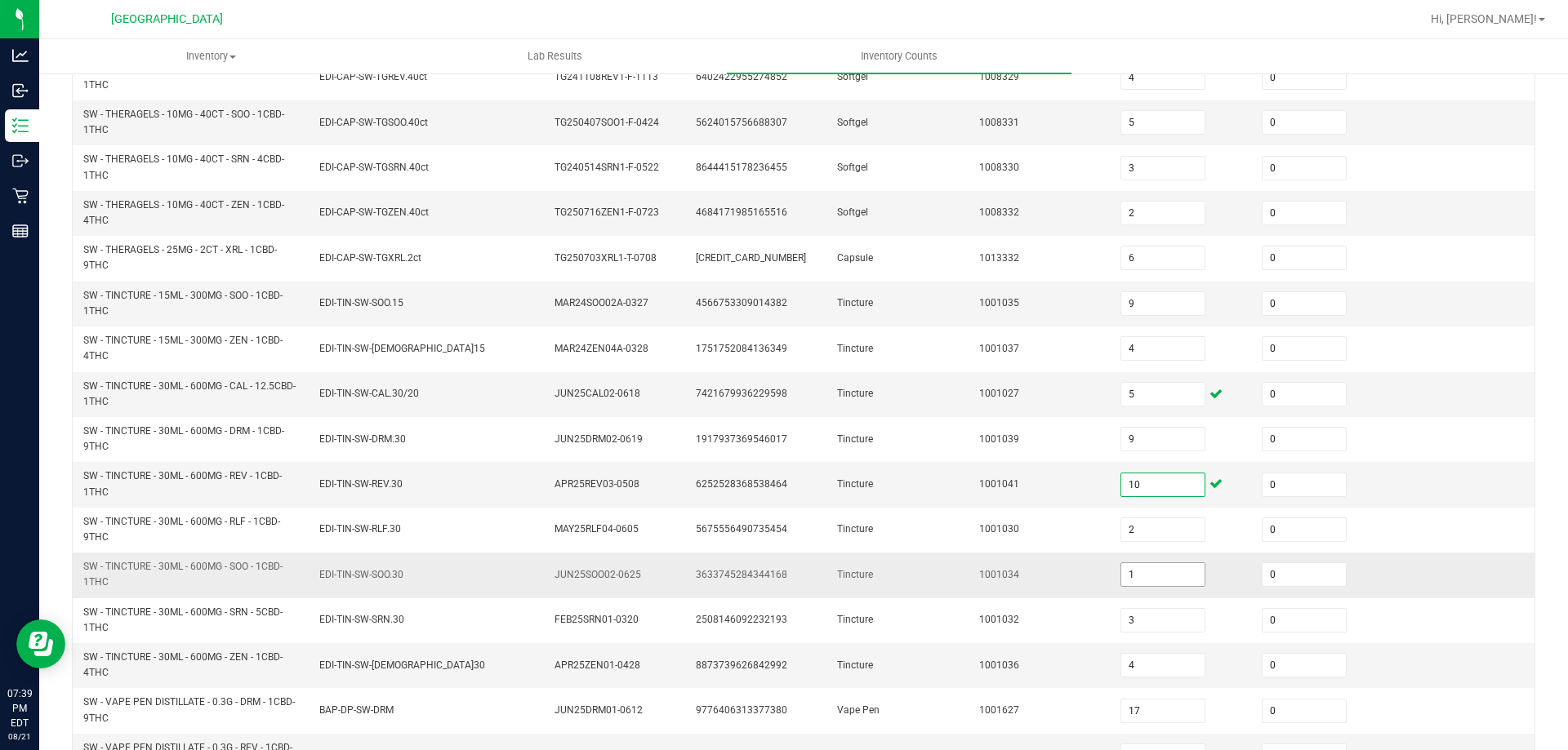
click at [1131, 570] on input "1" at bounding box center [1163, 574] width 83 height 22
click at [1128, 662] on input "4" at bounding box center [1163, 665] width 83 height 22
click at [718, 553] on td "3633745284344168" at bounding box center [756, 575] width 141 height 45
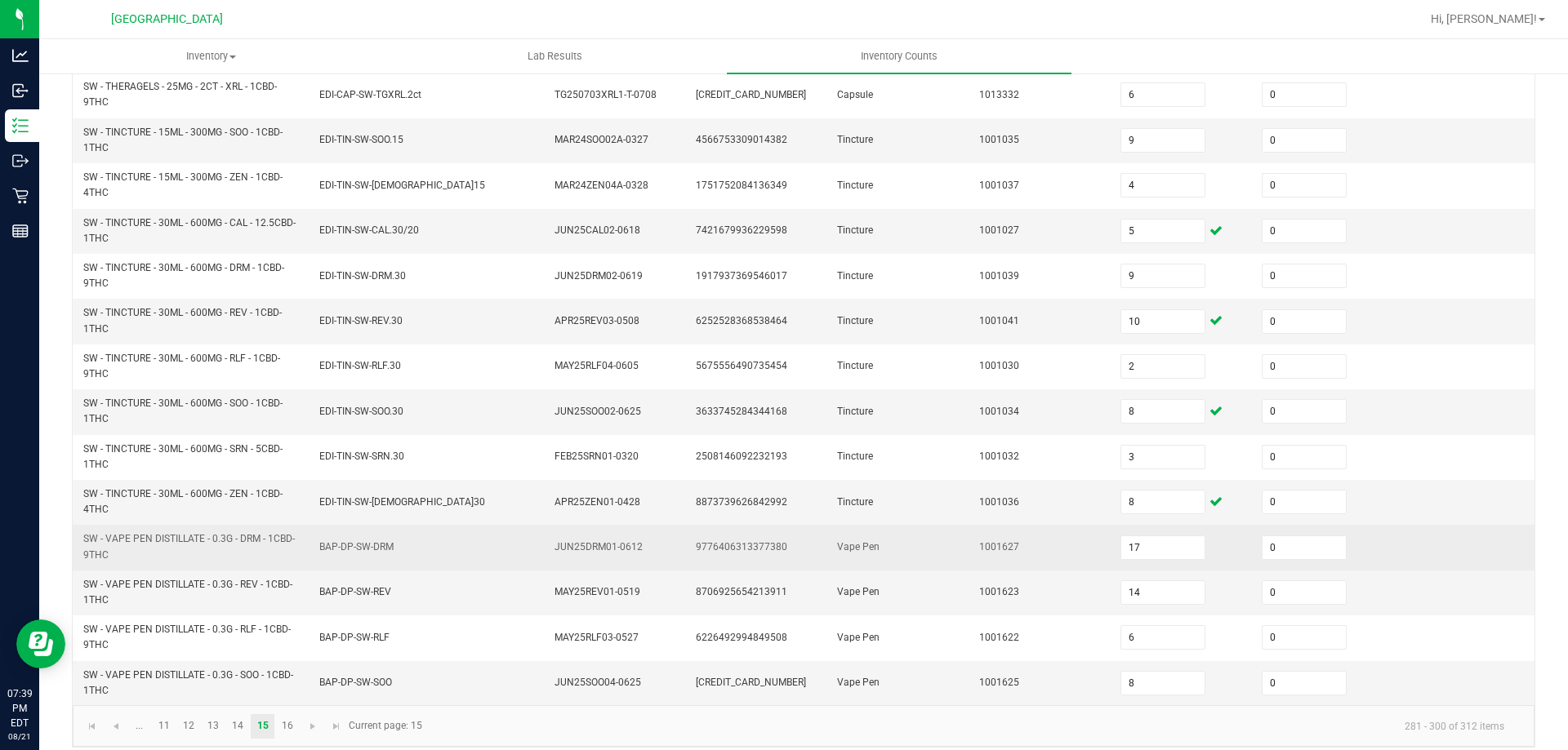
scroll to position [476, 0]
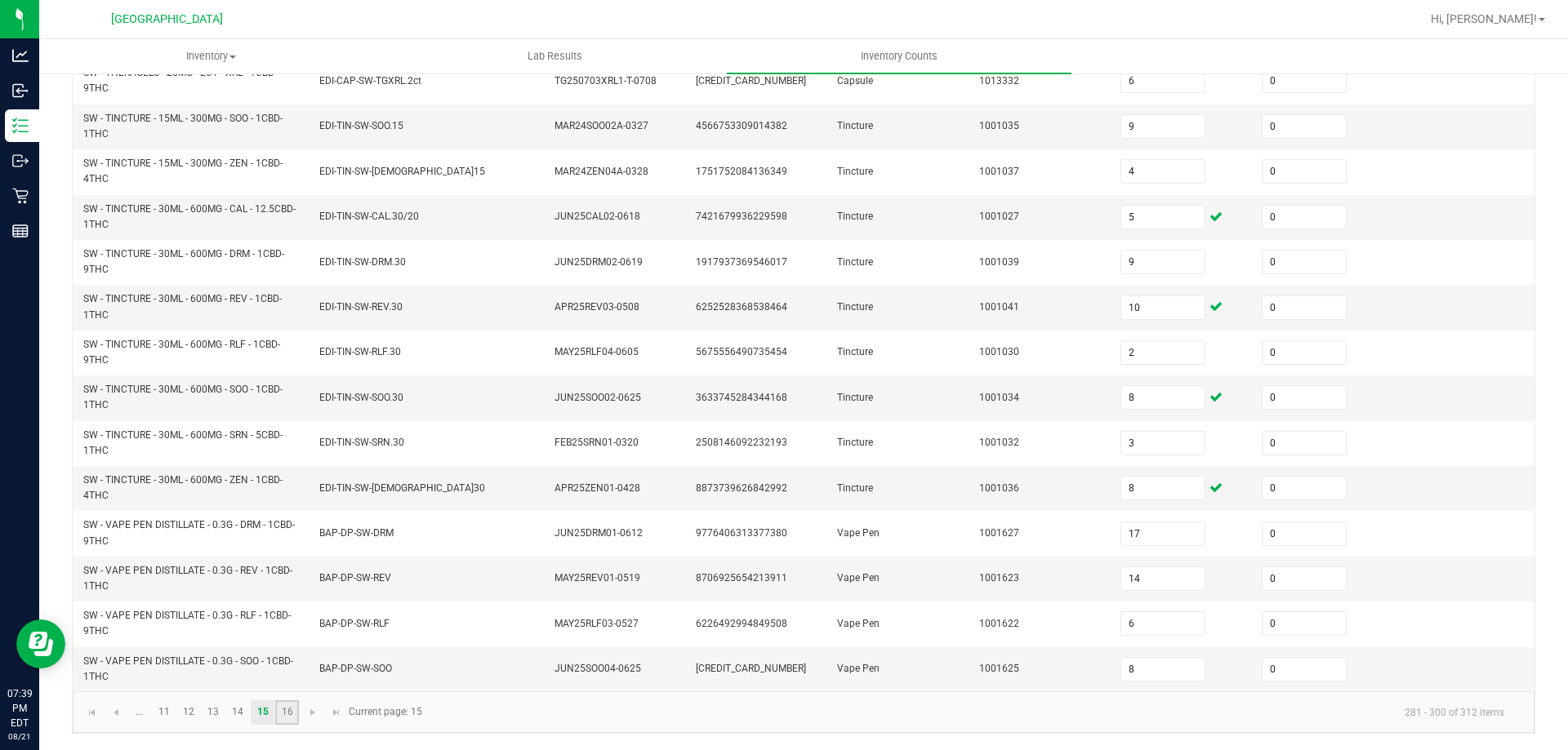
click at [275, 707] on link "16" at bounding box center [287, 712] width 23 height 24
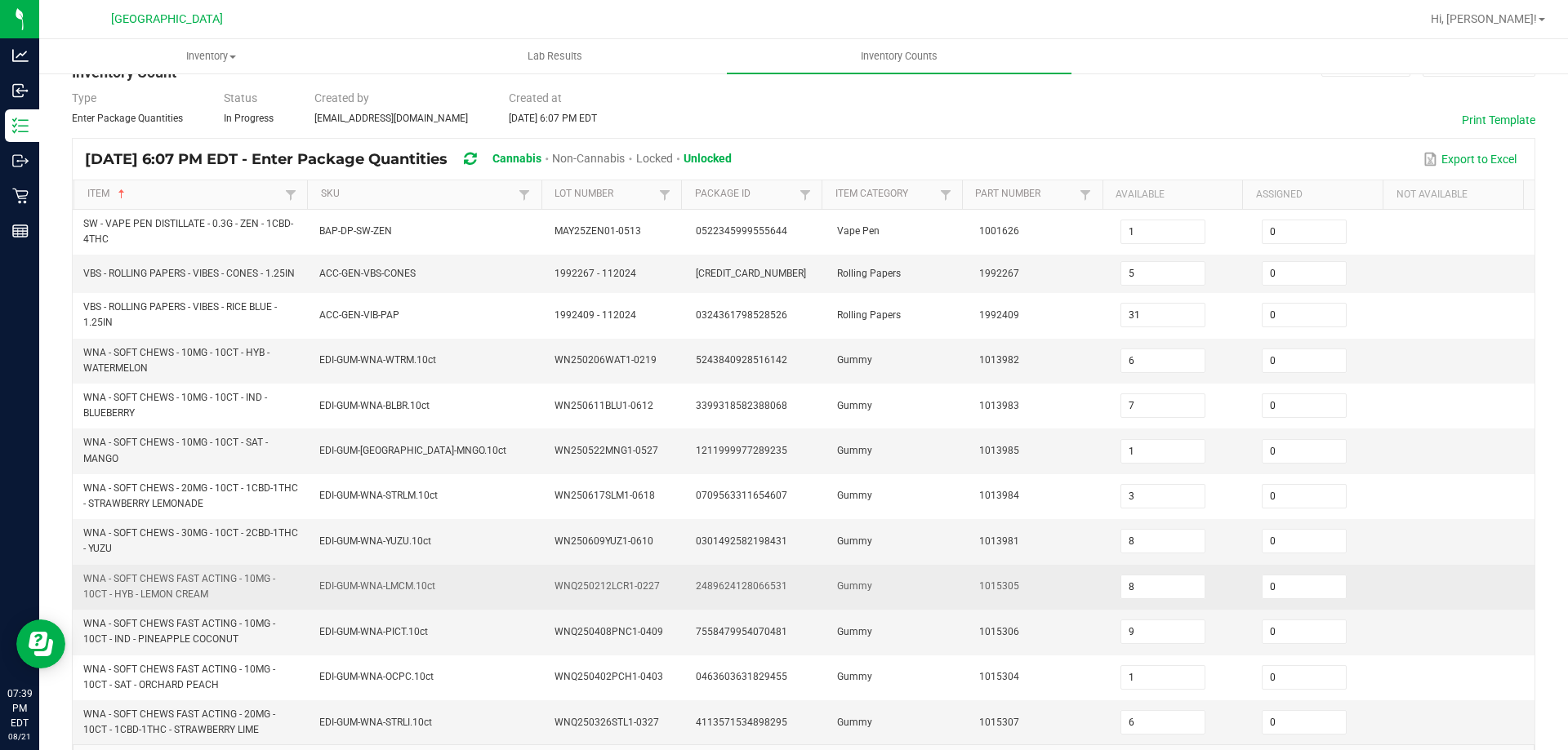
scroll to position [82, 0]
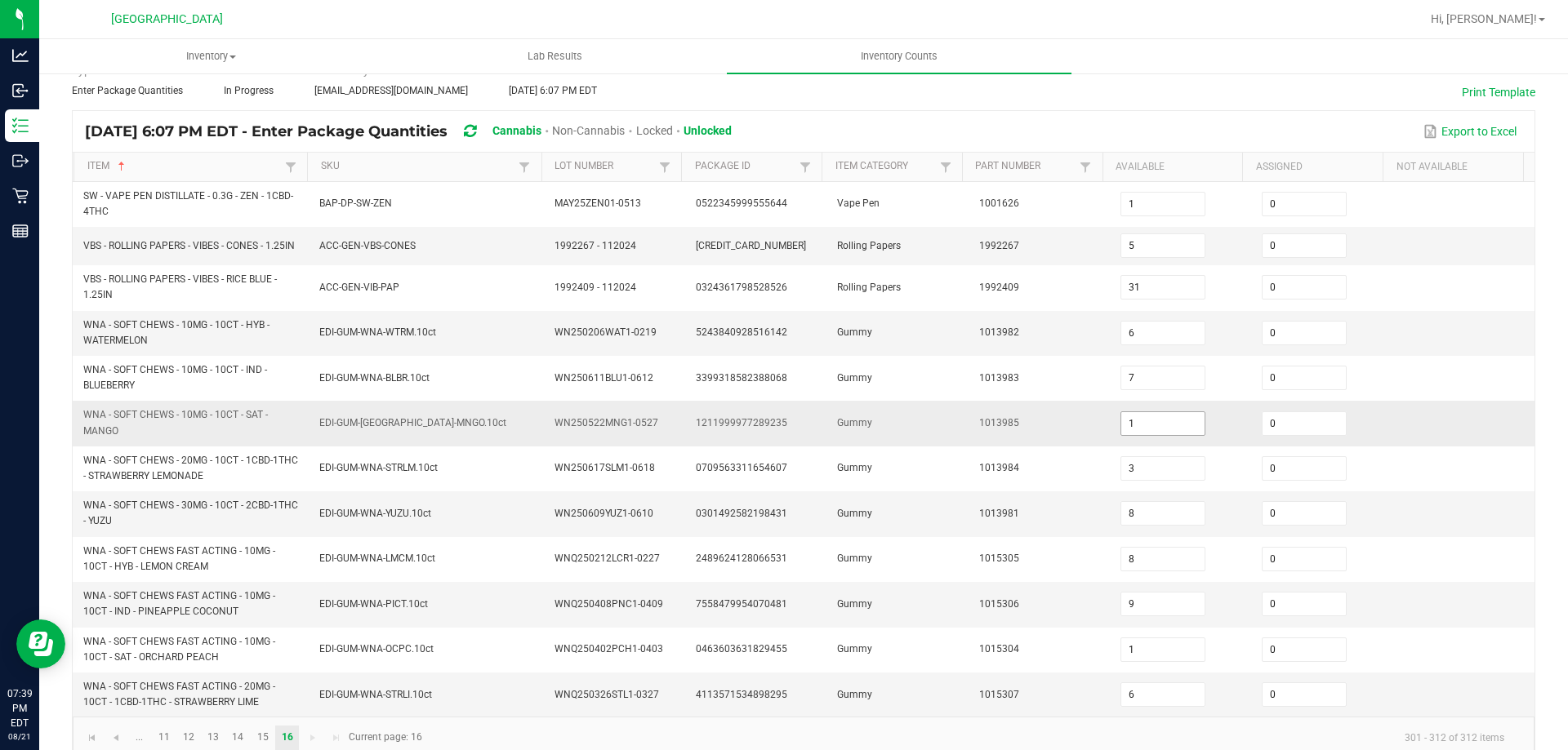
click at [1135, 428] on input "1" at bounding box center [1163, 423] width 83 height 22
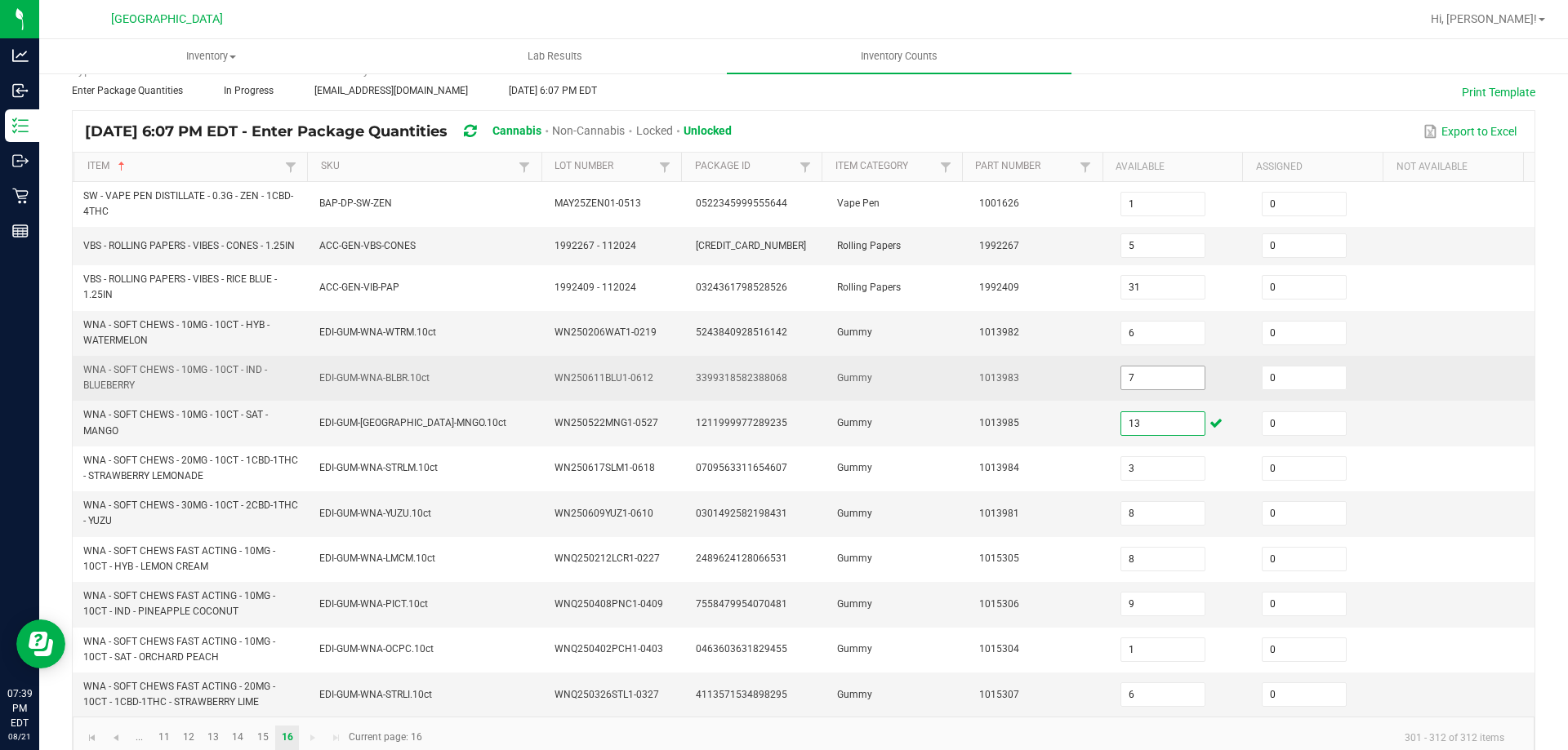
click at [1130, 375] on input "7" at bounding box center [1163, 378] width 83 height 22
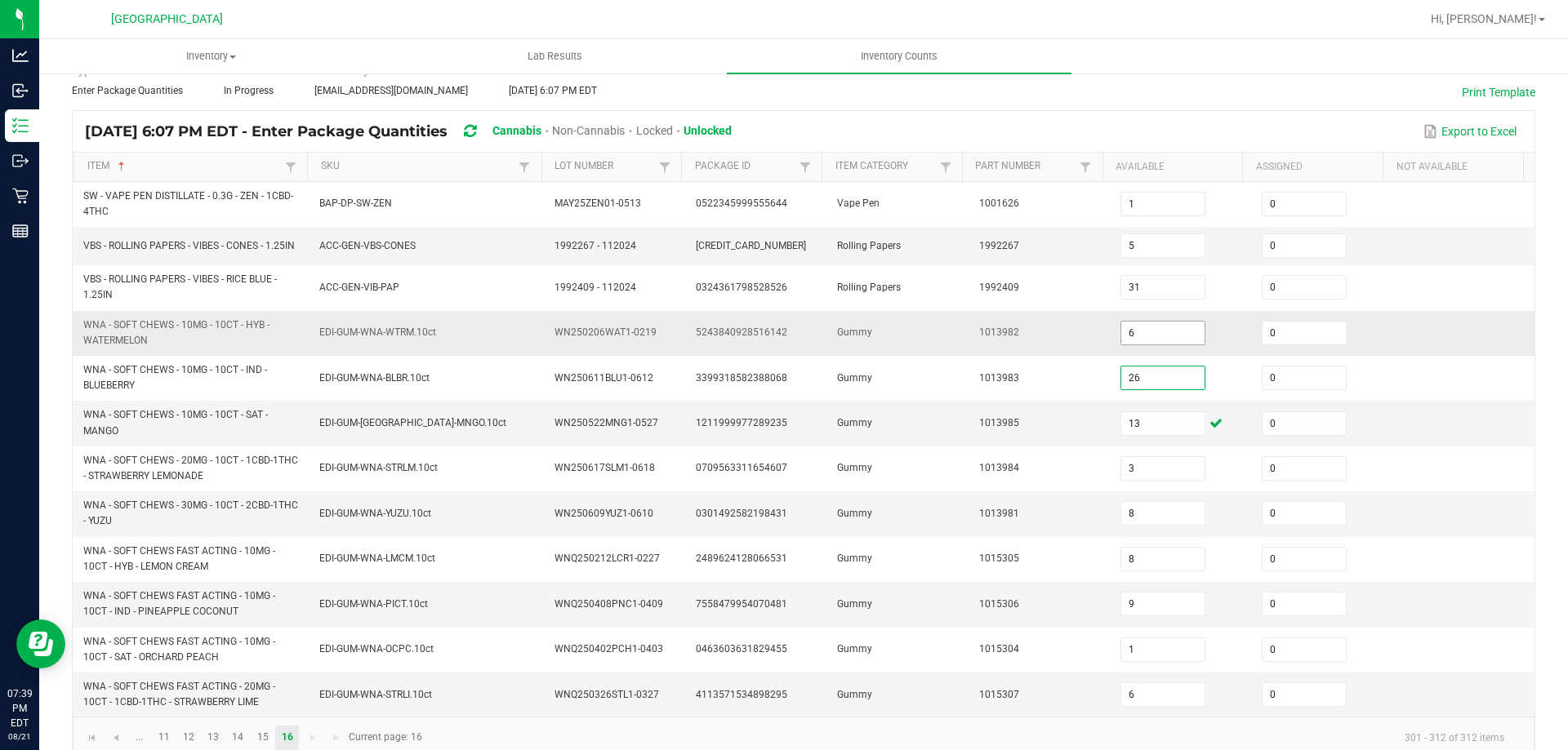
click at [1133, 336] on input "6" at bounding box center [1163, 332] width 83 height 22
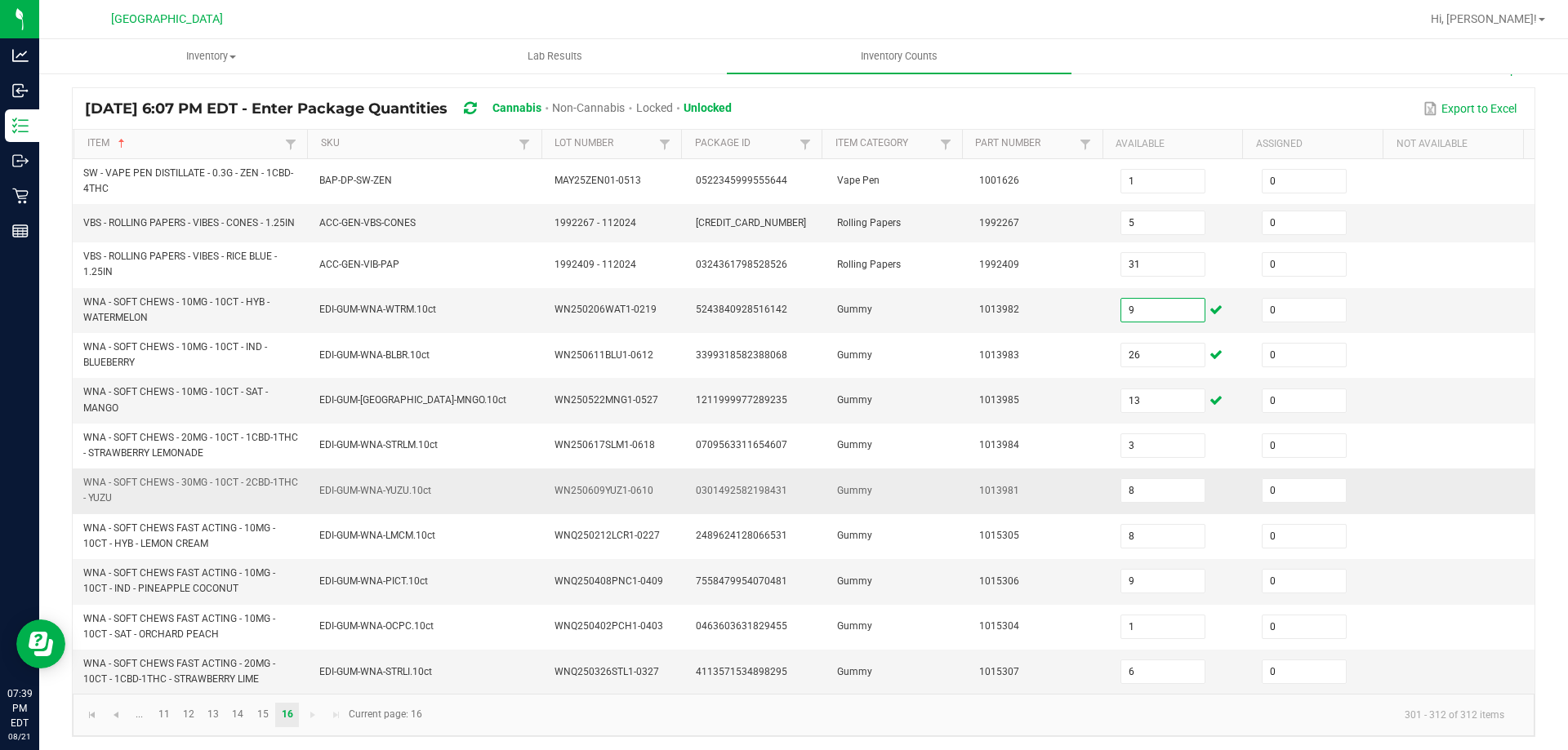
scroll to position [114, 0]
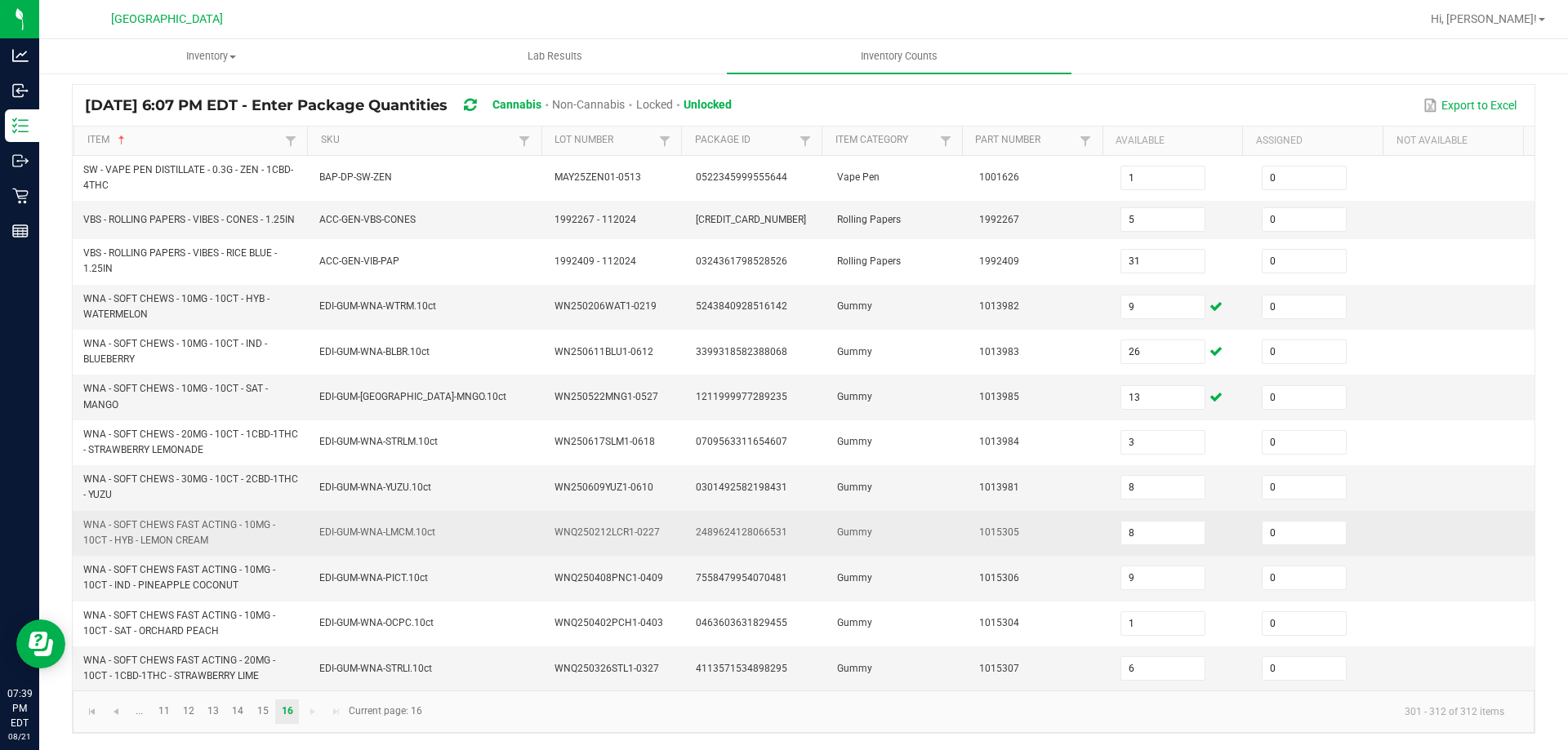
click at [270, 535] on span "WNA - SOFT CHEWS FAST ACTING - 10MG - 10CT - HYB - LEMON CREAM" at bounding box center [192, 532] width 217 height 31
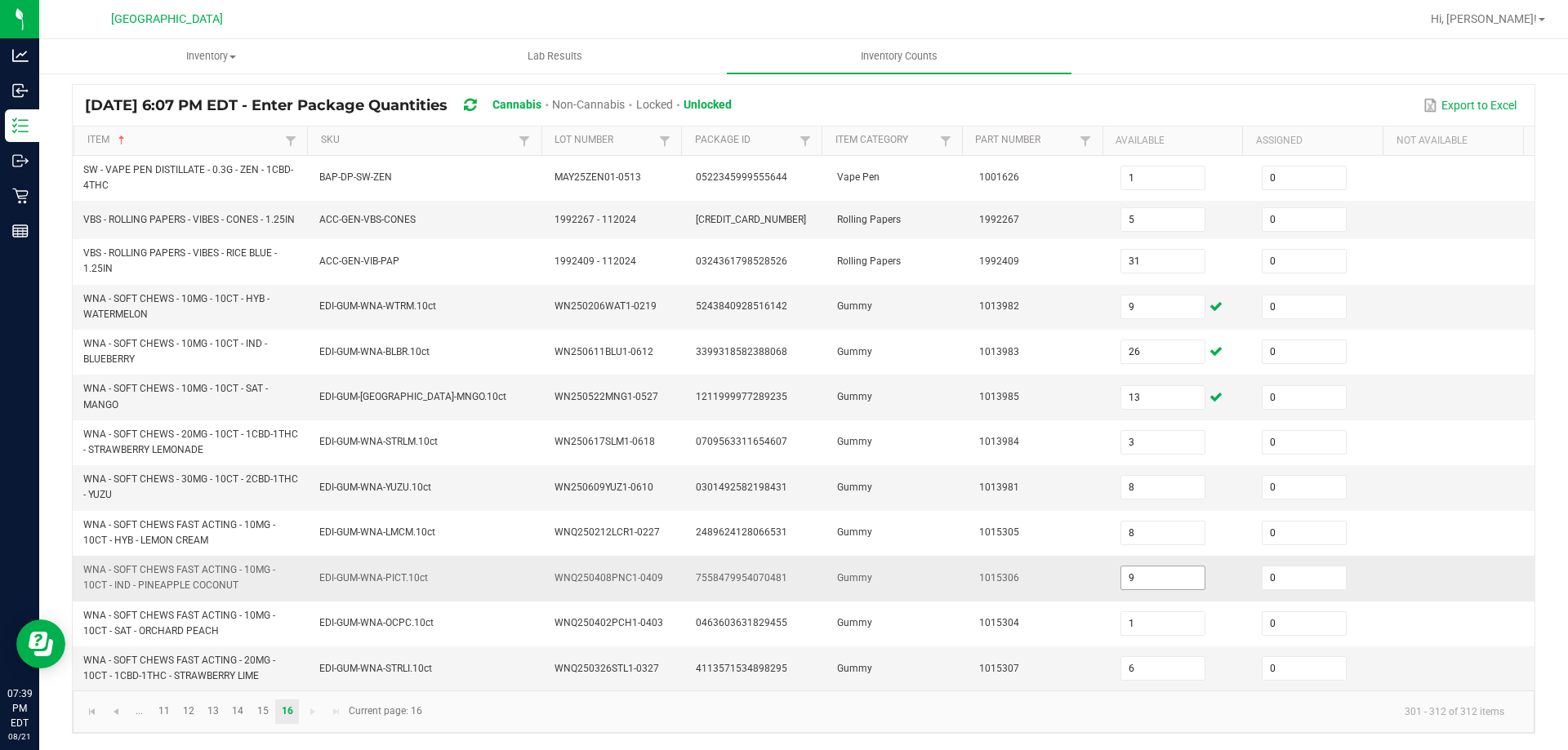
click at [1125, 575] on input "9" at bounding box center [1163, 578] width 83 height 22
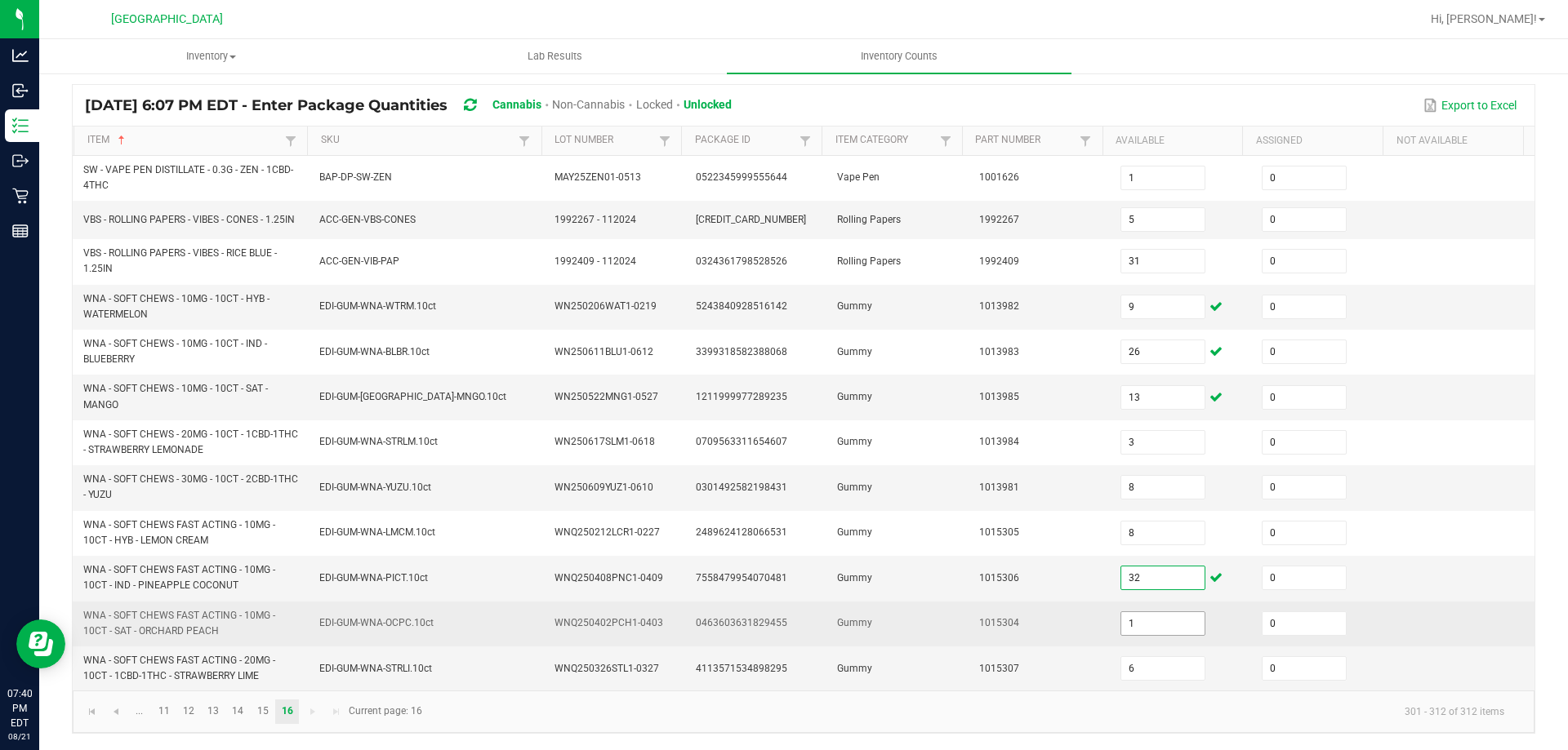
click at [1130, 618] on input "1" at bounding box center [1163, 623] width 83 height 22
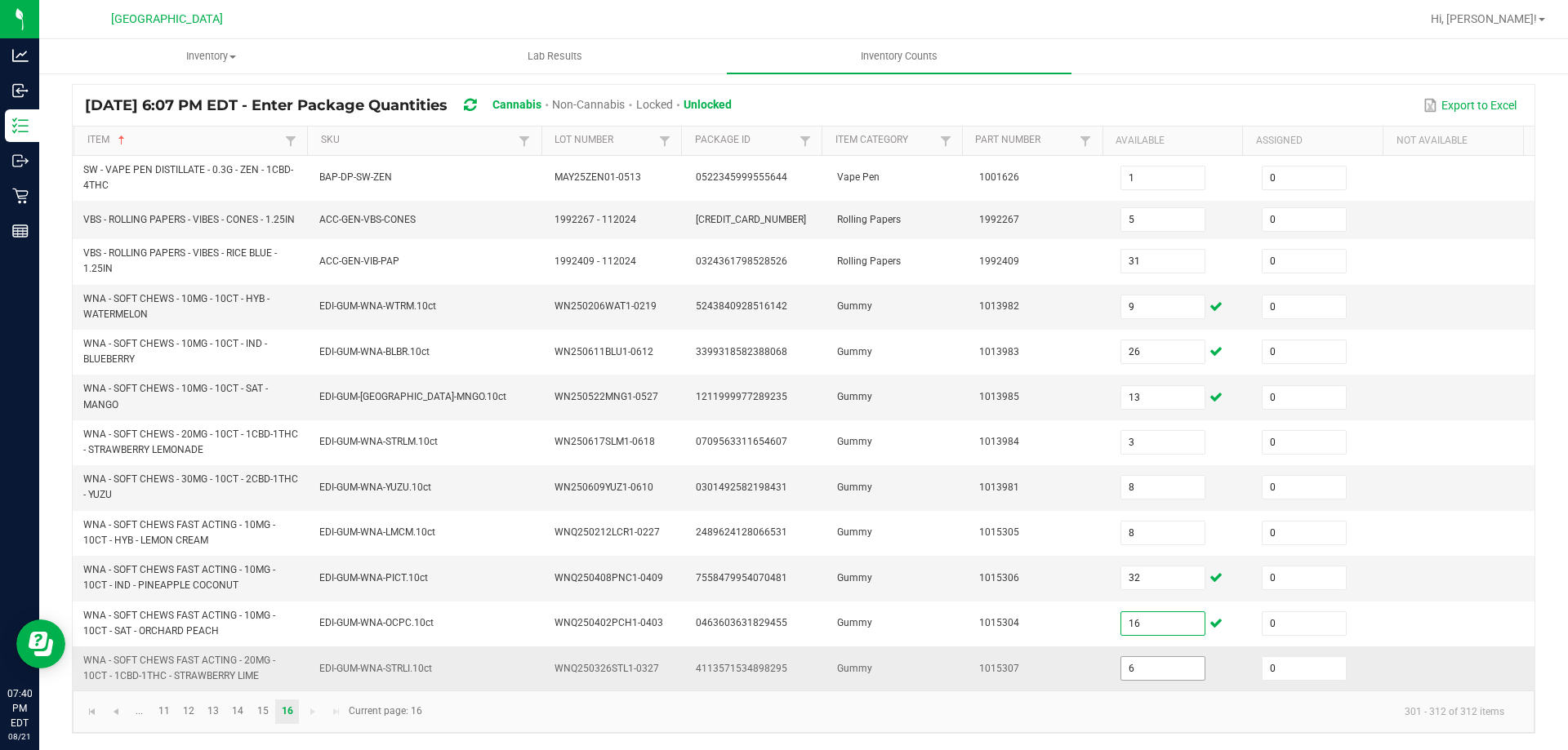
click at [1139, 672] on input "6" at bounding box center [1163, 668] width 83 height 22
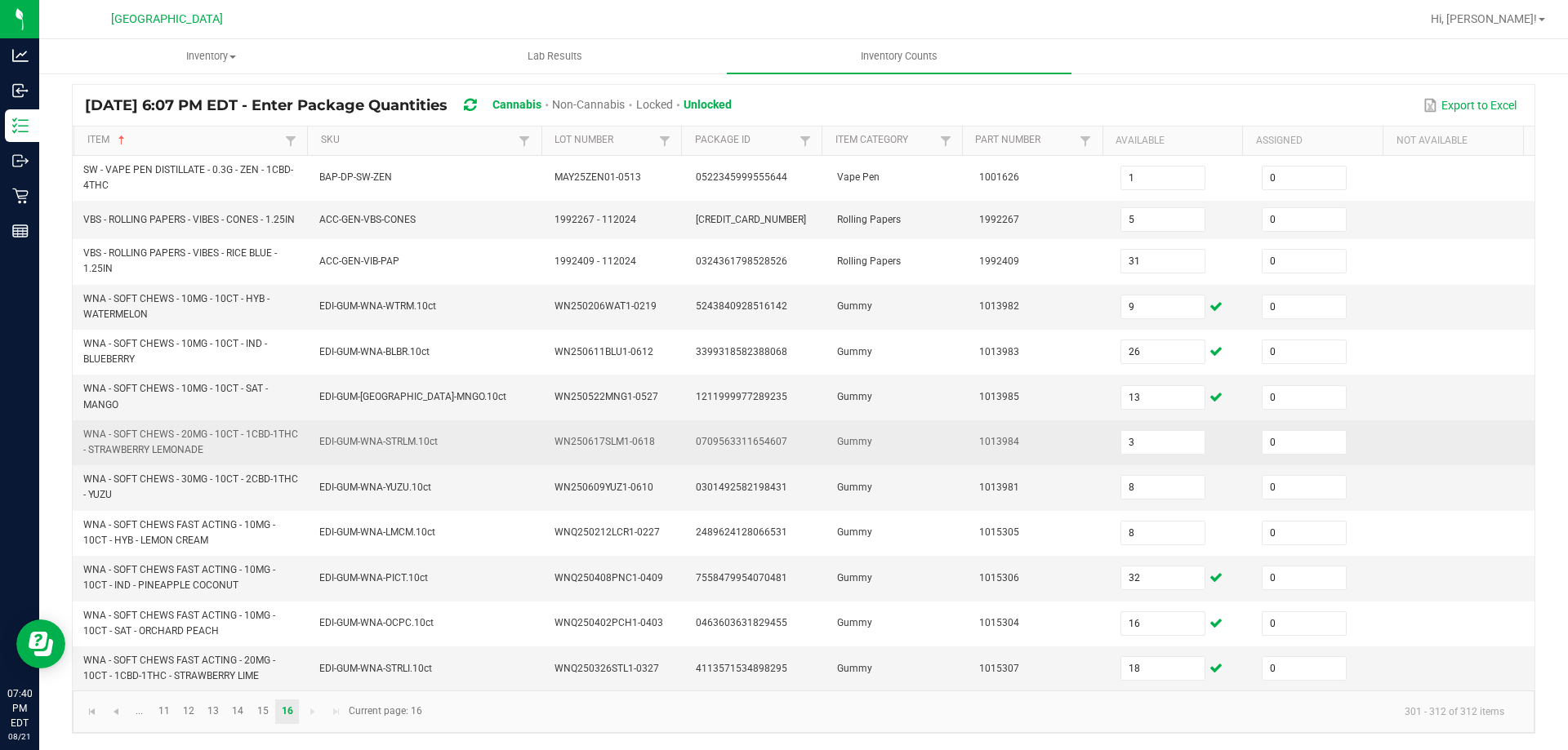
click at [230, 451] on span "WNA - SOFT CHEWS - 20MG - 10CT - 1CBD-1THC - STRAWBERRY LEMONADE" at bounding box center [191, 442] width 215 height 27
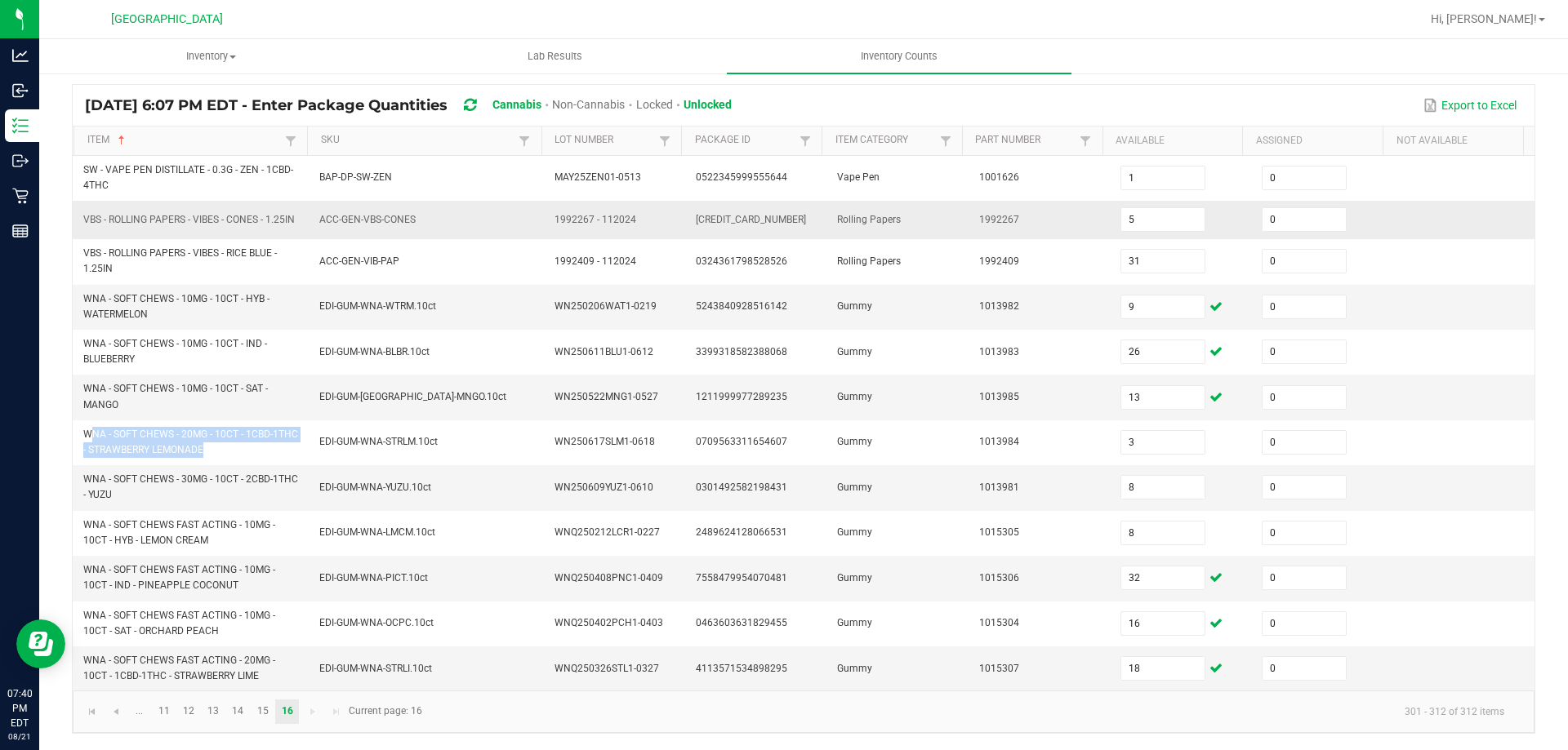
copy span "WNA - SOFT CHEWS - 20MG - 10CT - 1CBD-1THC - STRAWBERRY LEMONADE"
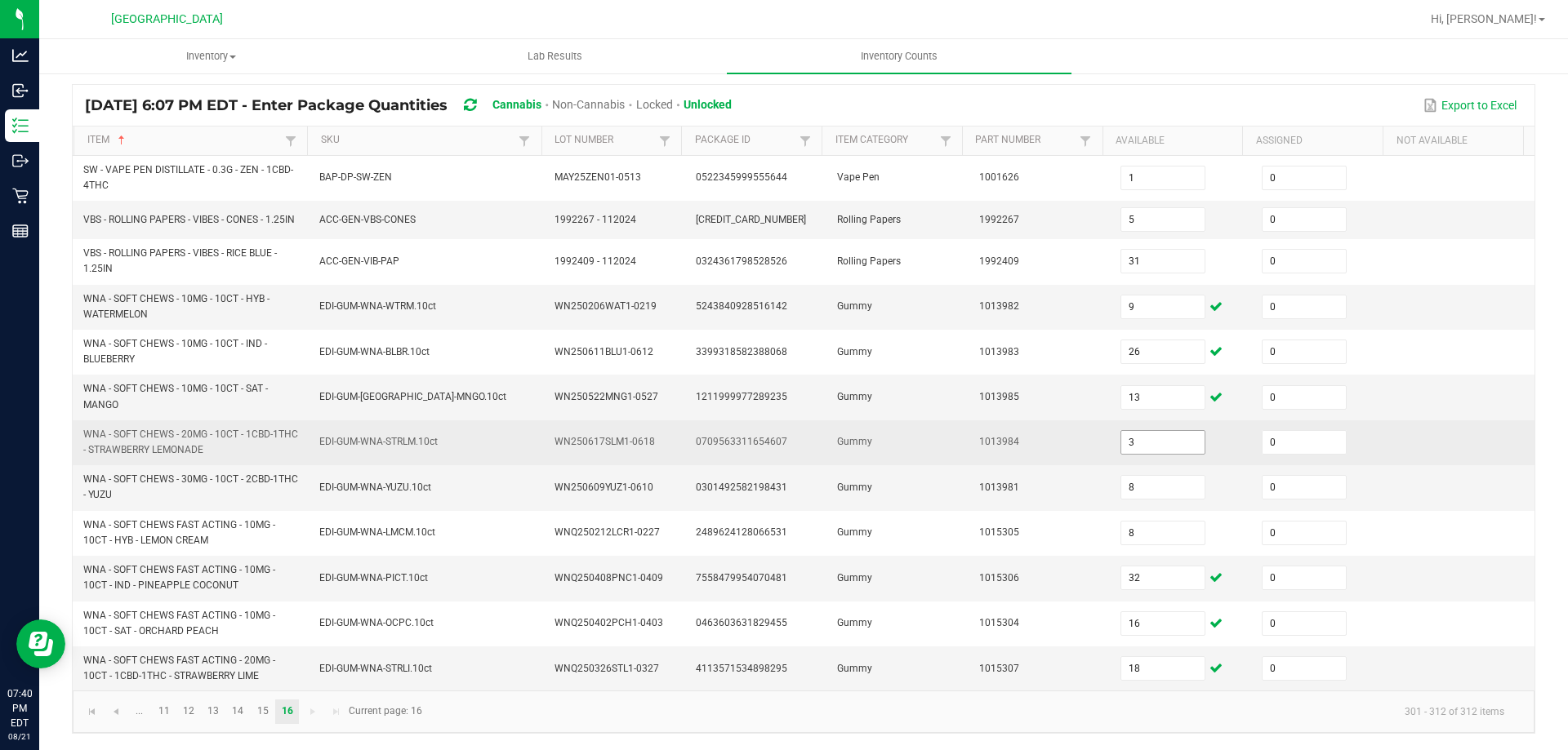
click at [1135, 430] on span "3" at bounding box center [1163, 442] width 85 height 24
click at [1135, 436] on input "3" at bounding box center [1163, 442] width 83 height 22
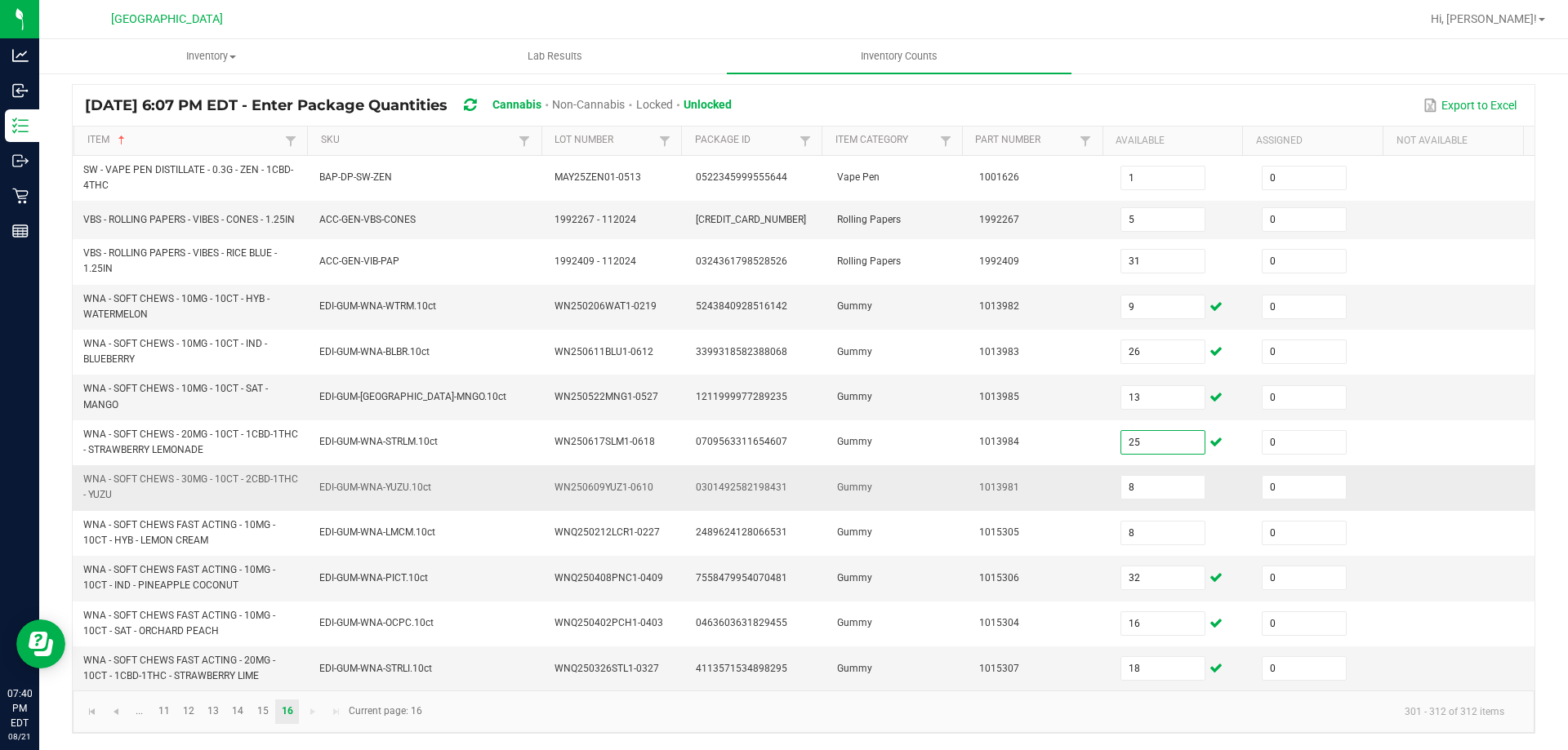
click at [146, 494] on span "WNA - SOFT CHEWS - 30MG - 10CT - 2CBD-1THC - YUZU" at bounding box center [192, 487] width 217 height 31
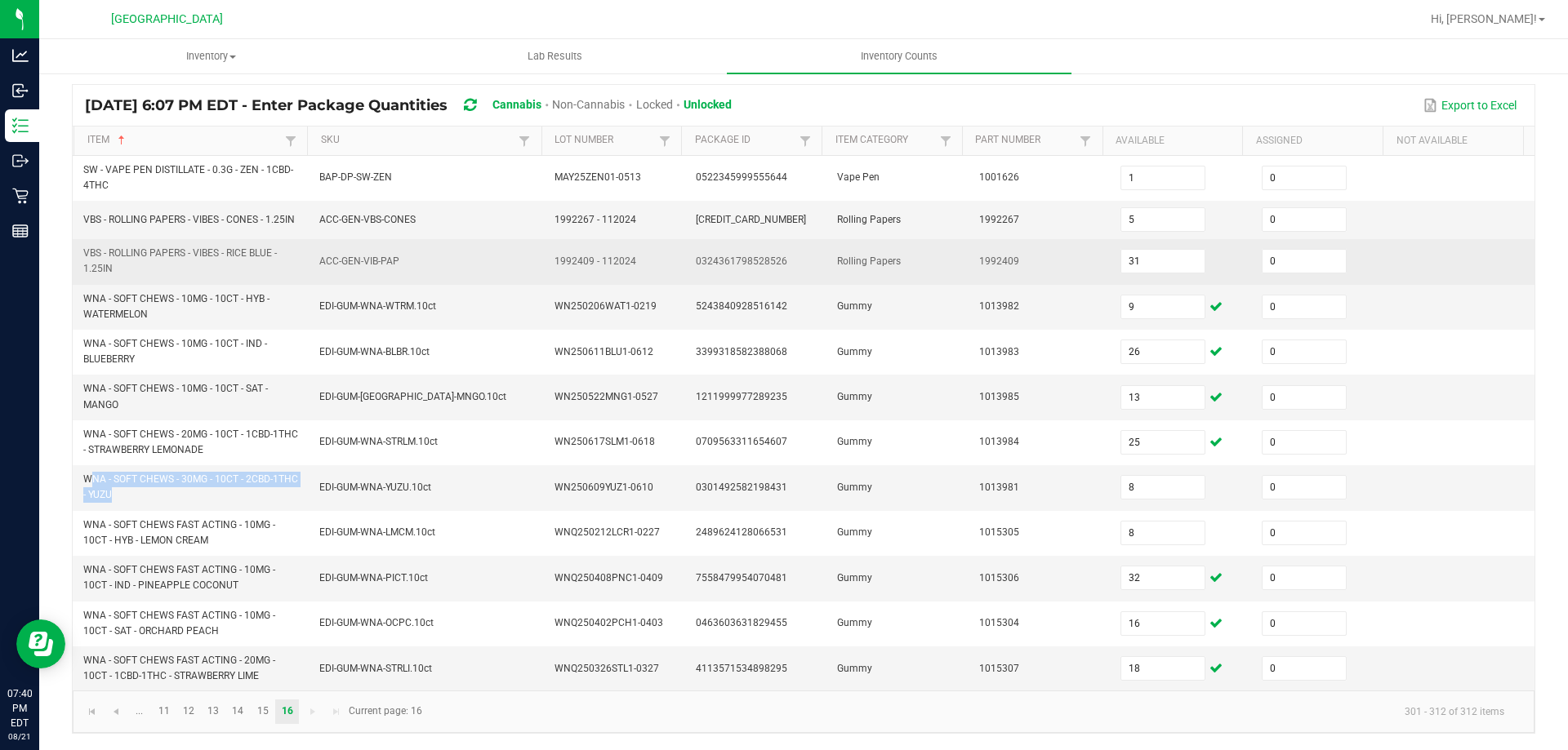
copy span "WNA - SOFT CHEWS - 30MG - 10CT - 2CBD-1THC - YUZU"
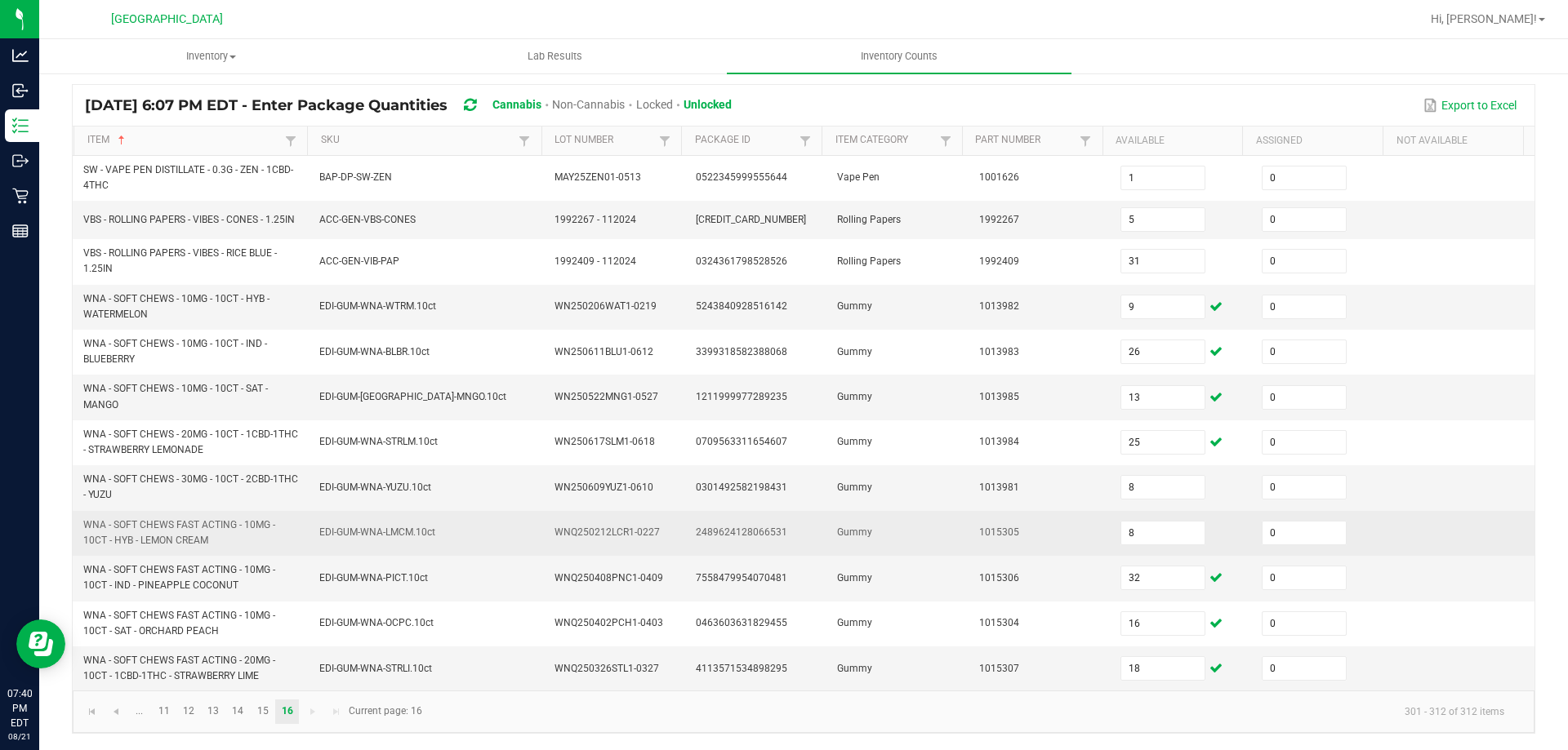
click at [155, 534] on span "WNA - SOFT CHEWS FAST ACTING - 10MG - 10CT - HYB - LEMON CREAM" at bounding box center [179, 532] width 192 height 27
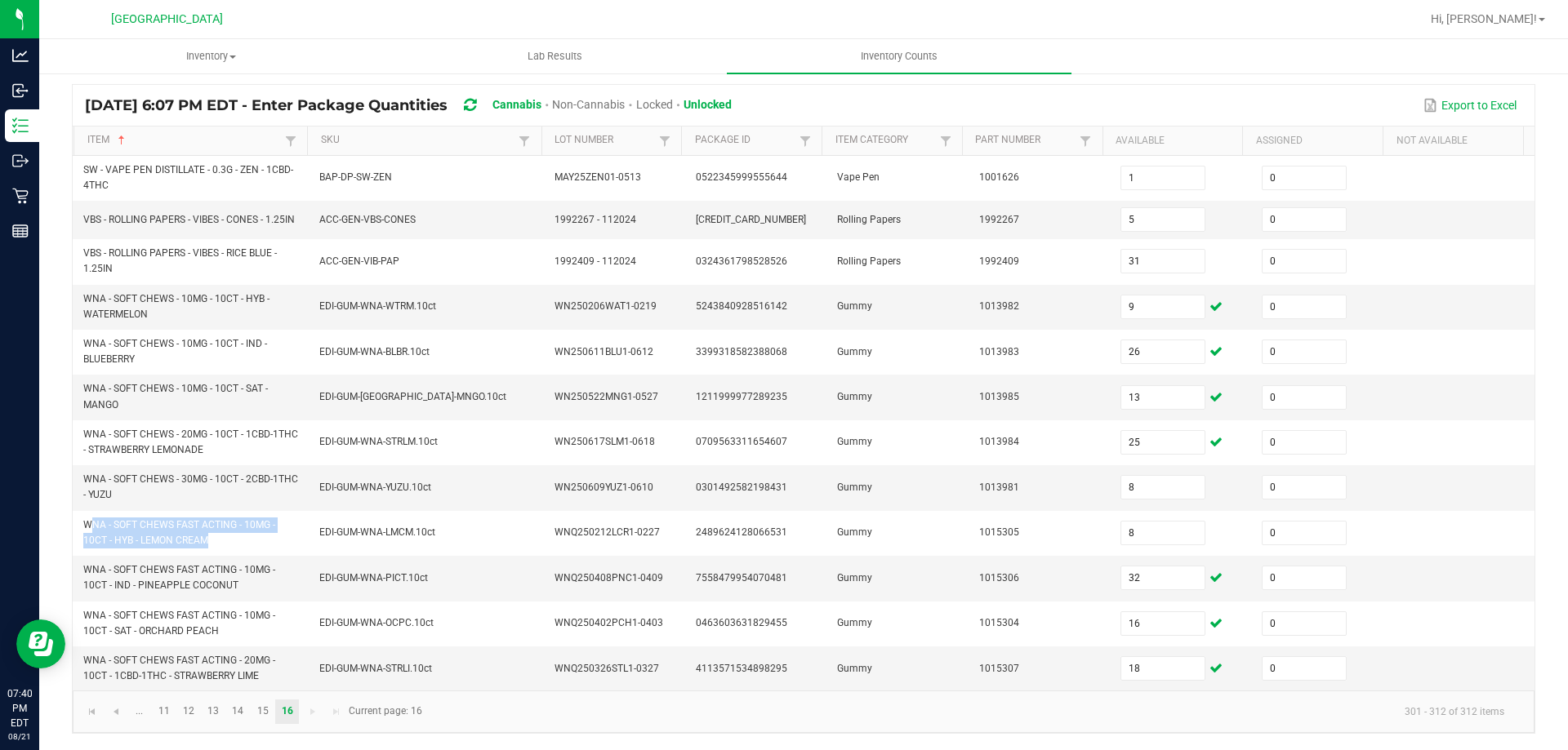
copy span "WNA - SOFT CHEWS FAST ACTING - 10MG - 10CT - HYB - LEMON CREAM"
click at [198, 707] on link "12" at bounding box center [189, 712] width 23 height 24
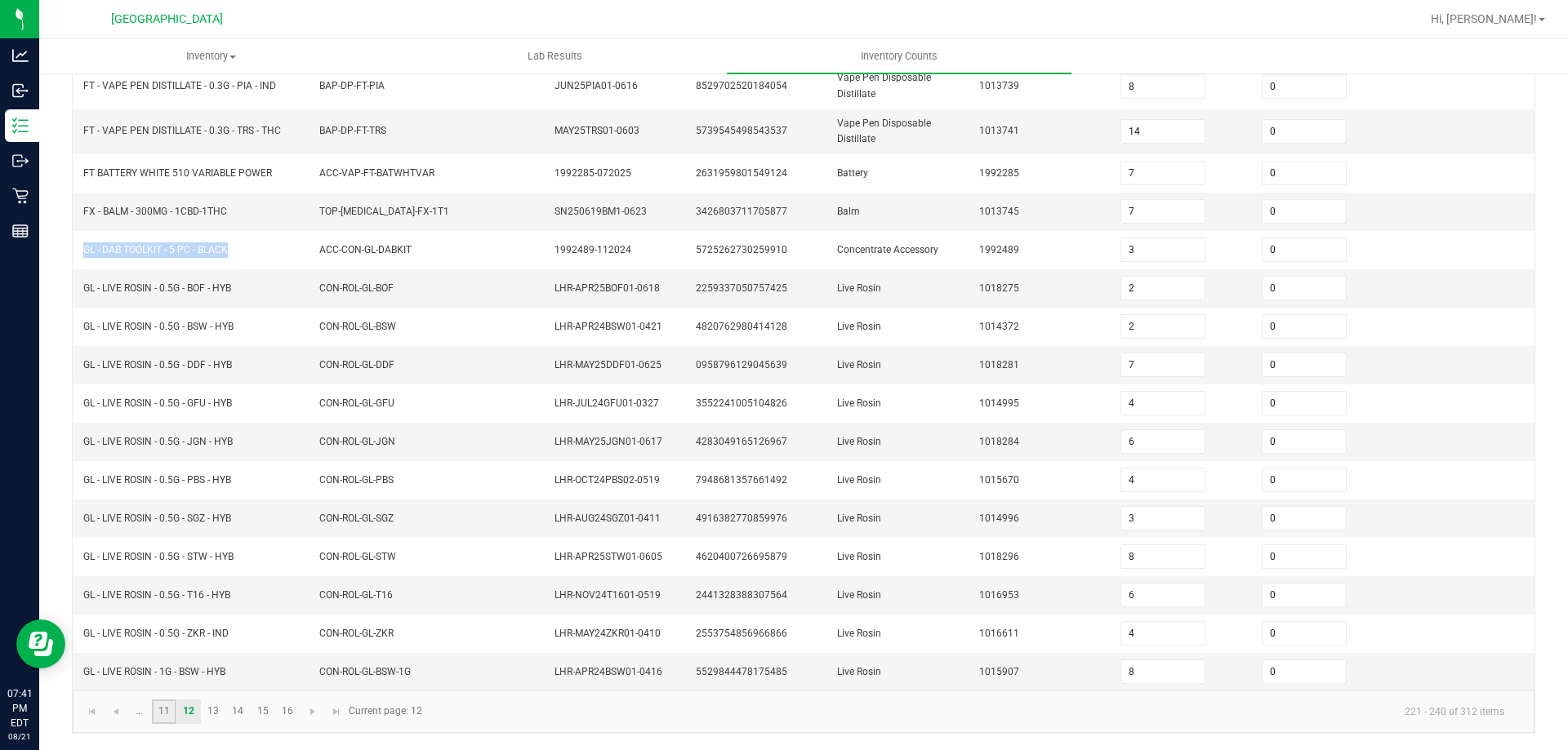
click at [165, 705] on link "11" at bounding box center [163, 712] width 23 height 24
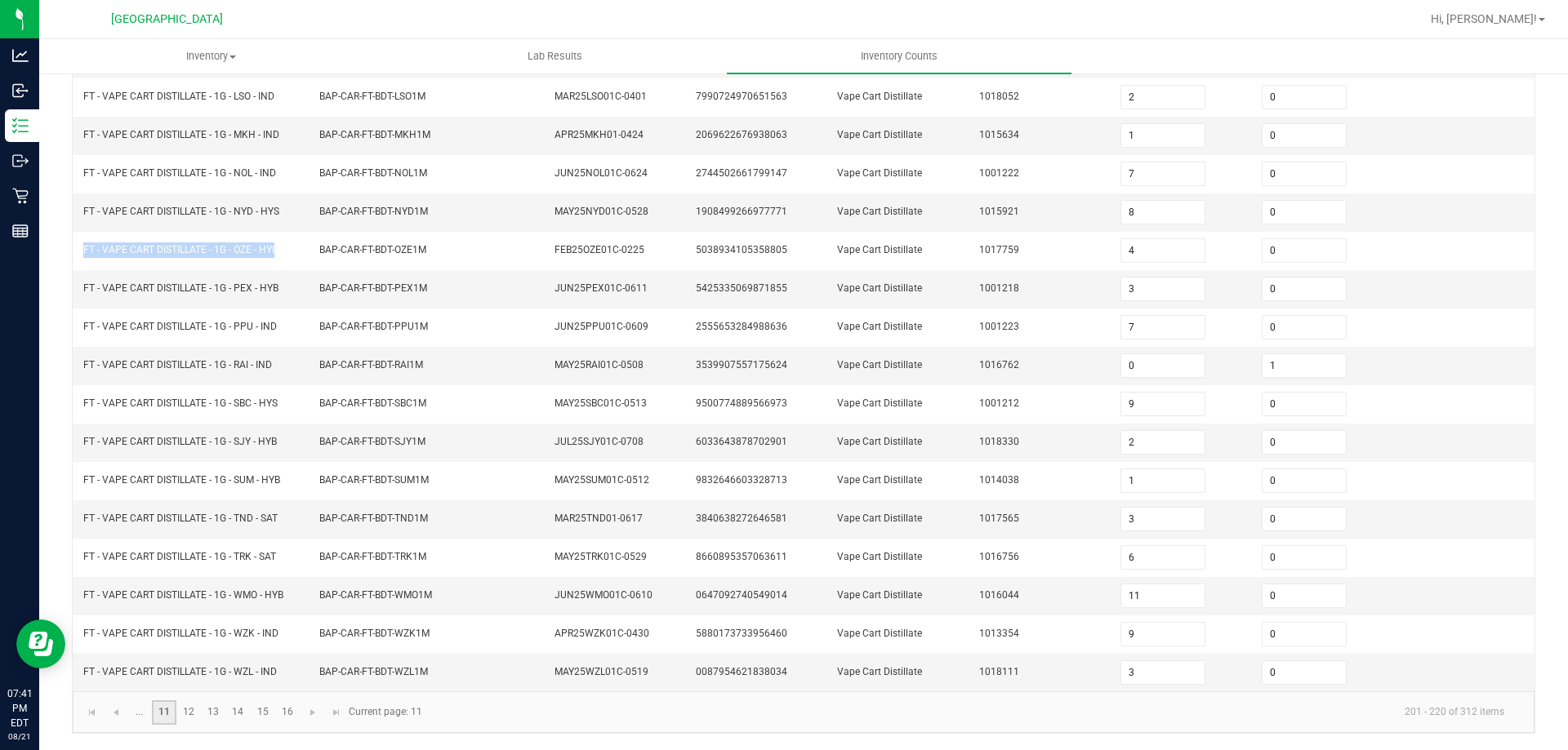
scroll to position [339, 0]
click at [143, 707] on link "..." at bounding box center [139, 712] width 23 height 24
click at [336, 706] on link "9" at bounding box center [336, 712] width 23 height 24
click at [292, 714] on link "7" at bounding box center [287, 712] width 23 height 24
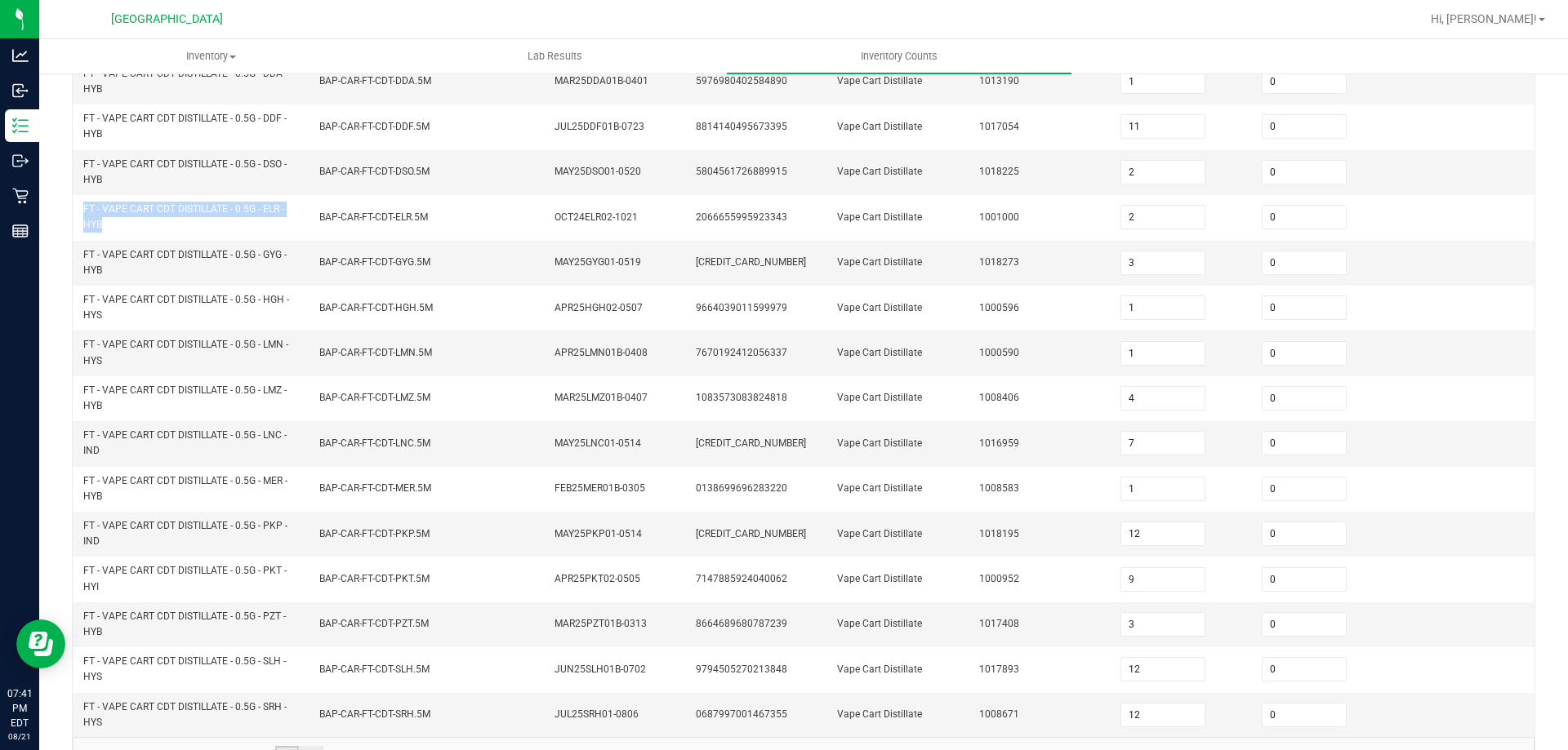
scroll to position [476, 0]
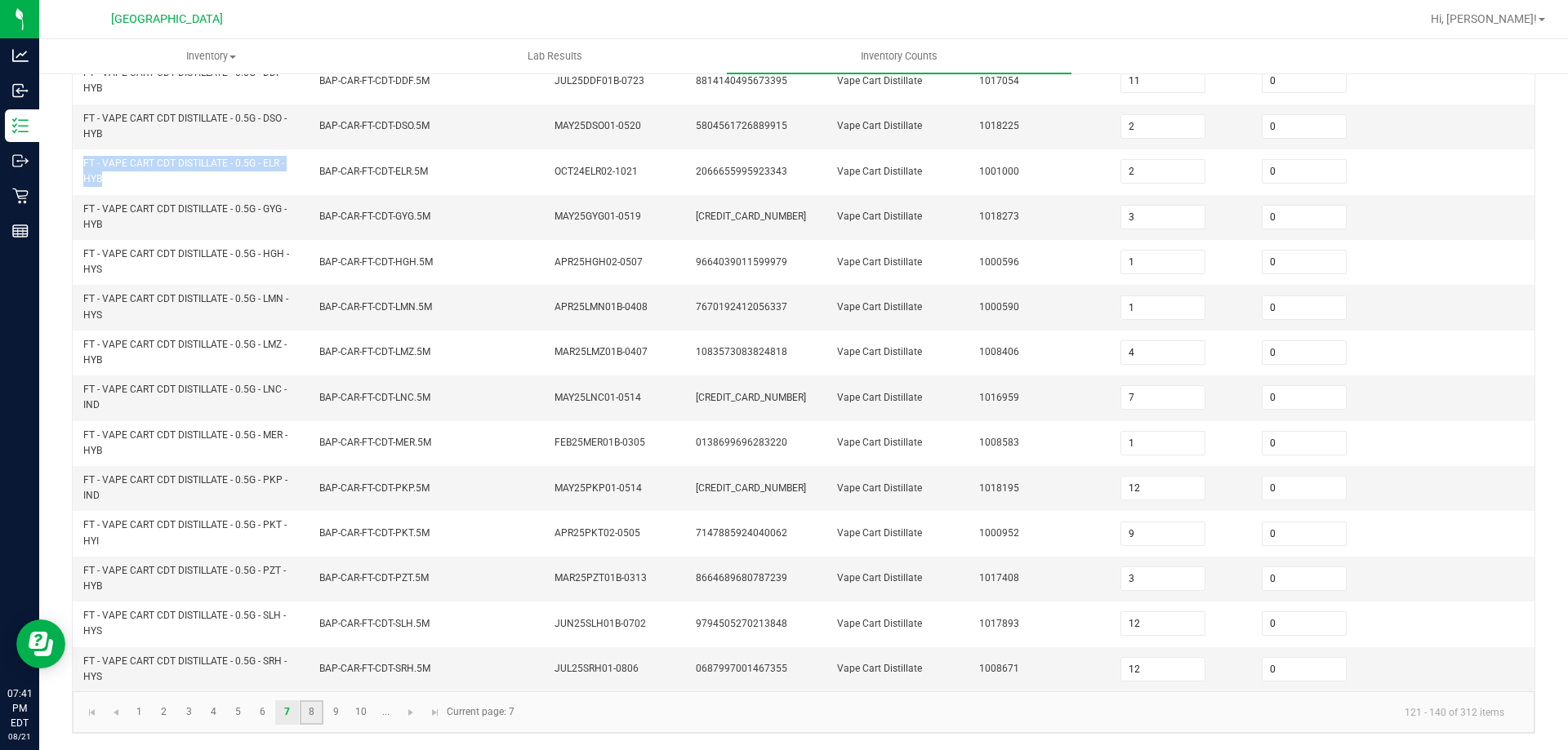
click at [316, 721] on link "8" at bounding box center [312, 712] width 23 height 24
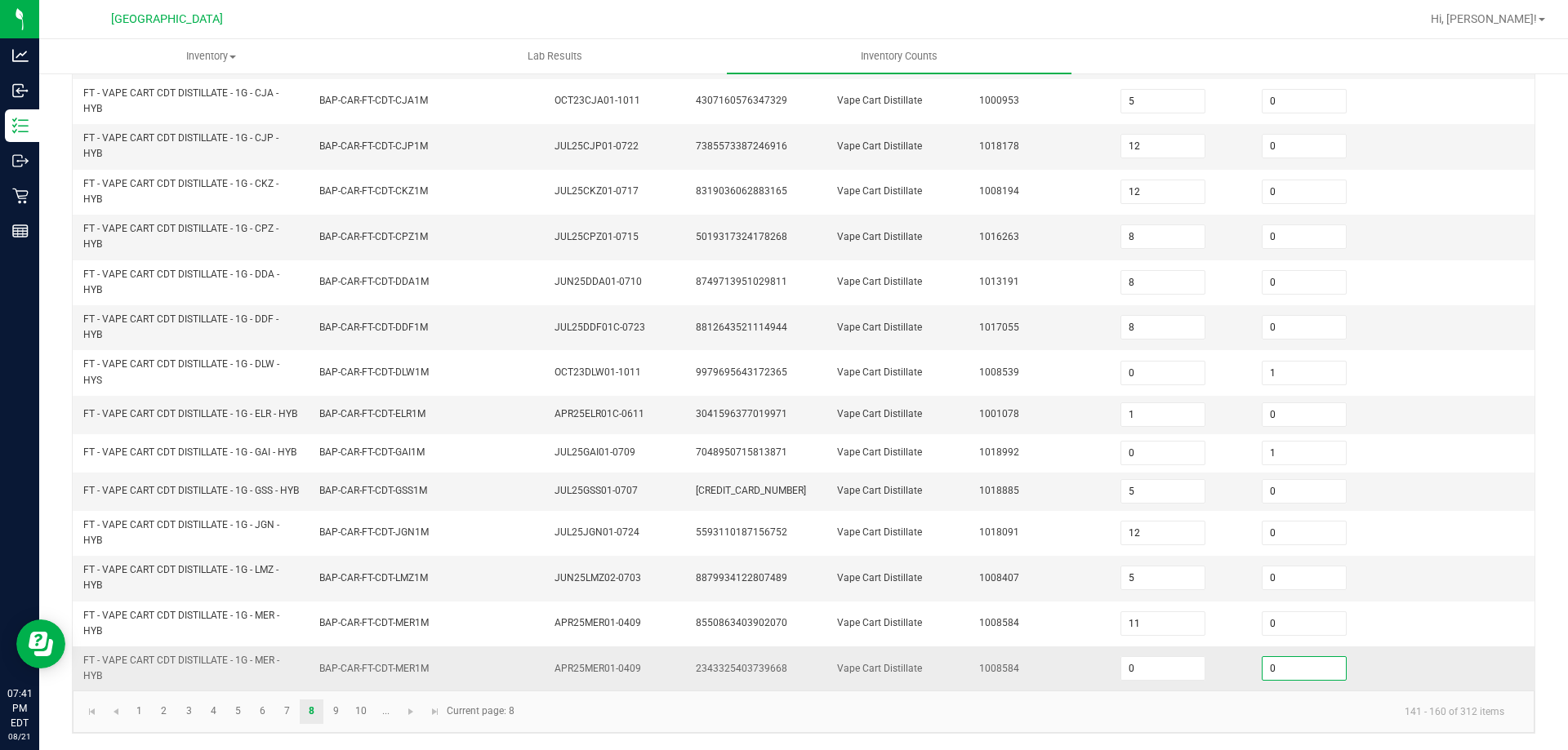
click at [1307, 672] on input "0" at bounding box center [1305, 668] width 83 height 22
click at [371, 713] on link "10" at bounding box center [361, 712] width 23 height 24
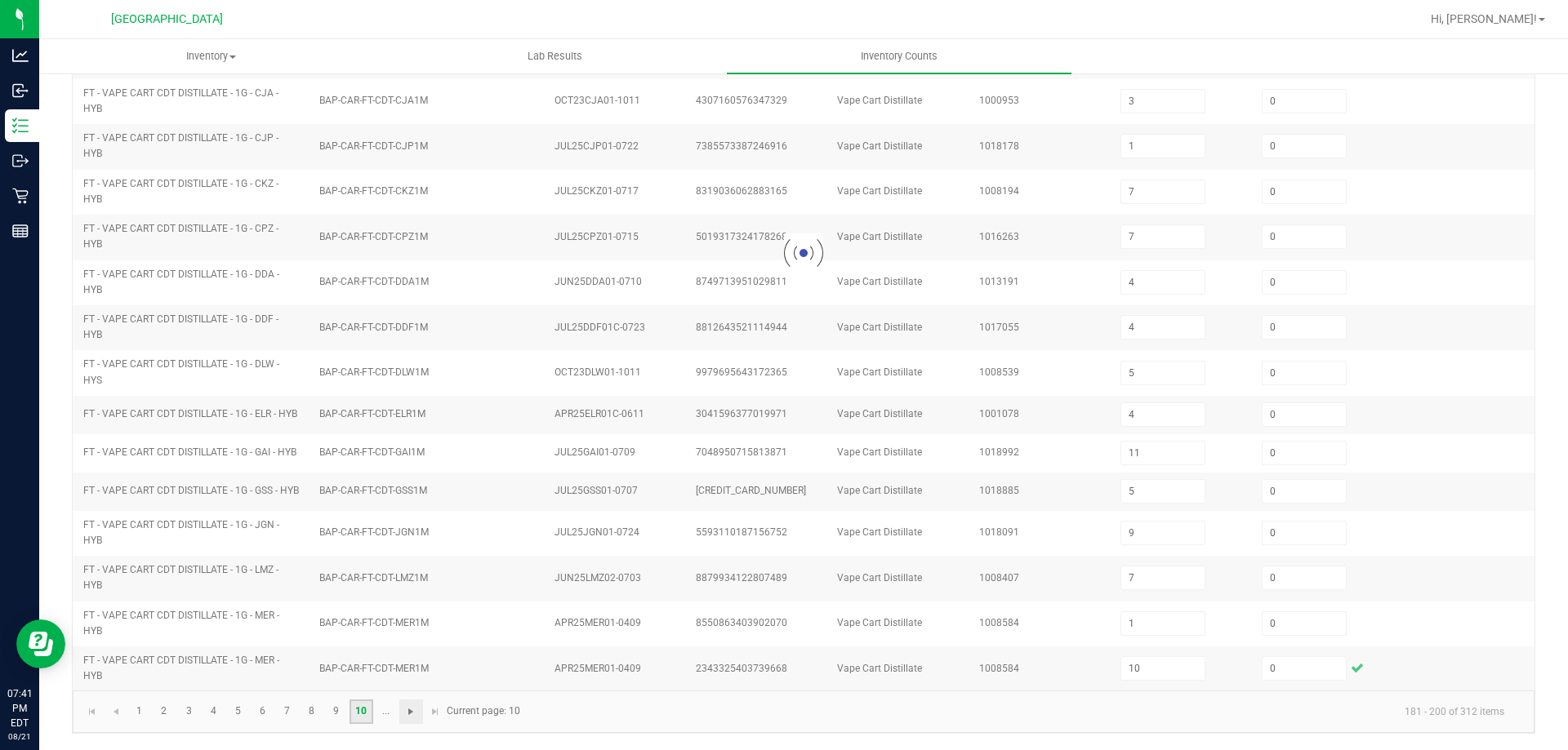
scroll to position [339, 0]
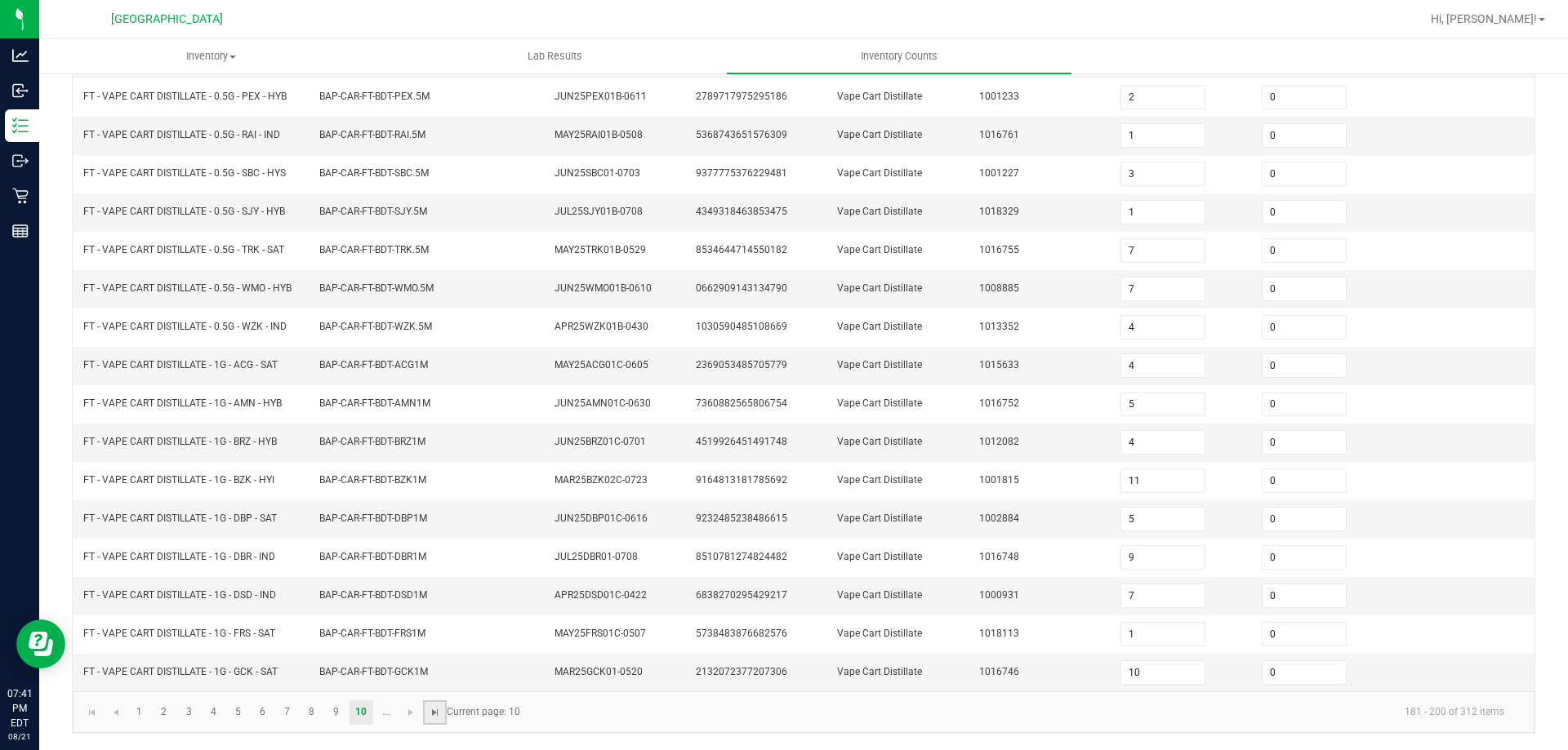
click at [433, 707] on span "Go to the last page" at bounding box center [435, 712] width 13 height 13
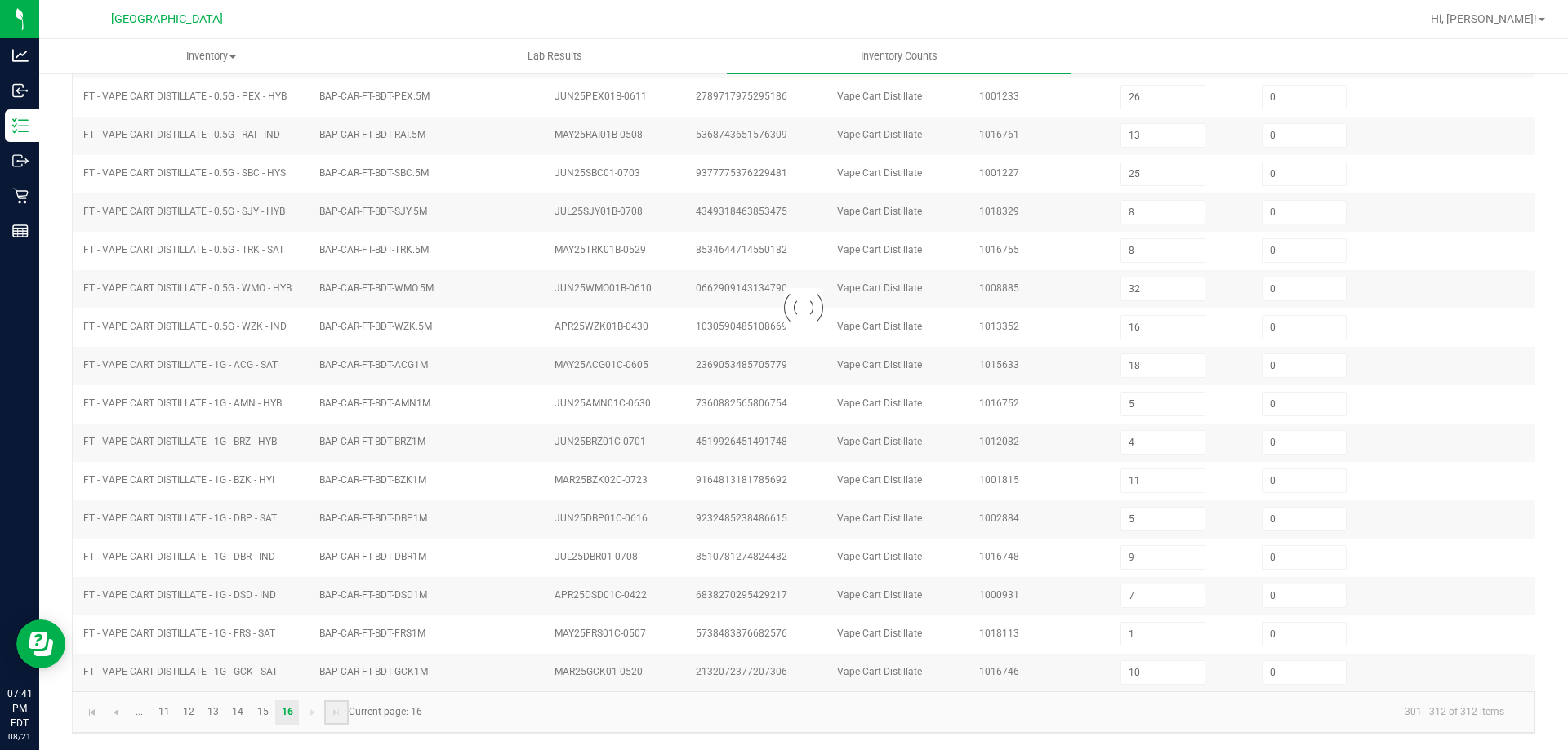
scroll to position [114, 0]
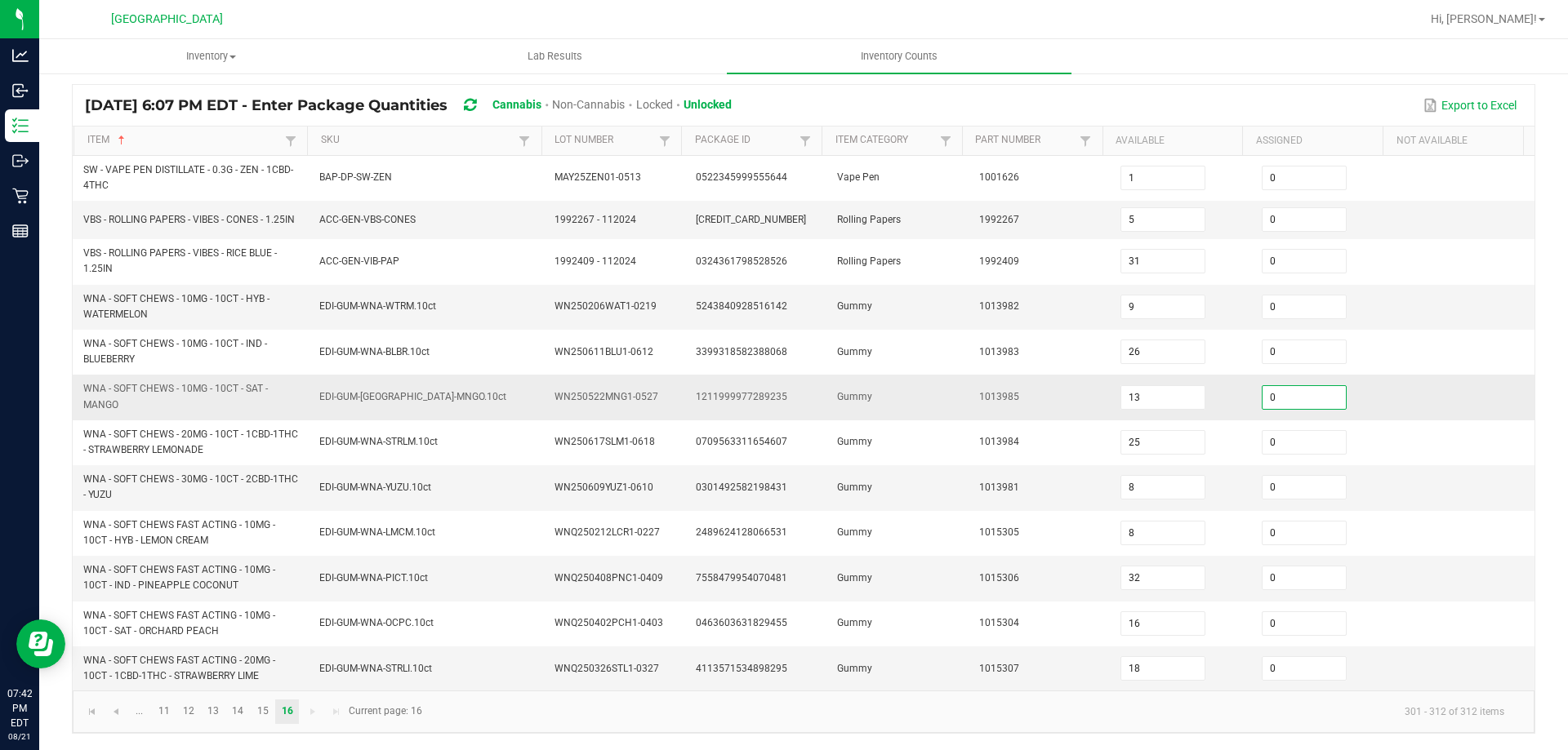
click at [1285, 394] on input "0" at bounding box center [1305, 397] width 83 height 22
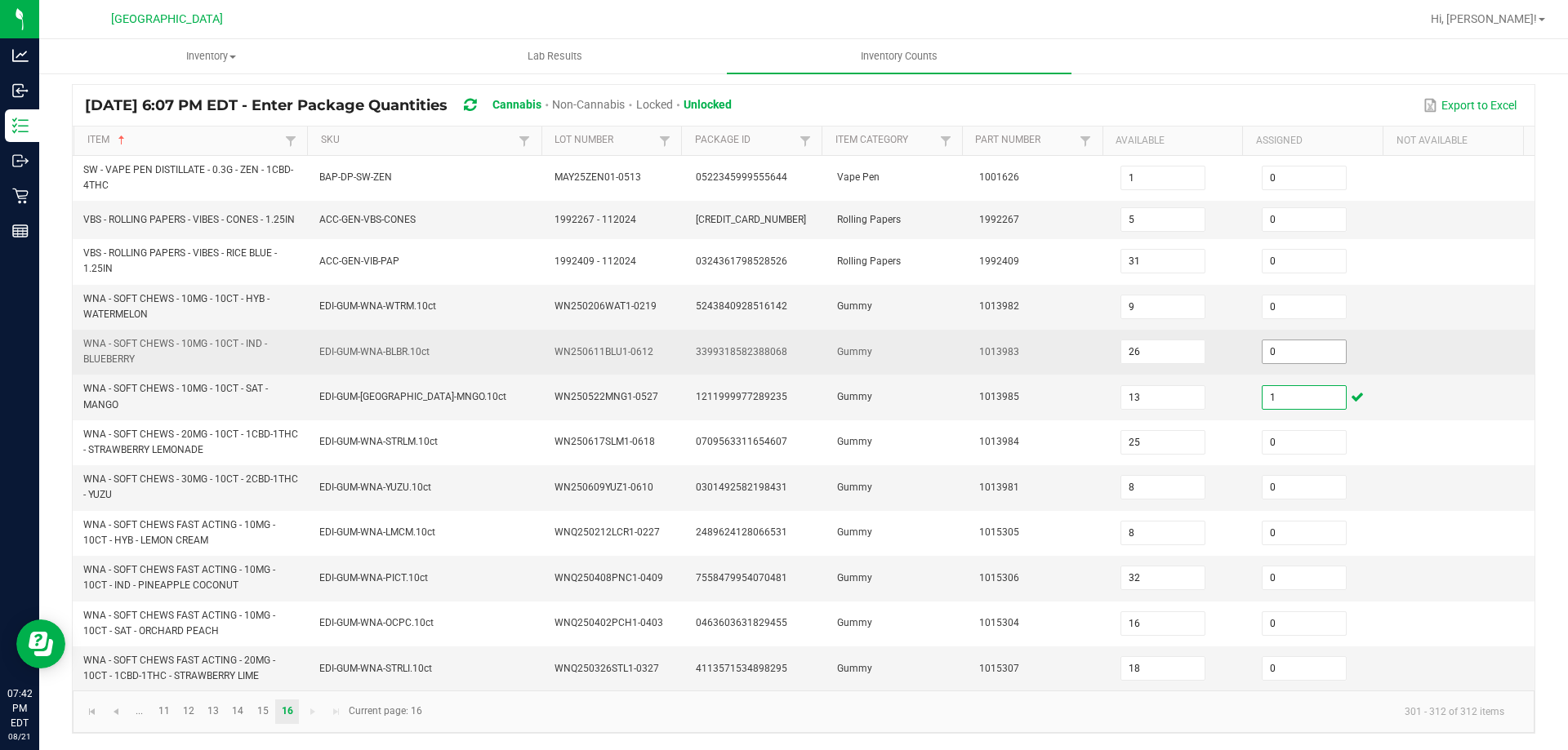
click at [1298, 352] on input "0" at bounding box center [1305, 352] width 83 height 22
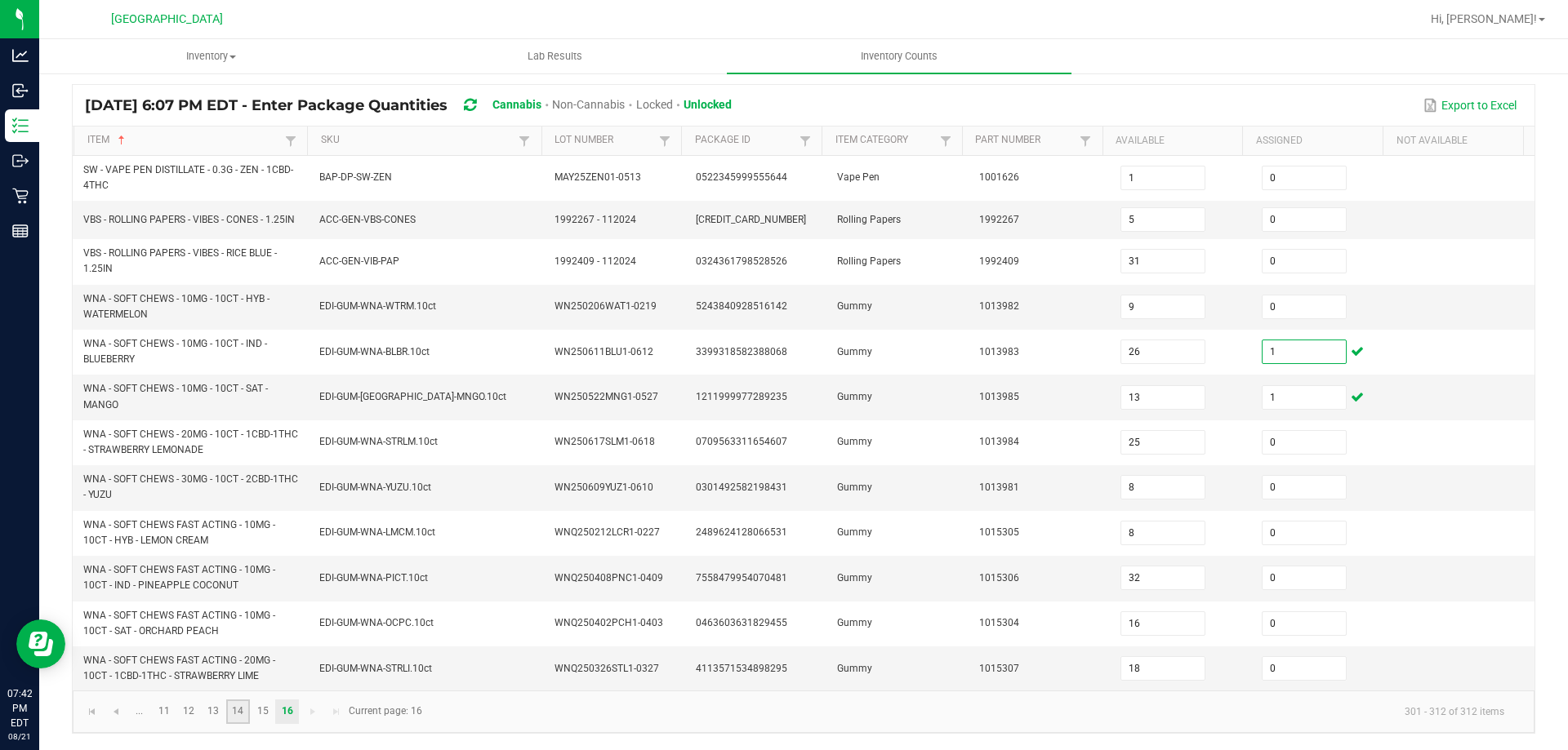
click at [237, 717] on link "14" at bounding box center [238, 712] width 23 height 24
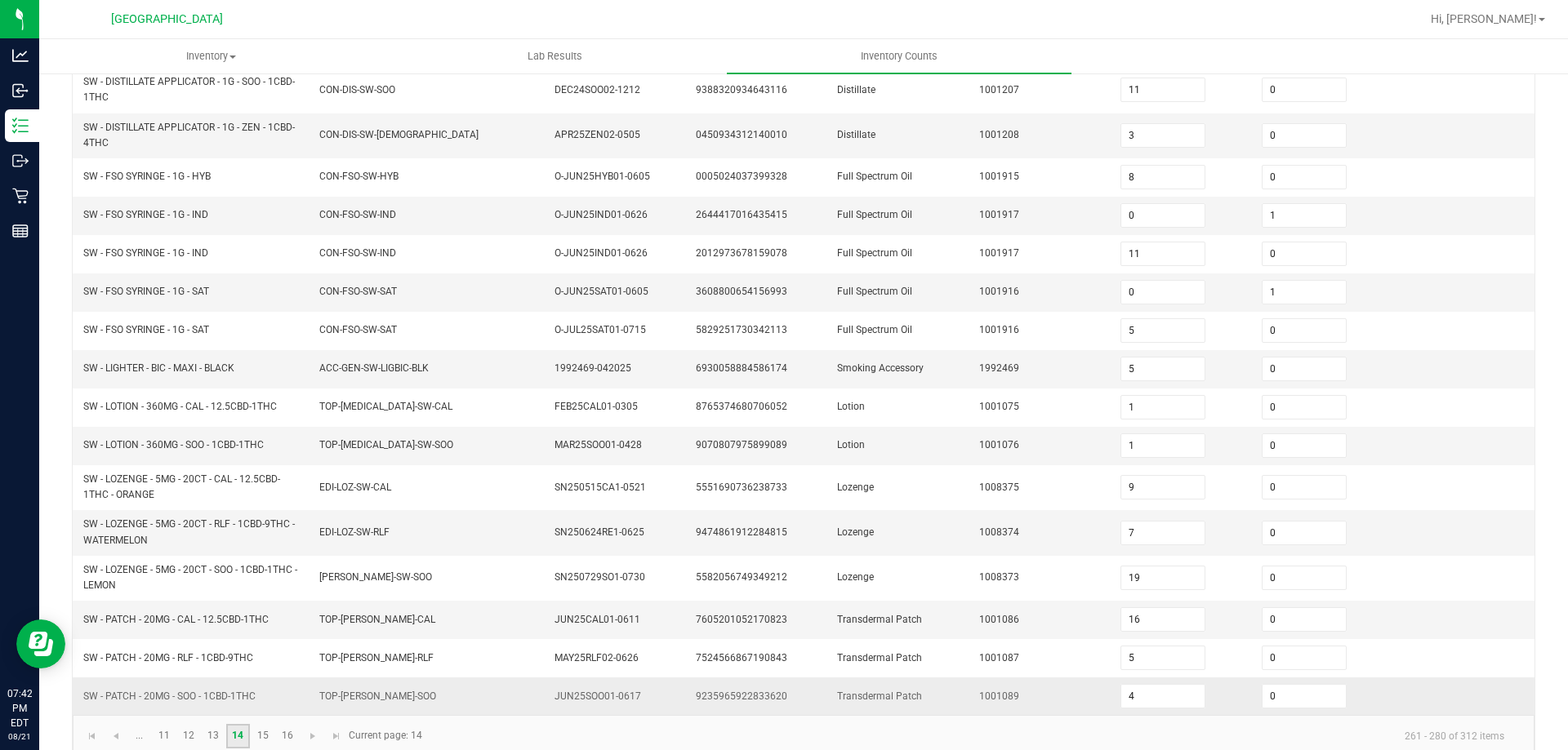
scroll to position [359, 0]
click at [259, 739] on link "15" at bounding box center [263, 732] width 23 height 24
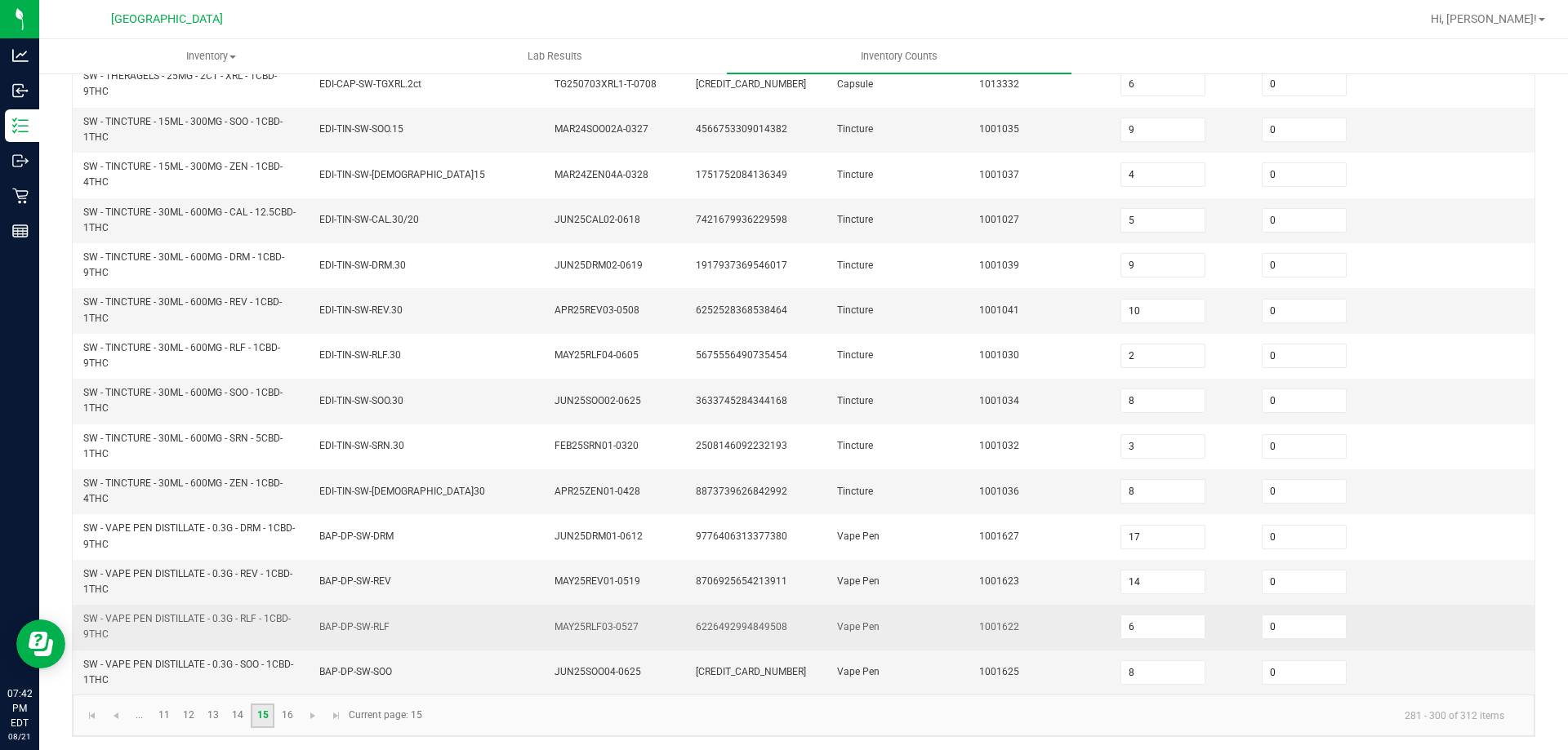
scroll to position [476, 0]
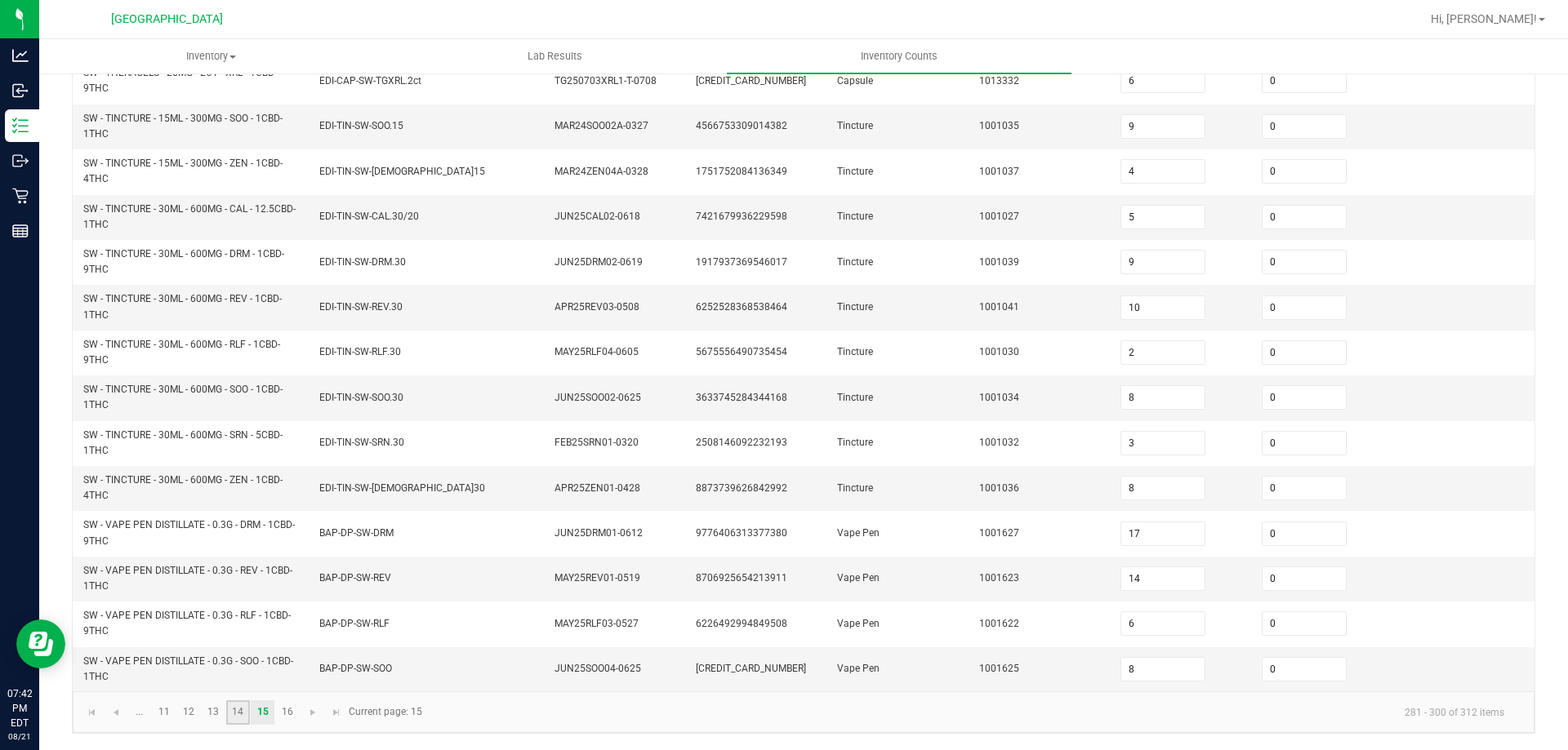
click at [233, 722] on link "14" at bounding box center [238, 712] width 23 height 24
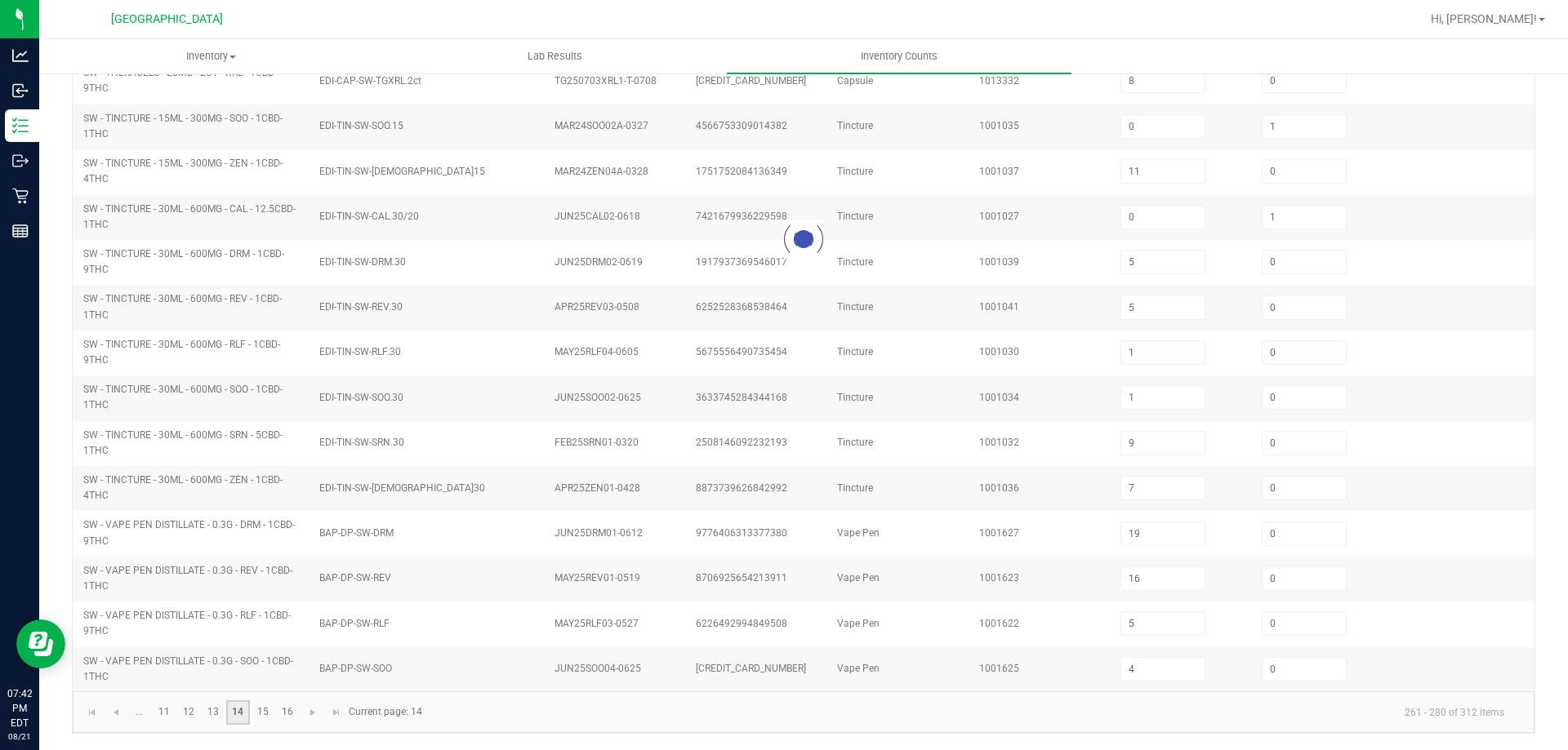
scroll to position [381, 0]
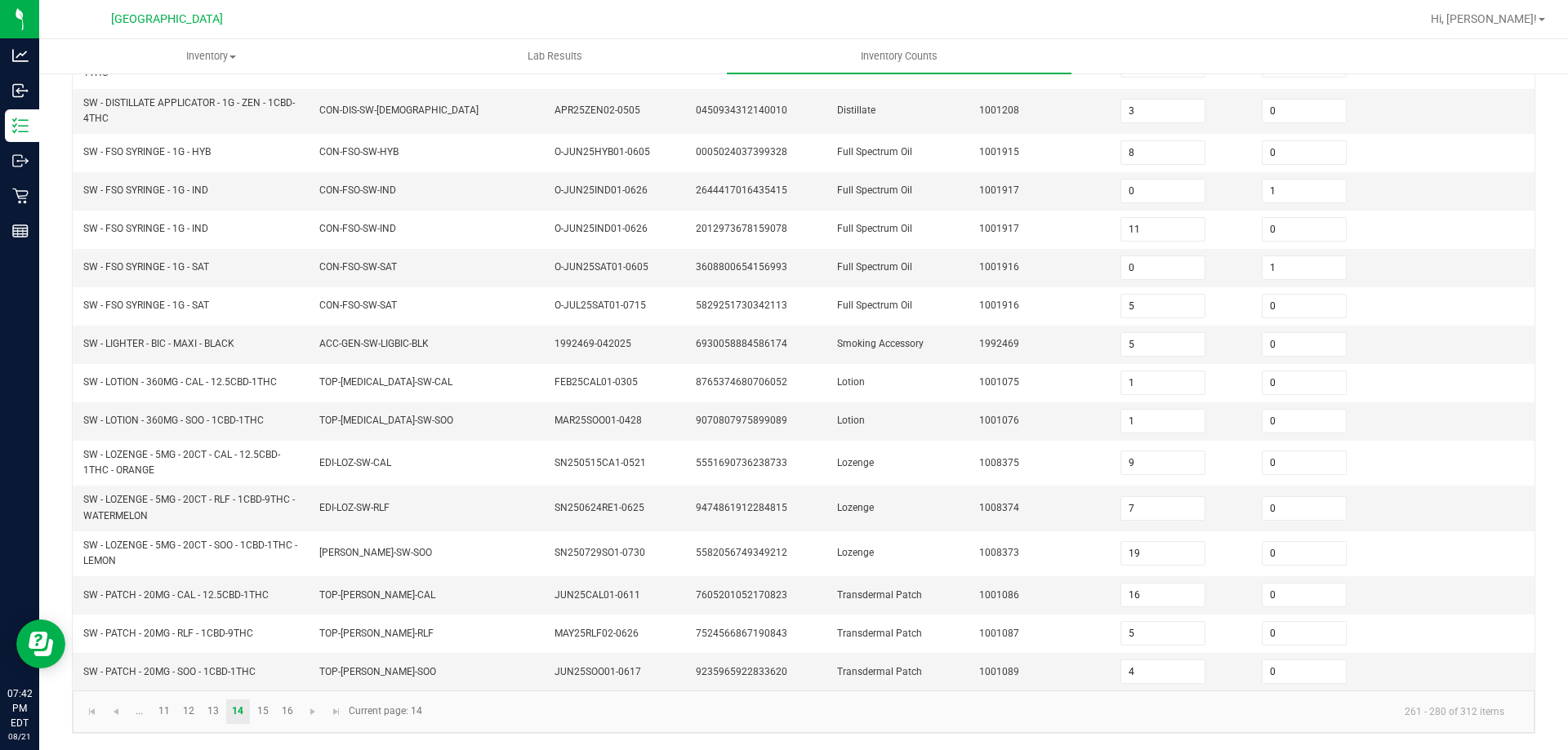
click at [193, 724] on kendo-pager "... 11 12 13 14 15 16 261 - 280 of 312 items Current page: 14" at bounding box center [804, 712] width 1462 height 42
click at [188, 716] on link "12" at bounding box center [189, 712] width 23 height 24
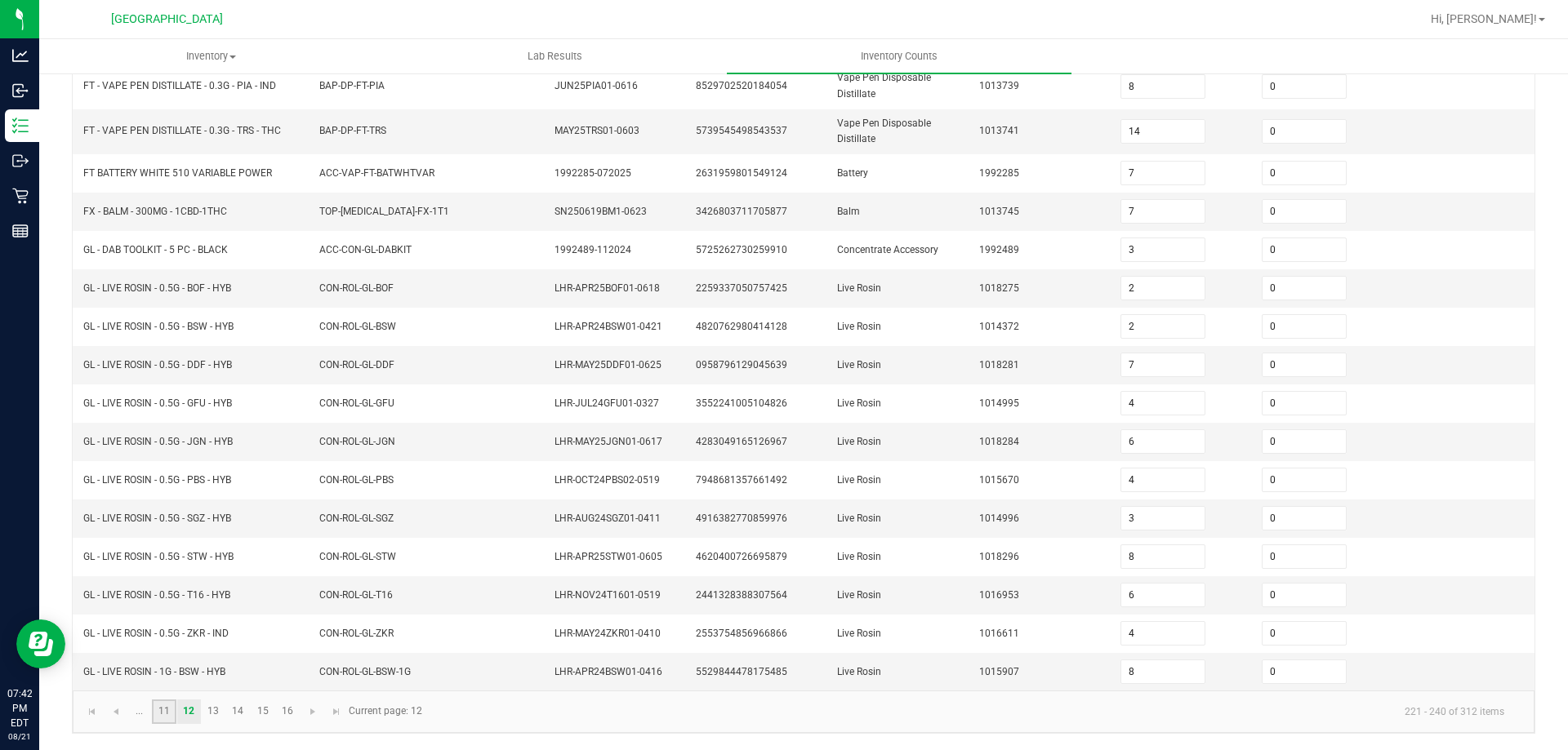
click at [175, 712] on link "11" at bounding box center [163, 712] width 23 height 24
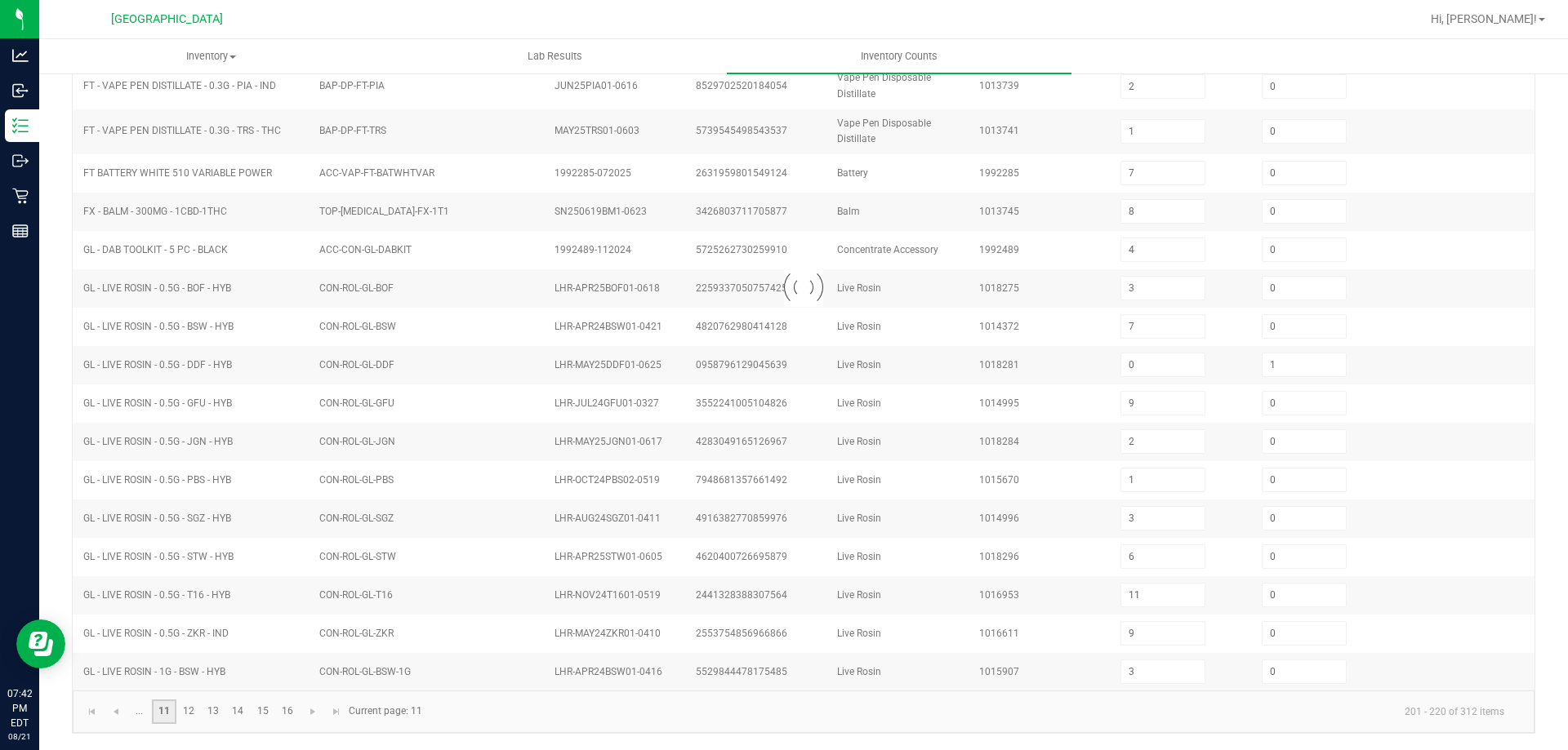
scroll to position [339, 0]
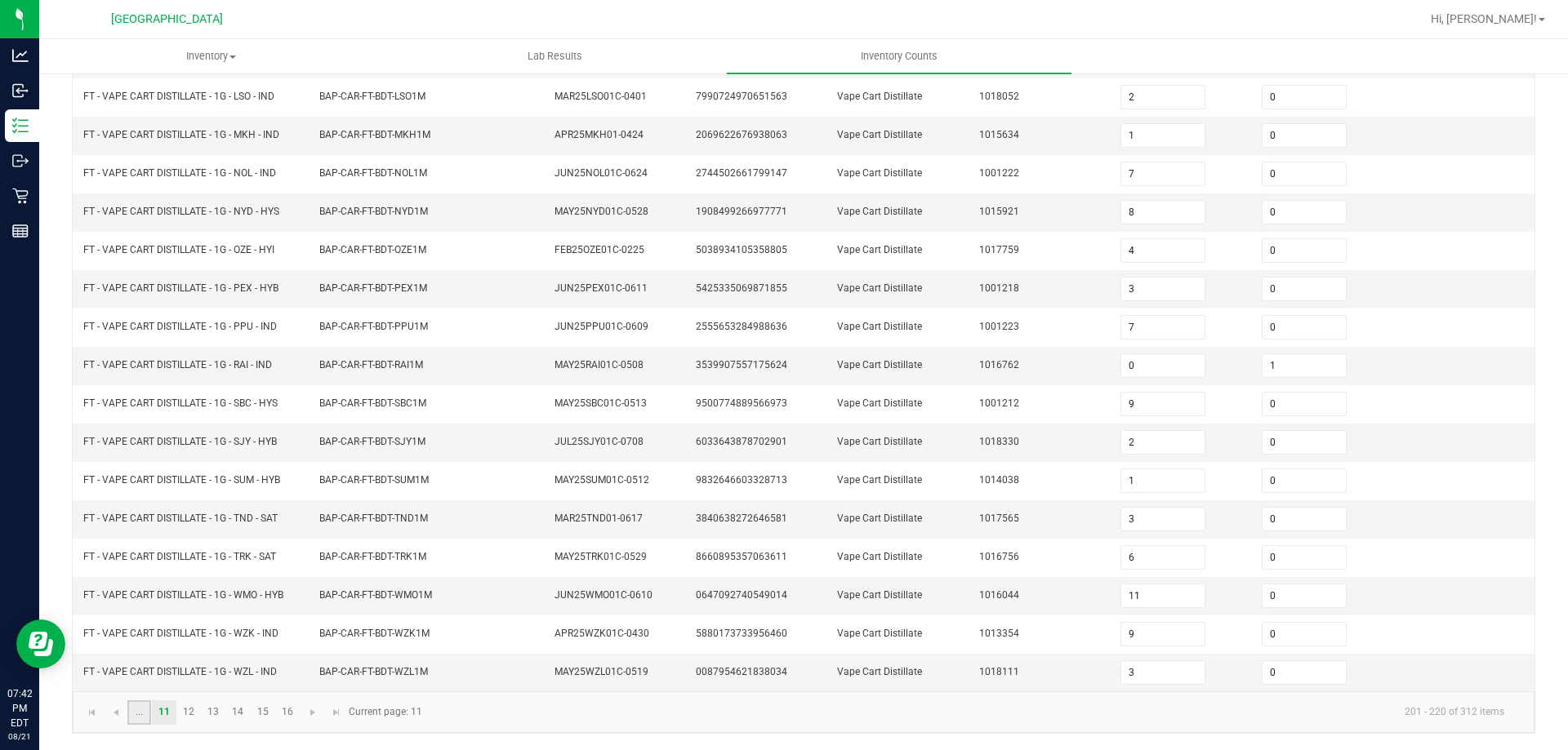
click at [132, 718] on link "..." at bounding box center [139, 712] width 23 height 24
click at [1282, 128] on input "0" at bounding box center [1305, 135] width 83 height 22
click at [331, 708] on link "9" at bounding box center [336, 712] width 23 height 24
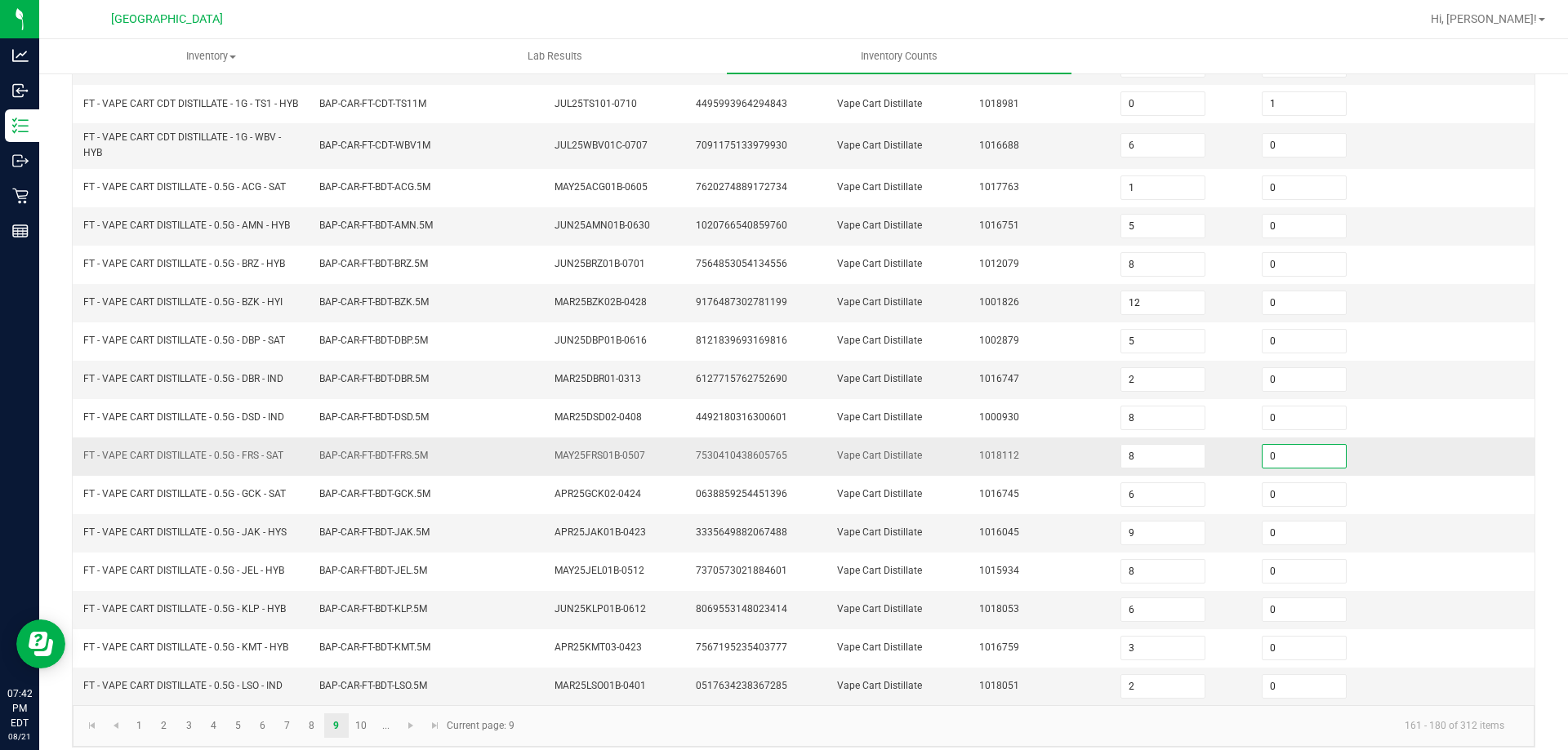
click at [1266, 468] on input "0" at bounding box center [1305, 456] width 83 height 22
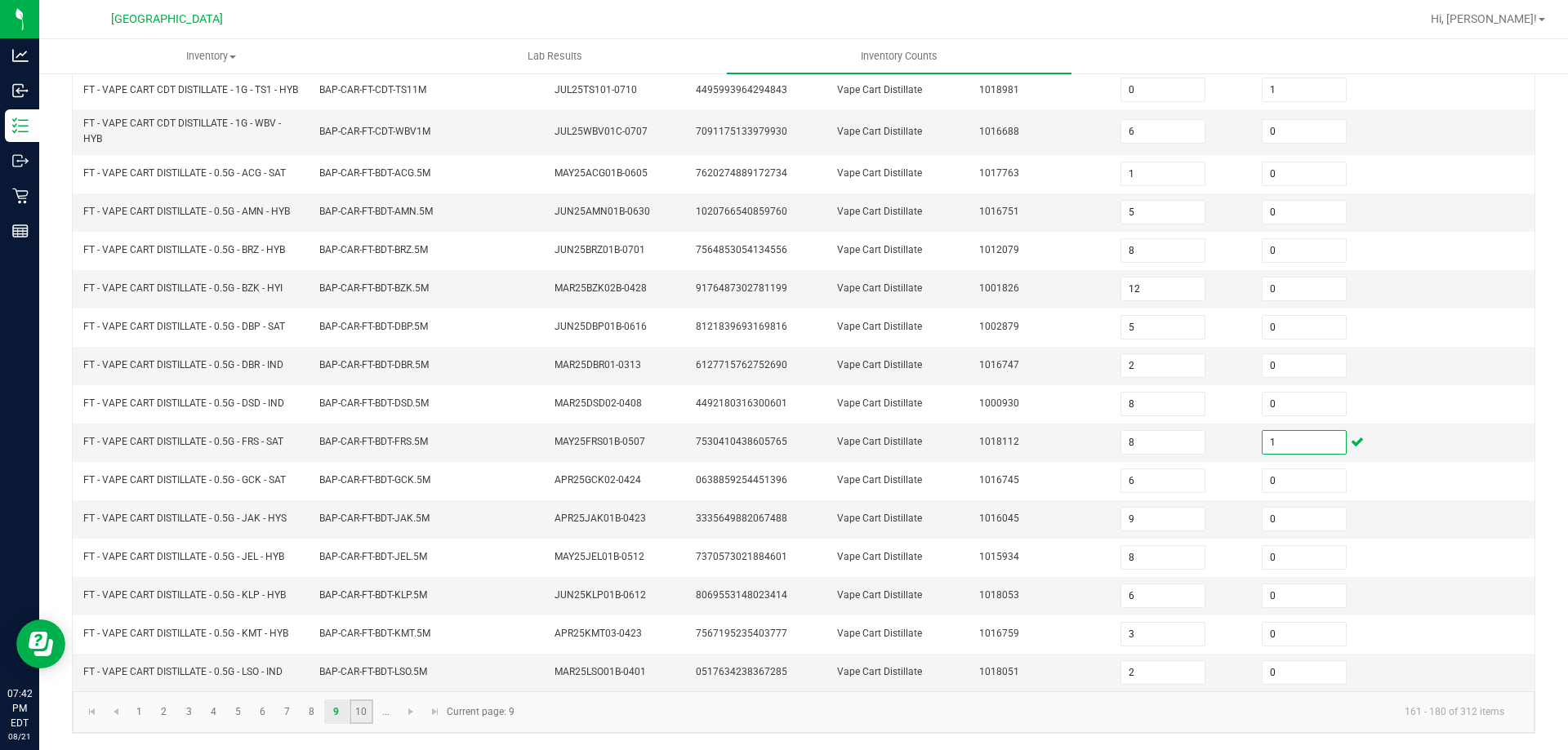
click at [363, 712] on link "10" at bounding box center [361, 712] width 23 height 24
click at [380, 712] on link "..." at bounding box center [386, 712] width 23 height 24
click at [220, 708] on link "13" at bounding box center [213, 712] width 23 height 24
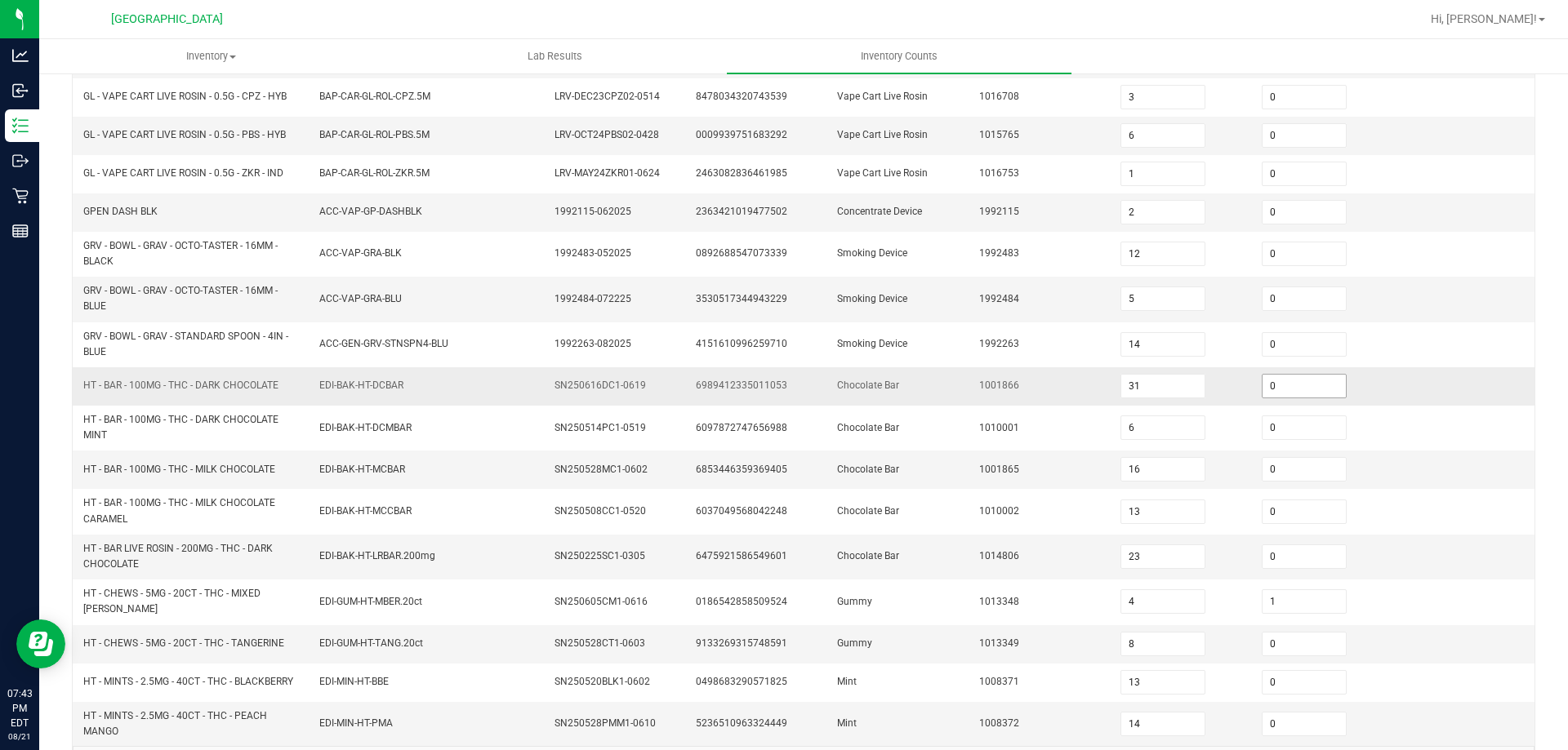
click at [1275, 394] on input "0" at bounding box center [1305, 386] width 83 height 22
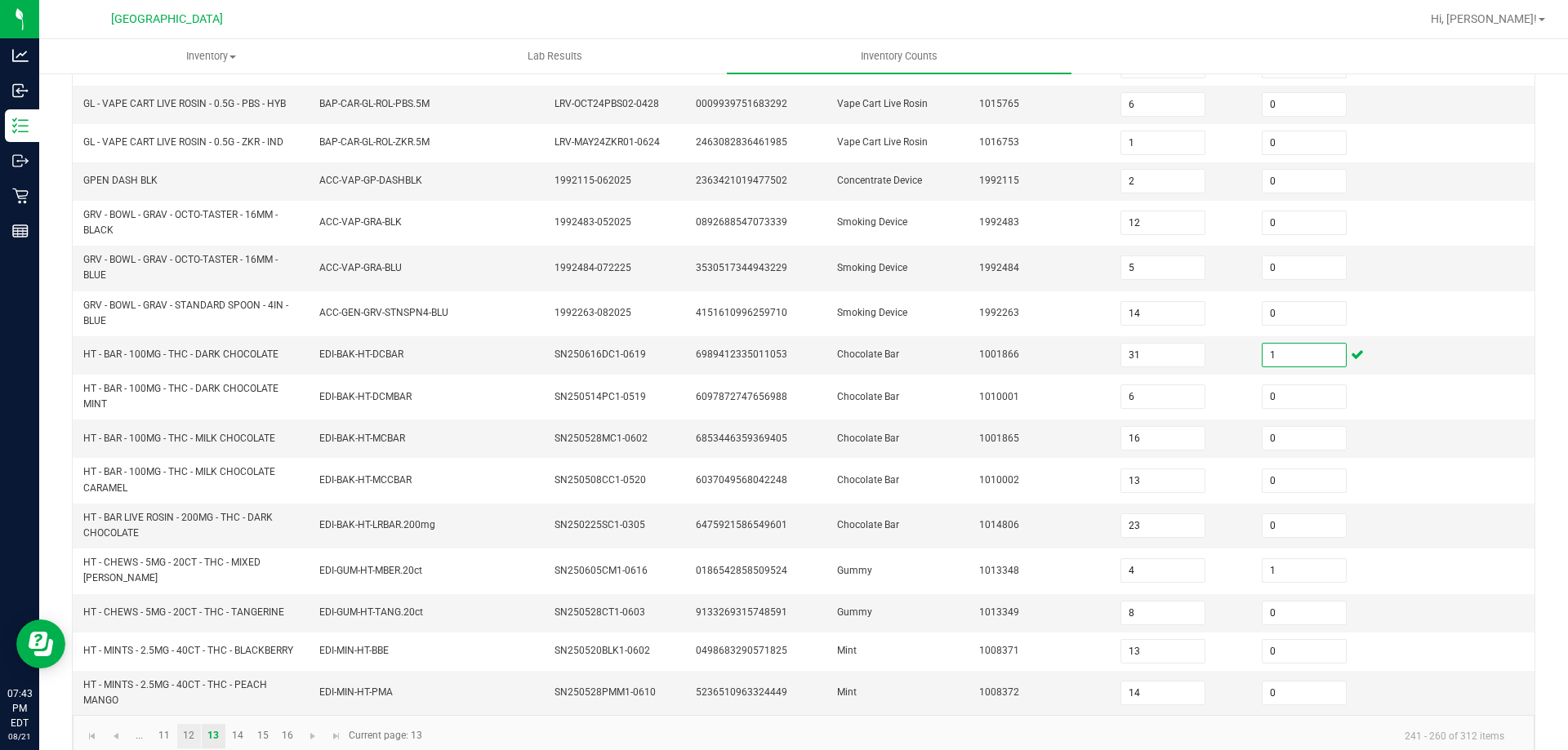
scroll to position [387, 0]
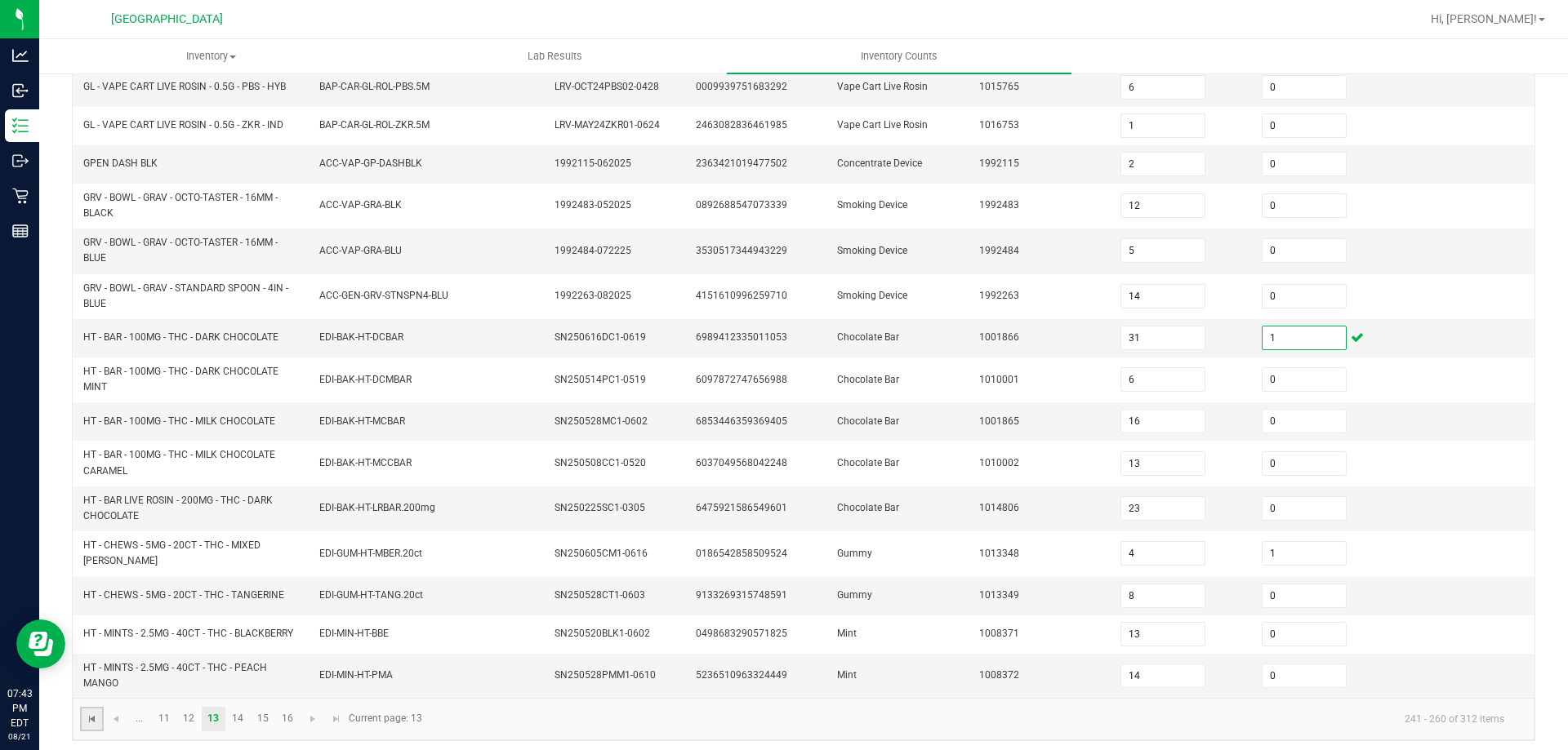
click at [92, 712] on span "Go to the first page" at bounding box center [93, 719] width 13 height 13
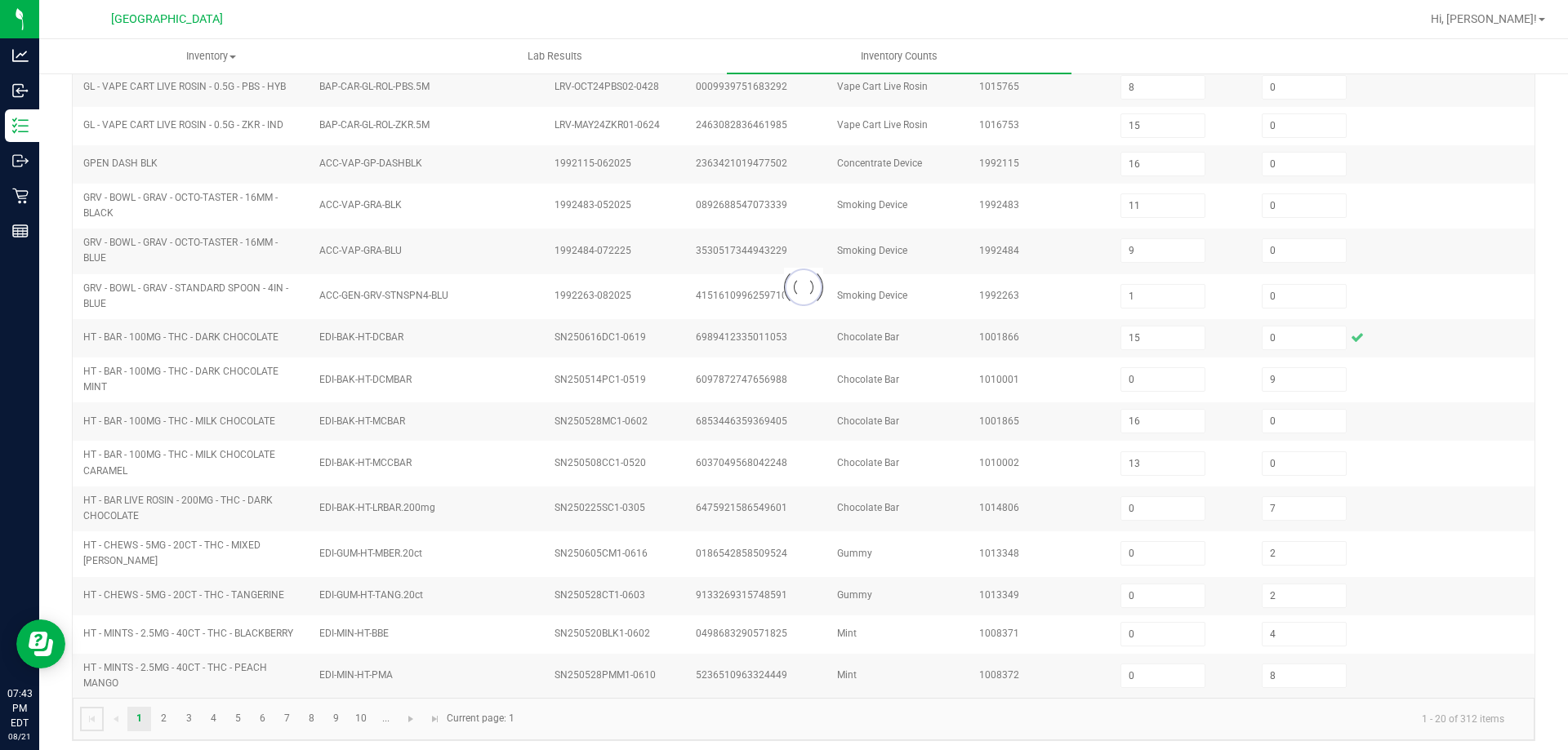
scroll to position [346, 0]
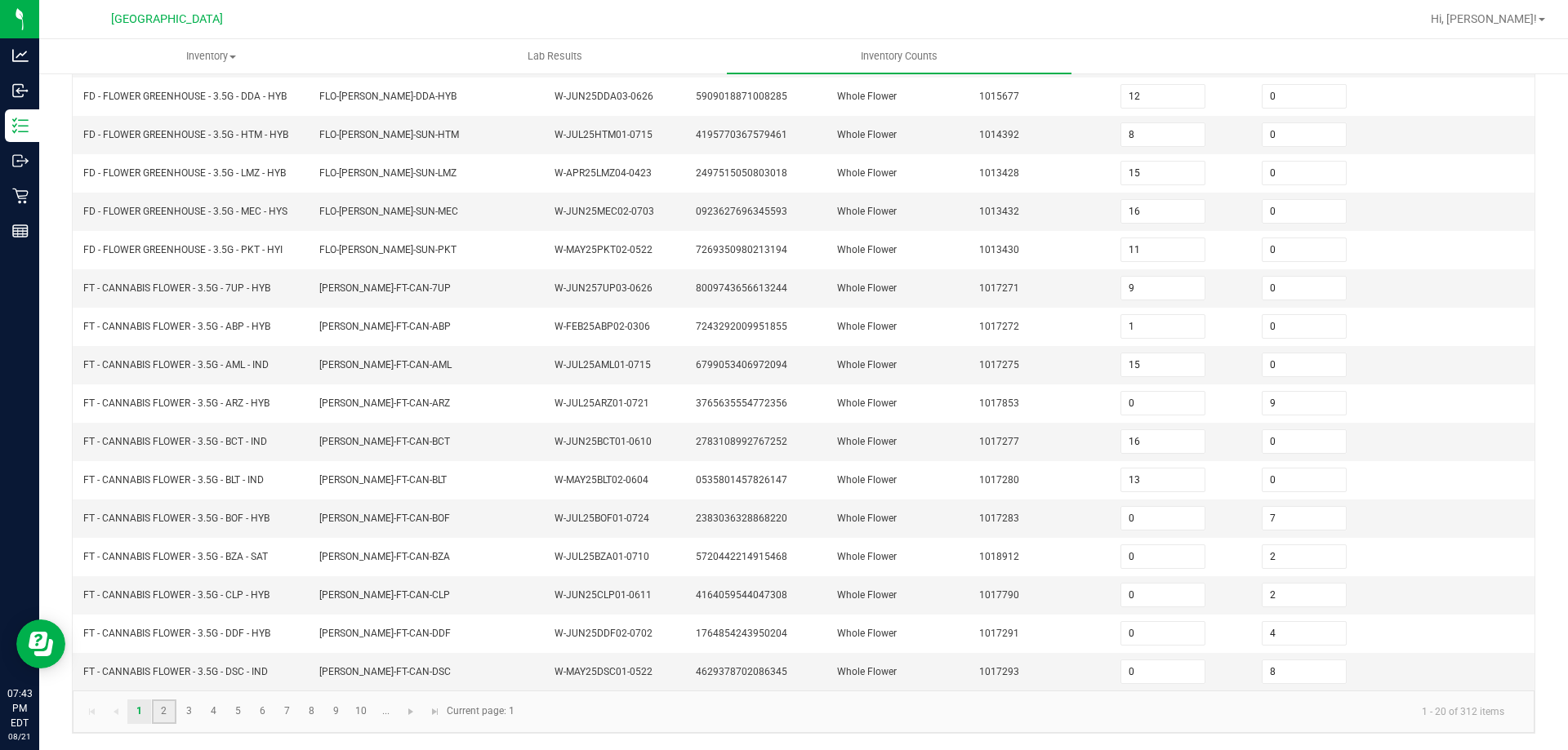
click at [158, 708] on link "2" at bounding box center [163, 712] width 23 height 24
click at [181, 712] on link "3" at bounding box center [189, 712] width 23 height 24
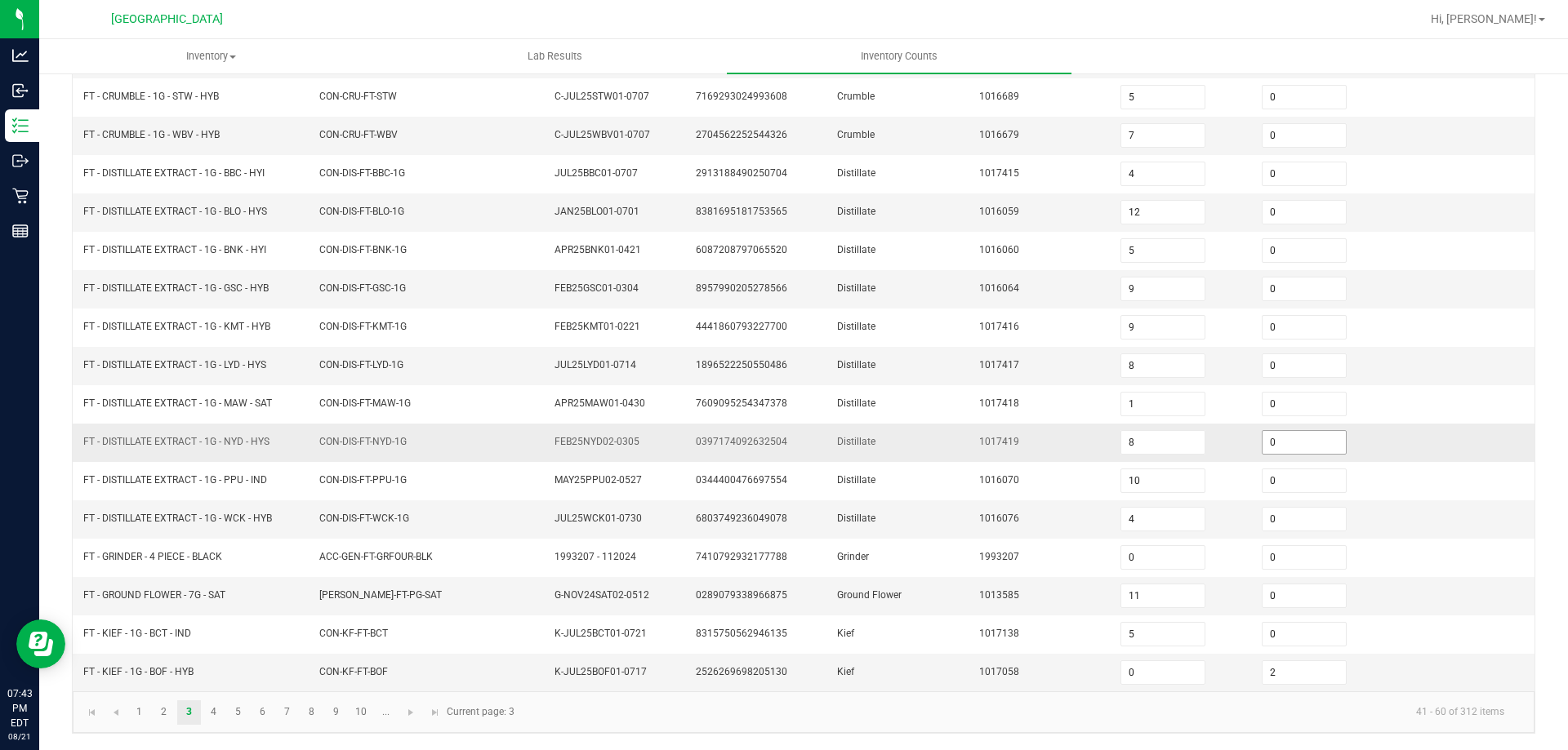
click at [1263, 448] on input "0" at bounding box center [1305, 442] width 83 height 22
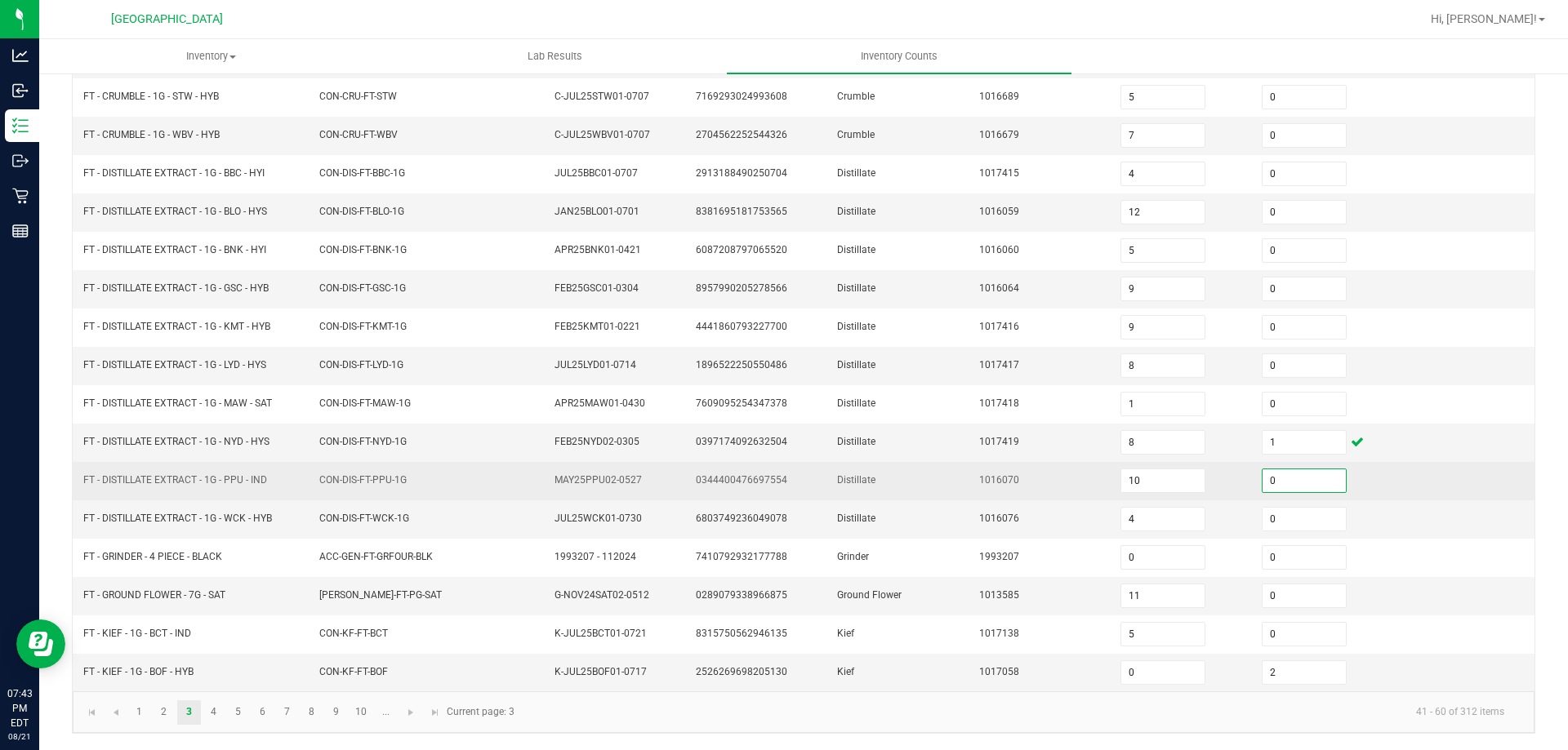
click at [1263, 472] on input "0" at bounding box center [1305, 480] width 83 height 22
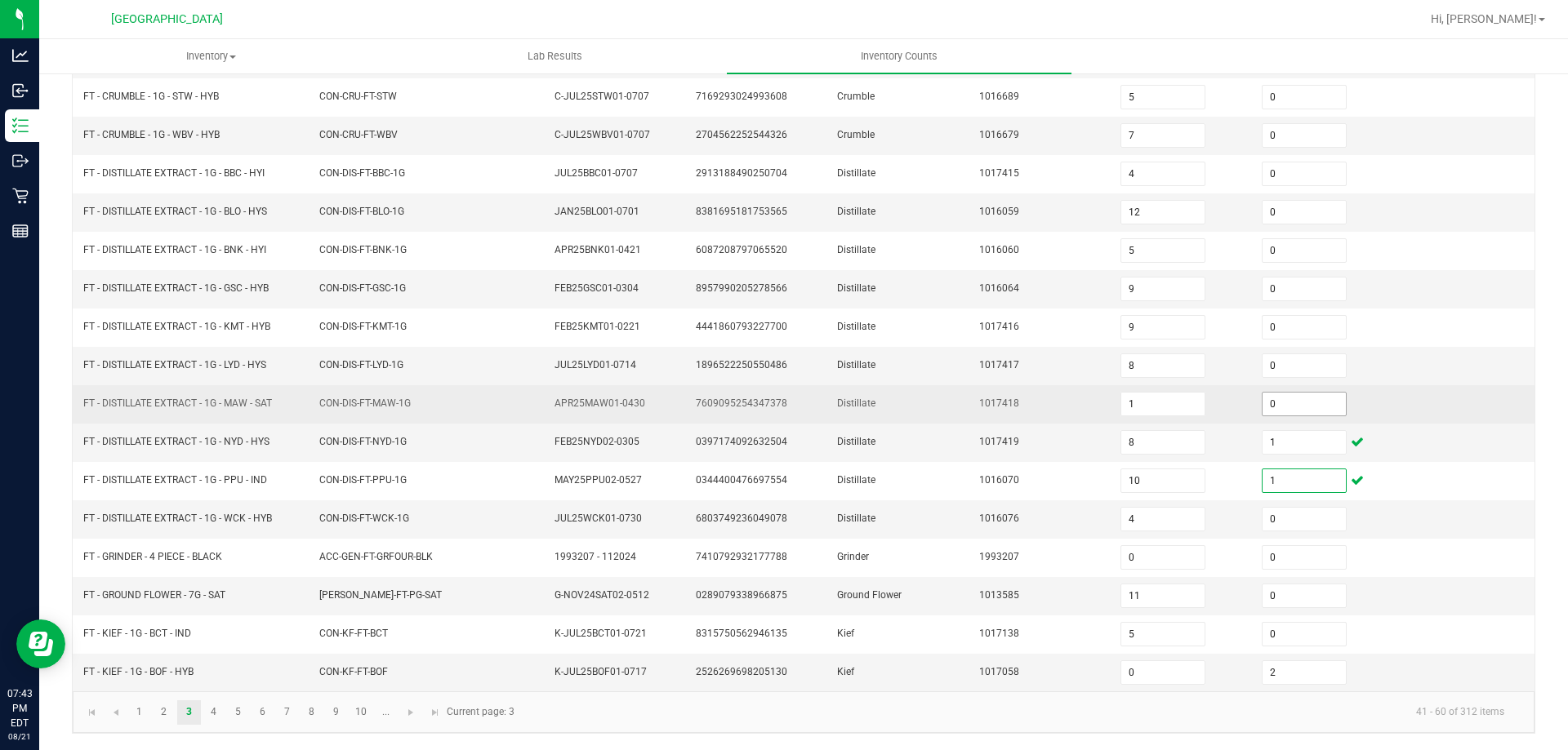
click at [1265, 408] on input "0" at bounding box center [1305, 403] width 83 height 22
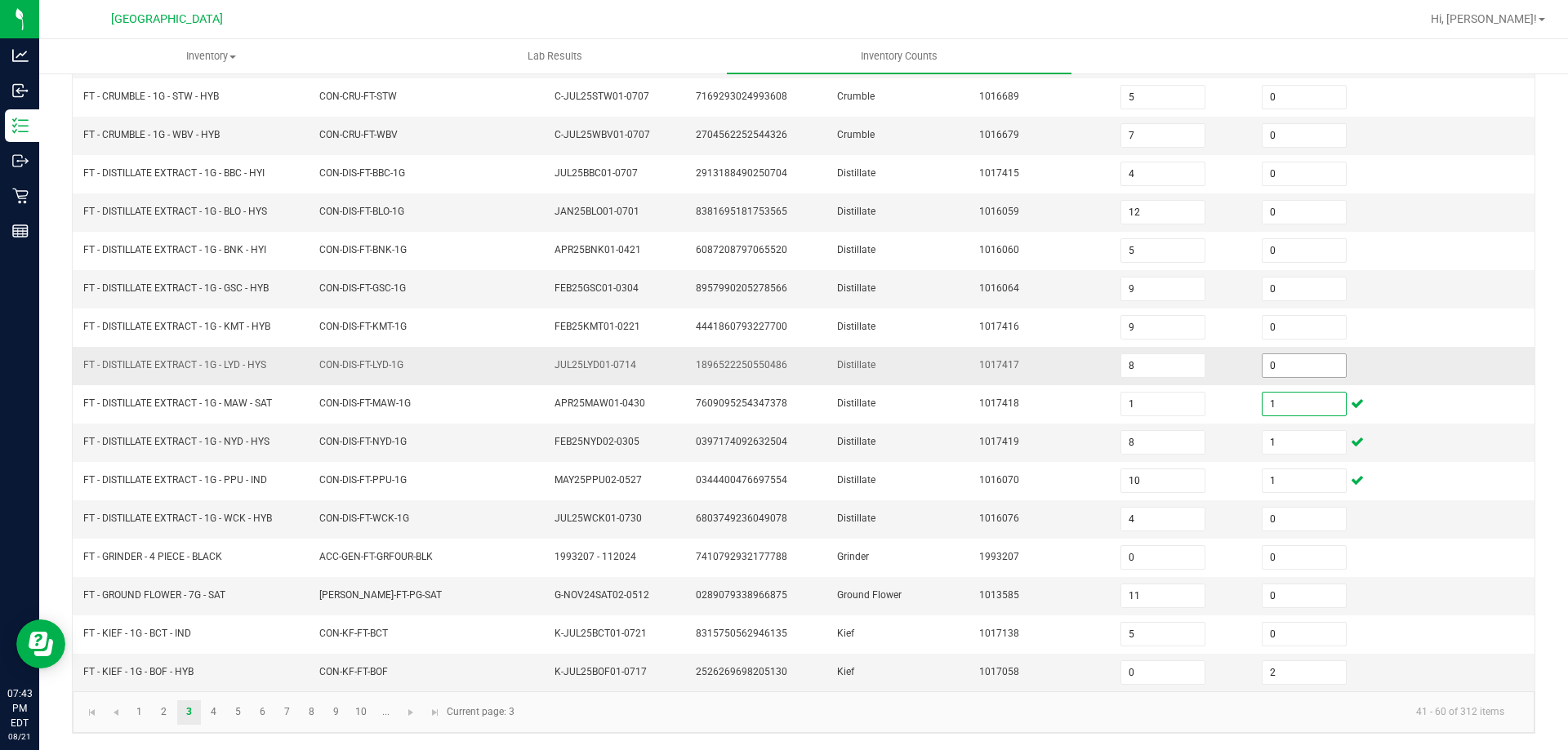
click at [1308, 366] on input "0" at bounding box center [1305, 365] width 83 height 22
click at [337, 708] on link "9" at bounding box center [336, 712] width 23 height 24
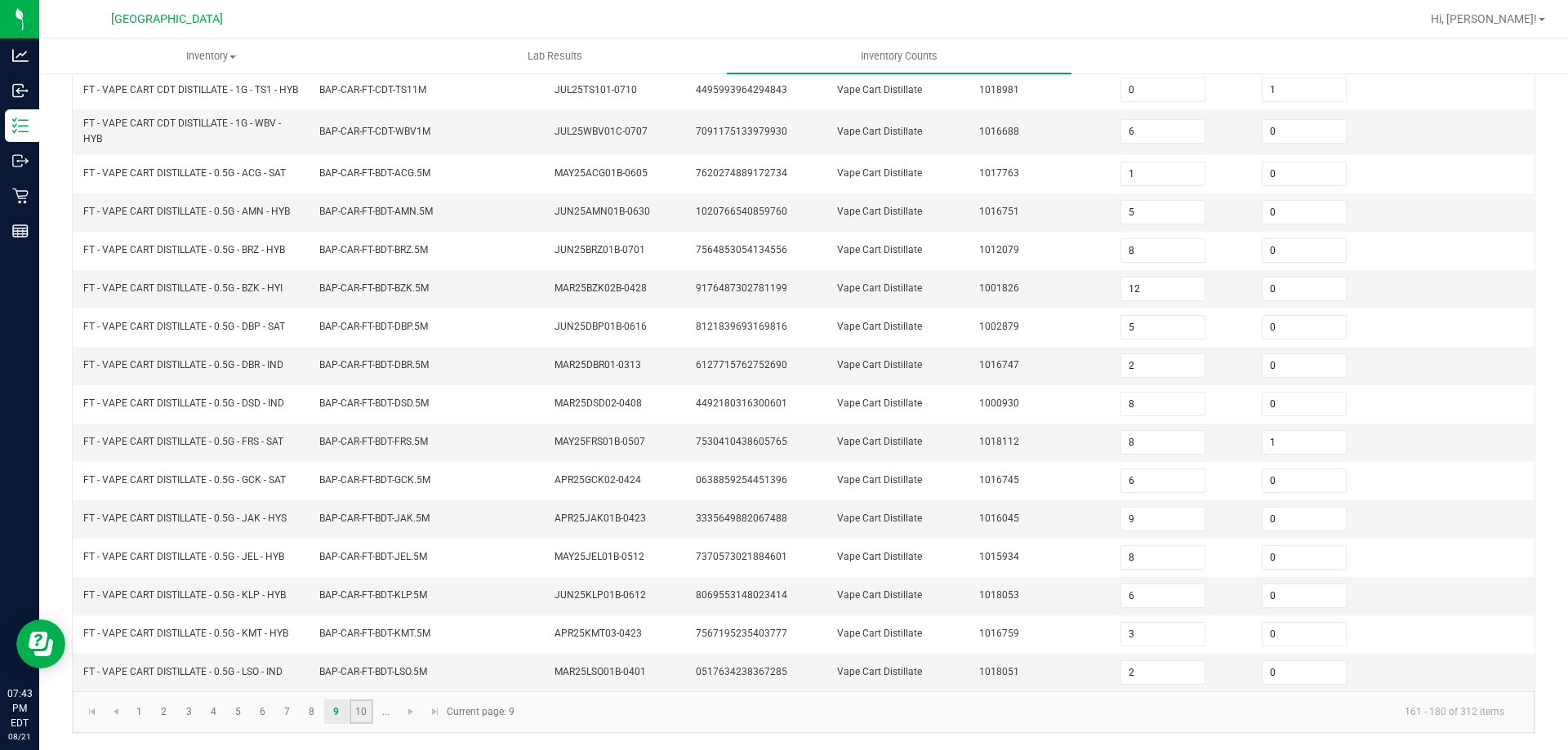
click at [368, 703] on link "10" at bounding box center [361, 712] width 23 height 24
click at [418, 714] on span "Go to the next page" at bounding box center [411, 712] width 13 height 13
click at [233, 708] on link "14" at bounding box center [238, 712] width 23 height 24
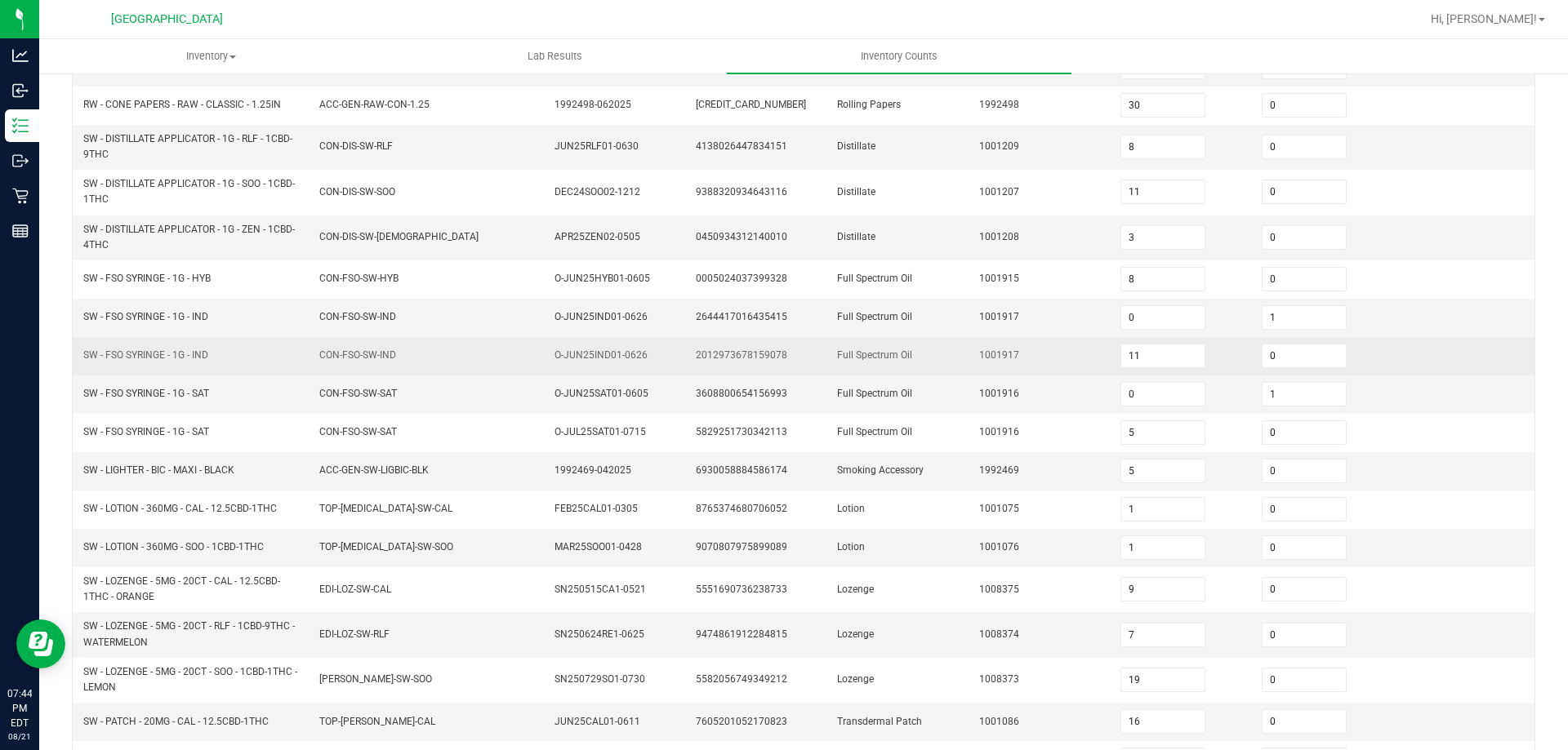
scroll to position [176, 0]
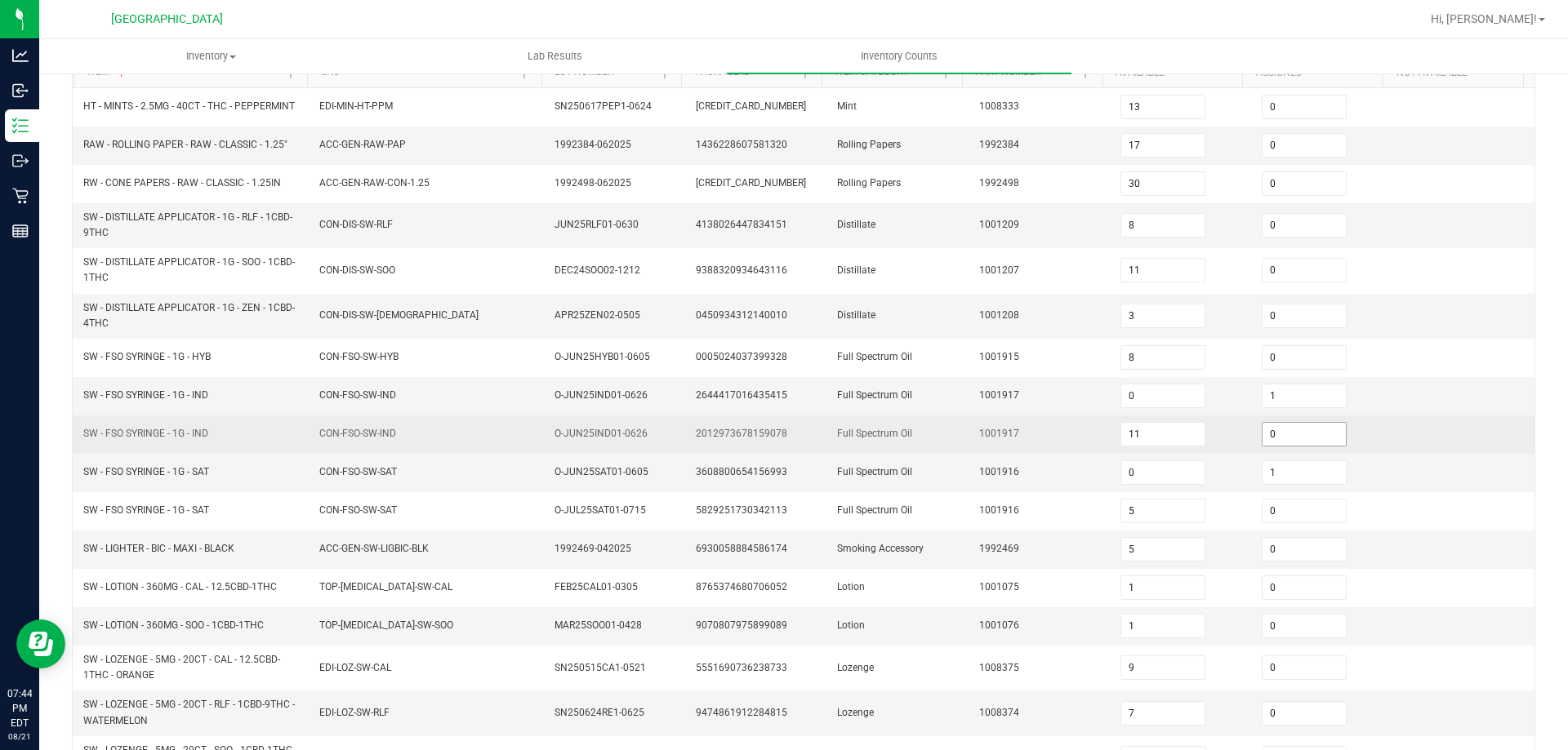
click at [1263, 434] on input "0" at bounding box center [1305, 433] width 83 height 22
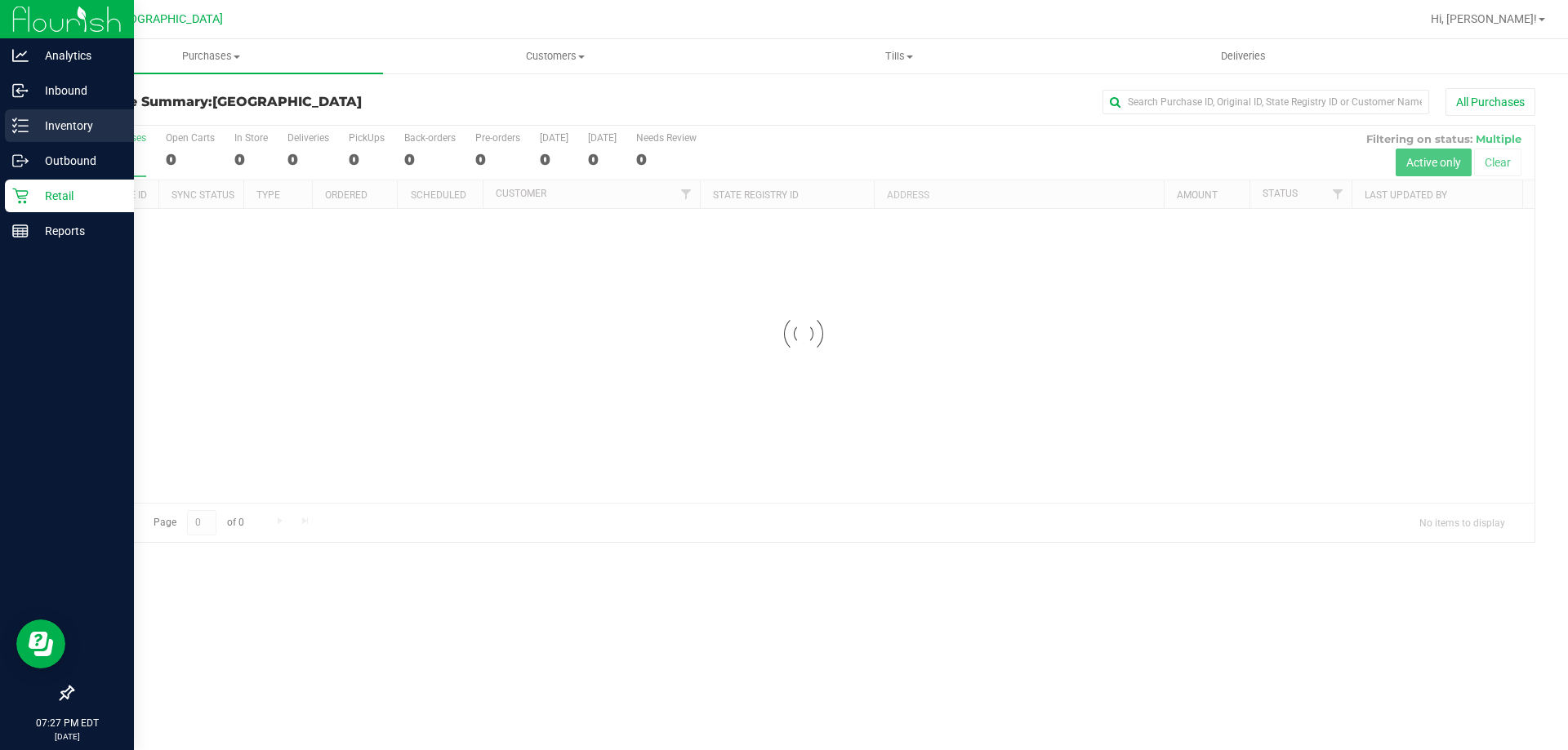
click at [18, 128] on icon at bounding box center [21, 126] width 17 height 17
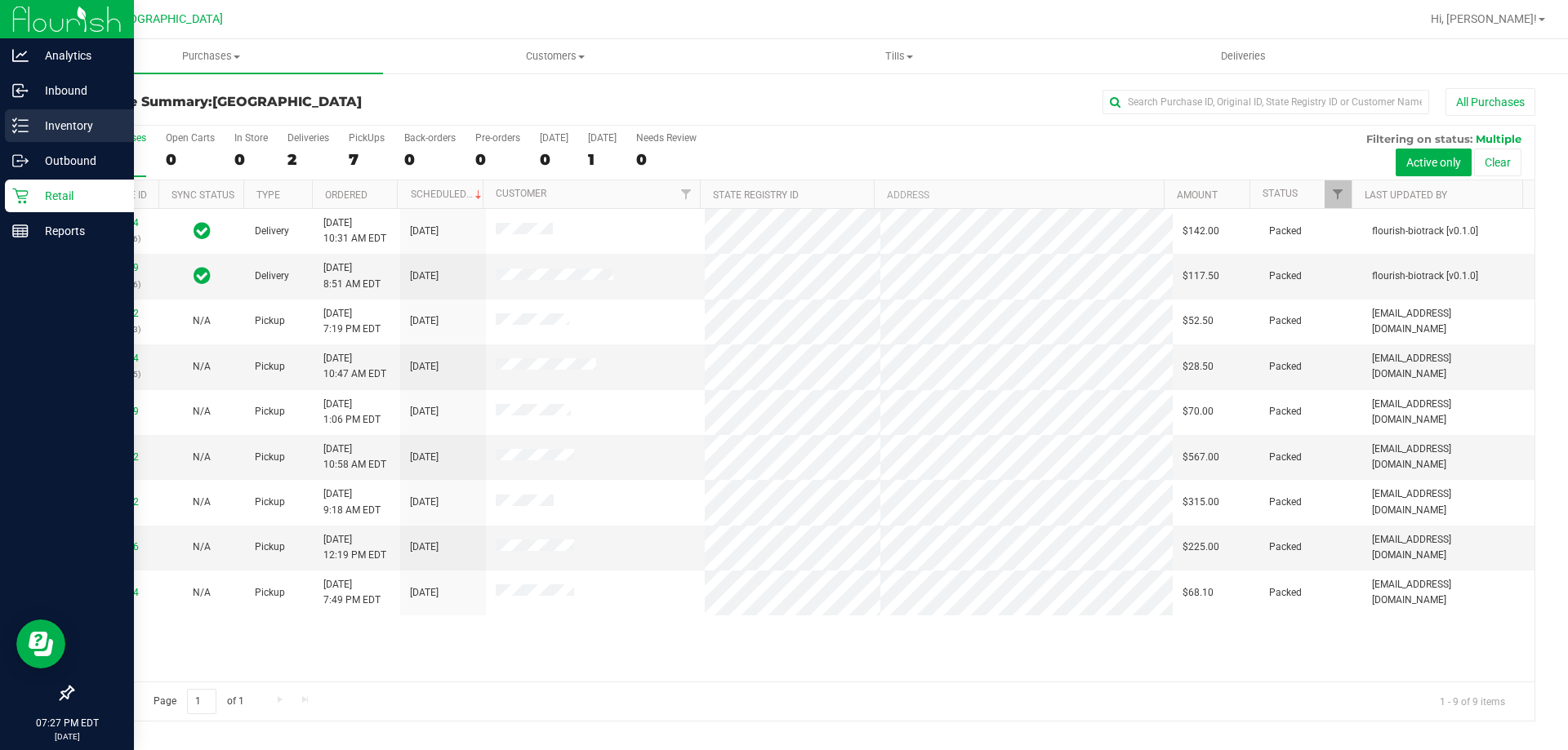
click at [32, 124] on p "Inventory" at bounding box center [78, 126] width 98 height 20
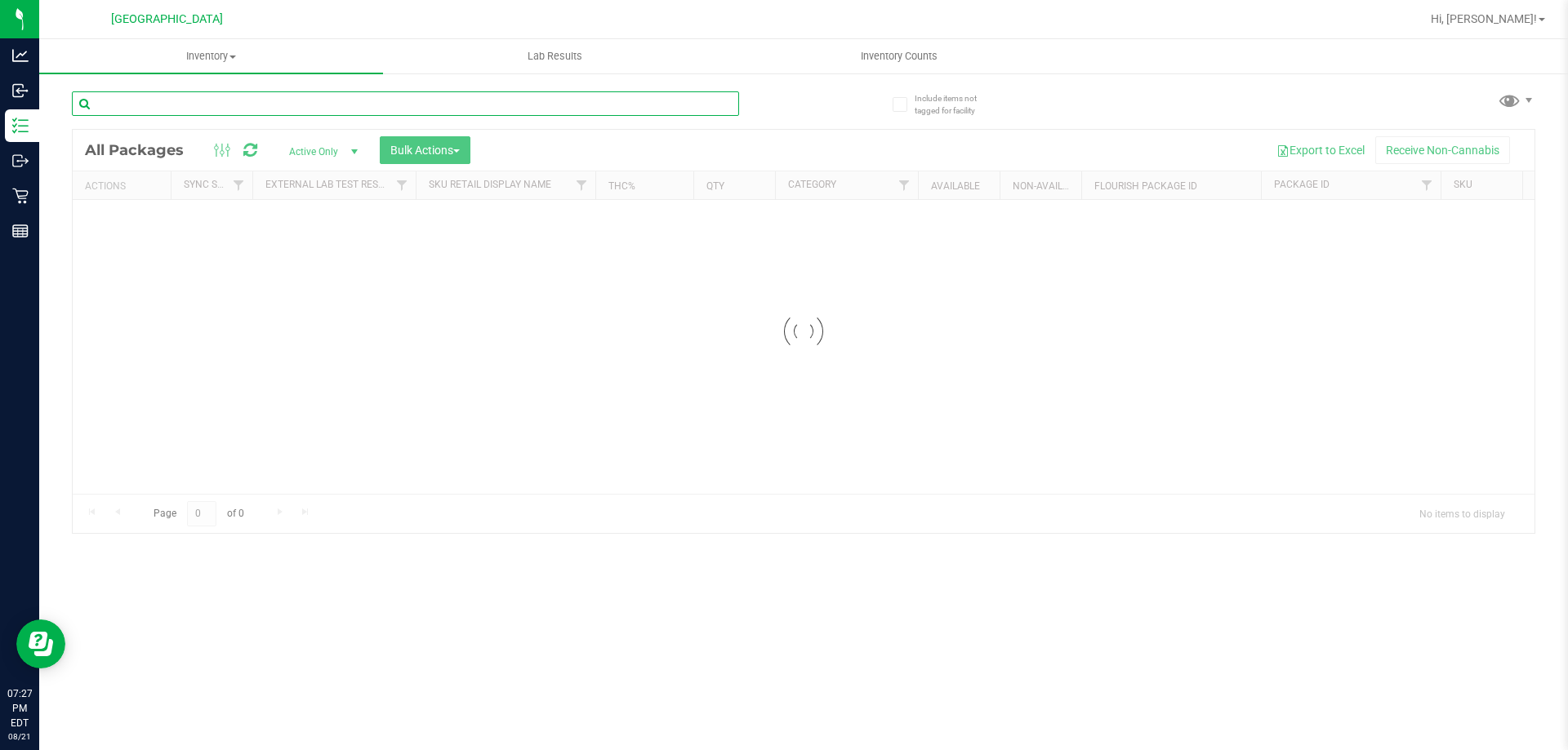
click at [297, 95] on input "text" at bounding box center [405, 103] width 667 height 24
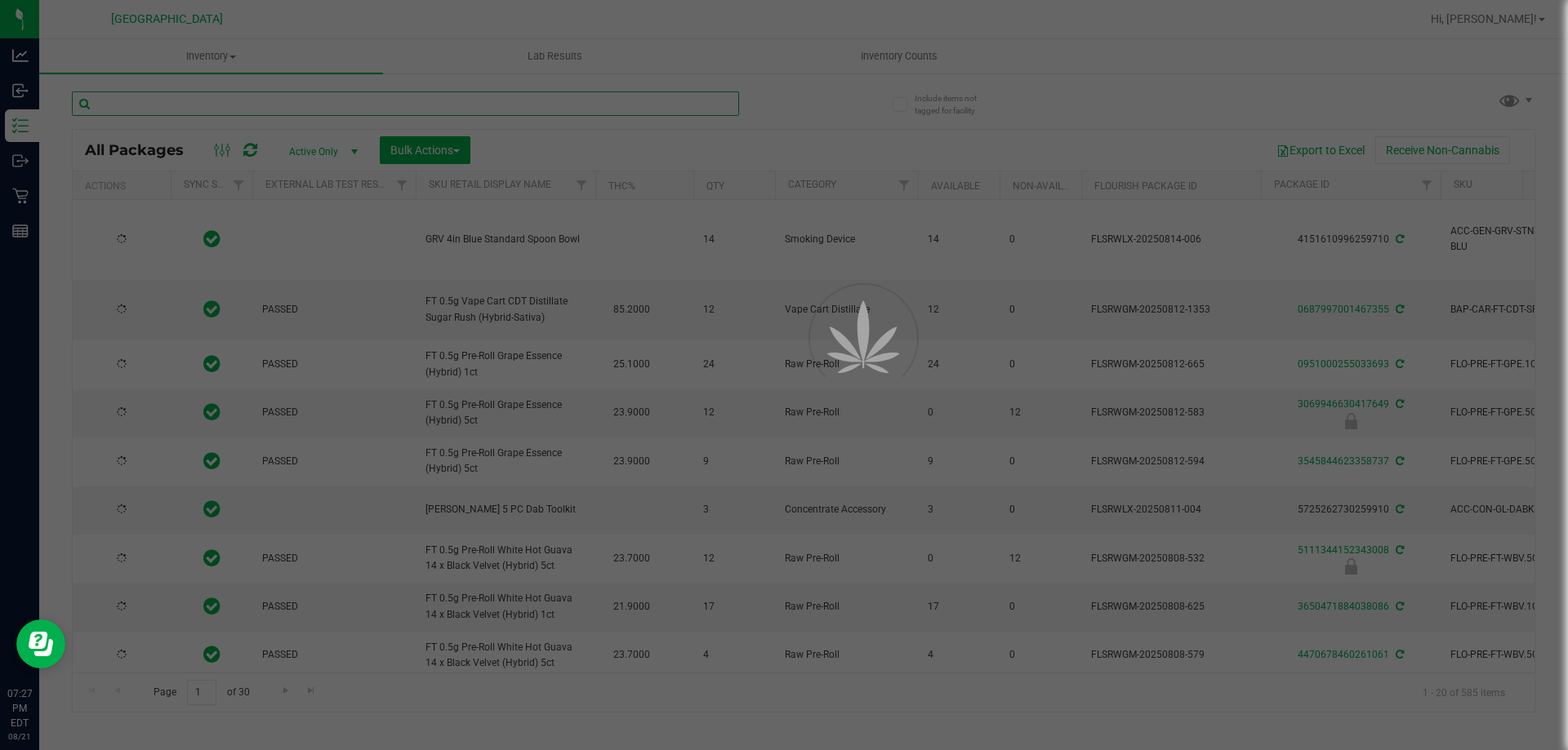
paste input "BDS - VAPORIZER - BOUNDLESS - TERP PEN - BLACK"
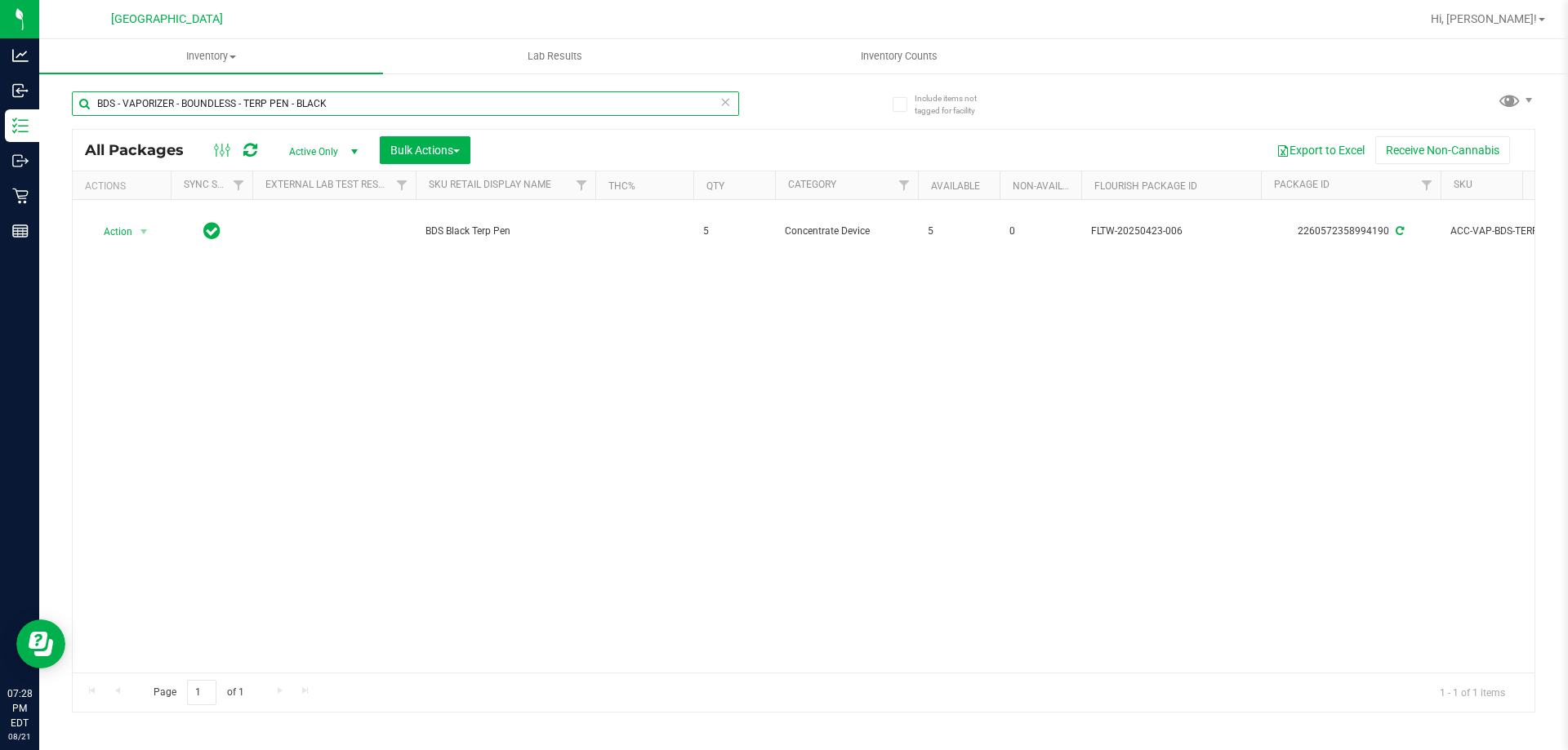
click at [448, 113] on input "BDS - VAPORIZER - BOUNDLESS - TERP PEN - BLACK" at bounding box center [405, 103] width 667 height 24
paste input "CCELL SILO BATTERY BL"
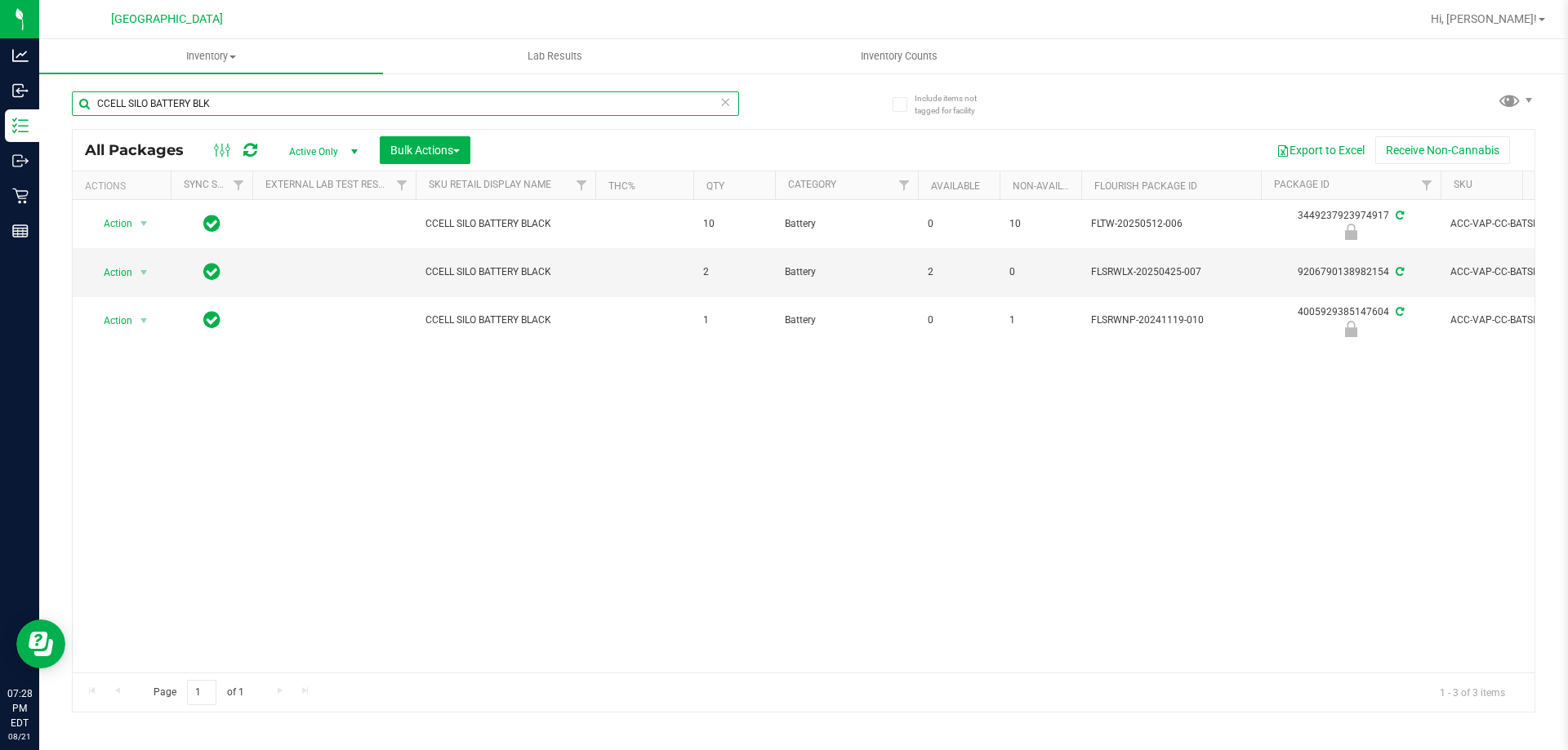
click at [284, 108] on input "CCELL SILO BATTERY BLK" at bounding box center [405, 103] width 667 height 24
paste input "FT - CANNABIS FLOWER - 3.5G - BOF - HYB"
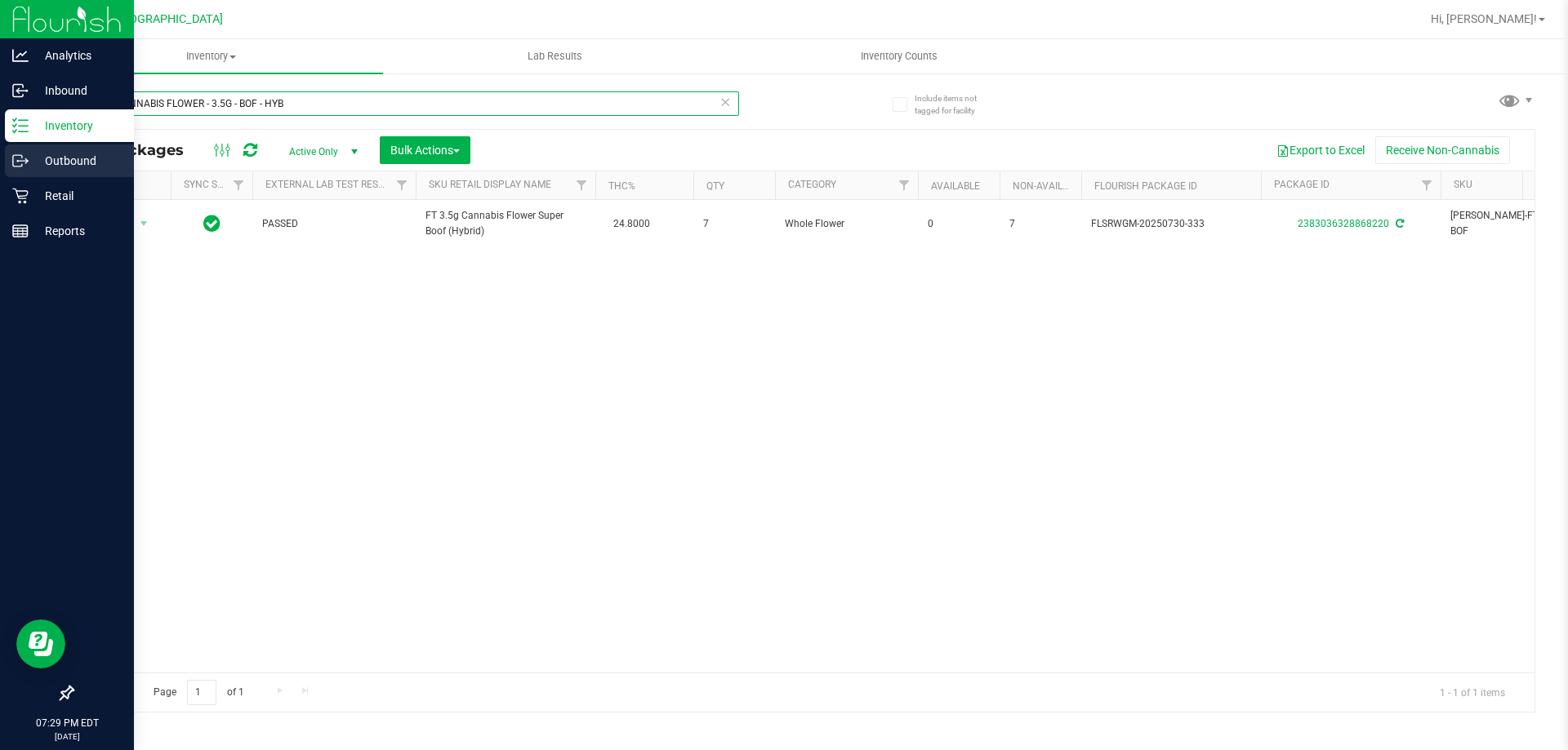
drag, startPoint x: 353, startPoint y: 101, endPoint x: 0, endPoint y: 148, distance: 356.1
click at [0, 148] on div "Analytics Inbound Inventory Outbound Retail Reports 07:29 PM EDT 08/21/2025 08/…" at bounding box center [784, 375] width 1568 height 750
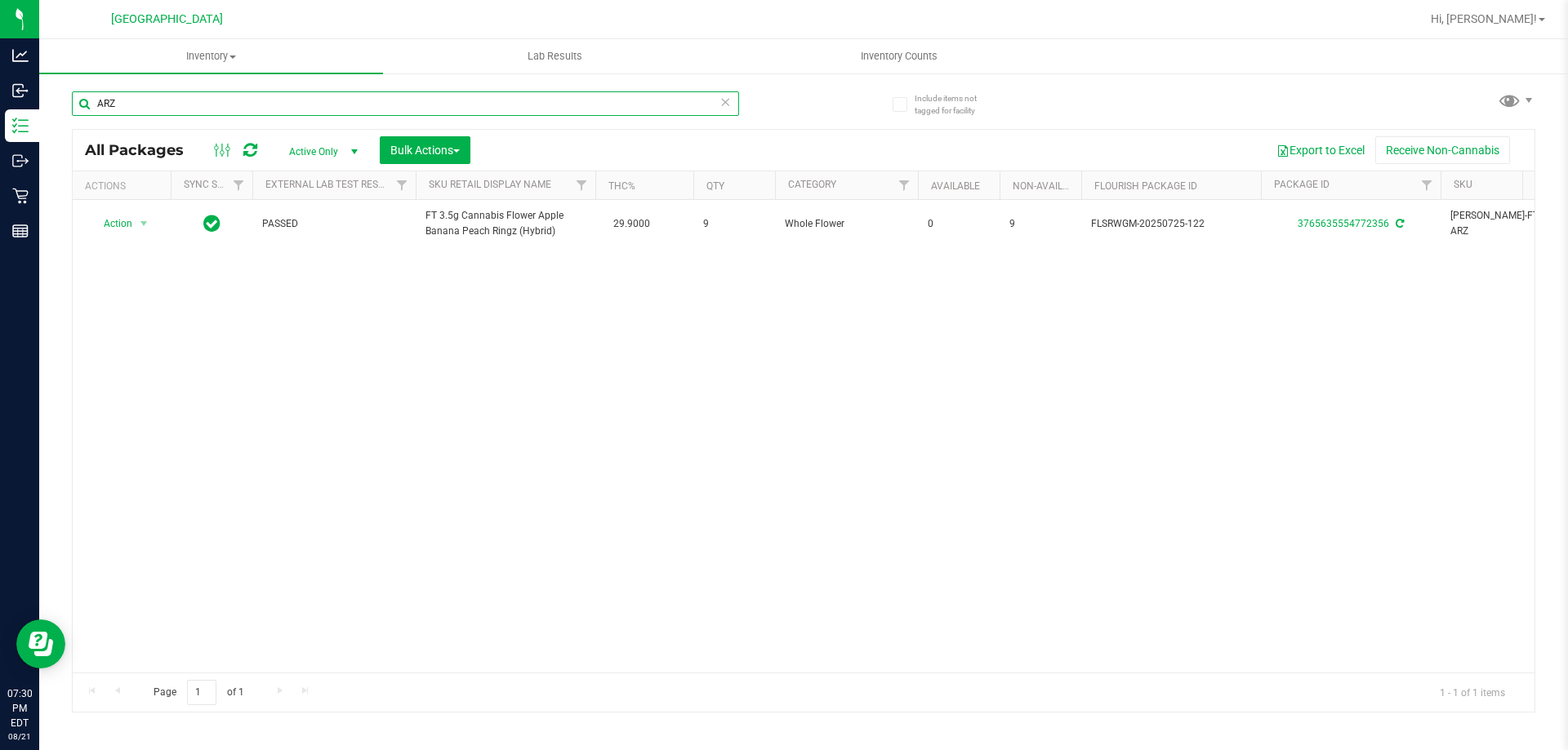
click at [193, 102] on input "ARZ" at bounding box center [405, 103] width 667 height 24
type input "T17"
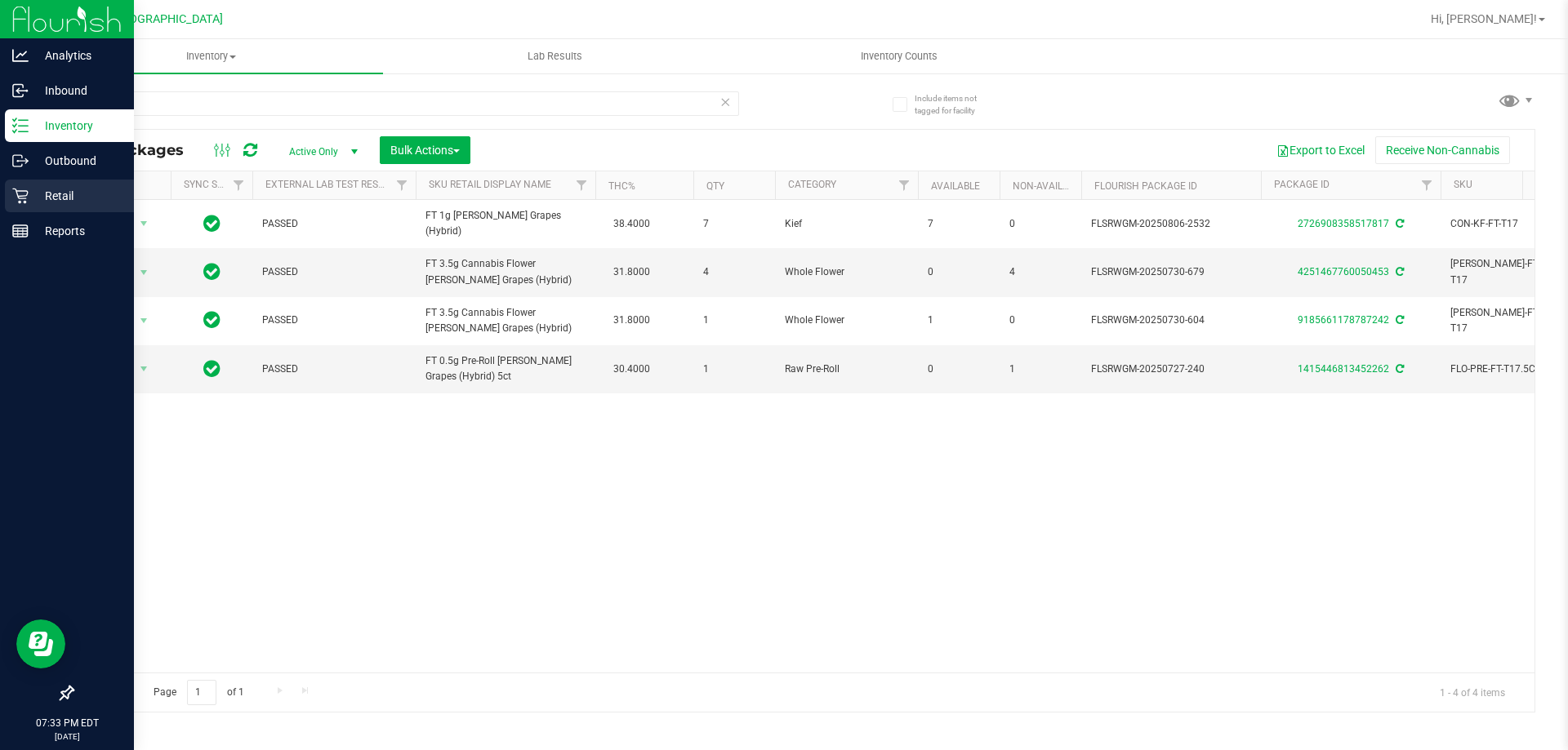
click at [49, 209] on div "Retail" at bounding box center [69, 196] width 129 height 32
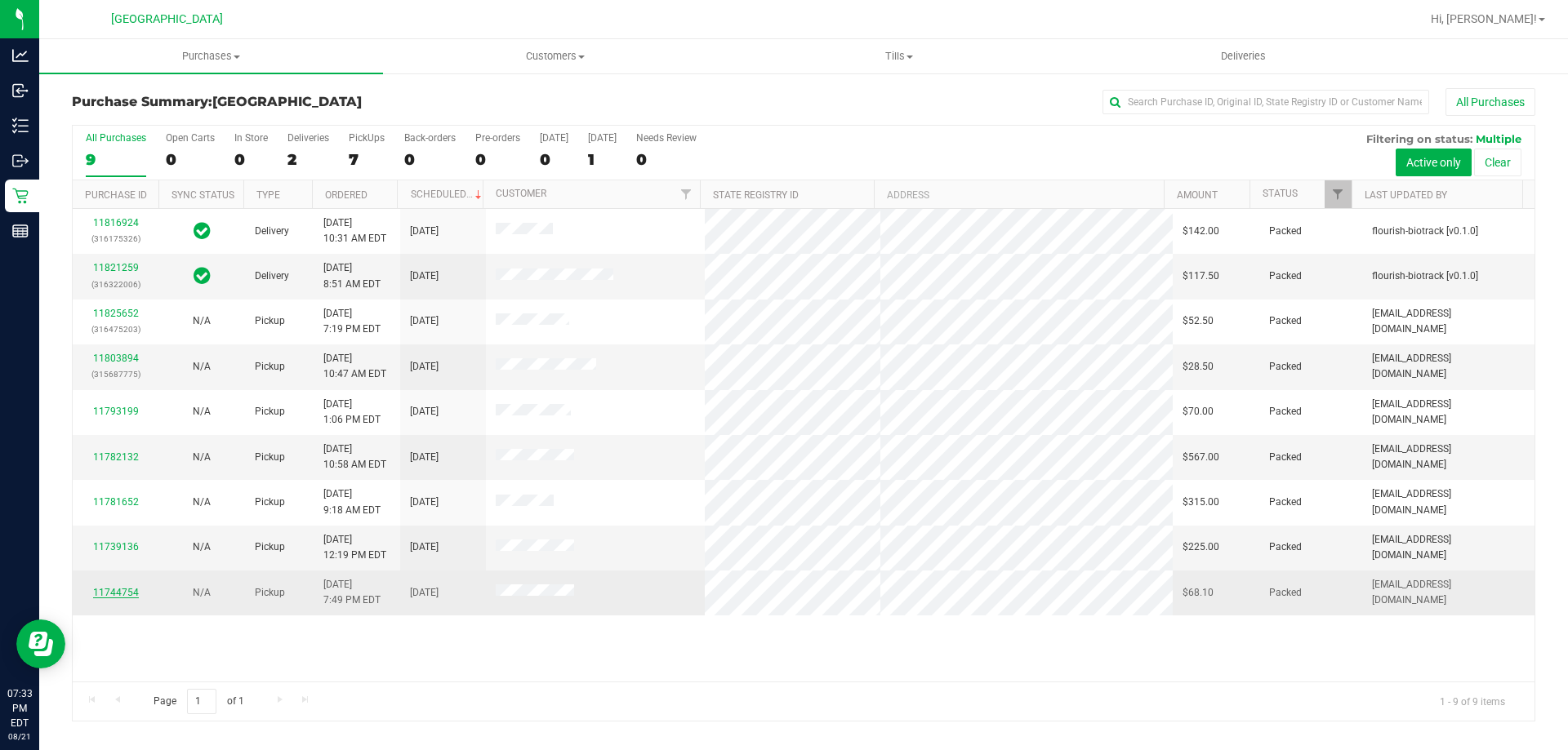
click at [137, 587] on div "11744754" at bounding box center [115, 592] width 66 height 16
click at [131, 590] on link "11744754" at bounding box center [116, 592] width 46 height 12
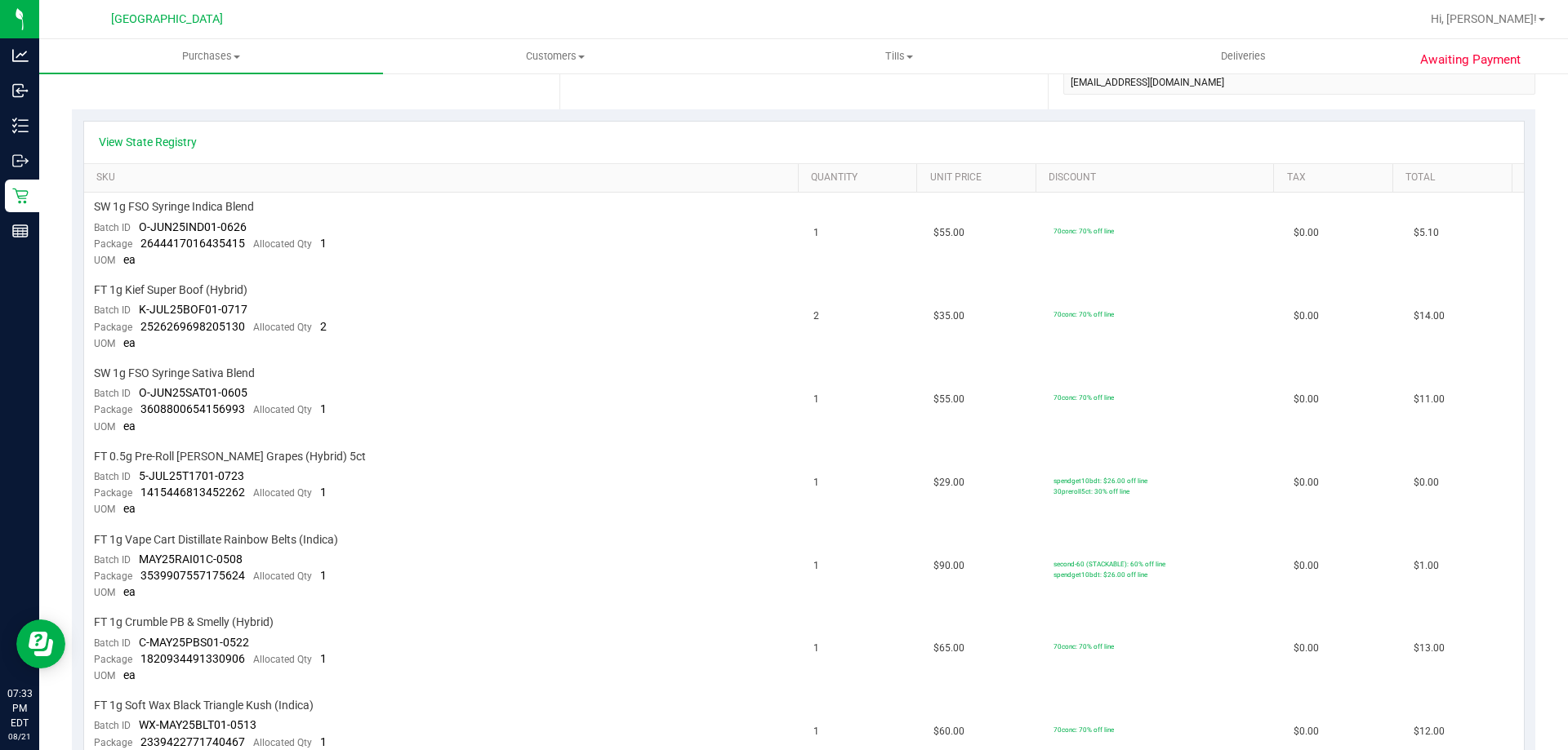
scroll to position [327, 0]
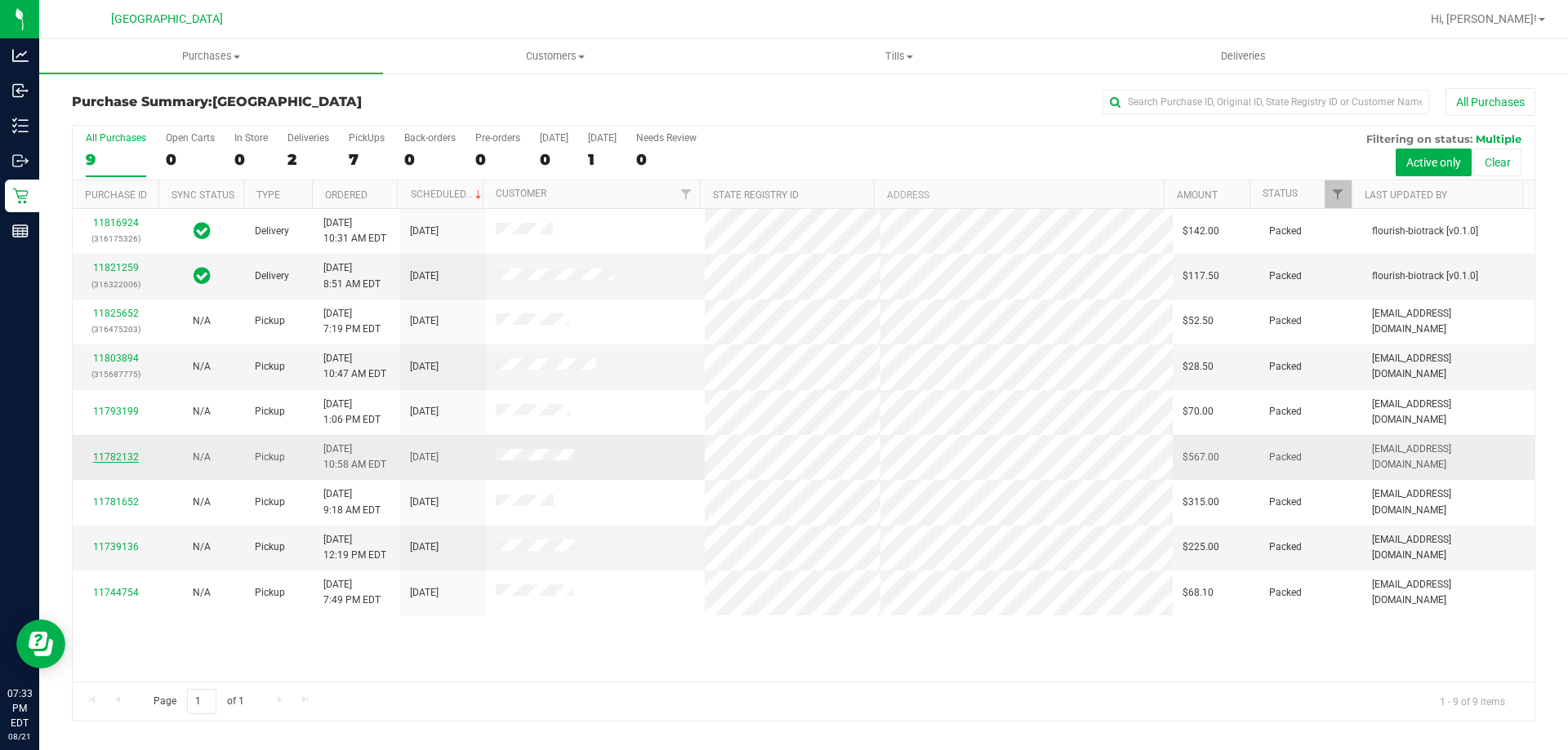
click at [128, 453] on link "11782132" at bounding box center [116, 458] width 46 height 12
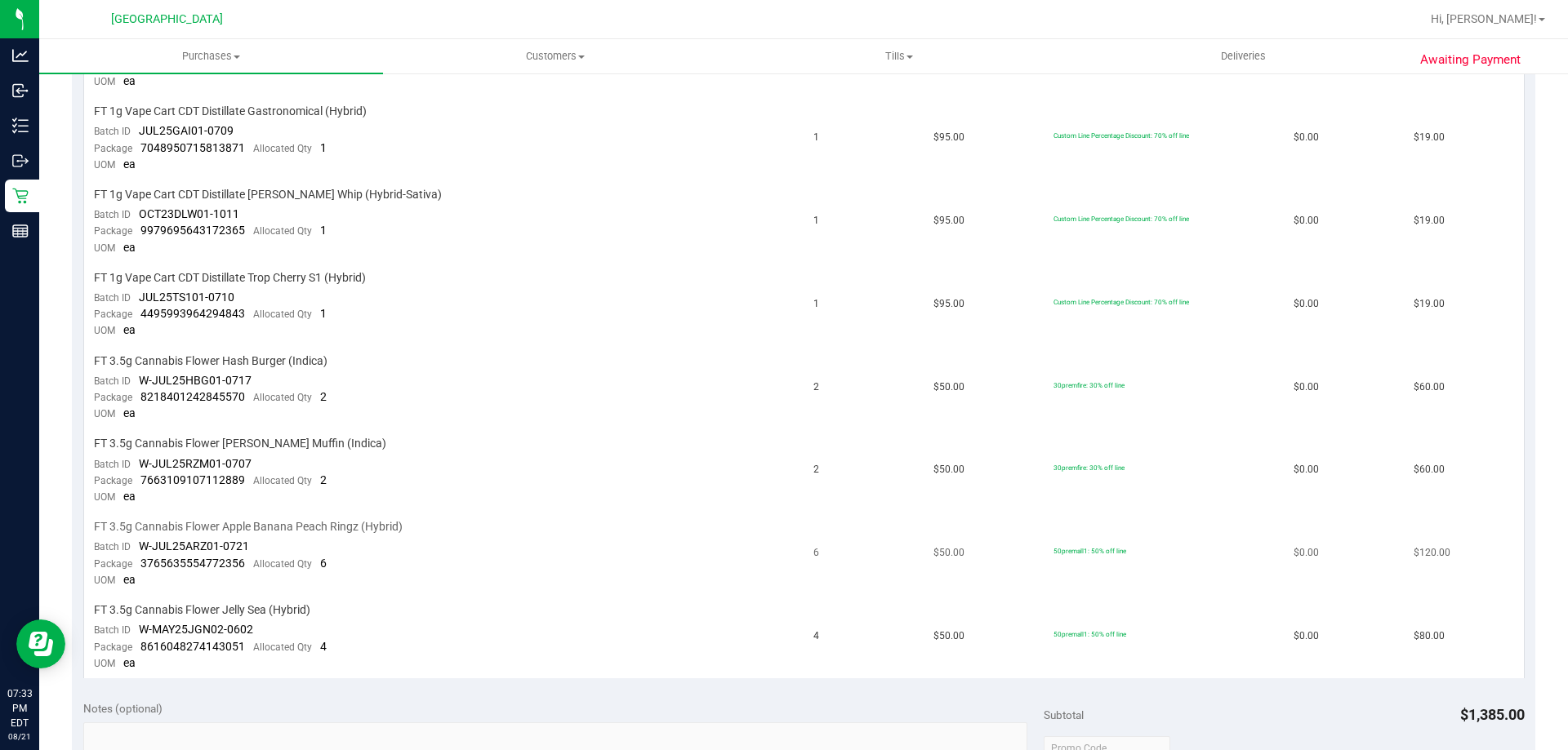
scroll to position [898, 0]
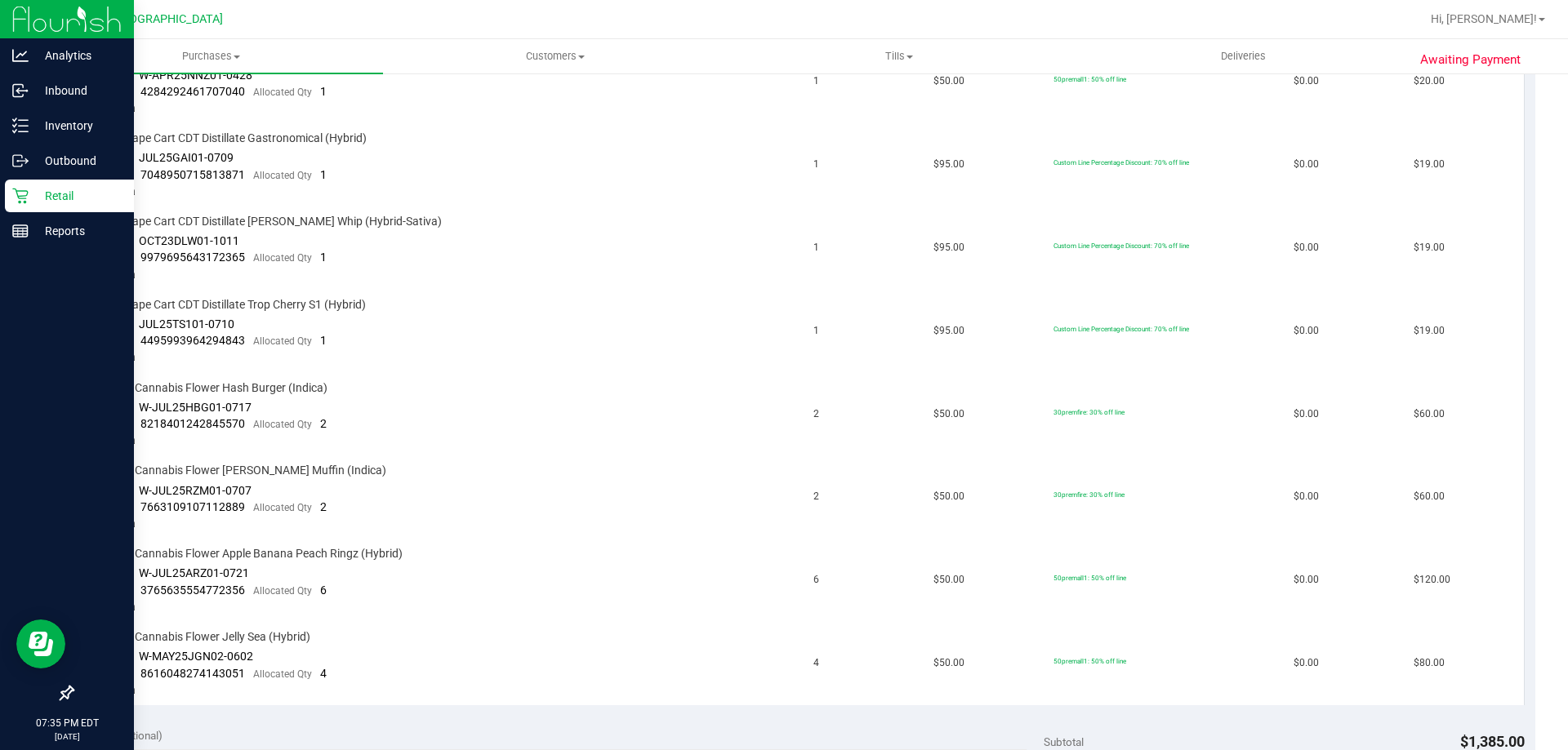
click at [38, 190] on p "Retail" at bounding box center [78, 196] width 98 height 20
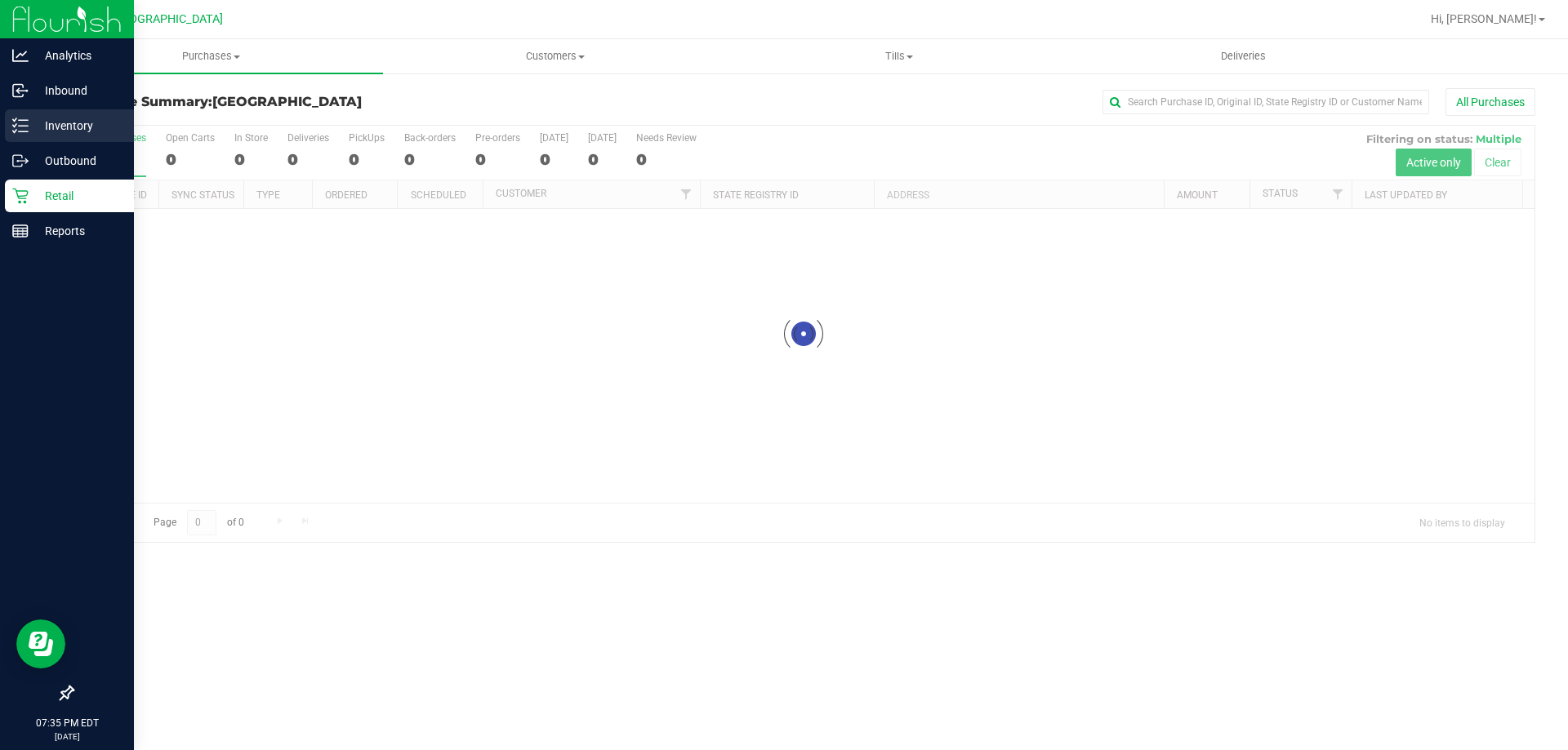
click at [13, 121] on icon at bounding box center [21, 126] width 17 height 17
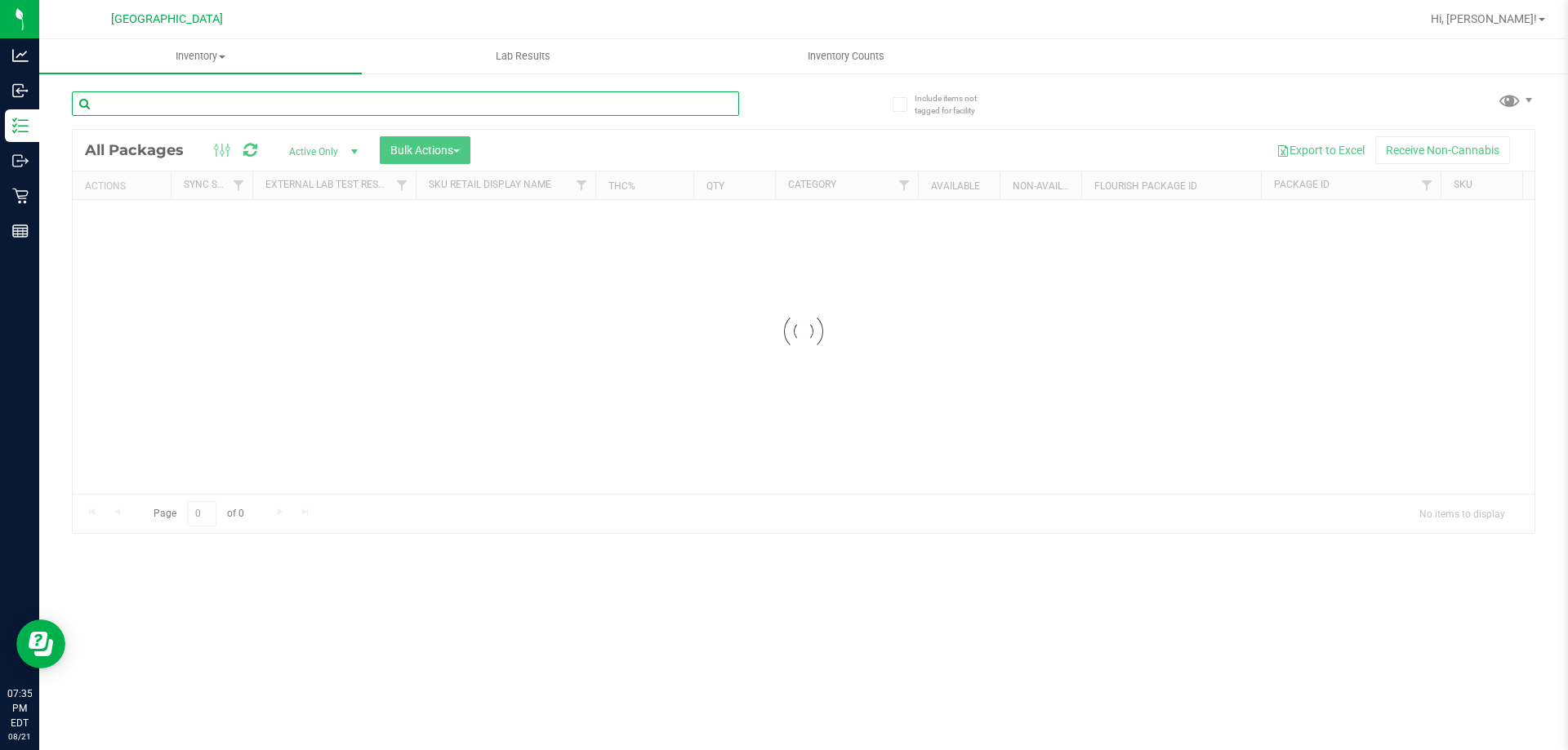
click at [259, 102] on input "text" at bounding box center [405, 103] width 667 height 24
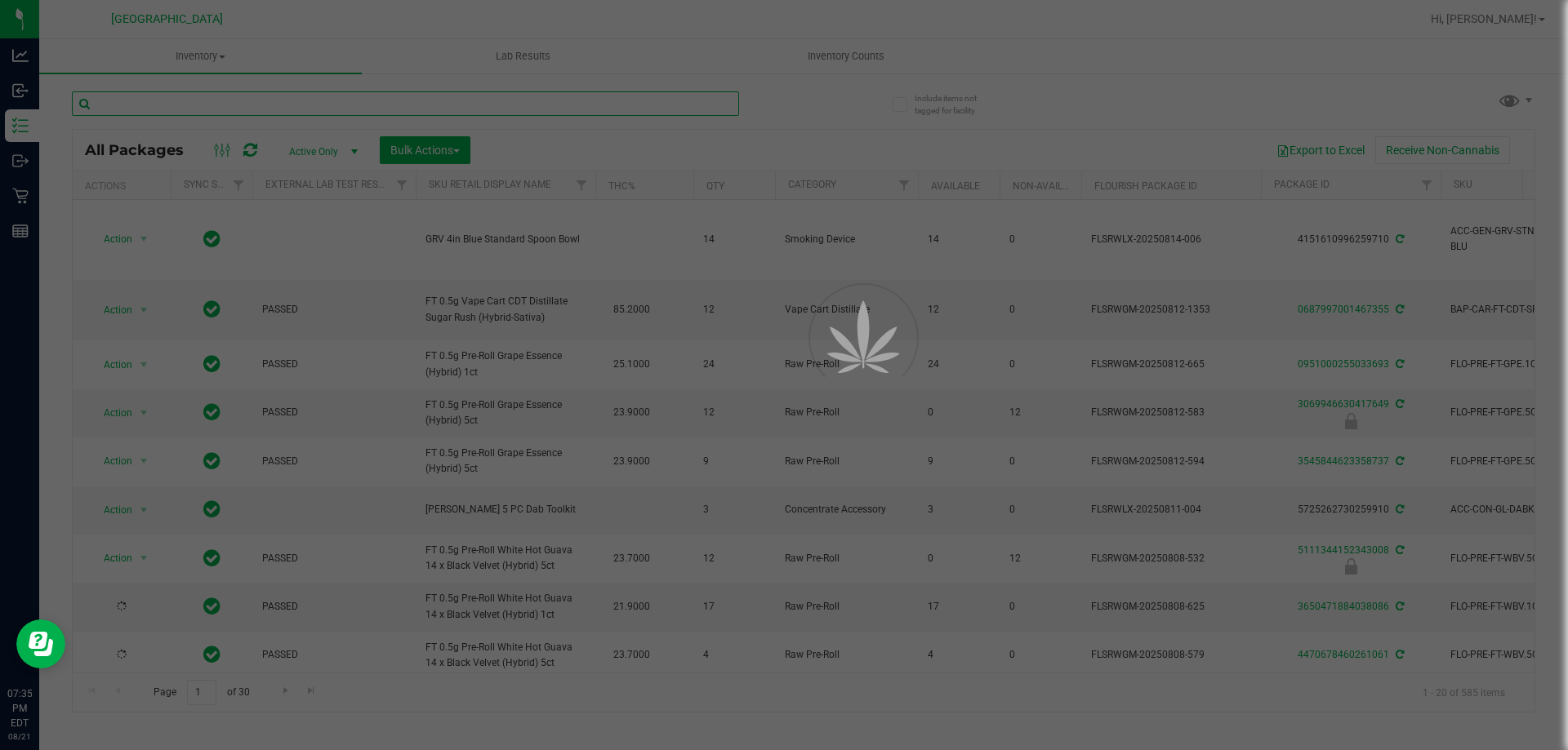
paste input "GL - LIVE ROSIN - 0.5G - DDF - HYB"
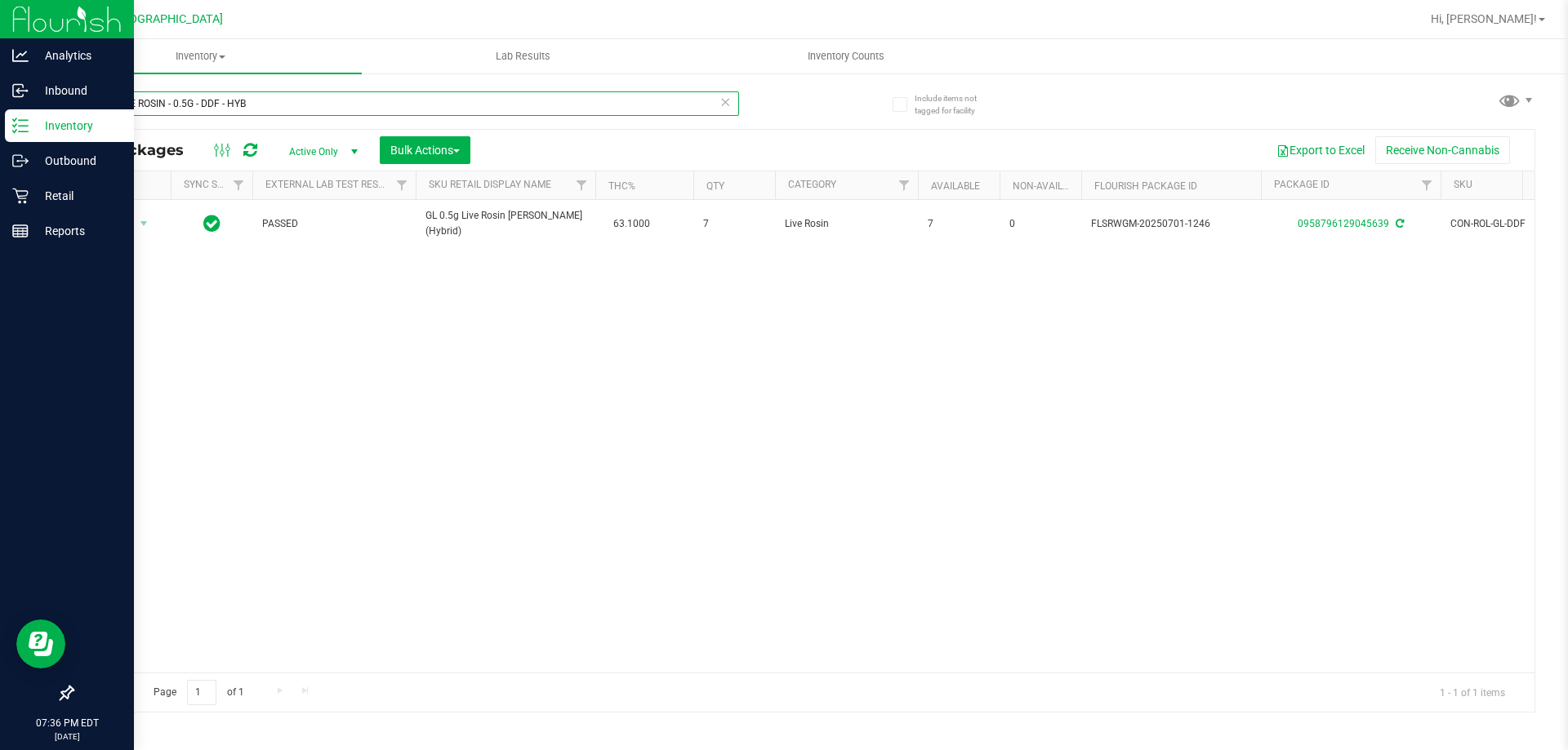
drag, startPoint x: 265, startPoint y: 97, endPoint x: 0, endPoint y: 130, distance: 267.0
click at [0, 130] on div "Analytics Inbound Inventory Outbound Retail Reports 07:36 PM EDT 08/21/2025 08/…" at bounding box center [784, 375] width 1568 height 750
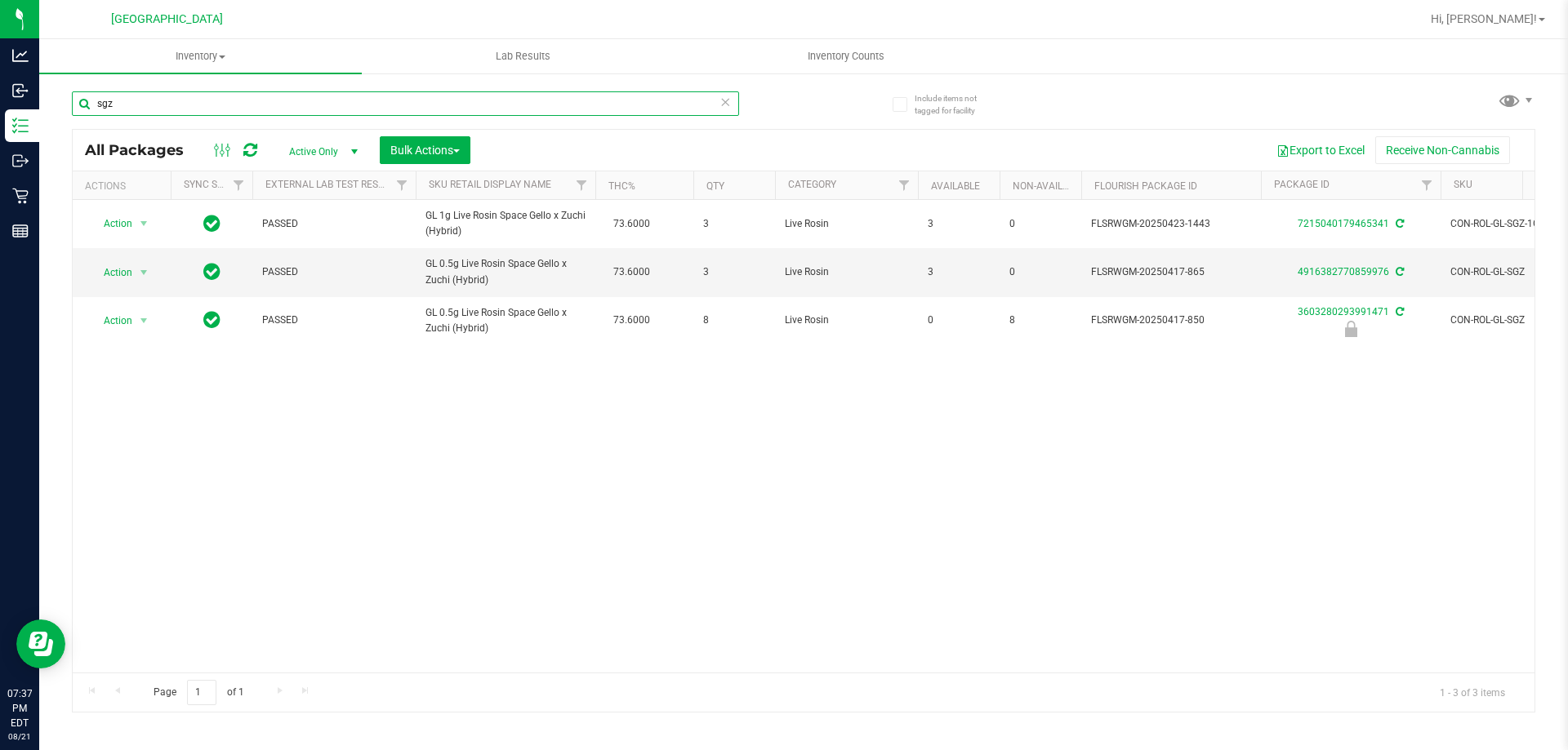
click at [158, 104] on input "sgz" at bounding box center [405, 103] width 667 height 24
paste input "GL - LIVE ROSIN - 0.5G - ZKR - IND"
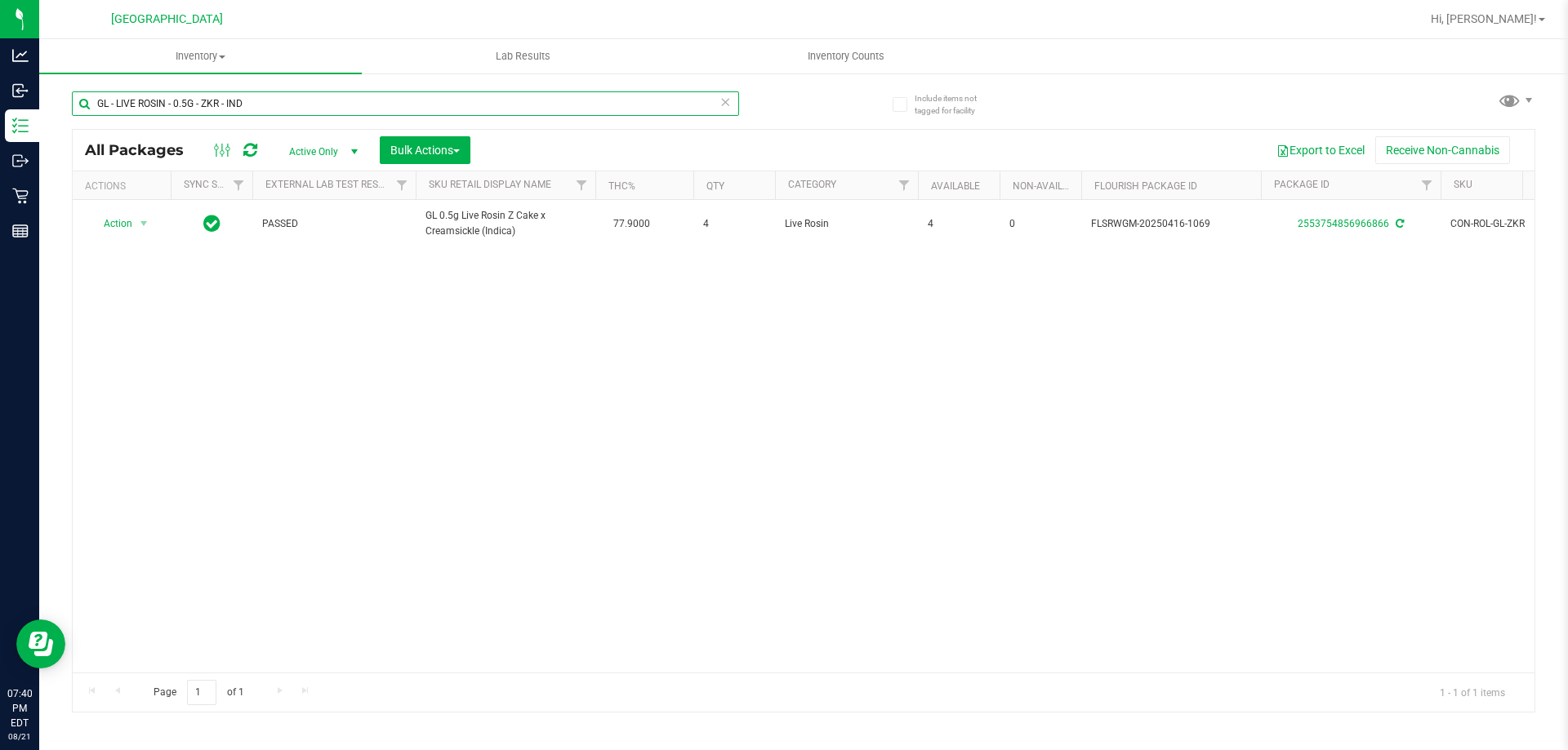
click at [349, 102] on input "GL - LIVE ROSIN - 0.5G - ZKR - IND" at bounding box center [405, 103] width 667 height 24
paste input "WNA - SOFT CHEWS - 20MG - 10CT - 1CBD-1THC - STRAWBERRY LEMONADE"
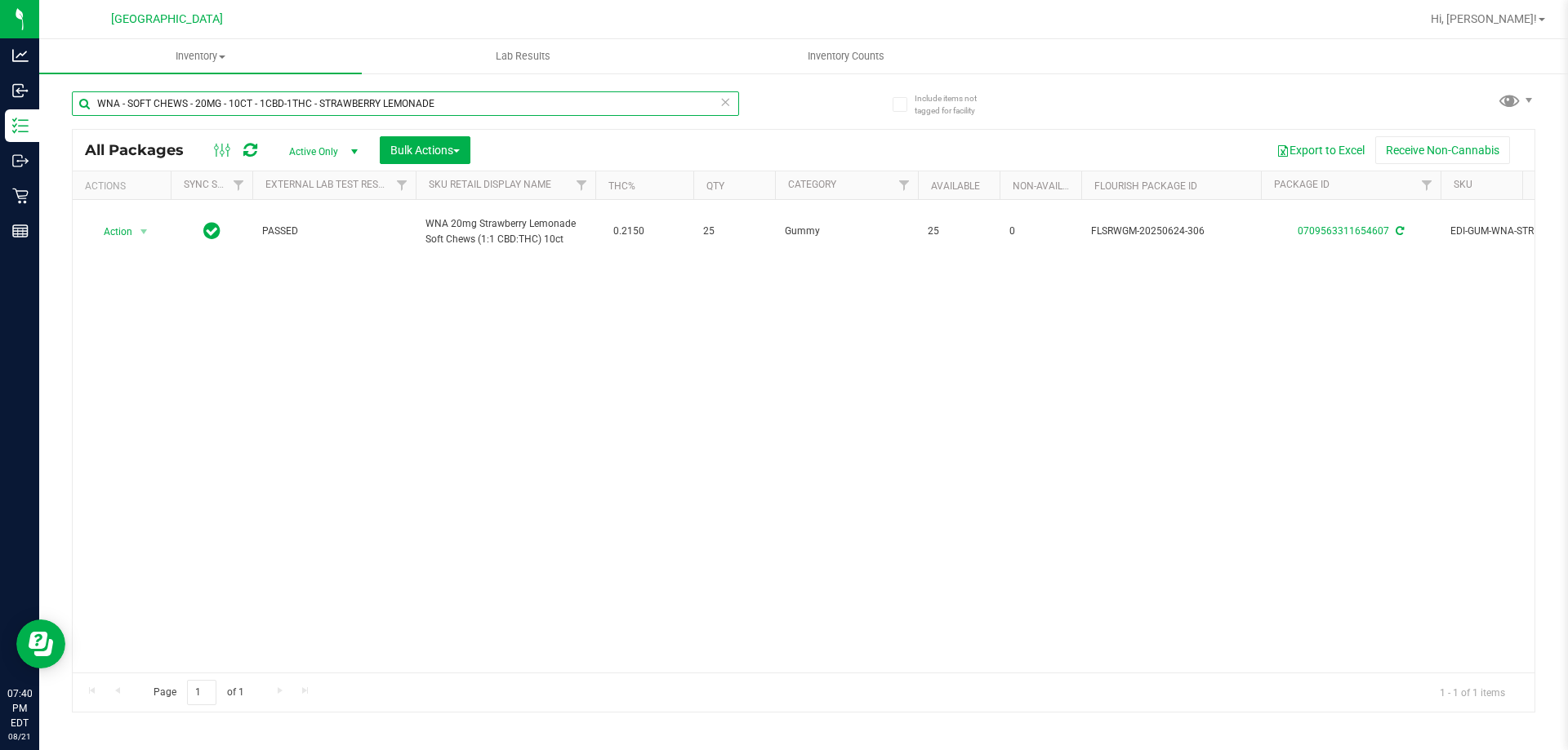
click at [335, 103] on input "WNA - SOFT CHEWS - 20MG - 10CT - 1CBD-1THC - STRAWBERRY LEMONADE" at bounding box center [405, 103] width 667 height 24
click at [334, 103] on input "WNA - SOFT CHEWS - 20MG - 10CT - 1CBD-1THC - STRAWBERRY LEMONADE" at bounding box center [405, 103] width 667 height 24
paste input "30MG - 10CT - 2CBD-1THC - YUZU"
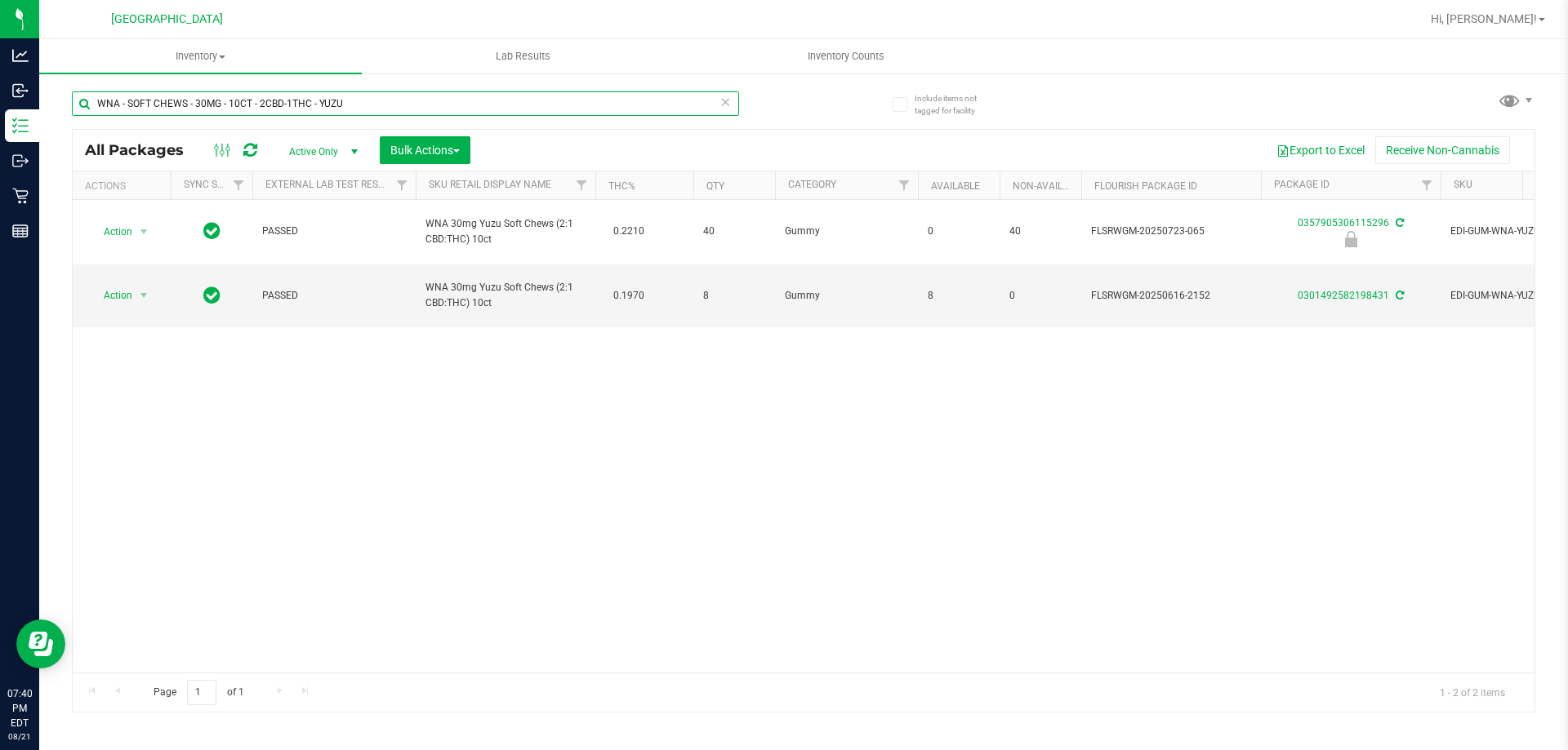
click at [534, 97] on input "WNA - SOFT CHEWS - 30MG - 10CT - 2CBD-1THC - YUZU" at bounding box center [405, 103] width 667 height 24
paste input "FAST ACTING - 10MG - 10CT - HYB - LEMON CREAM"
type input "WNA - SOFT CHEWS FAST ACTING - 10MG - 10CT - HYB - LEMON CREAM"
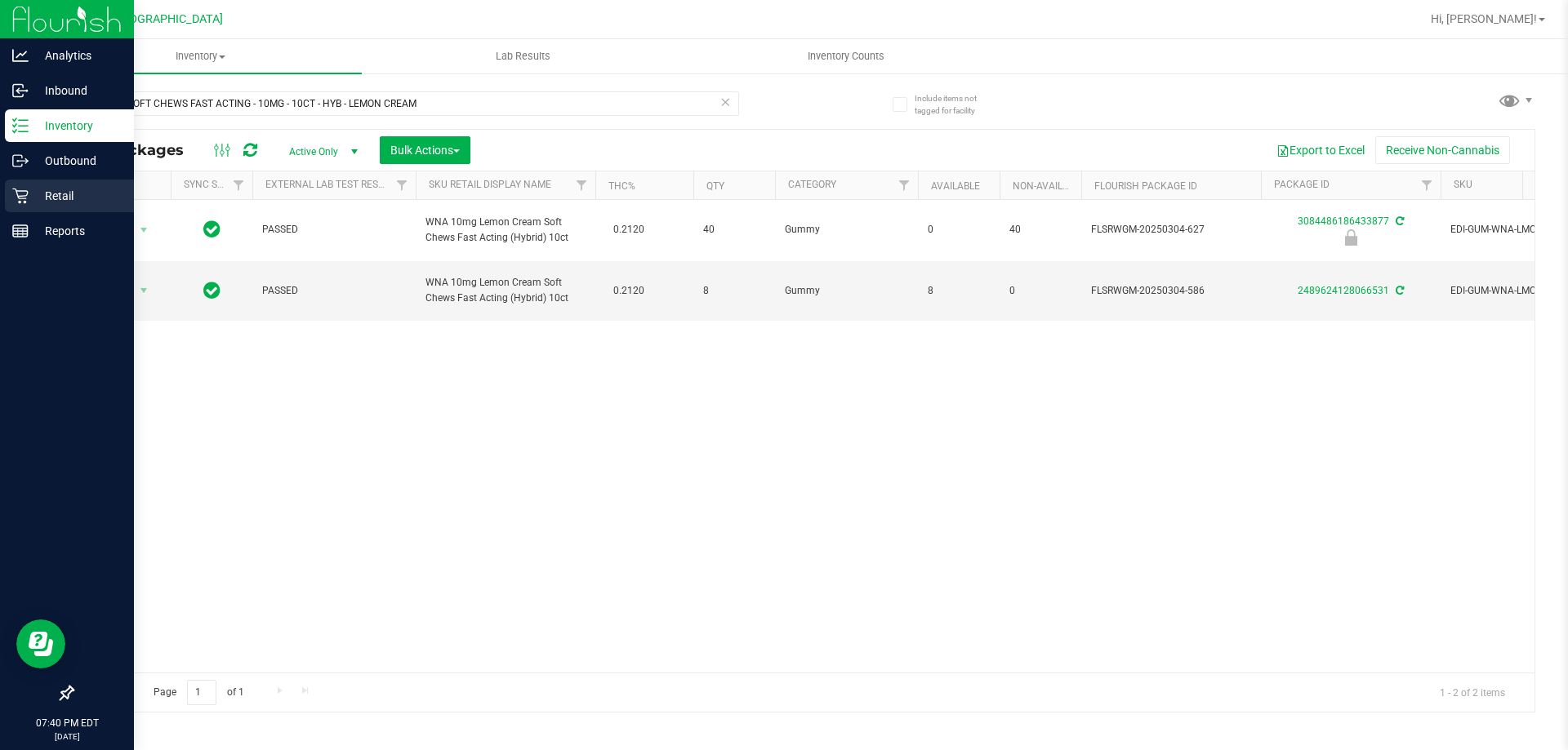
click at [41, 183] on div "Retail" at bounding box center [69, 196] width 129 height 32
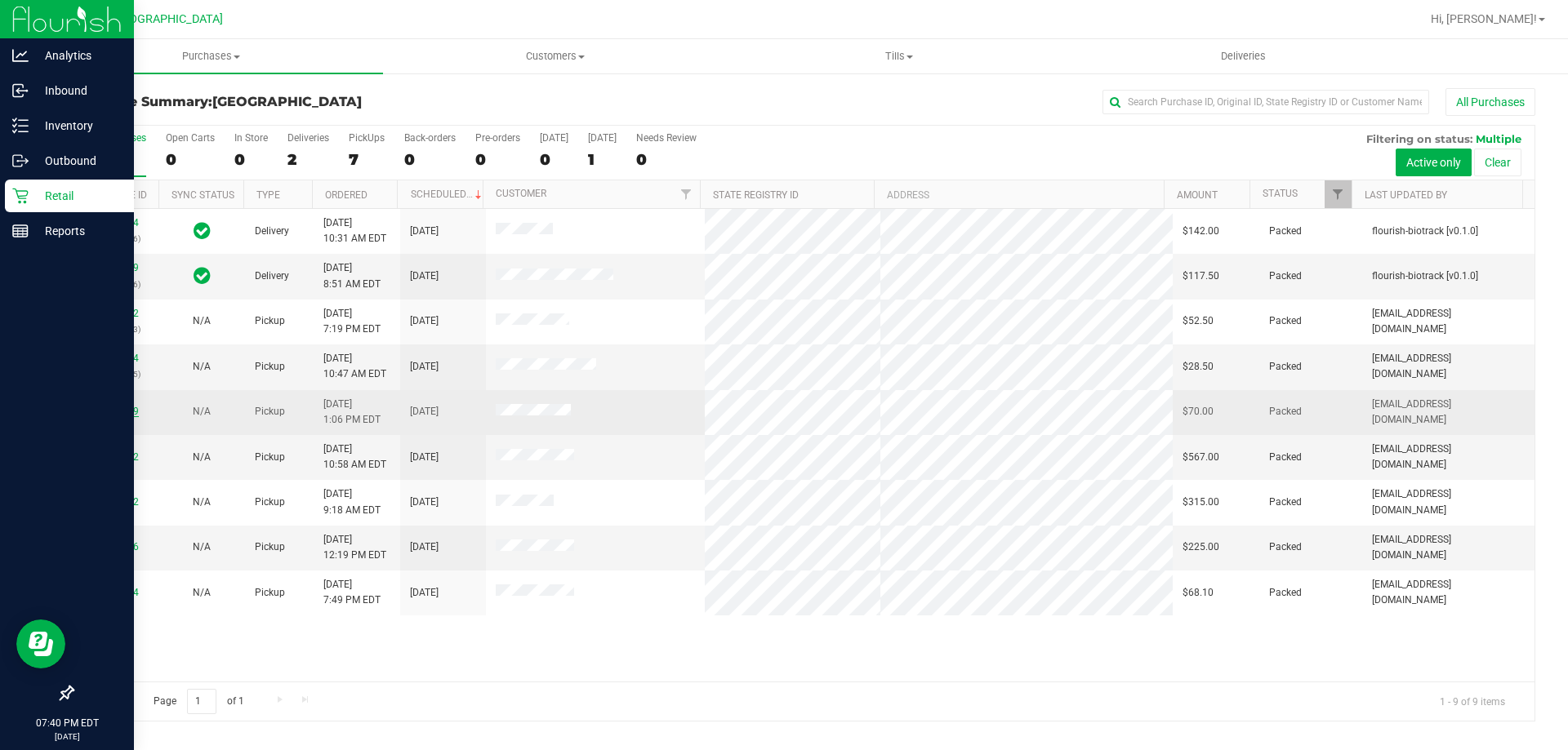
click at [109, 413] on link "11793199" at bounding box center [116, 412] width 46 height 12
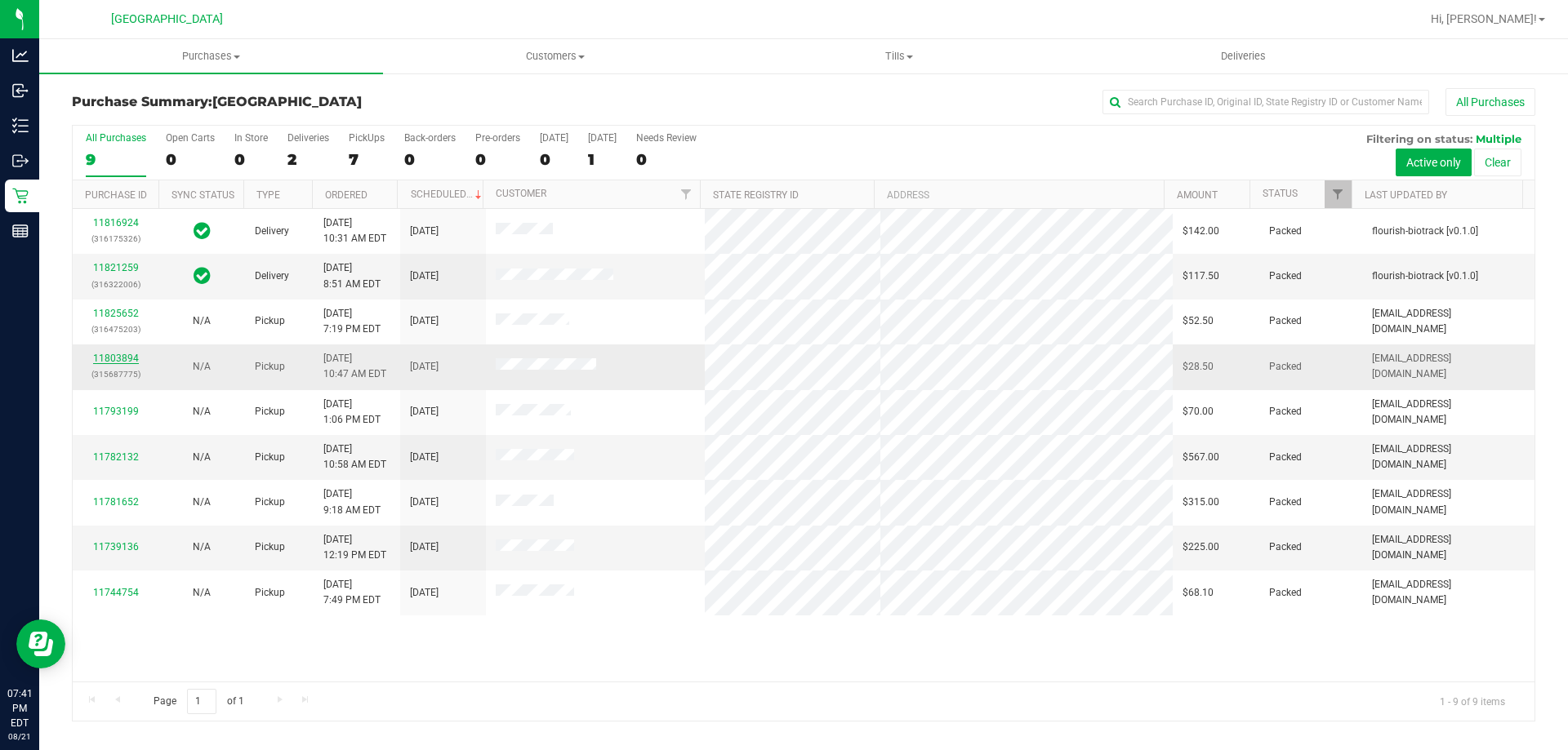
click at [120, 353] on link "11803894" at bounding box center [116, 358] width 46 height 12
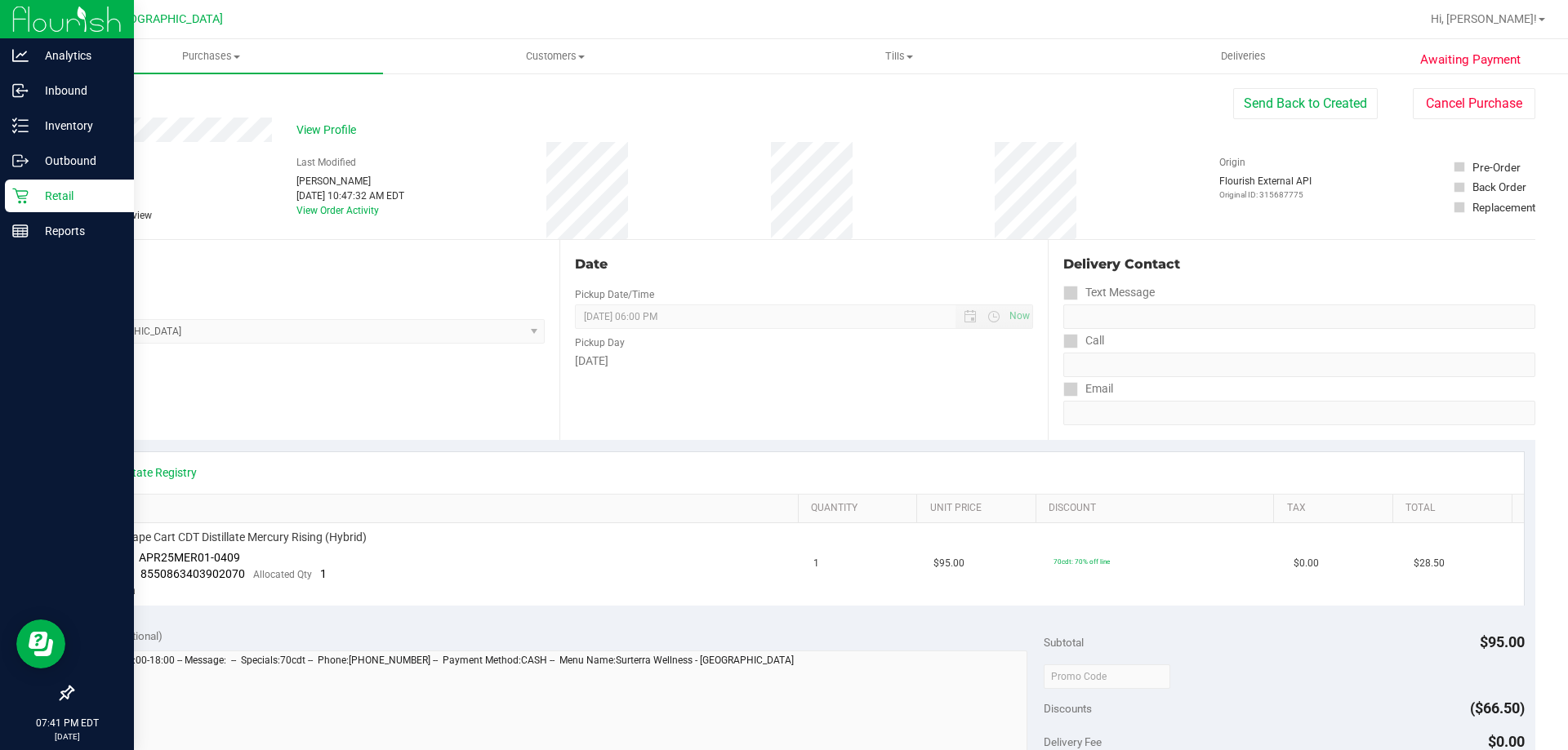
click at [19, 202] on icon at bounding box center [20, 196] width 16 height 16
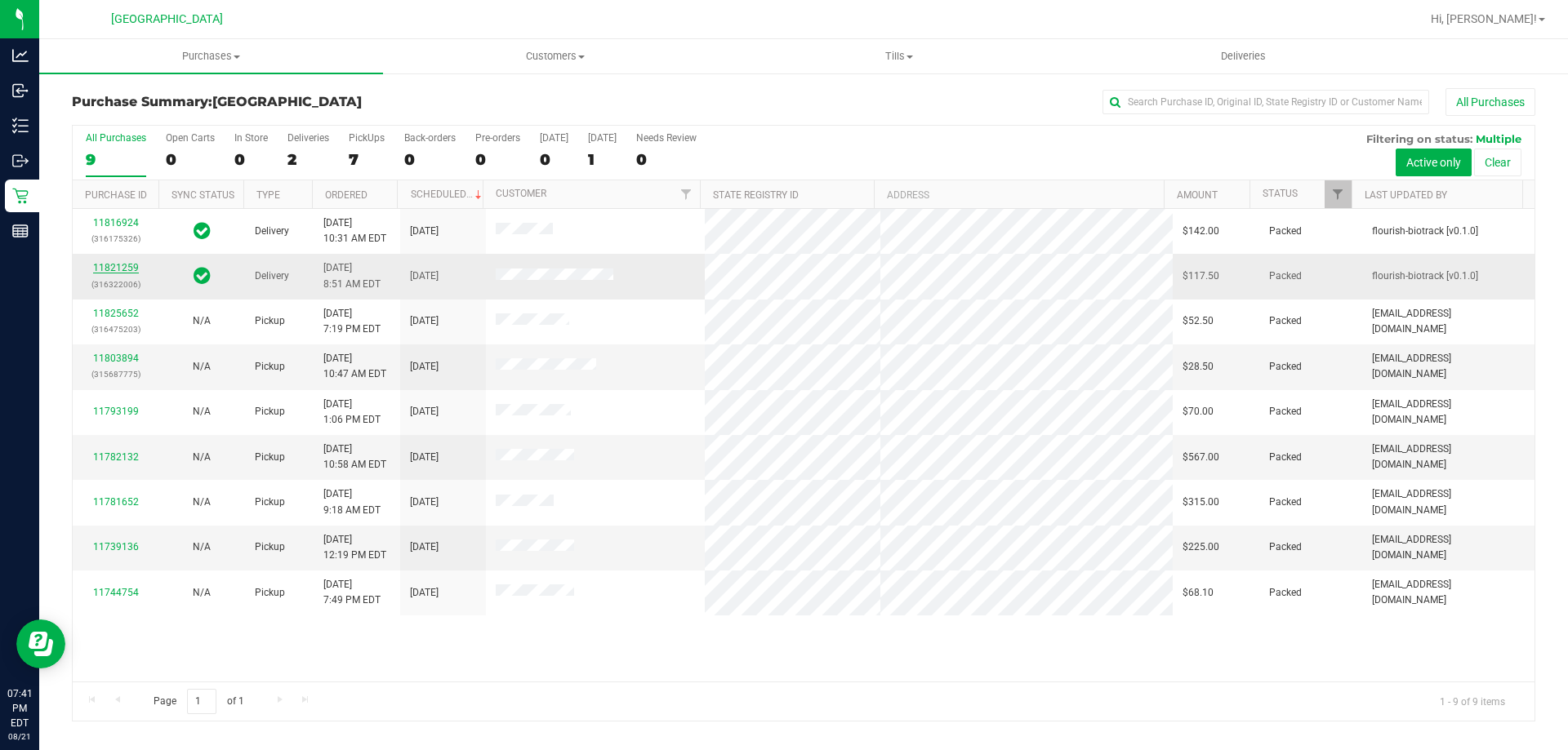
click at [118, 272] on link "11821259" at bounding box center [116, 268] width 46 height 12
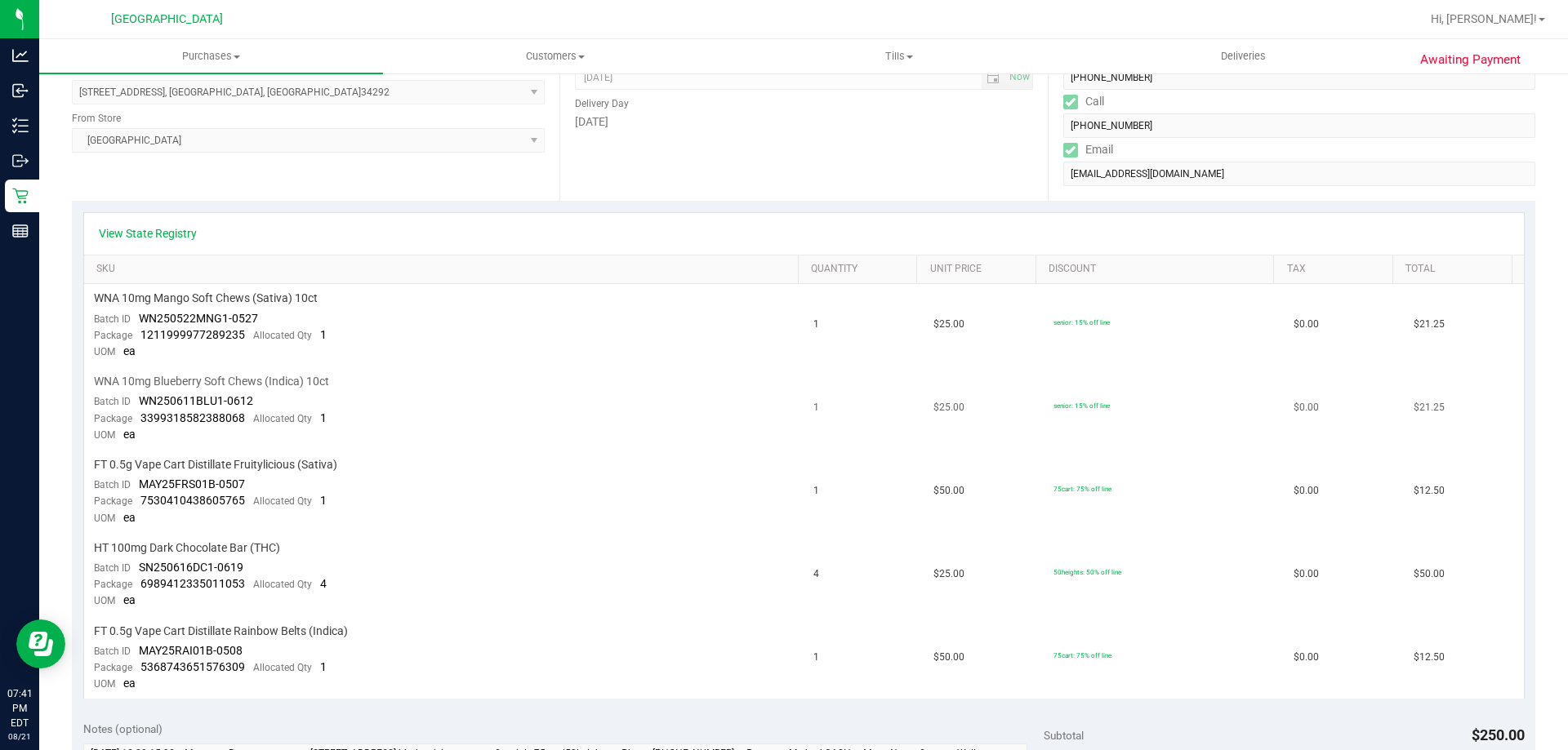
scroll to position [245, 0]
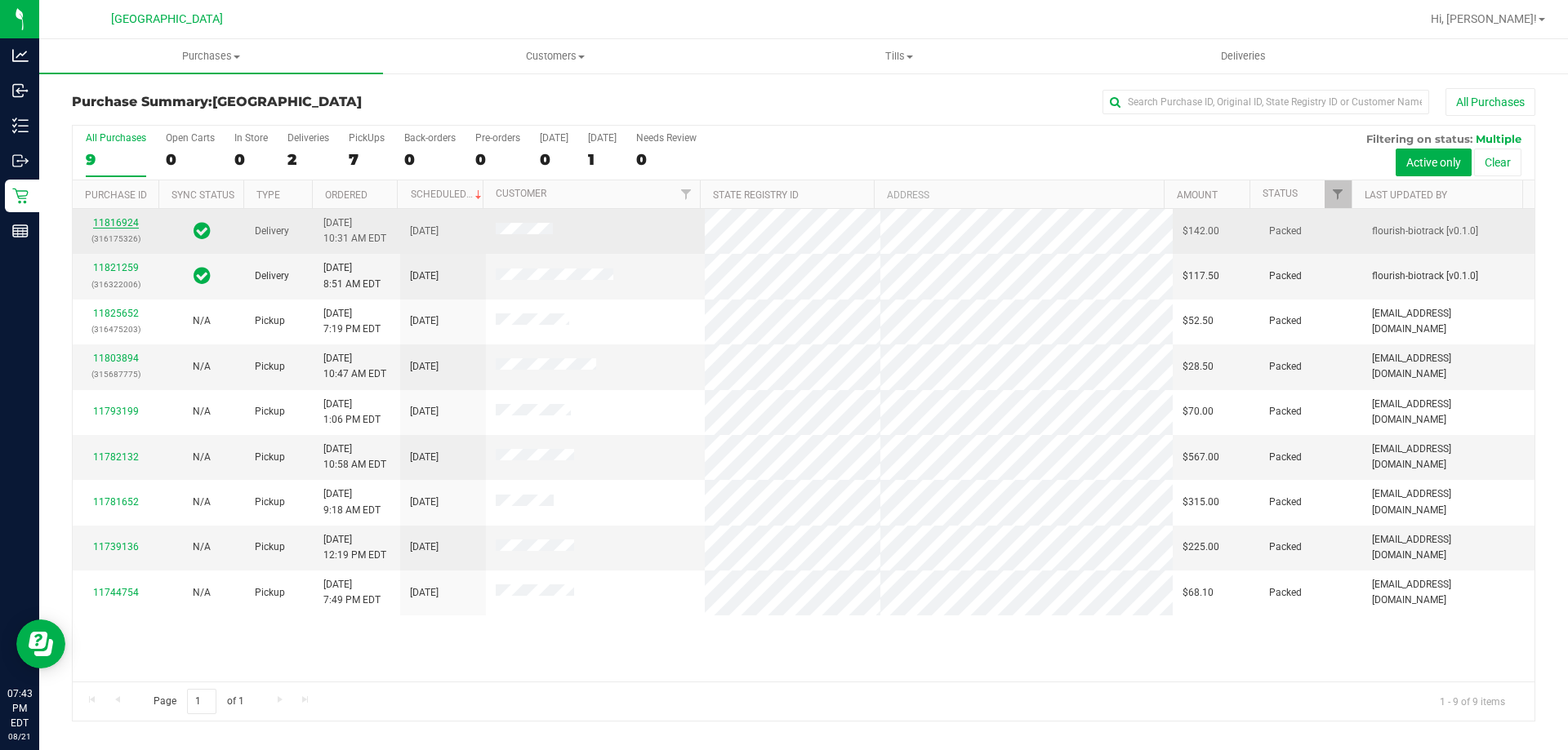
click at [124, 220] on link "11816924" at bounding box center [116, 223] width 46 height 12
